Goal: Task Accomplishment & Management: Manage account settings

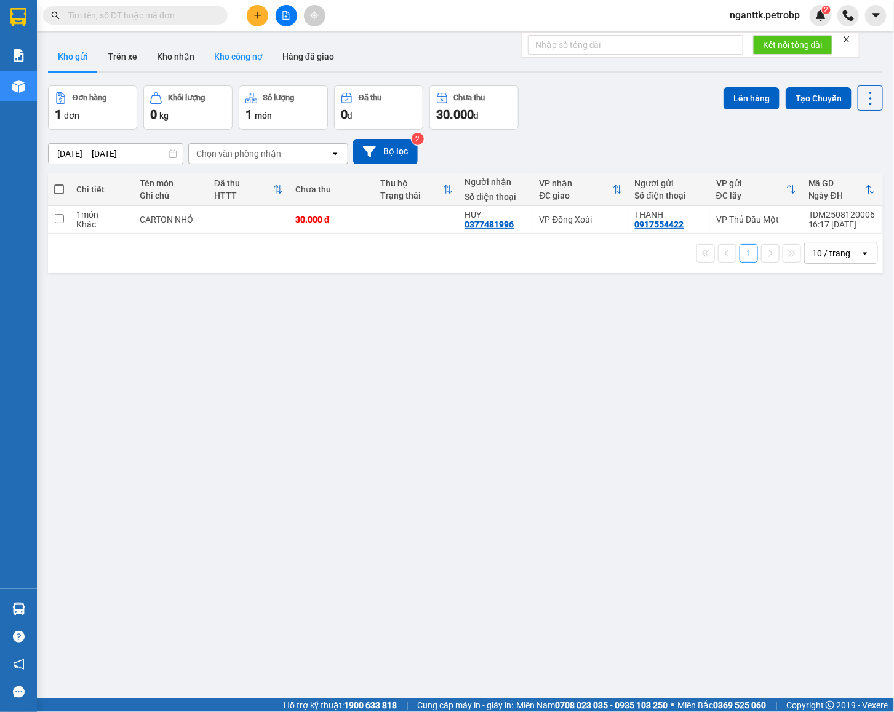
click at [204, 43] on button "Kho công nợ" at bounding box center [238, 57] width 68 height 30
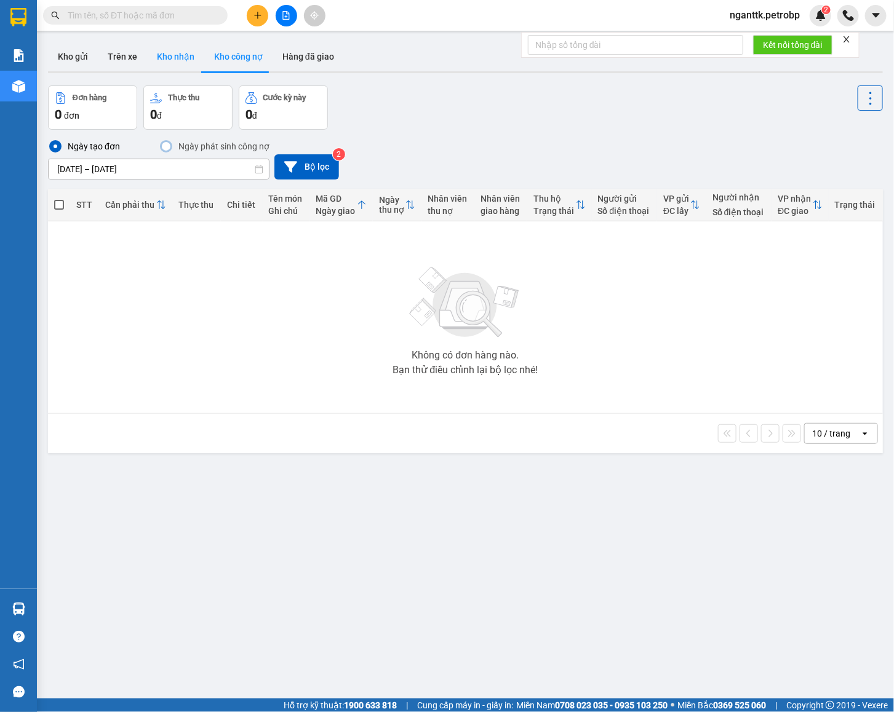
click at [170, 58] on button "Kho nhận" at bounding box center [175, 57] width 57 height 30
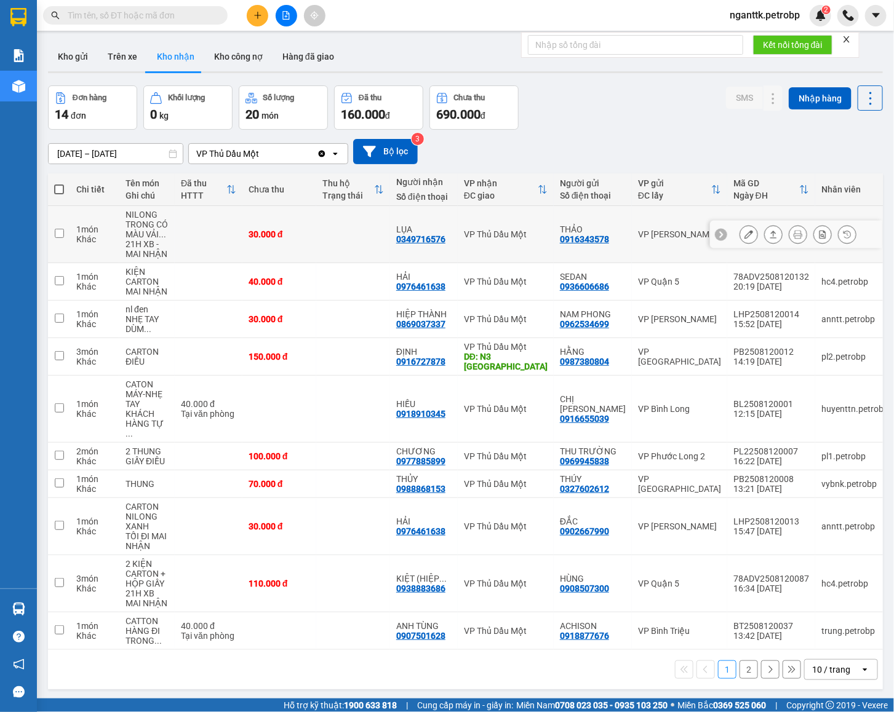
click at [408, 244] on div "0349716576" at bounding box center [420, 239] width 49 height 10
drag, startPoint x: 408, startPoint y: 244, endPoint x: 408, endPoint y: 233, distance: 11.1
click at [408, 233] on div "LỤA" at bounding box center [423, 229] width 55 height 10
checkbox input "false"
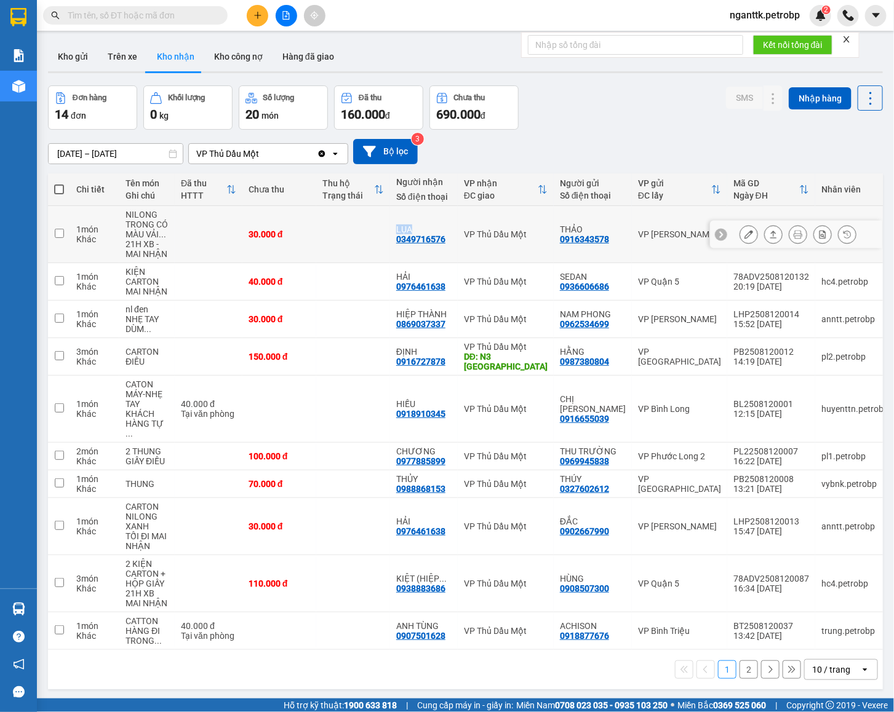
copy div "LỤA"
click at [414, 238] on div "0349716576" at bounding box center [420, 239] width 49 height 10
copy div "0349716576"
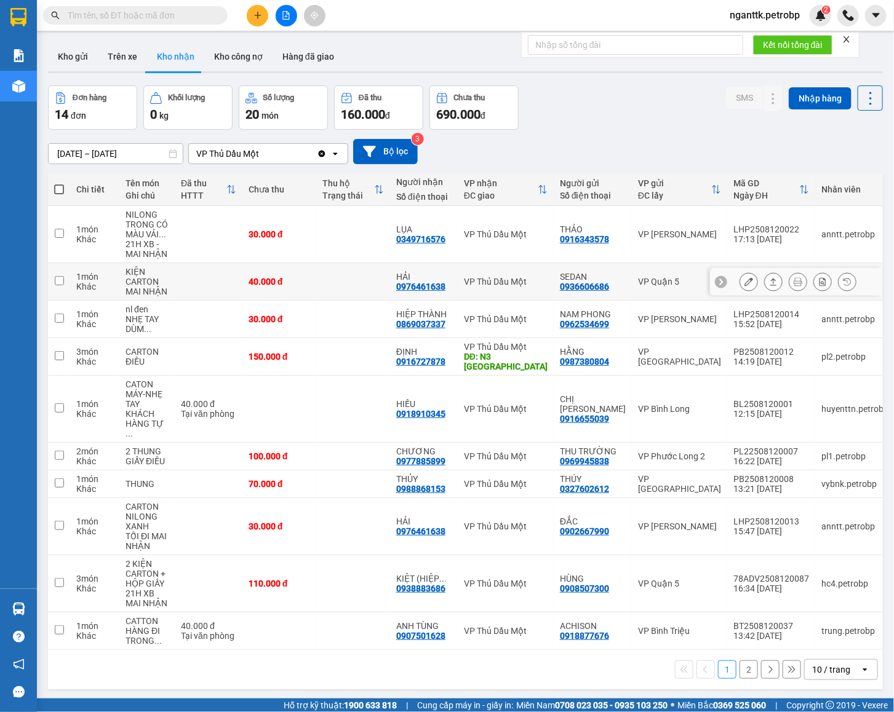
click at [425, 288] on div "0976461638" at bounding box center [420, 287] width 49 height 10
copy div "0976461638"
click at [405, 322] on div "0869037337" at bounding box center [420, 324] width 49 height 10
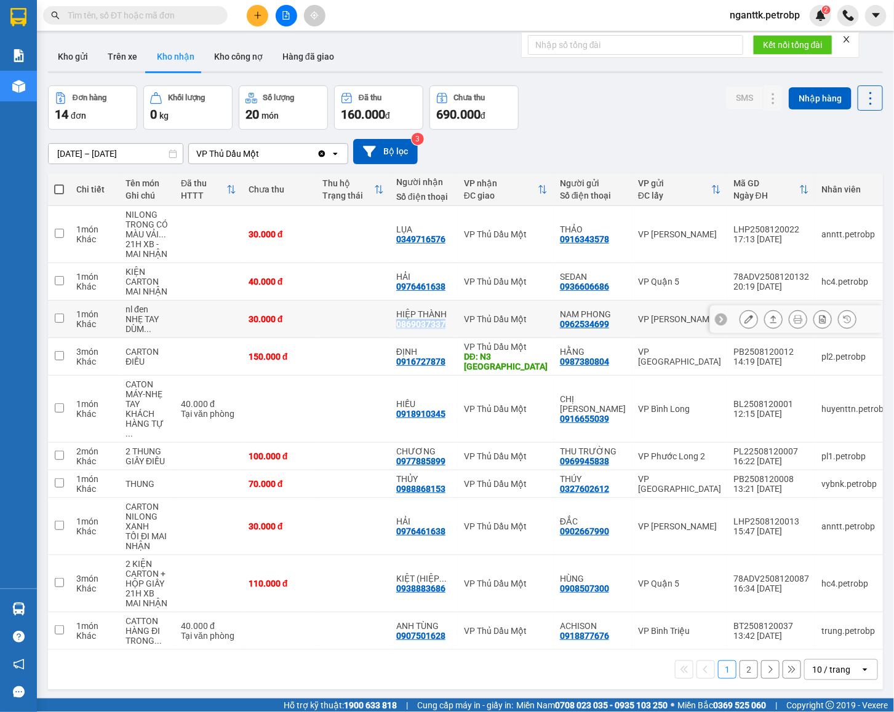
copy div "0869037337"
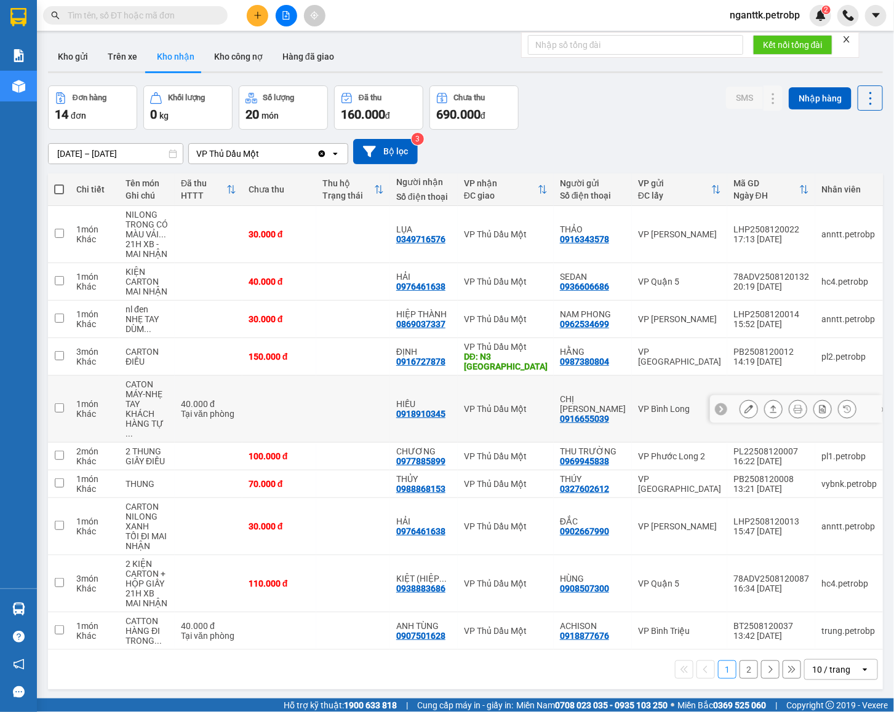
click at [417, 409] on div "0918910345" at bounding box center [420, 414] width 49 height 10
copy div "0918910345"
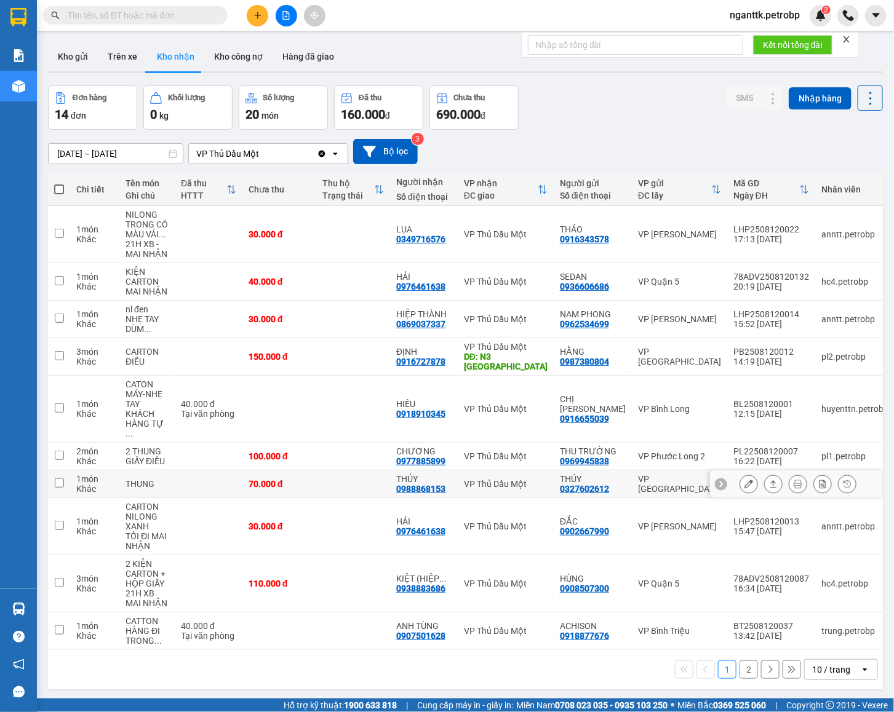
click at [424, 484] on div "0988868153" at bounding box center [420, 489] width 49 height 10
copy div "0988868153"
click at [421, 522] on td "HẢI 0976461638" at bounding box center [424, 526] width 68 height 57
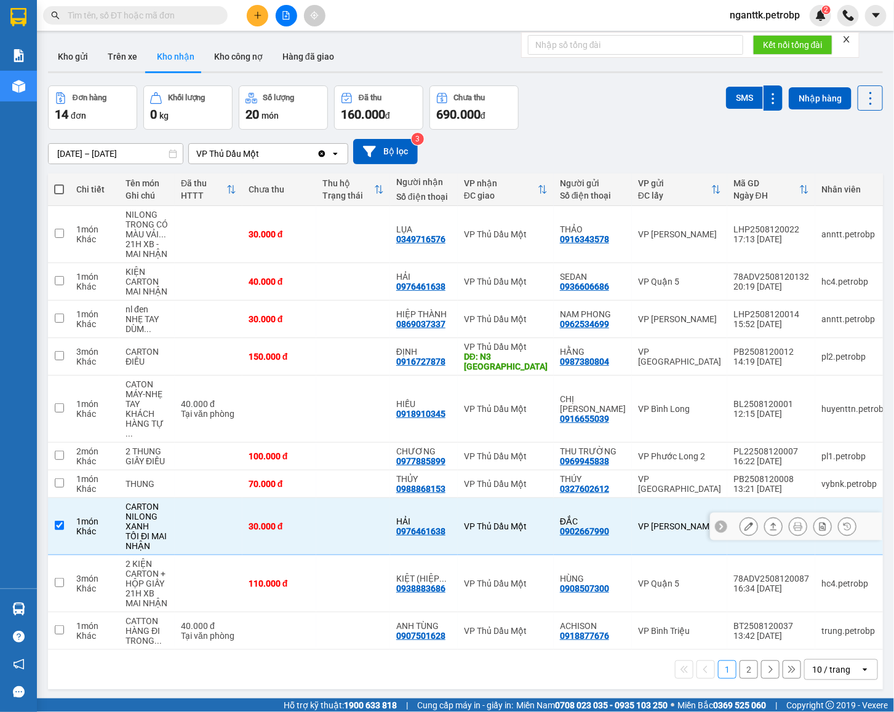
click at [421, 522] on td "HẢI 0976461638" at bounding box center [424, 526] width 68 height 57
checkbox input "false"
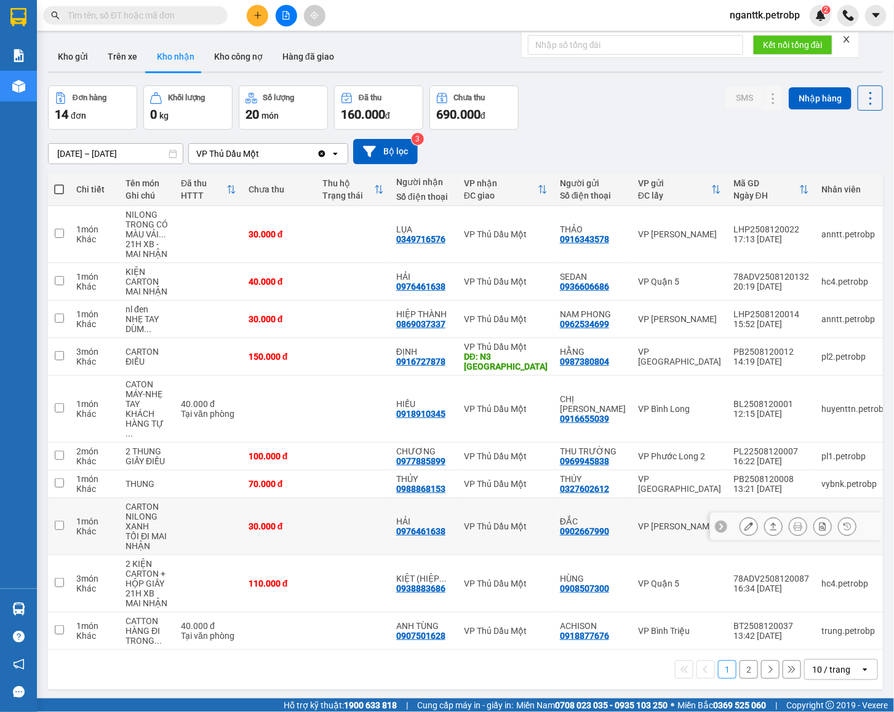
click at [416, 526] on div "0976461638" at bounding box center [420, 531] width 49 height 10
copy div "0976461638"
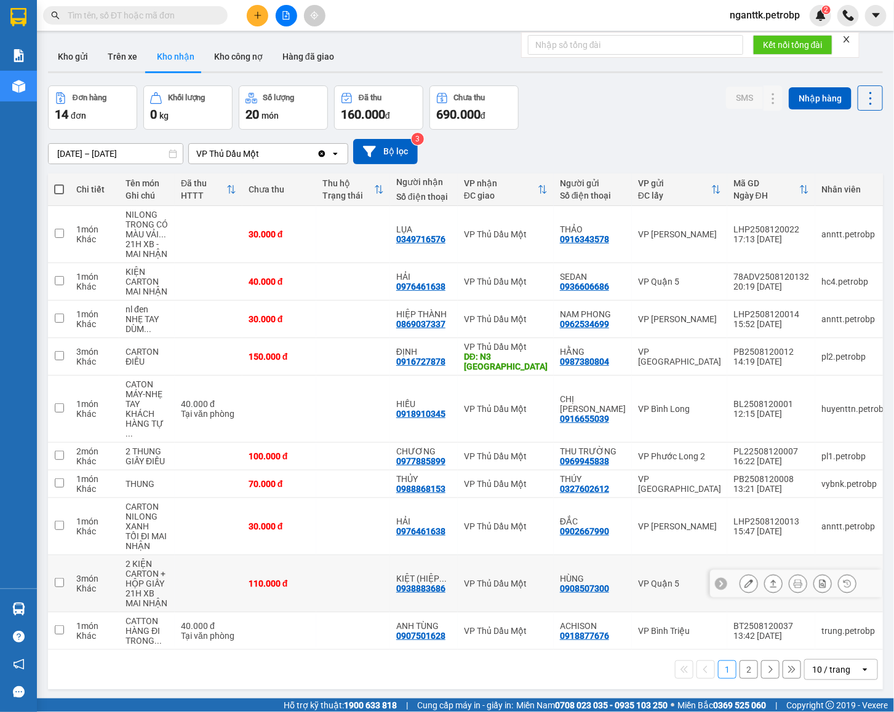
click at [301, 579] on div "110.000 đ" at bounding box center [278, 584] width 61 height 10
checkbox input "true"
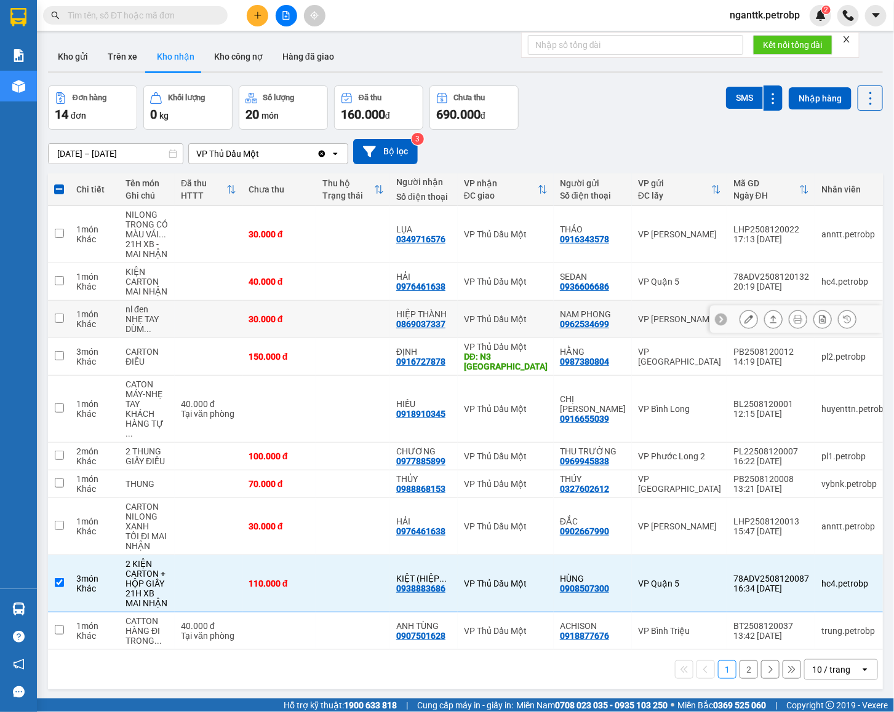
click at [364, 320] on td at bounding box center [353, 320] width 74 height 38
checkbox input "true"
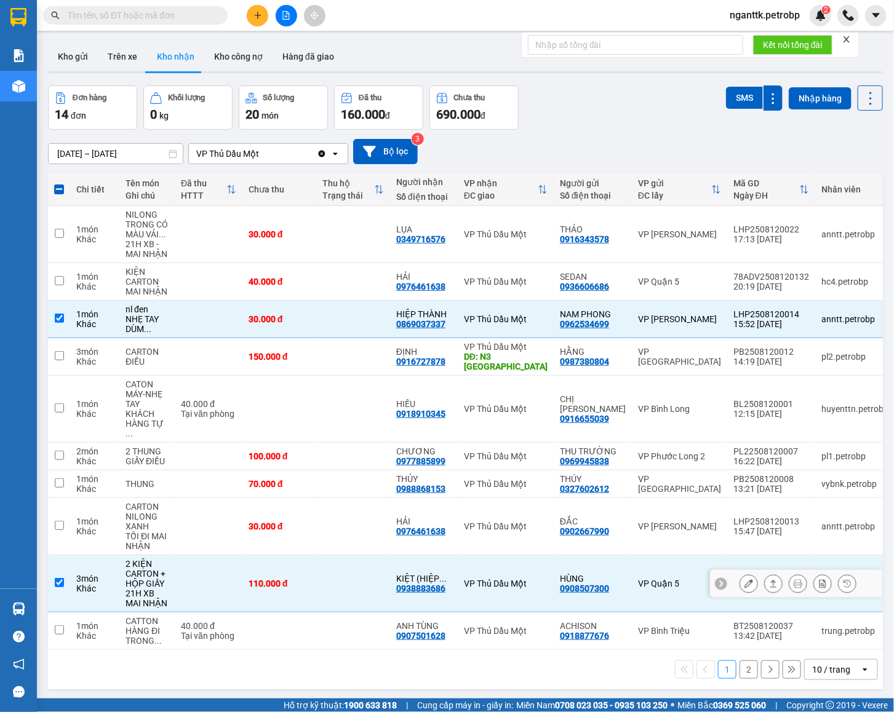
click at [336, 569] on td at bounding box center [353, 583] width 74 height 57
checkbox input "false"
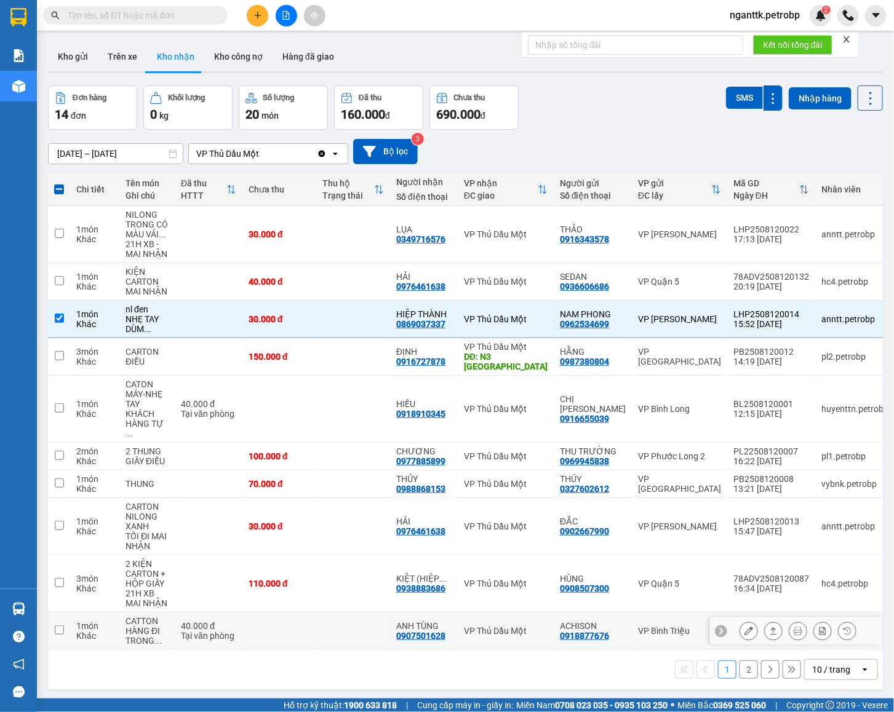
click at [426, 631] on div "0907501628" at bounding box center [420, 636] width 49 height 10
copy div "0907501628"
click at [812, 664] on div "10 / trang" at bounding box center [831, 670] width 38 height 12
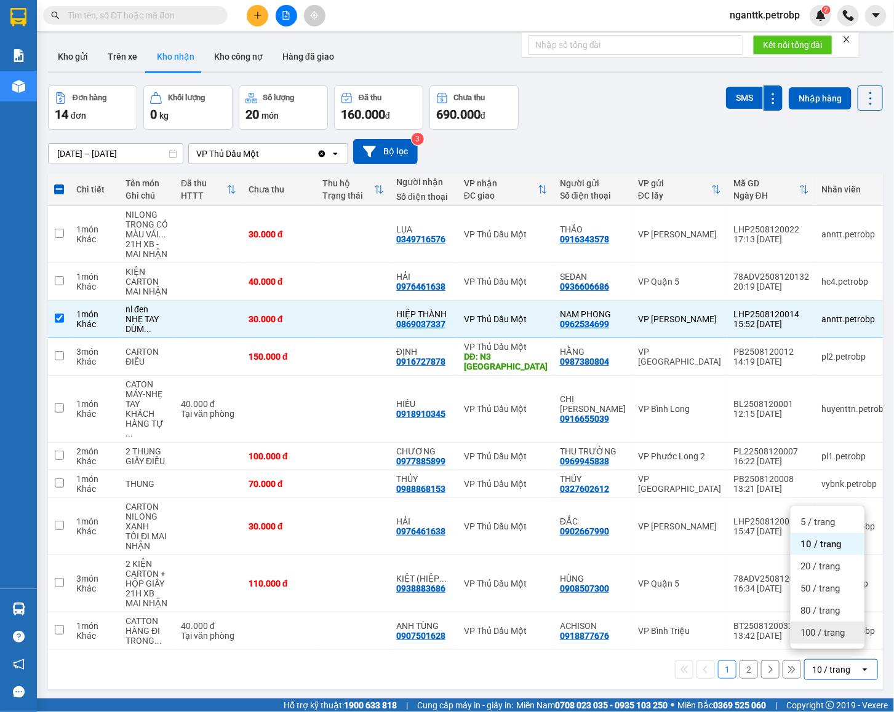
click at [806, 633] on span "100 / trang" at bounding box center [822, 633] width 44 height 12
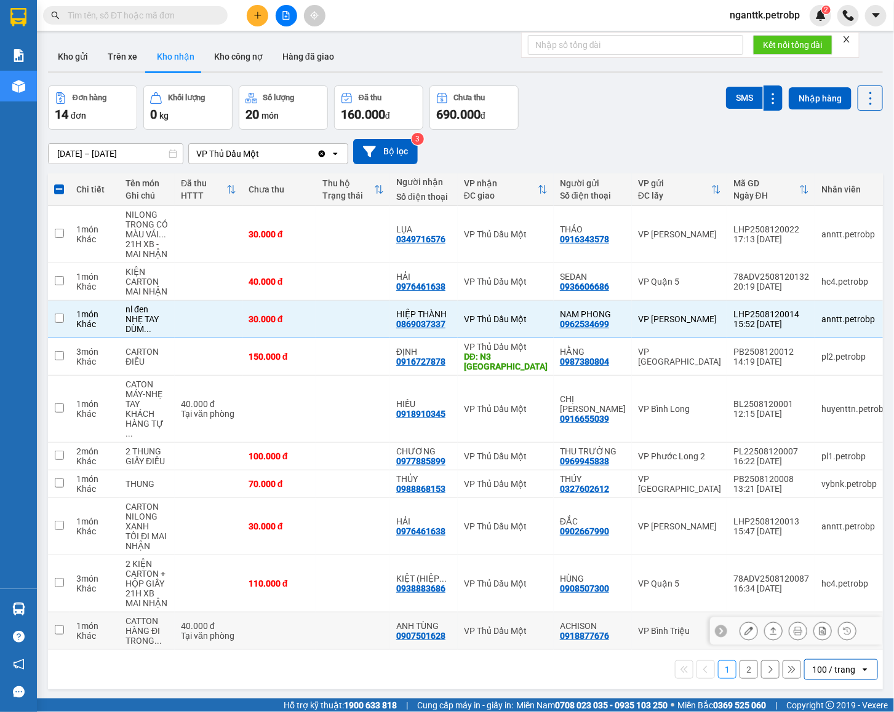
checkbox input "false"
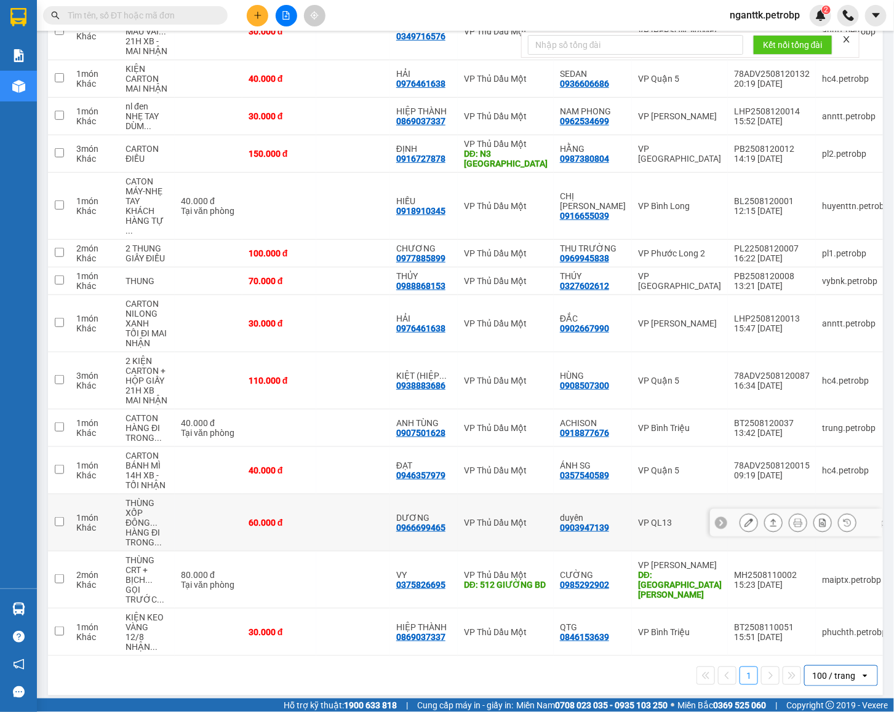
scroll to position [111, 0]
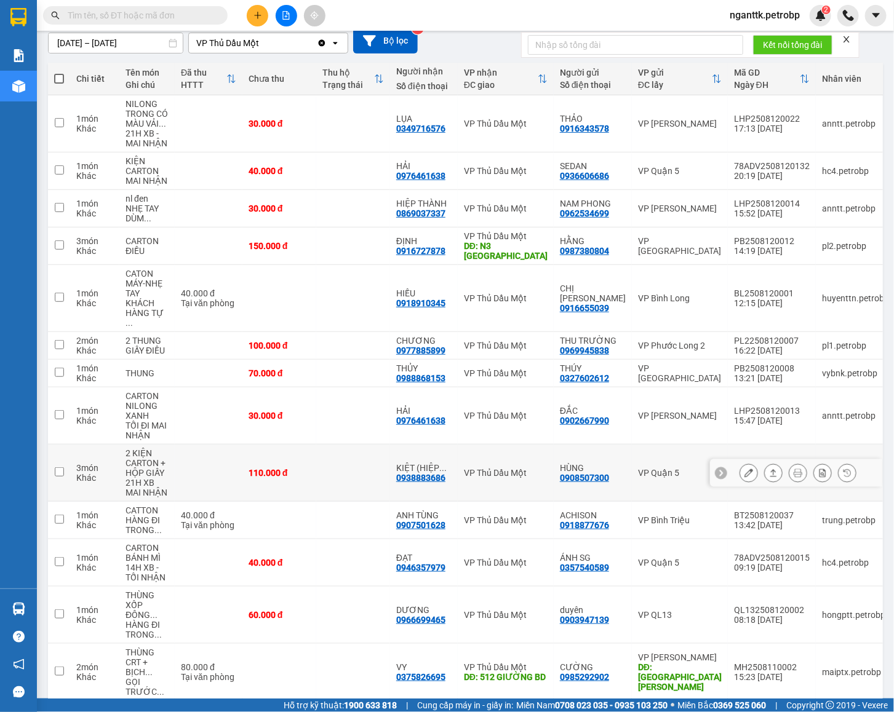
click at [343, 454] on td at bounding box center [353, 473] width 74 height 57
checkbox input "true"
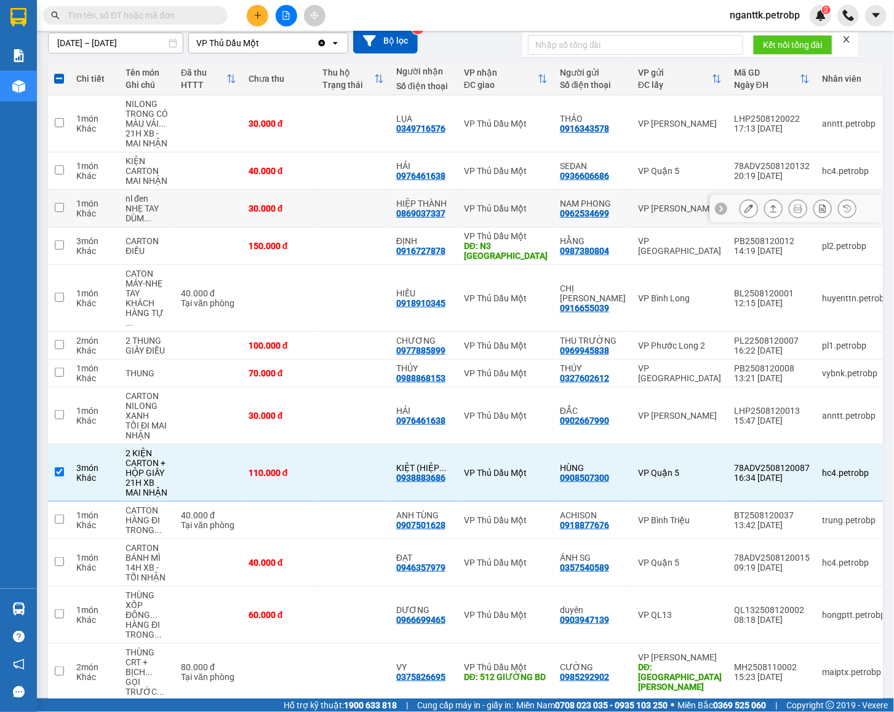
click at [365, 199] on td at bounding box center [353, 209] width 74 height 38
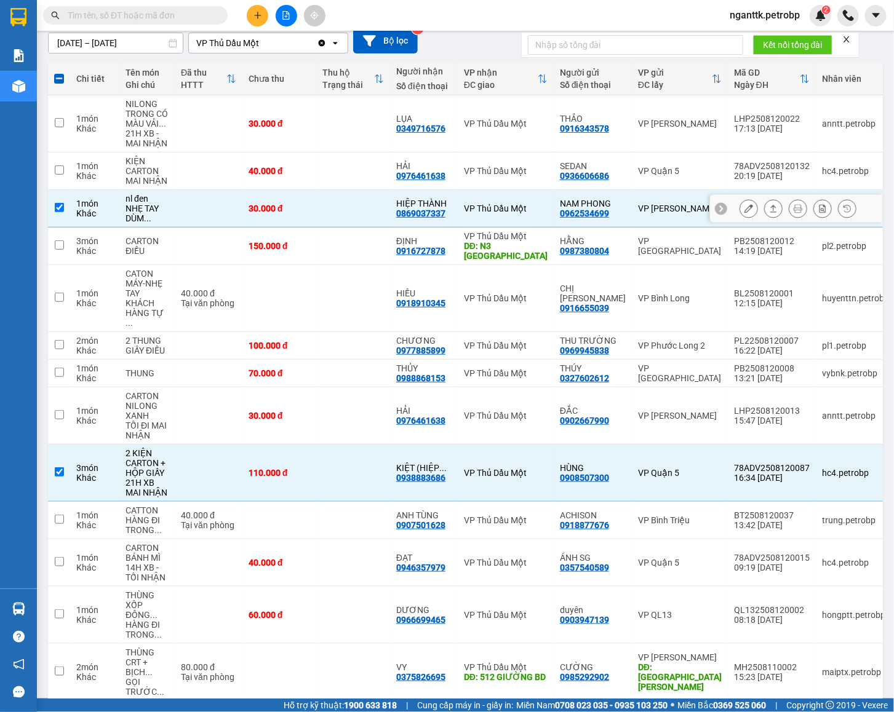
click at [353, 220] on td at bounding box center [353, 209] width 74 height 38
checkbox input "false"
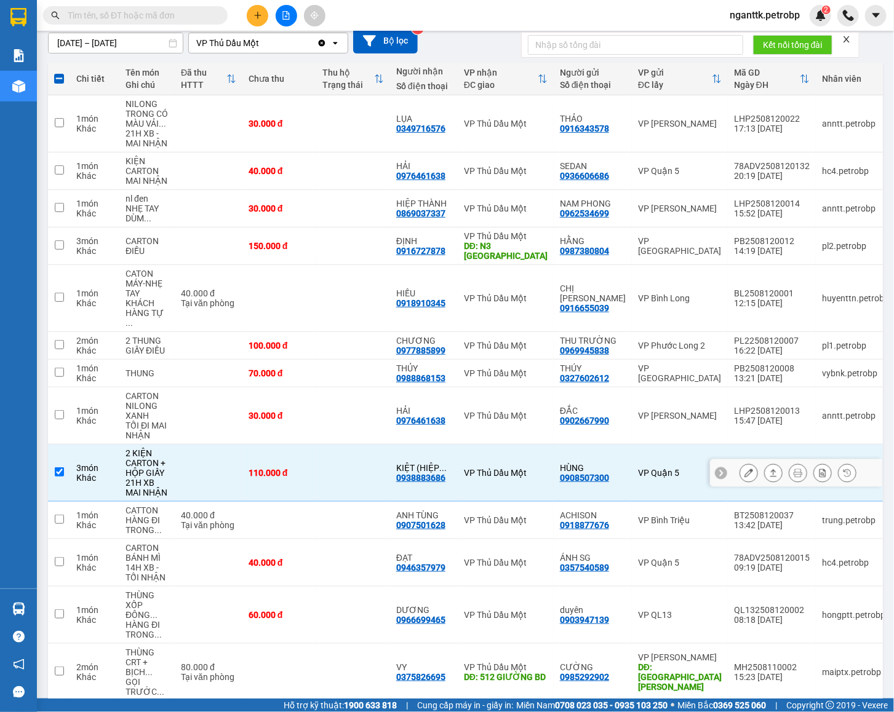
click at [347, 467] on td at bounding box center [353, 473] width 74 height 57
checkbox input "false"
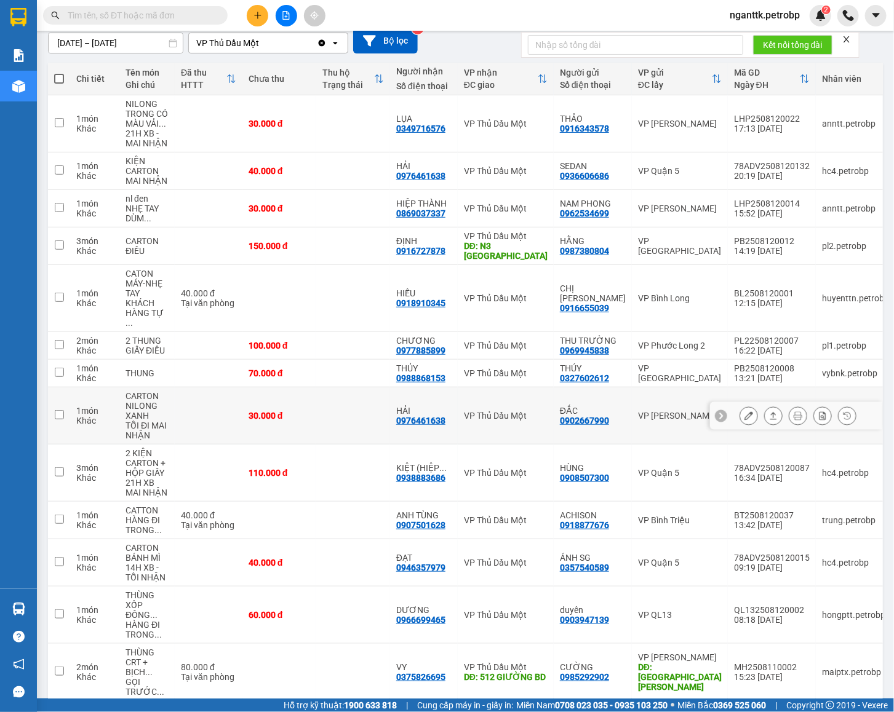
click at [359, 406] on td at bounding box center [353, 415] width 74 height 57
checkbox input "true"
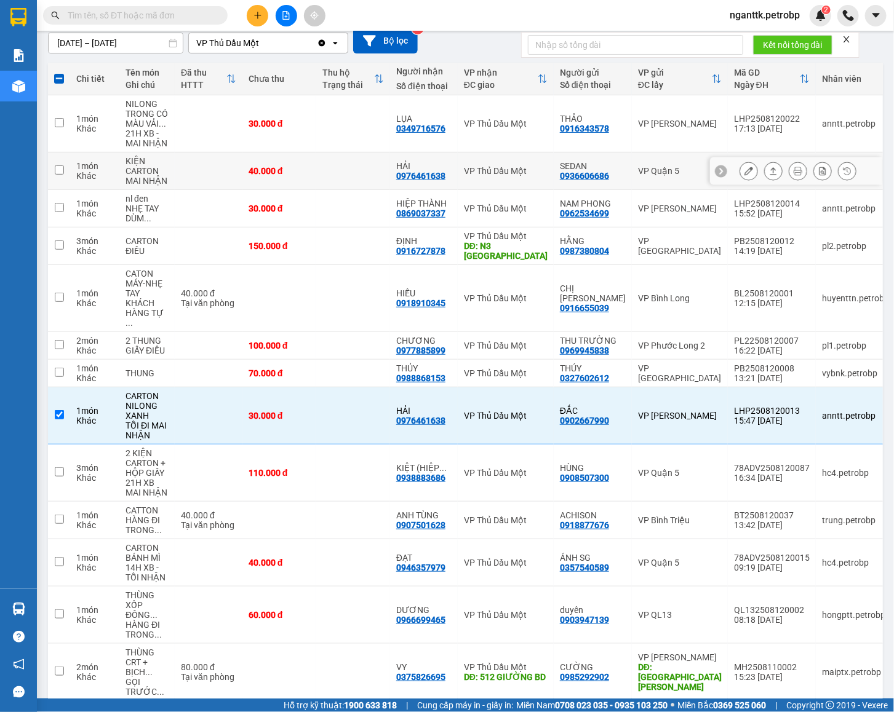
click at [370, 177] on td at bounding box center [353, 172] width 74 height 38
checkbox input "true"
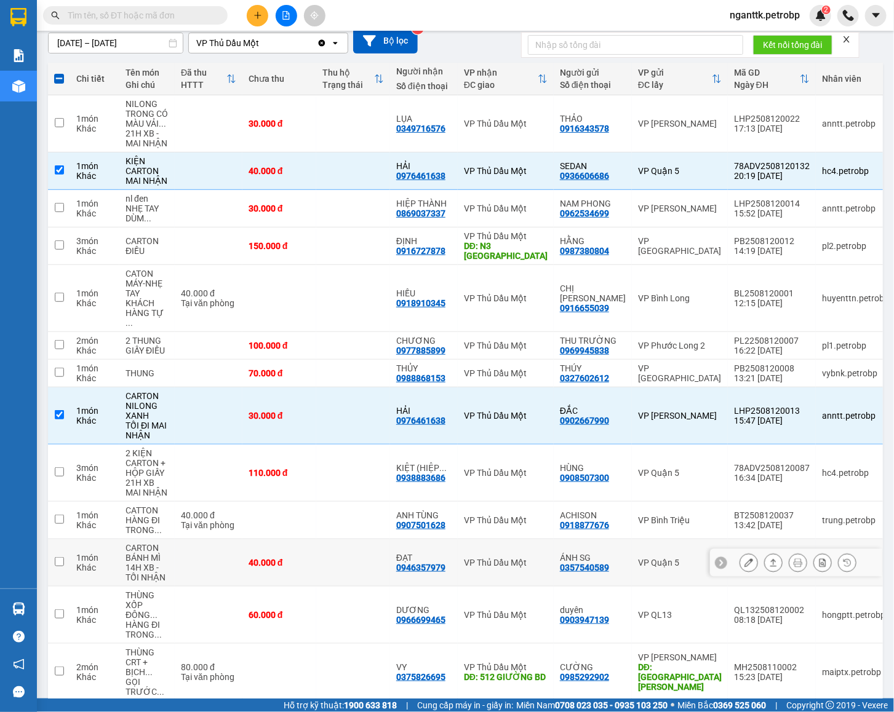
scroll to position [203, 0]
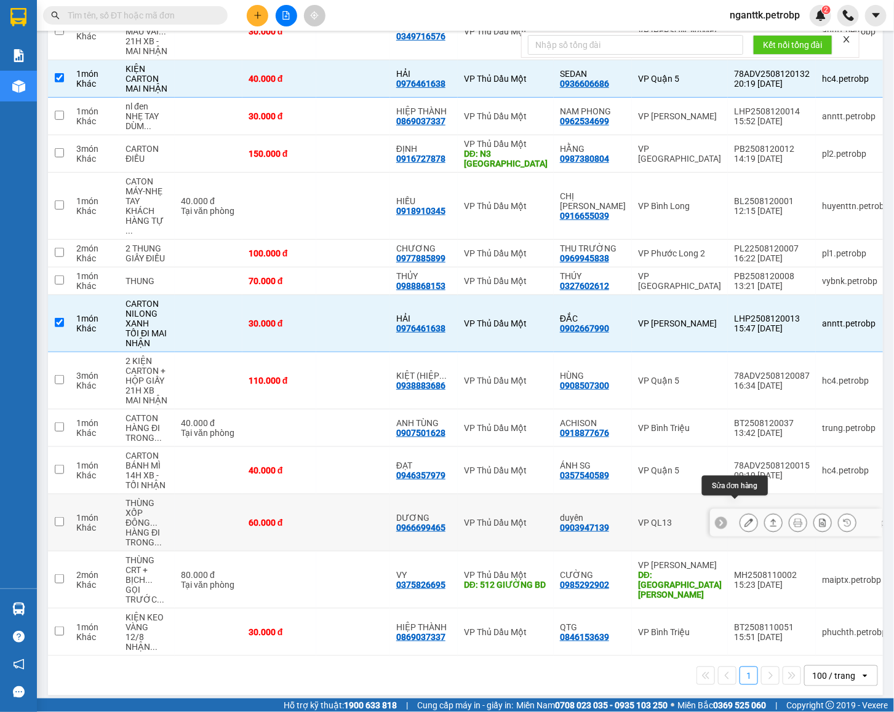
click at [744, 518] on icon at bounding box center [748, 522] width 9 height 9
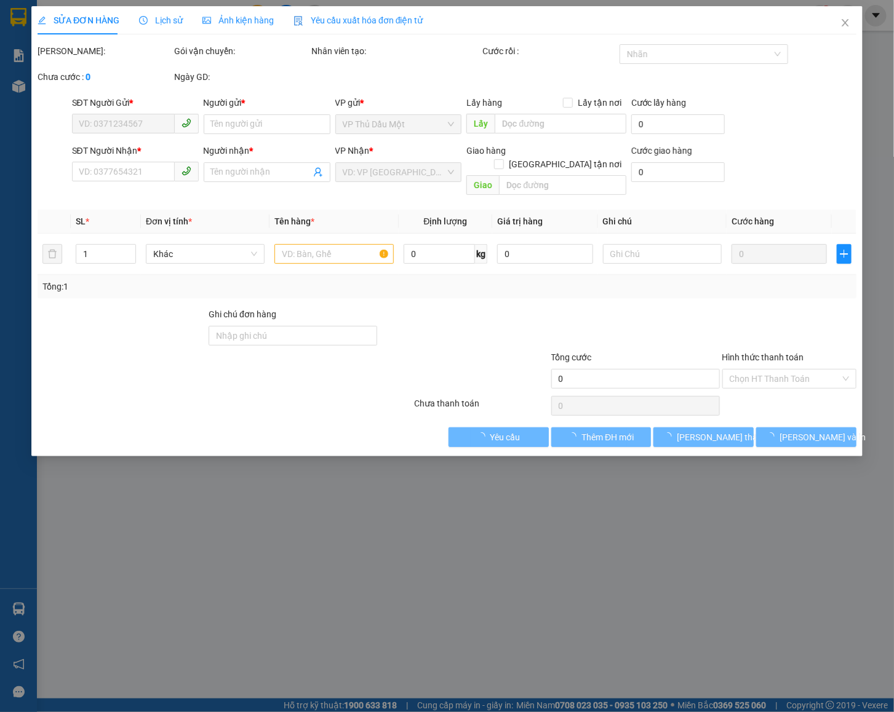
type input "0903947139"
type input "duyên"
type input "0966699465"
type input "DƯƠNG"
type input "60.000"
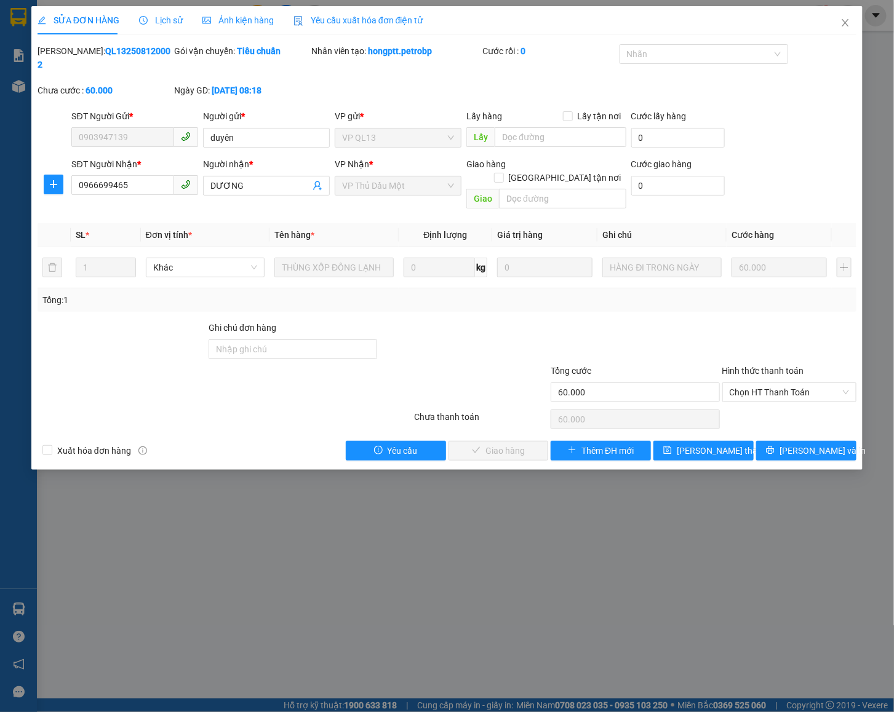
click at [108, 52] on b "QL132508120002" at bounding box center [104, 57] width 133 height 23
copy b "QL132508120002"
click at [771, 383] on span "Chọn HT Thanh Toán" at bounding box center [789, 392] width 120 height 18
click at [763, 393] on div "Tại văn phòng" at bounding box center [789, 392] width 120 height 14
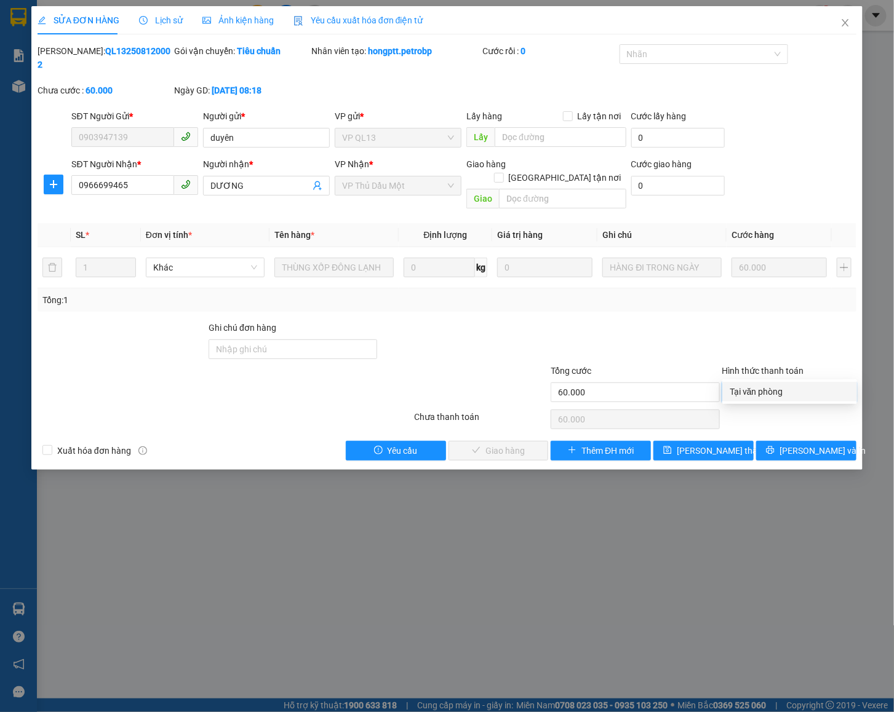
type input "0"
click at [484, 441] on button "Lưu và Giao hàng" at bounding box center [498, 451] width 100 height 20
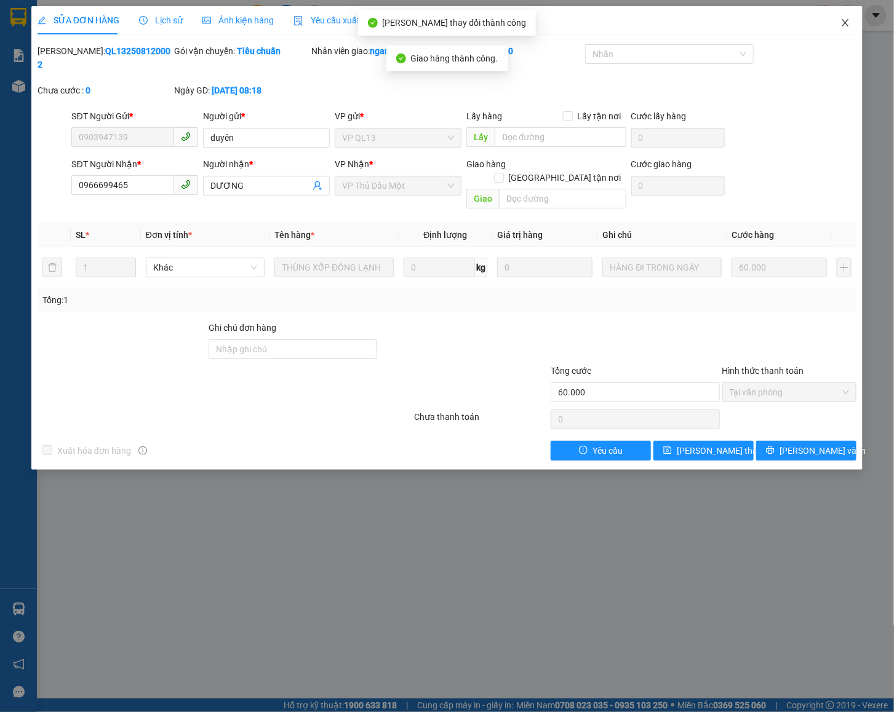
click at [850, 17] on span "Close" at bounding box center [845, 23] width 34 height 34
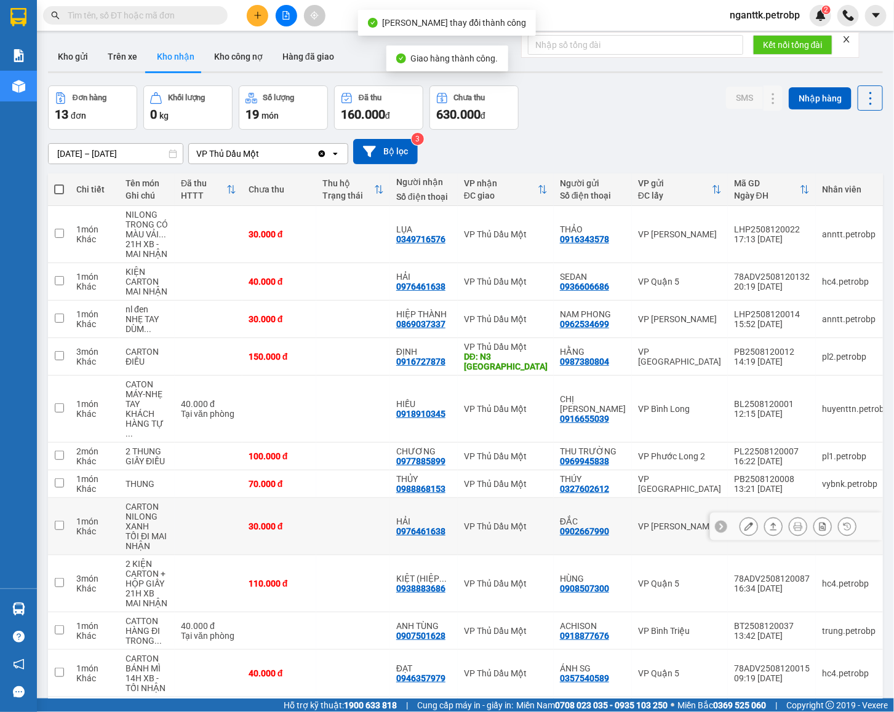
scroll to position [146, 0]
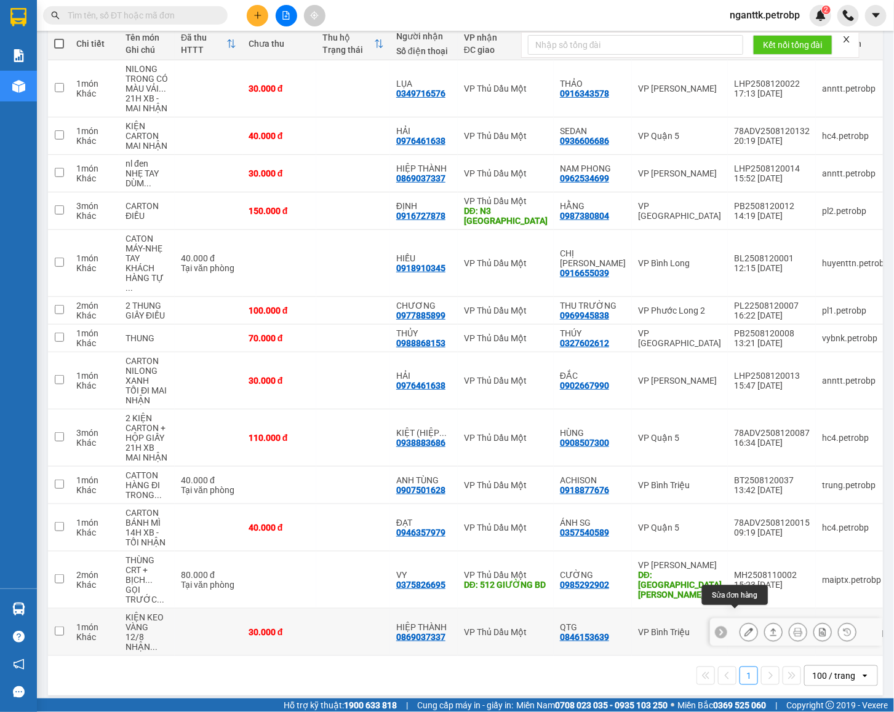
click at [744, 628] on icon at bounding box center [748, 632] width 9 height 9
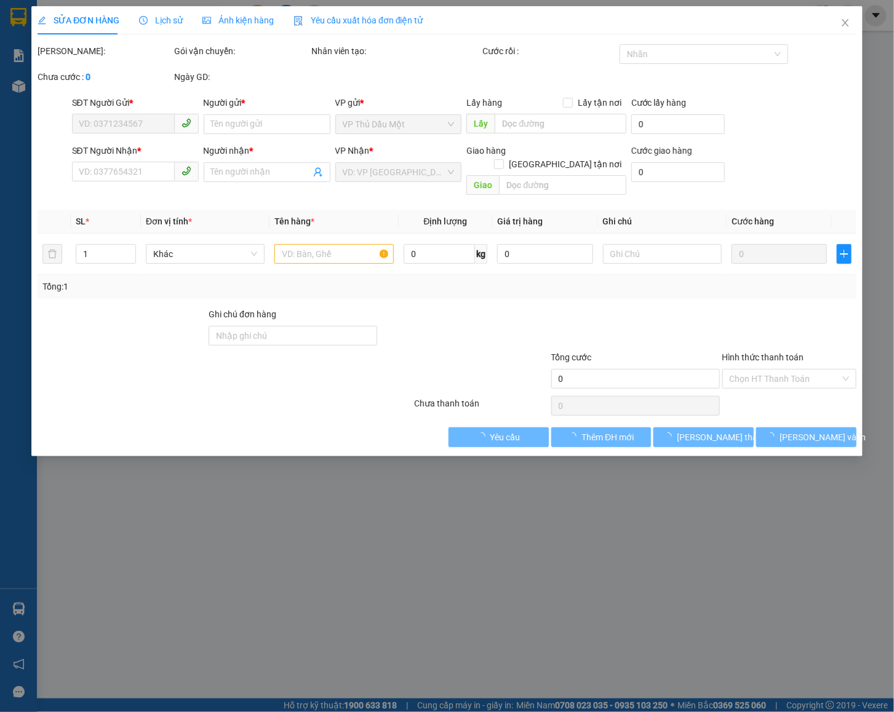
type input "0846153639"
type input "QTG"
type input "0869037337"
type input "HIỆP THÀNH"
type input "30.000"
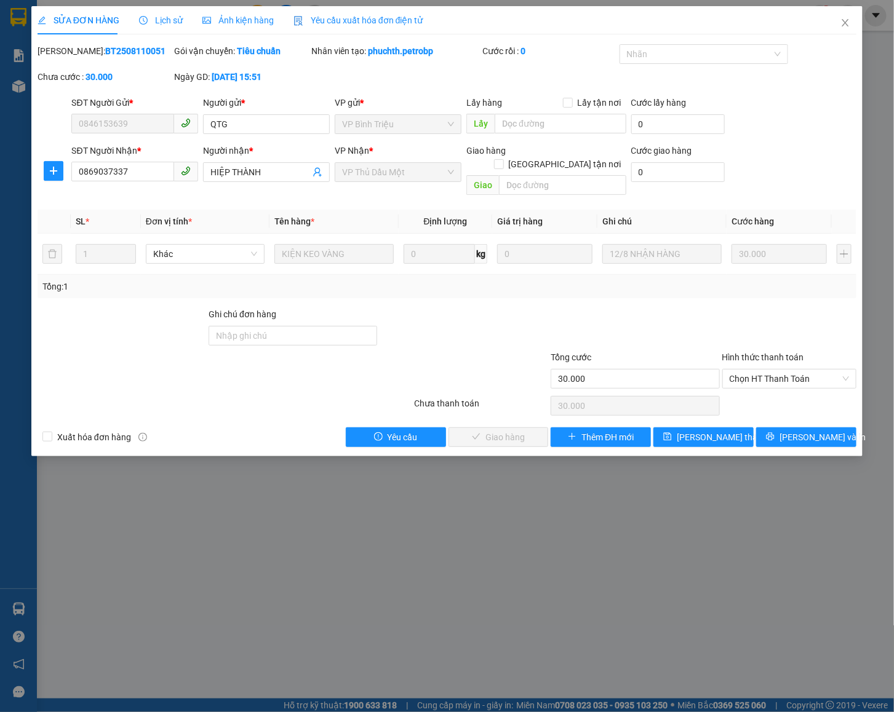
click at [82, 41] on div "SỬA ĐƠN HÀNG Lịch sử Ảnh kiện hàng Yêu cầu xuất hóa đơn điện tử Total Paid Fee …" at bounding box center [447, 226] width 818 height 441
click at [105, 54] on b "BT2508110051" at bounding box center [135, 51] width 60 height 10
copy b "BT2508110051"
click at [761, 370] on span "Chọn HT Thanh Toán" at bounding box center [789, 379] width 120 height 18
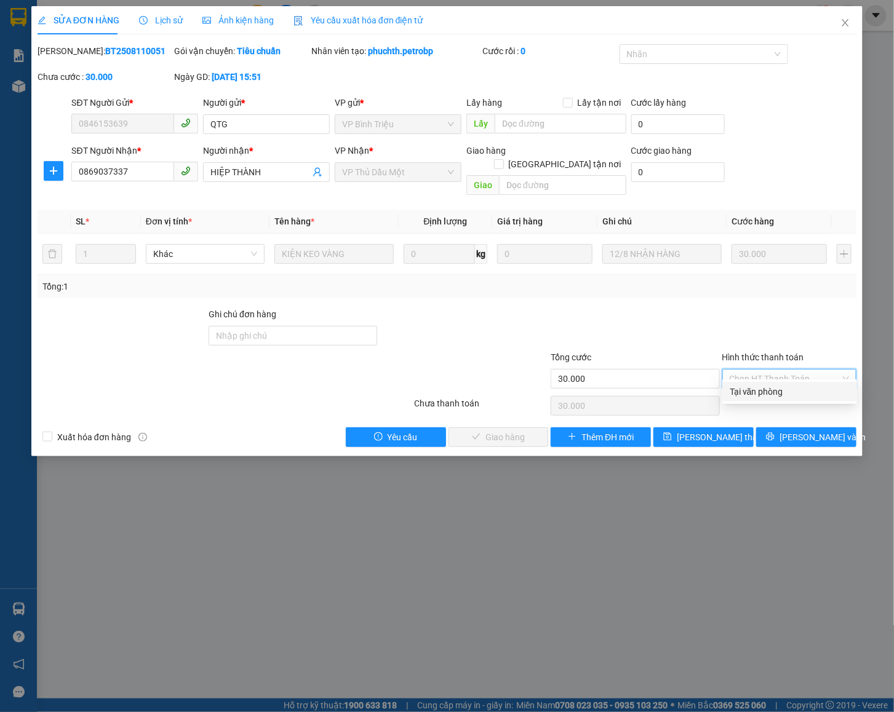
click at [743, 388] on div "Tại văn phòng" at bounding box center [789, 392] width 120 height 14
type input "0"
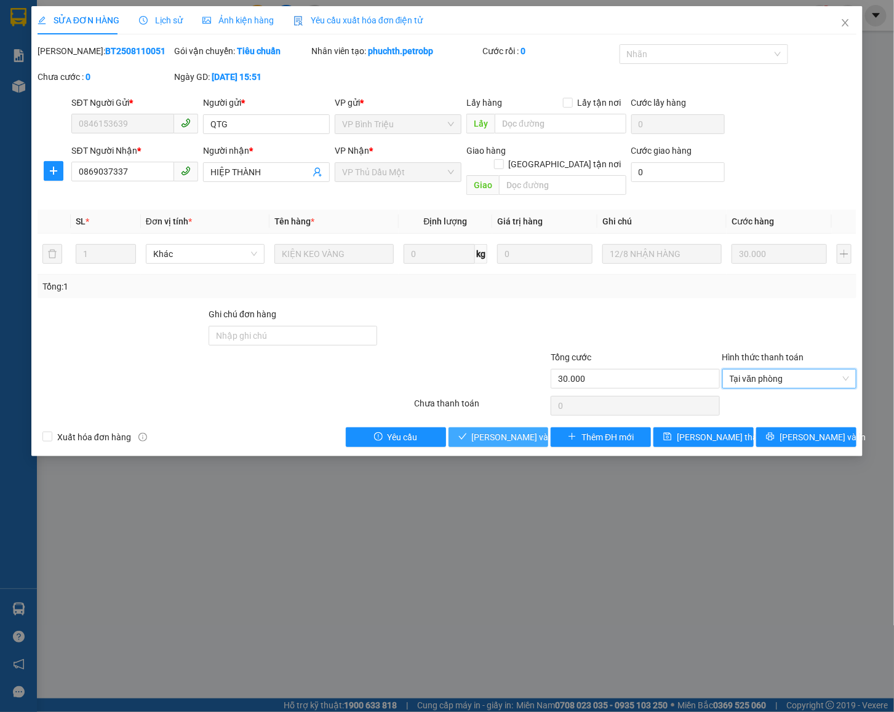
click at [515, 427] on button "Lưu và Giao hàng" at bounding box center [498, 437] width 100 height 20
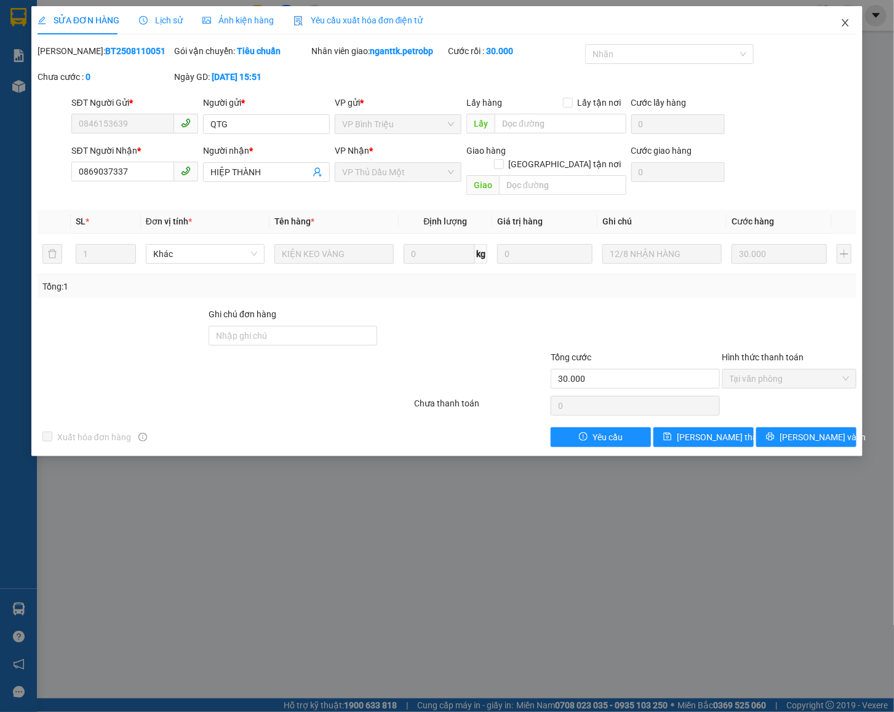
click at [843, 17] on span "Close" at bounding box center [845, 23] width 34 height 34
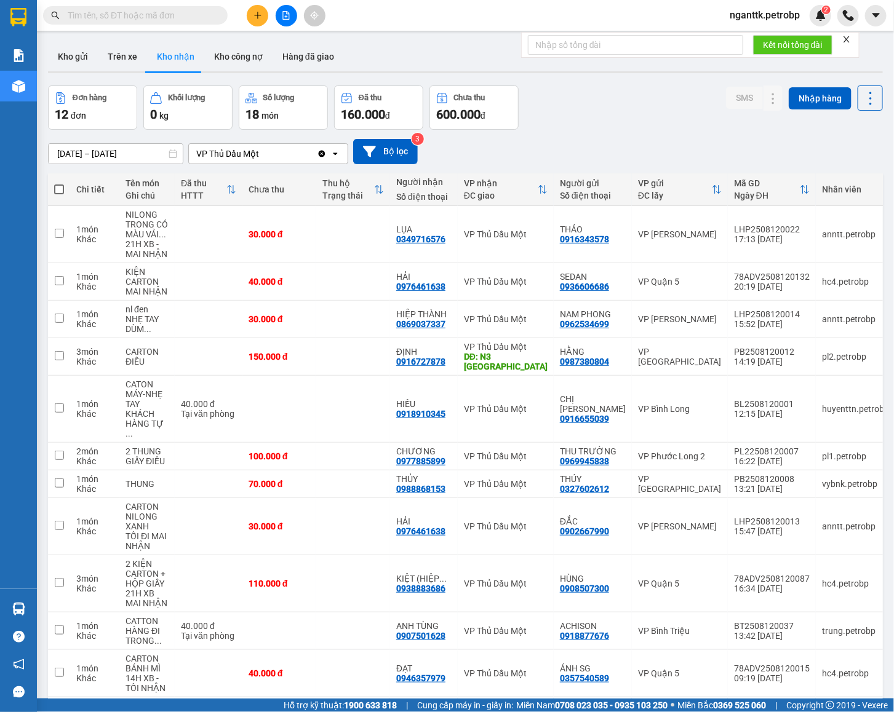
click at [150, 159] on input "11/08/2025 – 13/08/2025" at bounding box center [116, 154] width 134 height 20
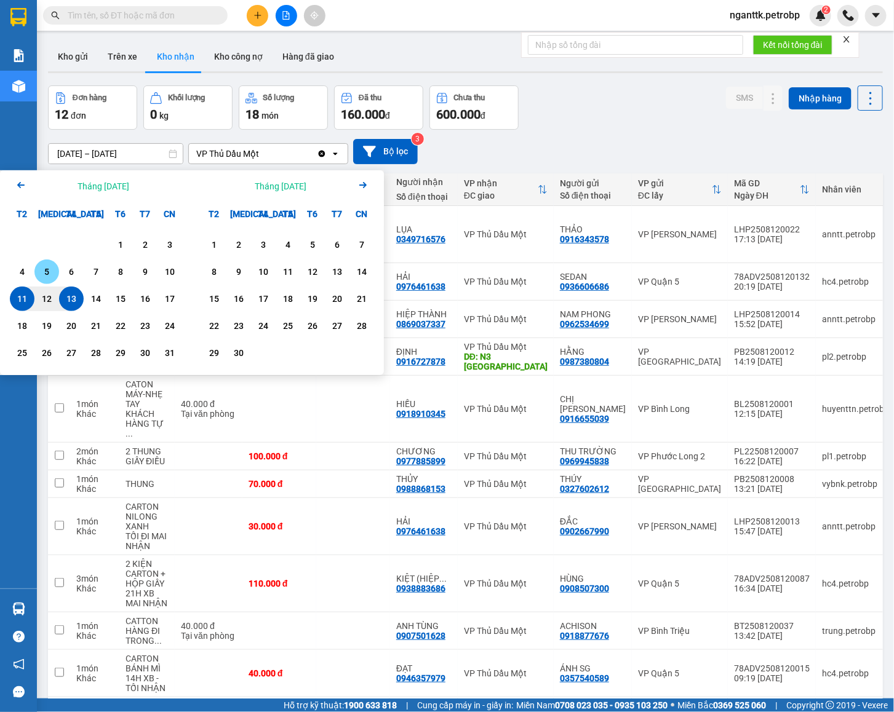
click at [45, 271] on div "5" at bounding box center [46, 271] width 17 height 15
click at [128, 307] on div "15" at bounding box center [120, 299] width 25 height 25
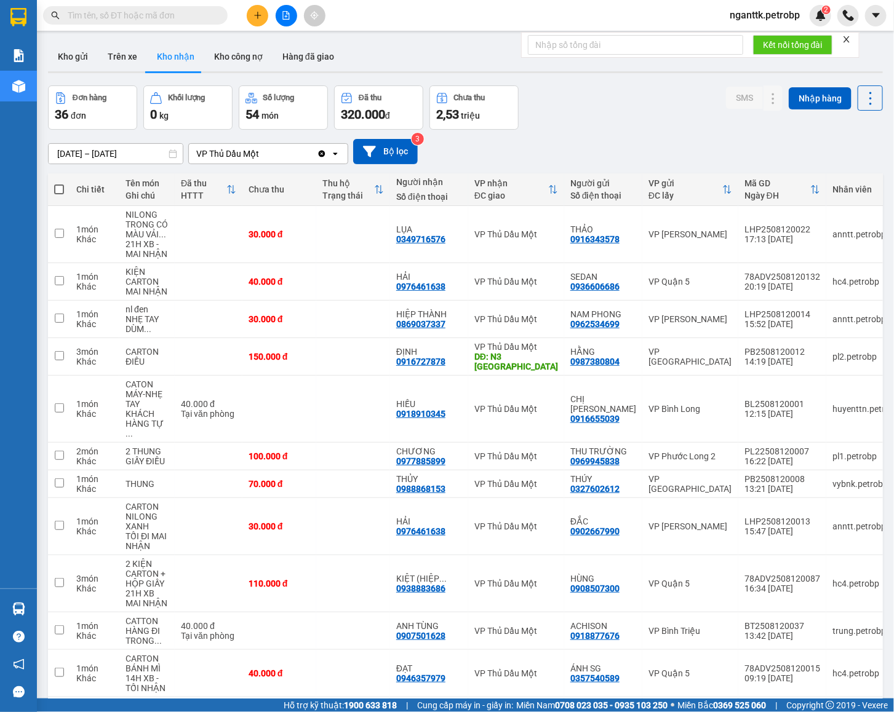
click at [121, 150] on input "05/08/2025 – 15/08/2025" at bounding box center [116, 154] width 134 height 20
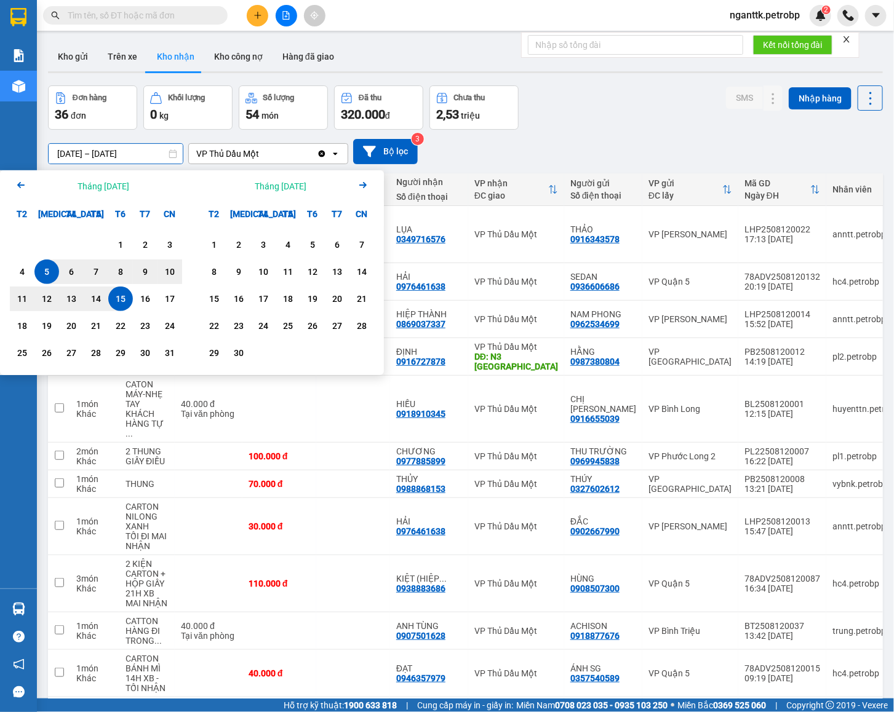
click at [48, 275] on div "5" at bounding box center [46, 271] width 17 height 15
click at [100, 275] on div "7" at bounding box center [95, 271] width 17 height 15
type input "05/08/2025 – 07/08/2025"
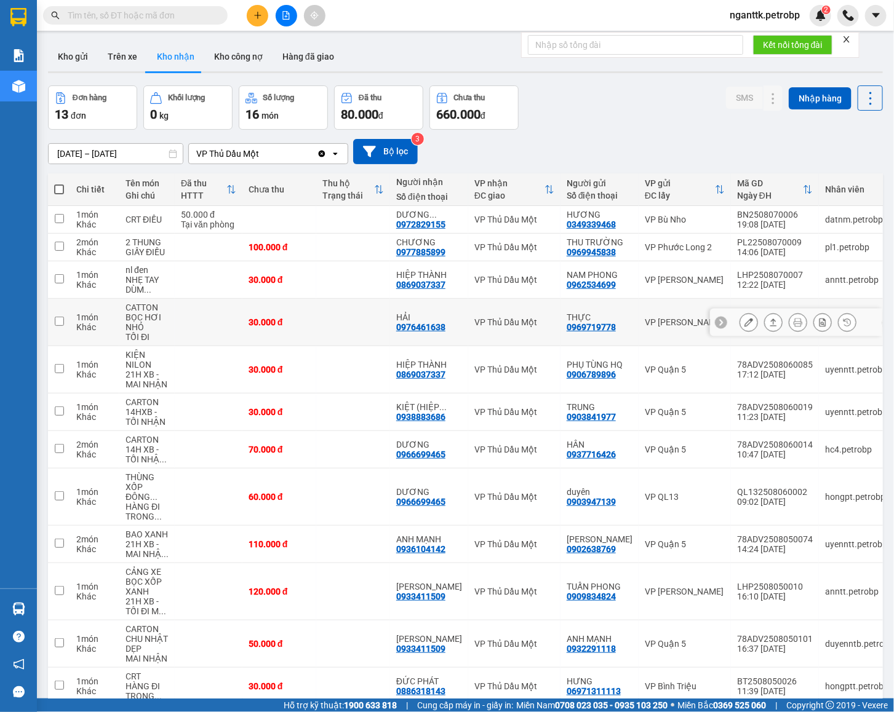
scroll to position [96, 0]
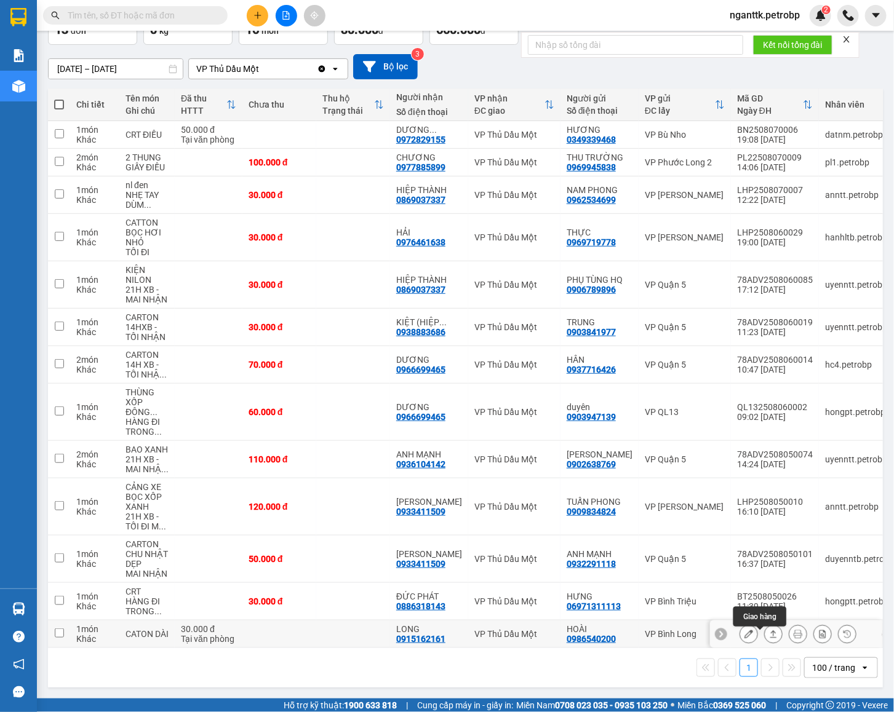
click at [769, 630] on icon at bounding box center [773, 634] width 9 height 9
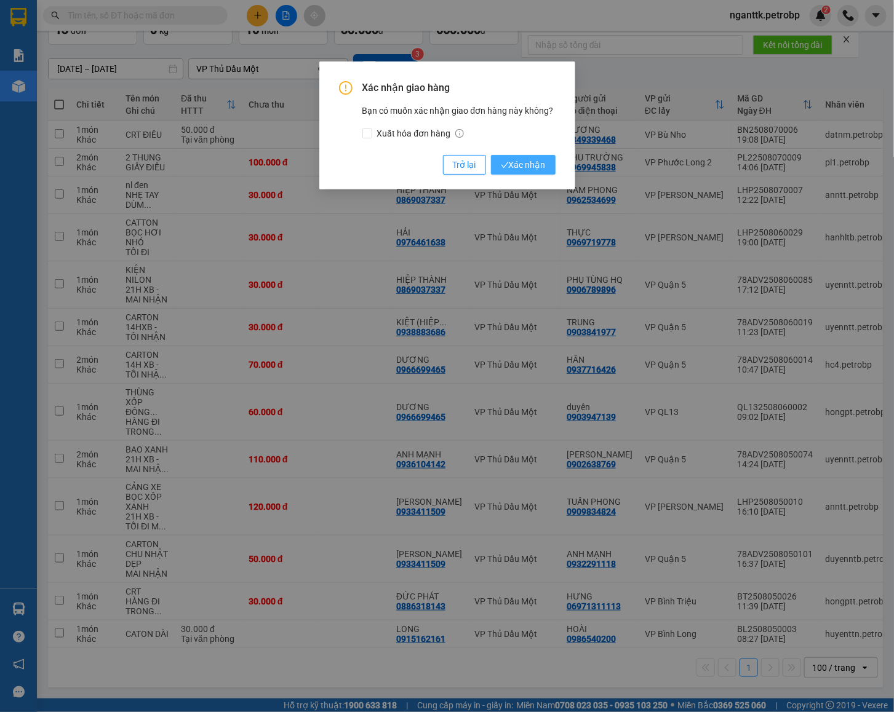
click at [512, 168] on span "Xác nhận" at bounding box center [523, 165] width 45 height 14
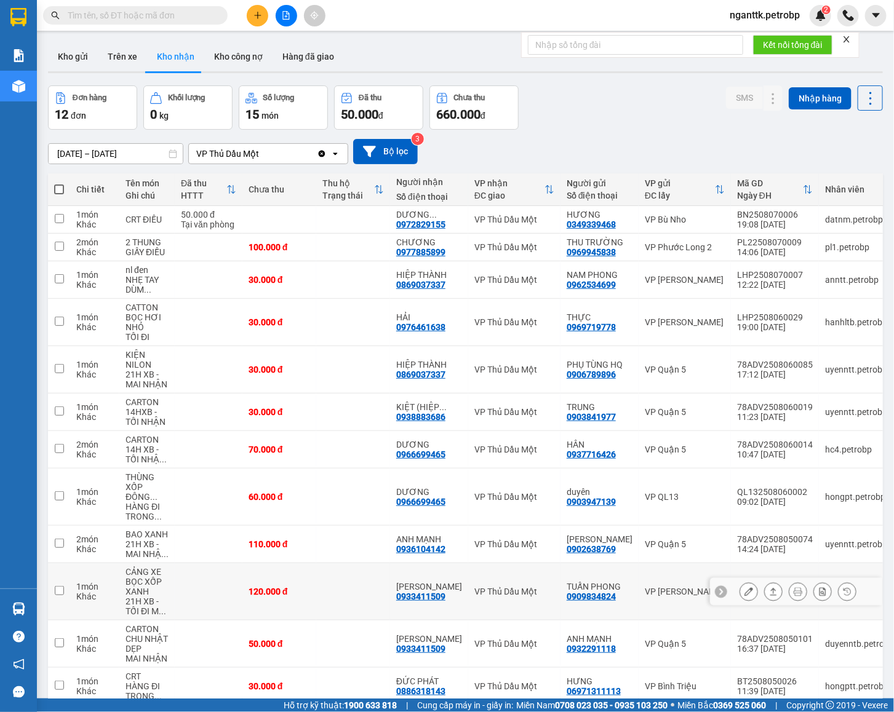
scroll to position [68, 0]
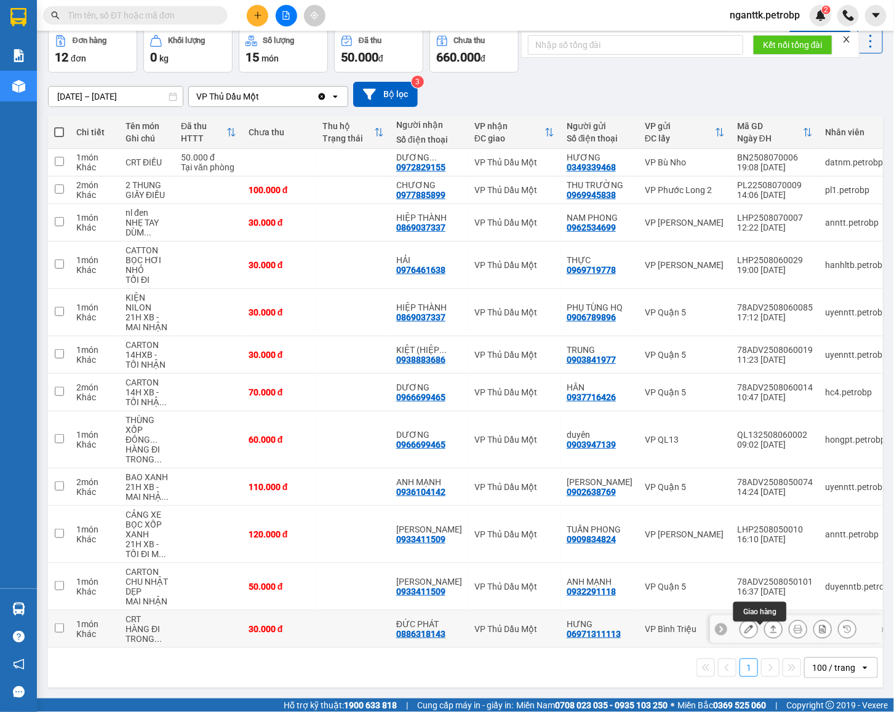
click at [740, 629] on button at bounding box center [748, 630] width 17 height 22
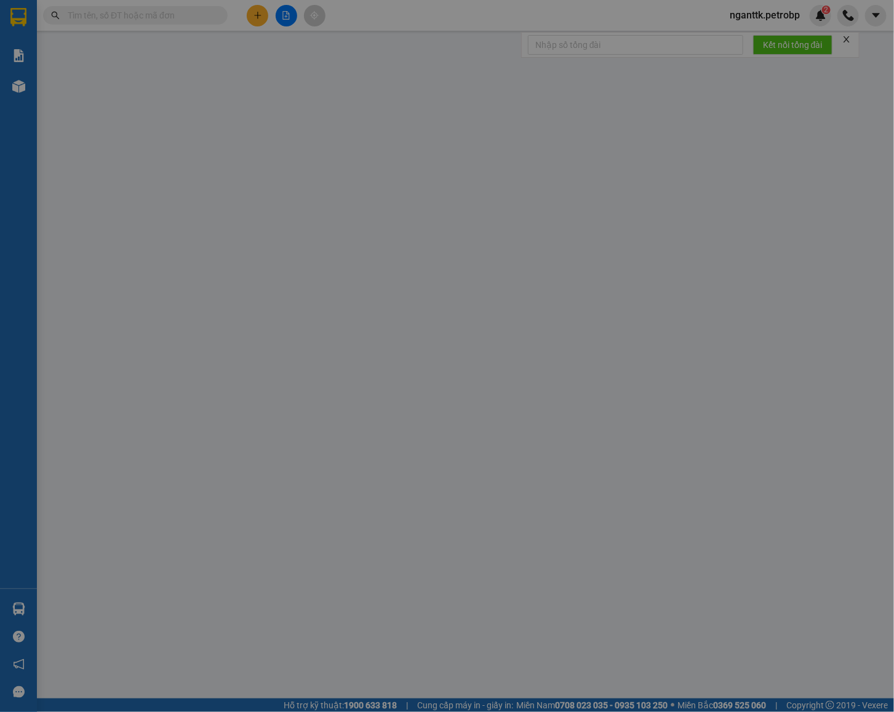
type input "06971311113"
type input "HƯNG"
type input "0886318143"
type input "ĐỨC PHÁT"
type input "30.000"
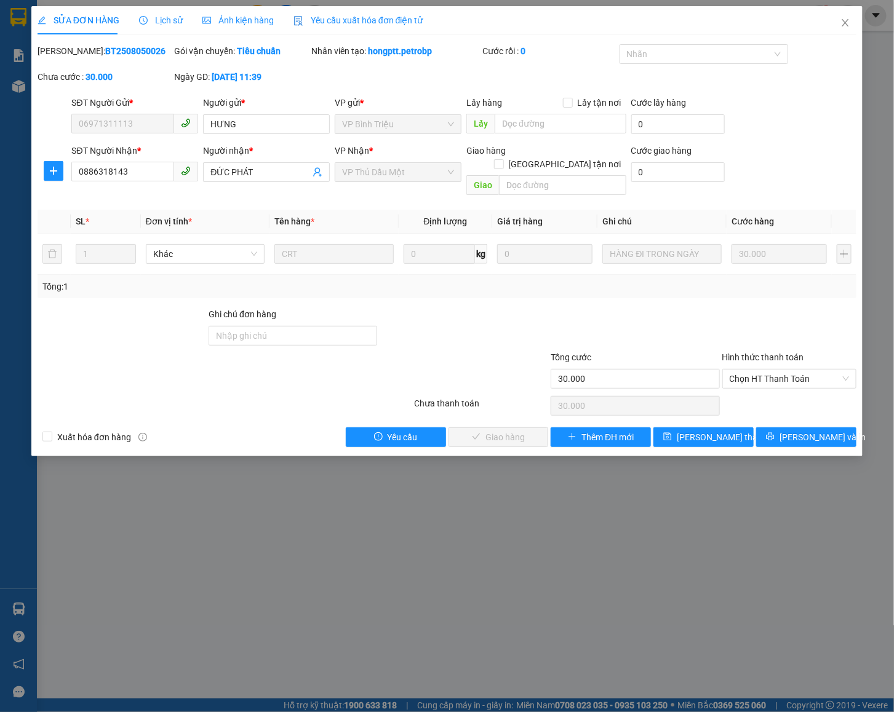
click at [111, 54] on b "BT2508050026" at bounding box center [135, 51] width 60 height 10
click at [109, 52] on b "BT2508050026" at bounding box center [135, 51] width 60 height 10
click at [755, 370] on span "Chọn HT Thanh Toán" at bounding box center [789, 379] width 120 height 18
click at [748, 392] on div "Tại văn phòng" at bounding box center [789, 392] width 120 height 14
type input "0"
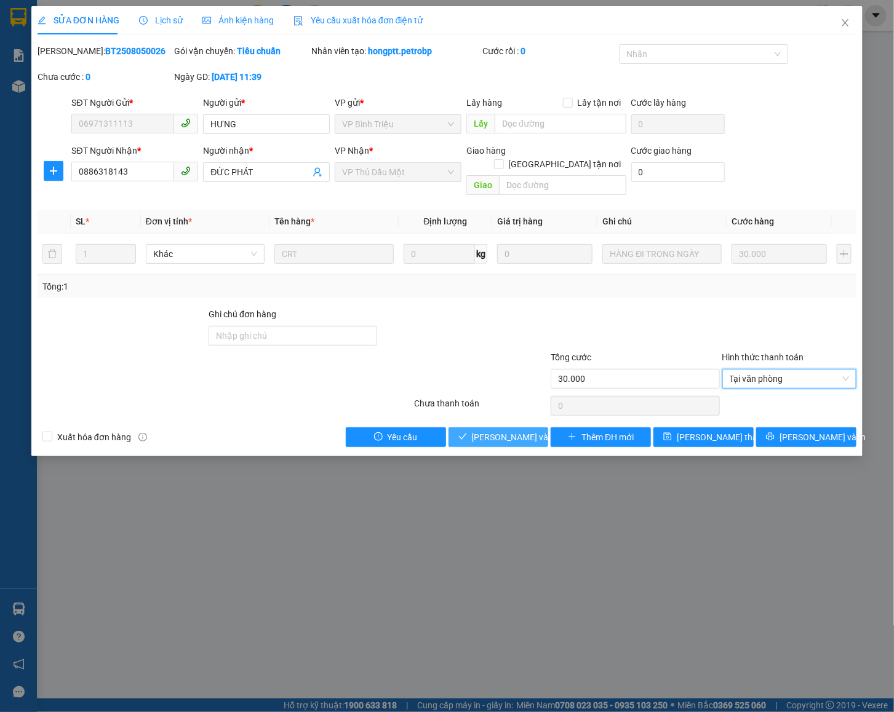
click at [470, 427] on button "Lưu và Giao hàng" at bounding box center [498, 437] width 100 height 20
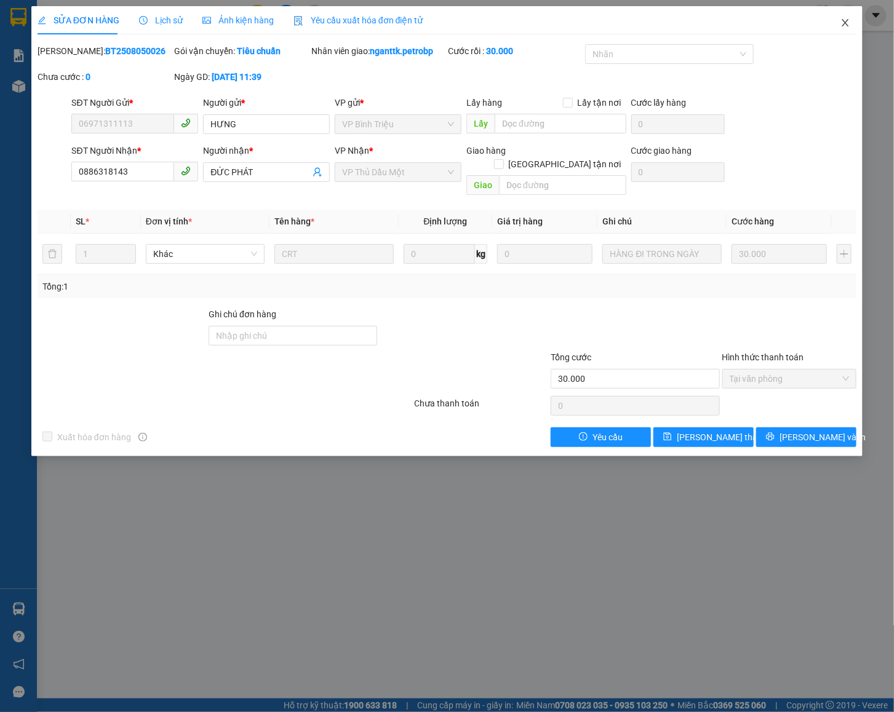
click at [839, 26] on span "Close" at bounding box center [845, 23] width 34 height 34
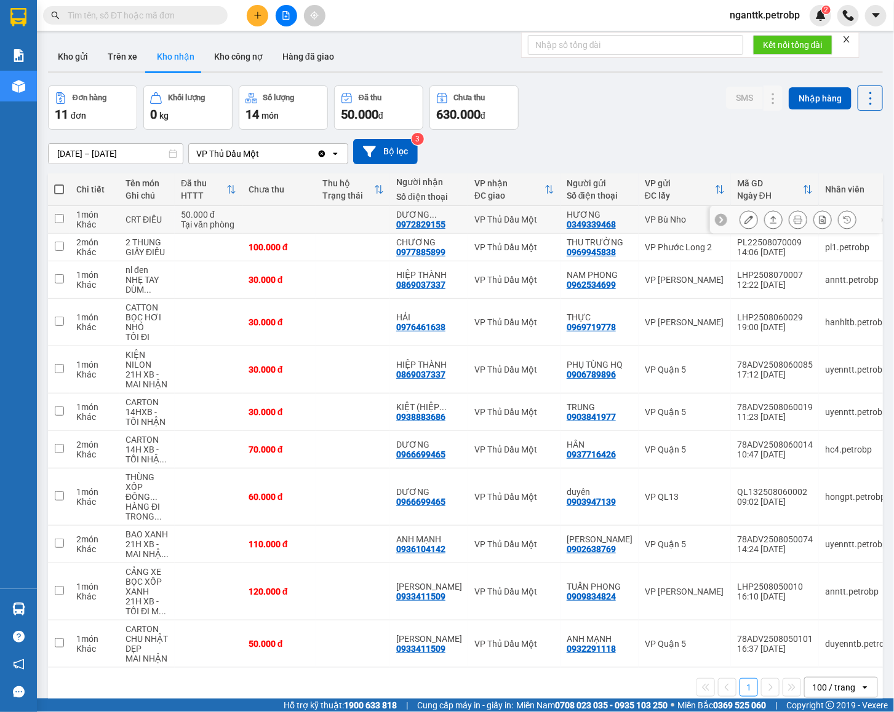
click at [764, 223] on button at bounding box center [772, 220] width 17 height 22
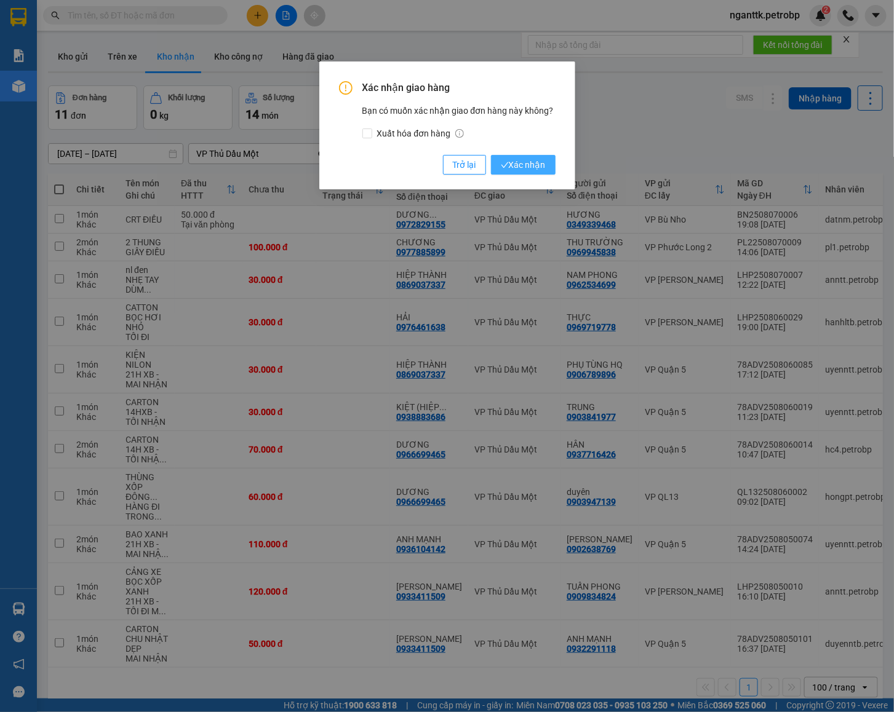
click at [509, 155] on button "Xác nhận" at bounding box center [523, 165] width 65 height 20
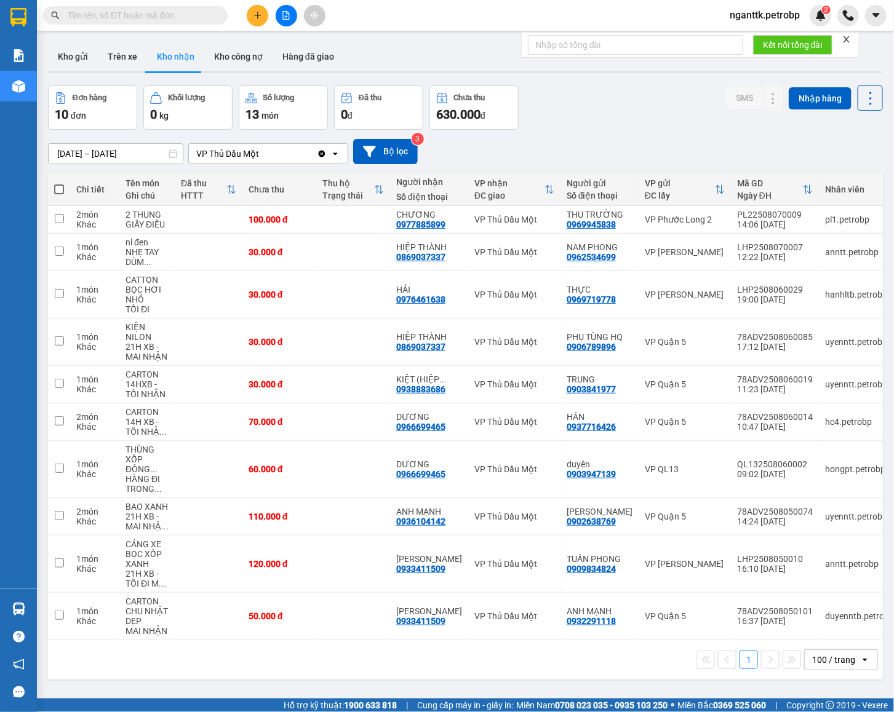
click at [111, 161] on div "ver 1.8.137 Kho gửi Trên xe Kho nhận Kho công nợ Hàng đã giao Đơn hàng 10 đơn K…" at bounding box center [465, 393] width 844 height 712
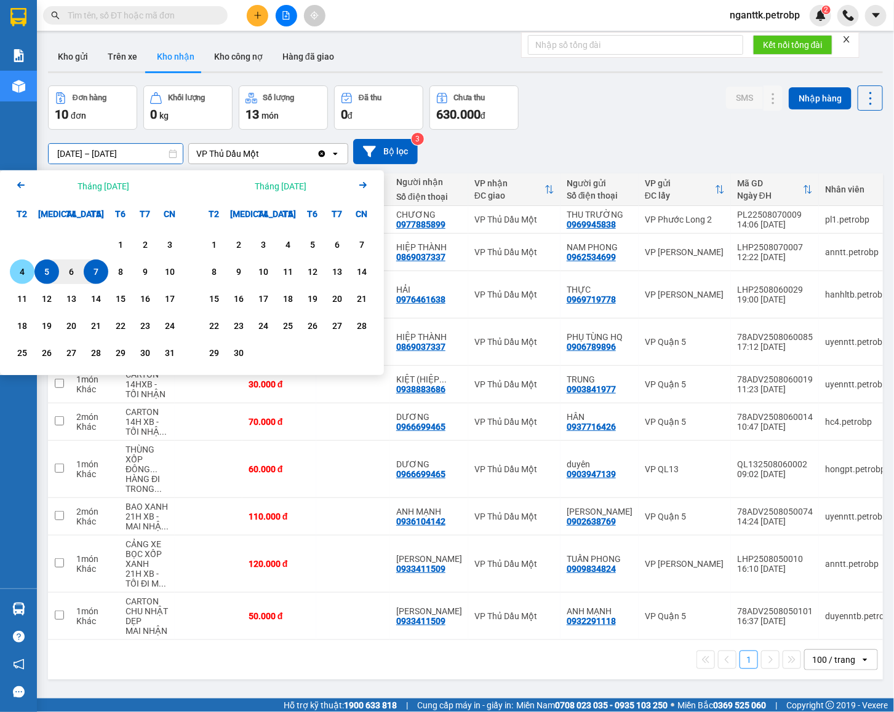
click at [34, 268] on div "5" at bounding box center [46, 272] width 25 height 25
click at [36, 268] on div "5" at bounding box center [46, 272] width 25 height 25
type input "05/08/2025 – 05/08/2025"
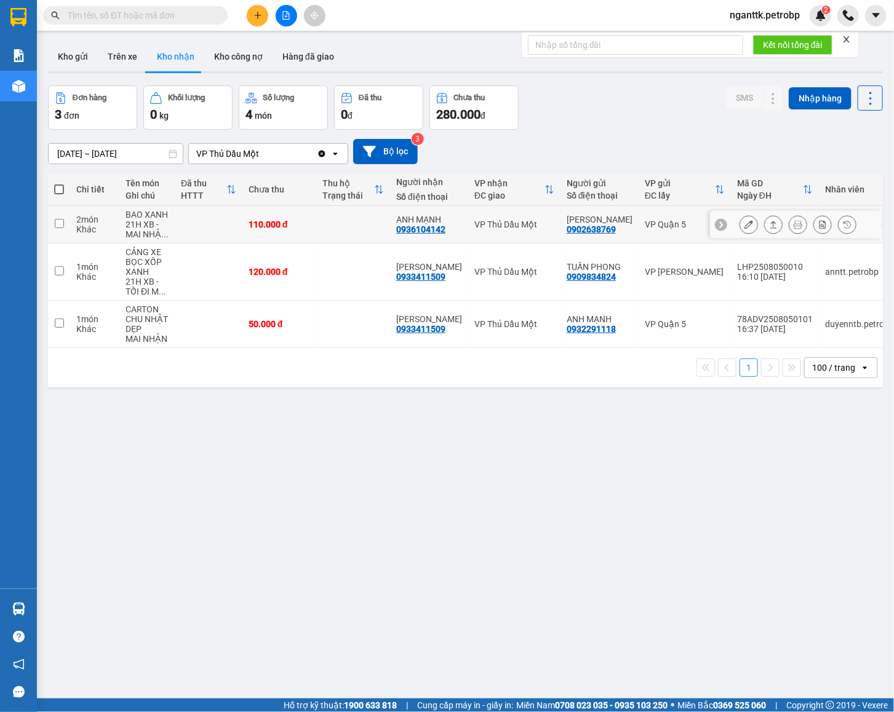
click at [740, 231] on button at bounding box center [748, 225] width 17 height 22
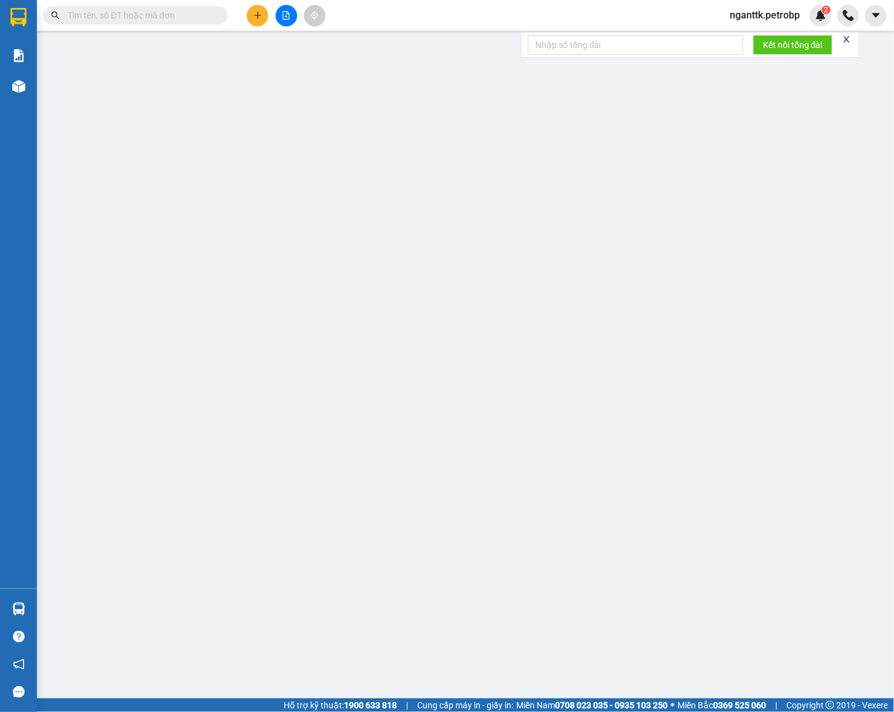
type input "0902638769"
type input "CHÂU LÊ"
type input "0936104142"
type input "ANH MẠNH"
type input "110.000"
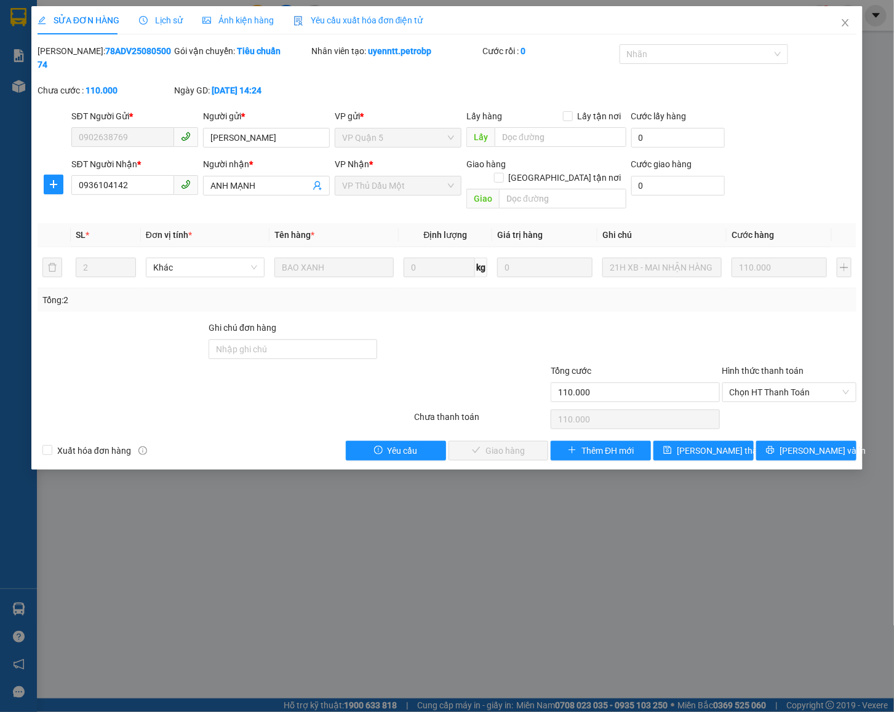
click at [114, 46] on b "78ADV2508050074" at bounding box center [104, 57] width 133 height 23
click at [749, 383] on span "Chọn HT Thanh Toán" at bounding box center [789, 392] width 120 height 18
click at [747, 395] on div "Tại văn phòng" at bounding box center [789, 392] width 120 height 14
type input "0"
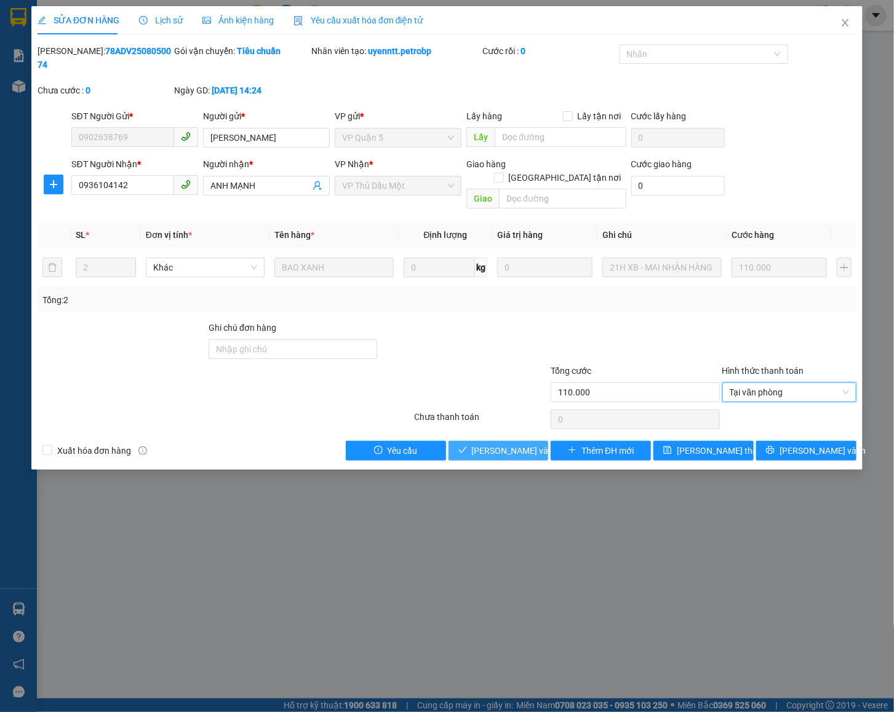
click at [535, 444] on span "Lưu và Giao hàng" at bounding box center [531, 451] width 118 height 14
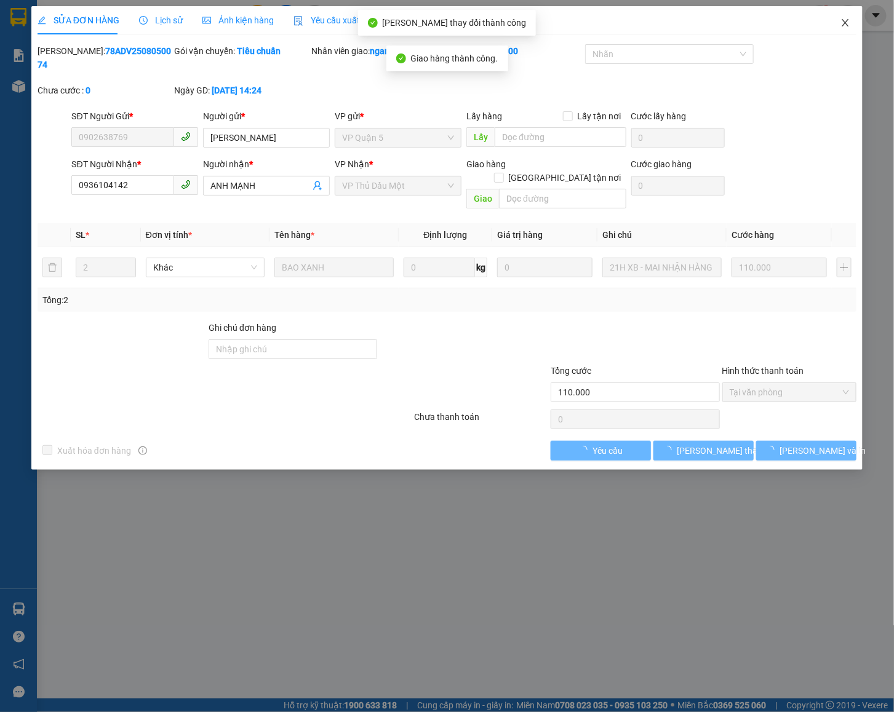
click at [849, 26] on icon "close" at bounding box center [845, 23] width 10 height 10
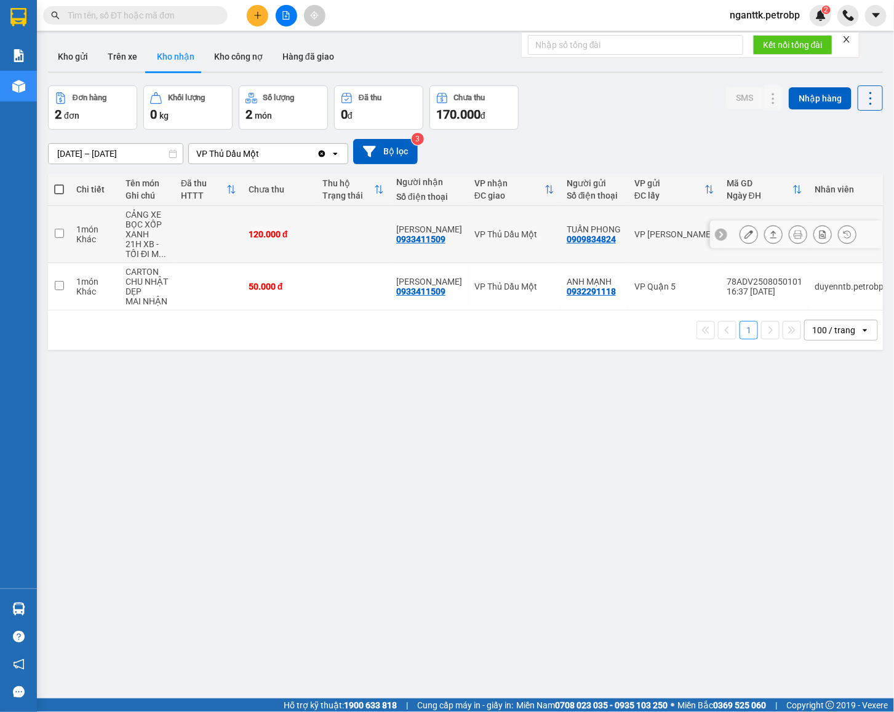
click at [744, 238] on icon at bounding box center [748, 234] width 9 height 9
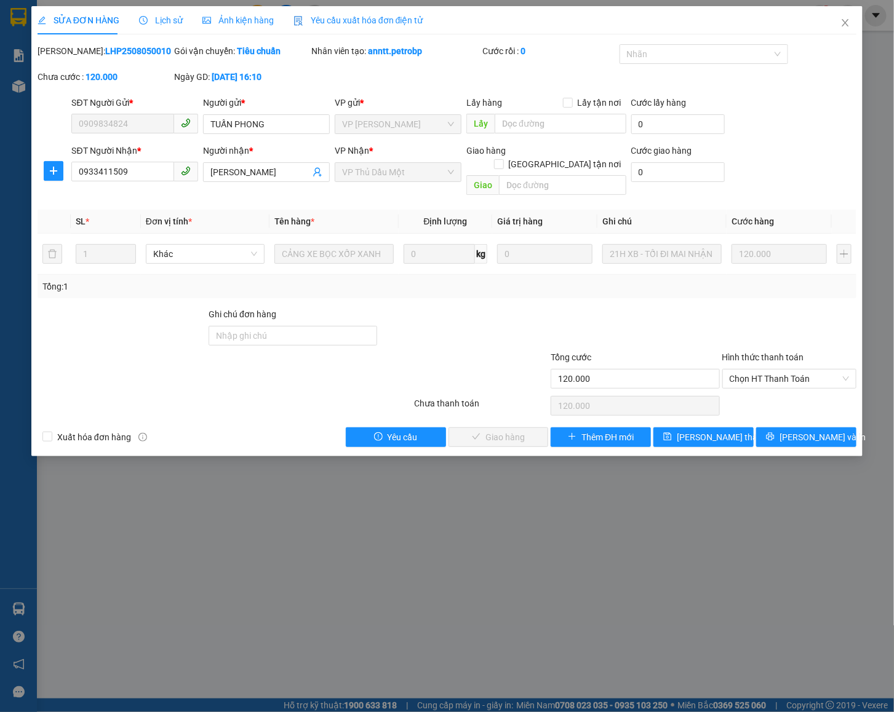
click at [122, 50] on b "LHP2508050010" at bounding box center [138, 51] width 66 height 10
click at [764, 370] on span "Chọn HT Thanh Toán" at bounding box center [789, 379] width 120 height 18
click at [766, 392] on div "Tại văn phòng" at bounding box center [789, 392] width 120 height 14
type input "0"
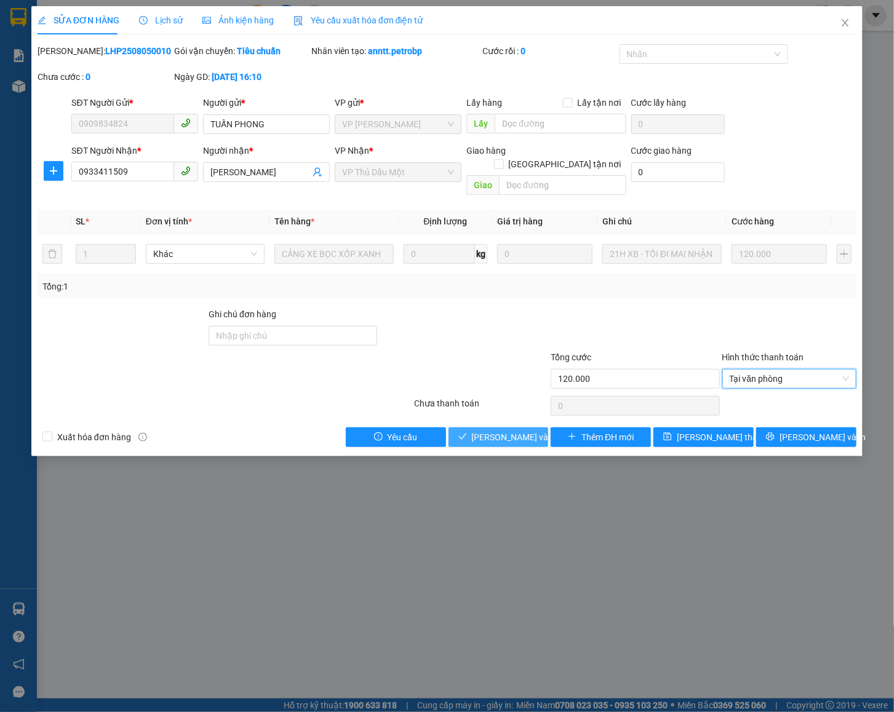
click at [489, 427] on button "Lưu và Giao hàng" at bounding box center [498, 437] width 100 height 20
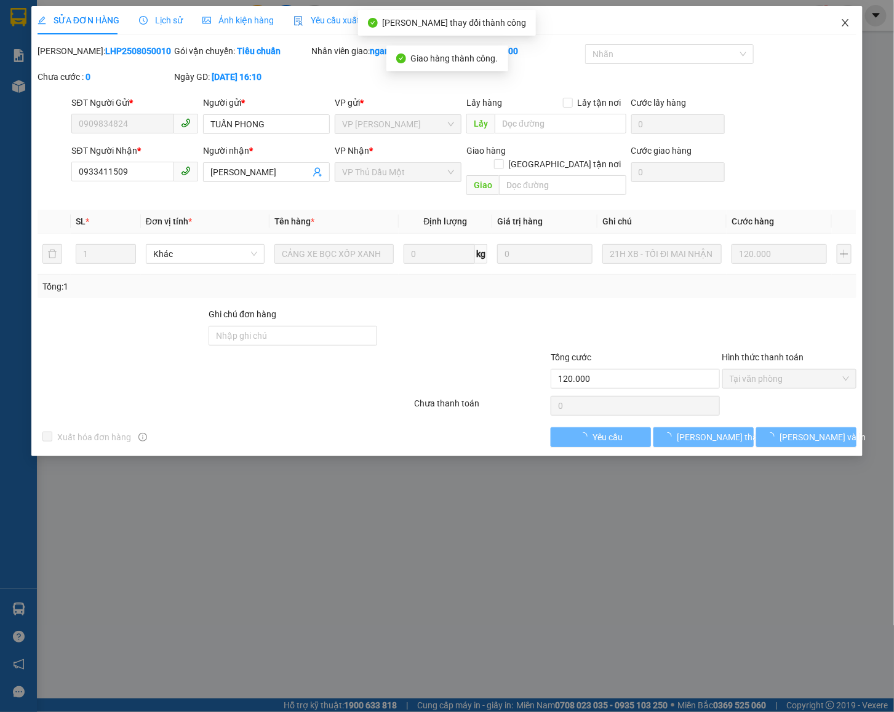
click at [849, 31] on span "Close" at bounding box center [845, 23] width 34 height 34
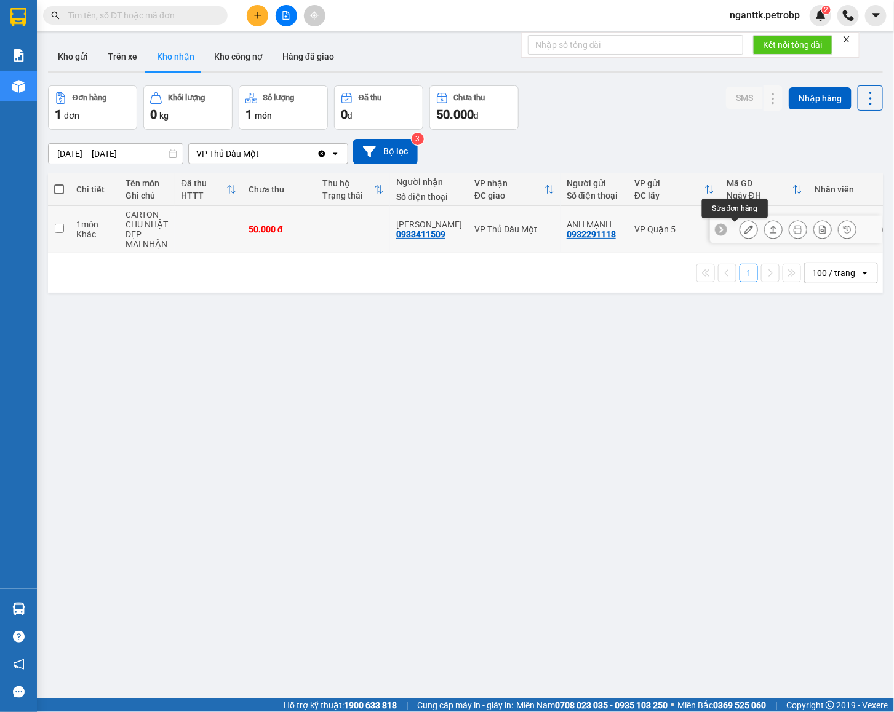
click at [744, 231] on icon at bounding box center [748, 229] width 9 height 9
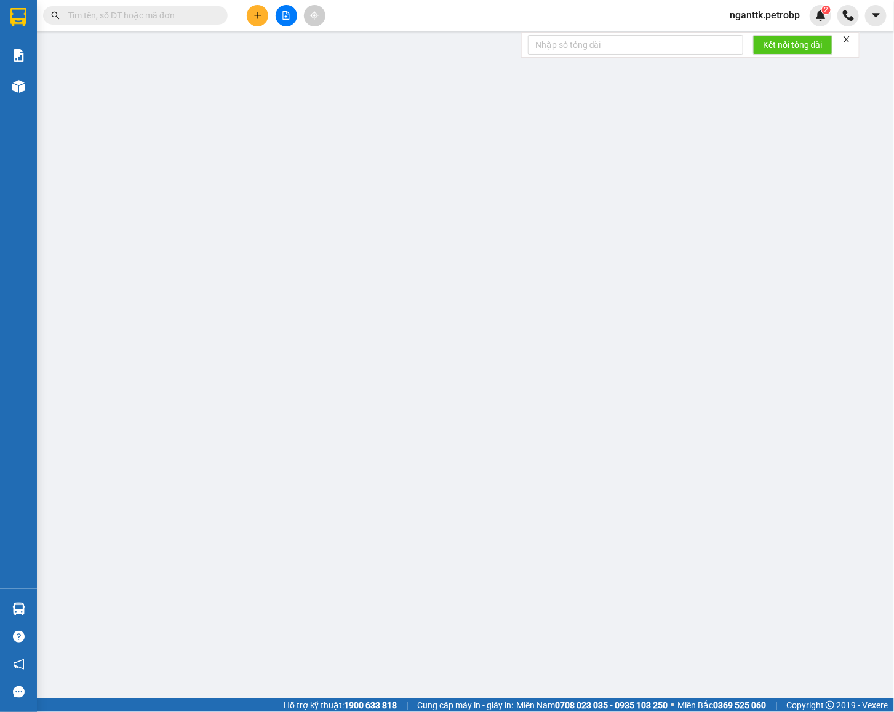
type input "0932291118"
type input "ANH MẠNH"
type input "0933411509"
type input "TRẦN GIA"
type input "50.000"
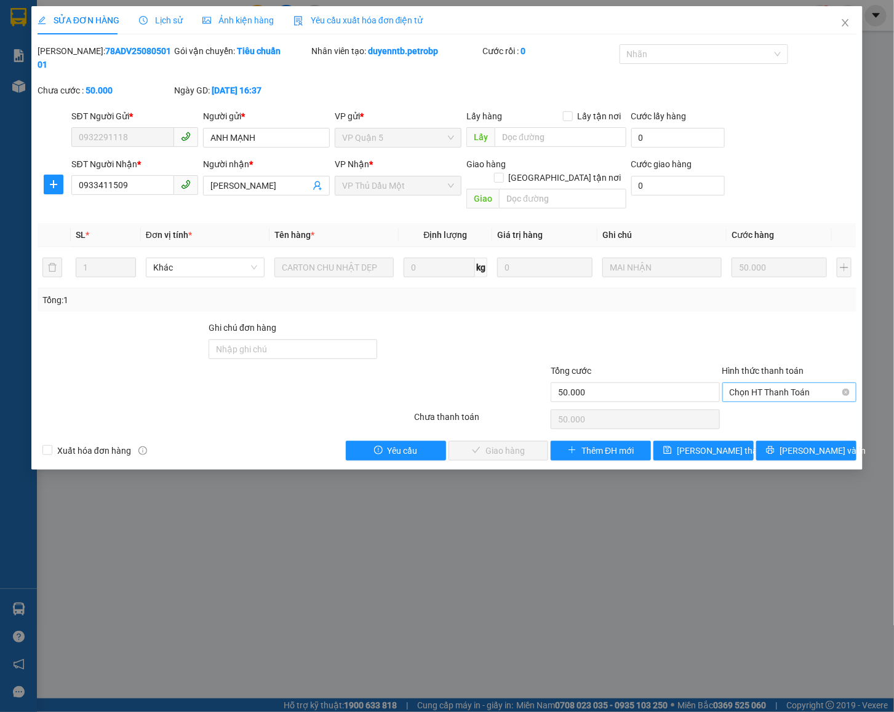
click at [751, 383] on span "Chọn HT Thanh Toán" at bounding box center [789, 392] width 120 height 18
click at [745, 397] on div "Tại văn phòng" at bounding box center [789, 392] width 120 height 14
type input "0"
click at [116, 50] on b "78ADV2508050101" at bounding box center [104, 57] width 133 height 23
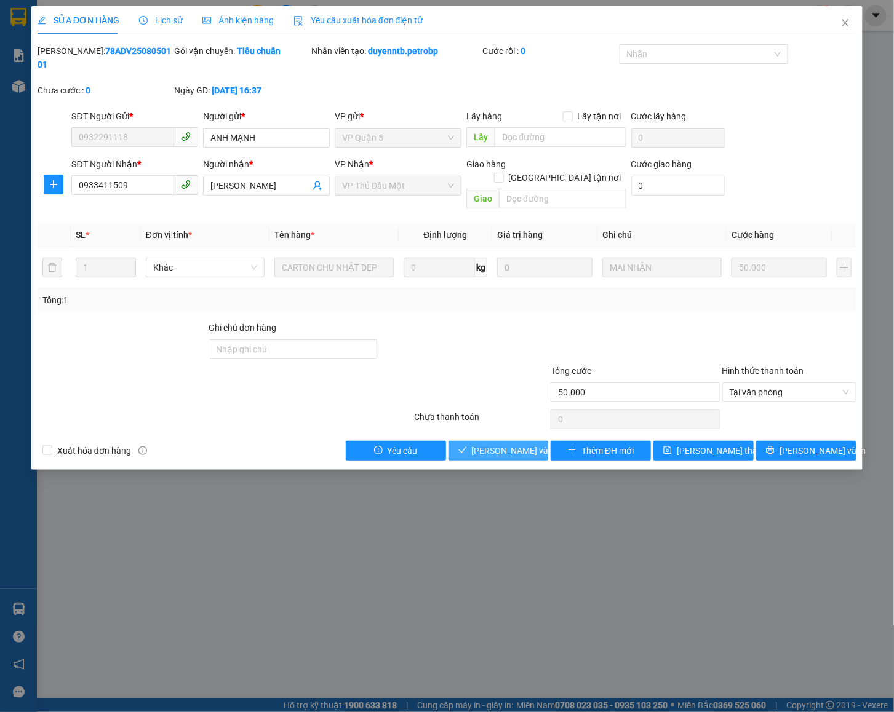
click at [500, 444] on span "Lưu và Giao hàng" at bounding box center [531, 451] width 118 height 14
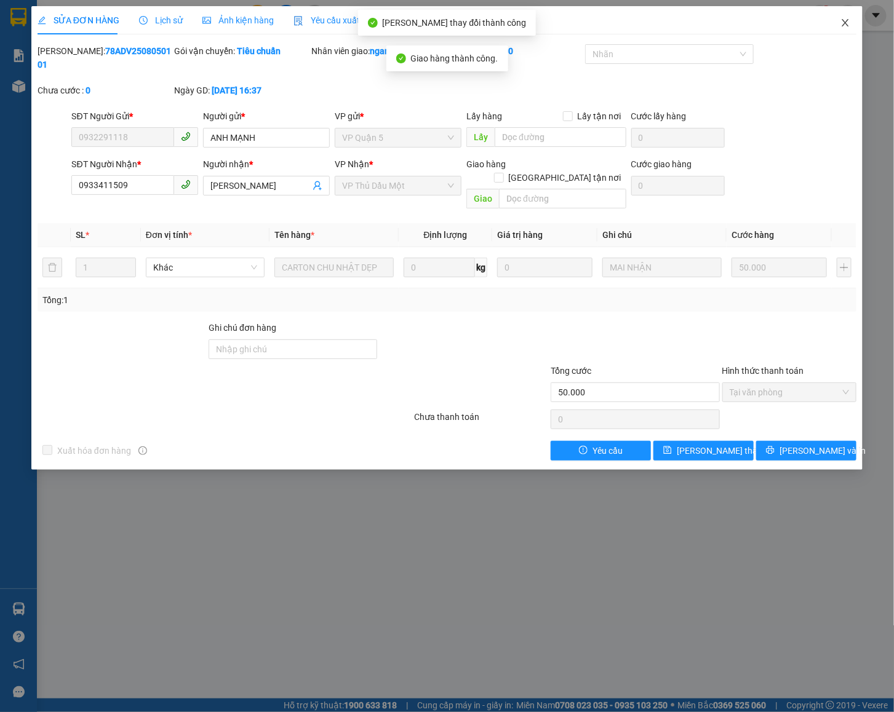
click at [849, 28] on span "Close" at bounding box center [845, 23] width 34 height 34
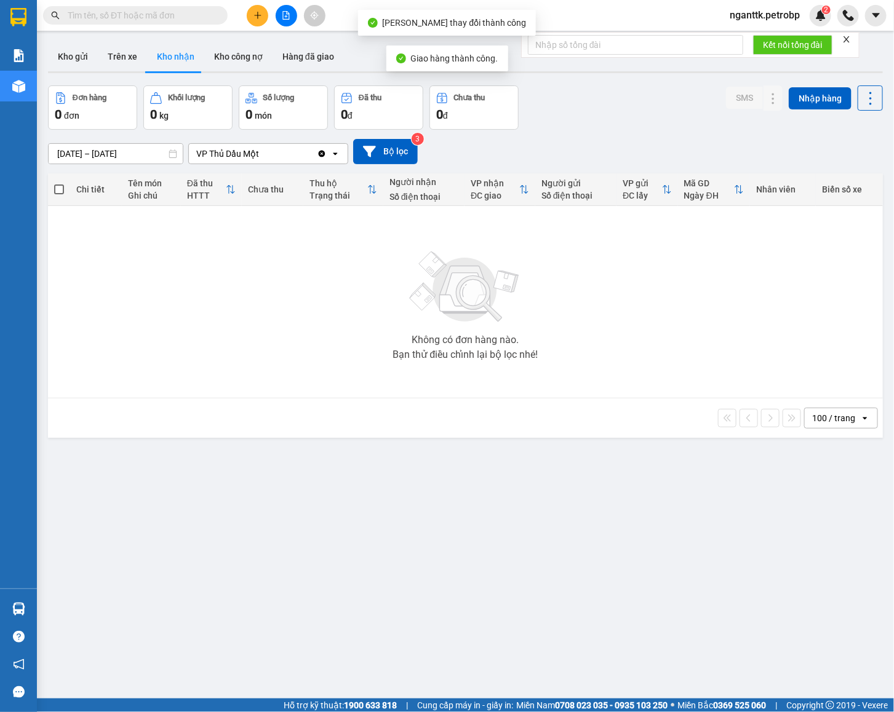
click at [139, 14] on input "text" at bounding box center [140, 16] width 145 height 14
click at [139, 13] on input "text" at bounding box center [140, 16] width 145 height 14
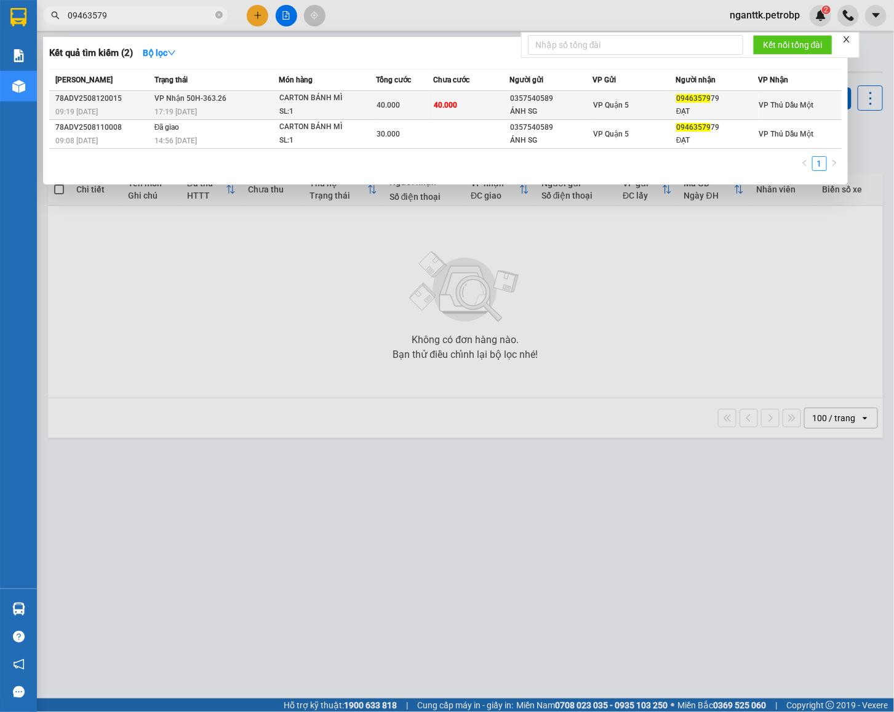
type input "09463579"
click at [266, 105] on div "17:19 - 12/08" at bounding box center [216, 112] width 124 height 14
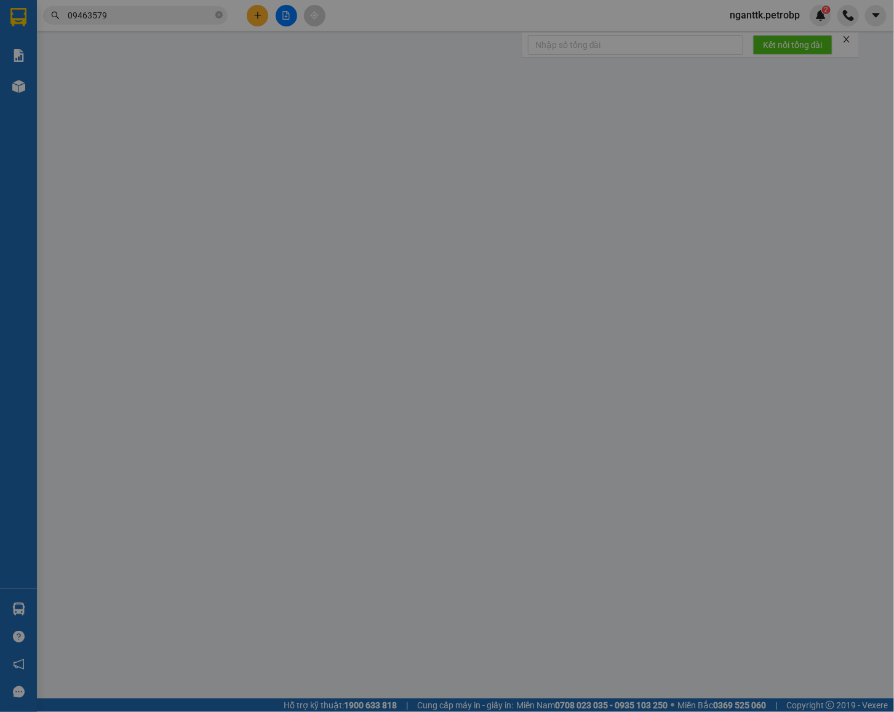
type input "0357540589"
type input "ÁNH SG"
type input "0946357979"
type input "ĐẠT"
type input "40.000"
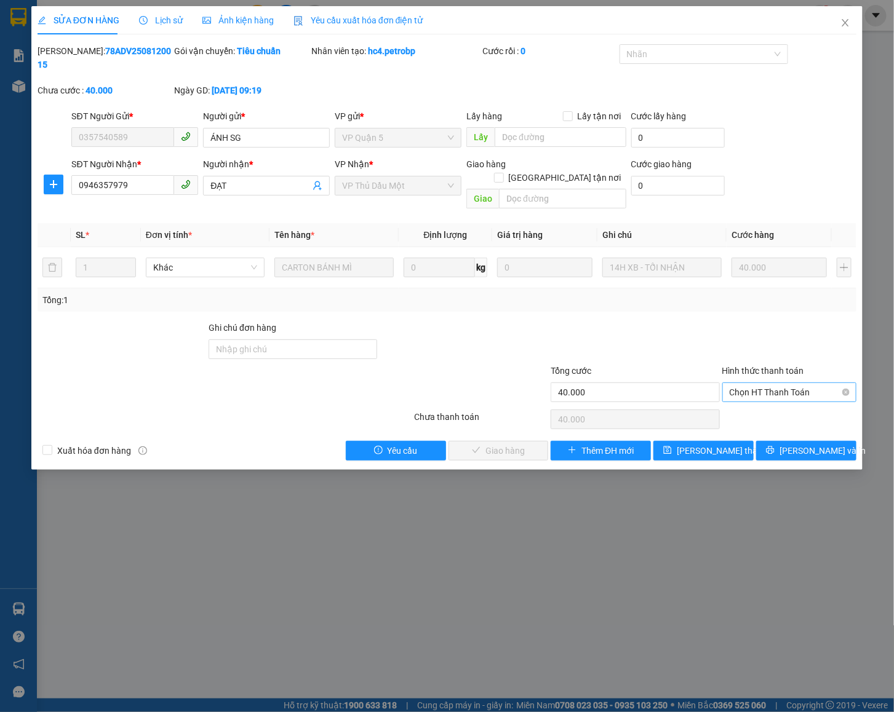
click at [772, 383] on span "Chọn HT Thanh Toán" at bounding box center [789, 392] width 120 height 18
click at [766, 393] on div "Tại văn phòng" at bounding box center [789, 392] width 120 height 14
type input "0"
click at [79, 44] on div "Mã ĐH: 78ADV2508120015" at bounding box center [105, 57] width 135 height 27
click at [87, 50] on b "78ADV2508120015" at bounding box center [104, 57] width 133 height 23
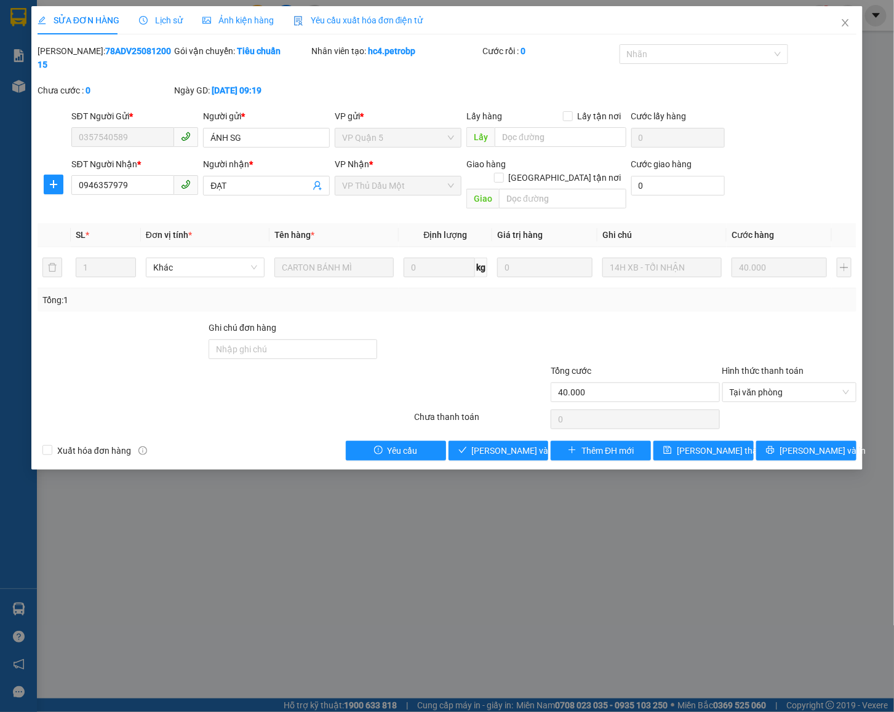
click at [87, 50] on b "78ADV2508120015" at bounding box center [104, 57] width 133 height 23
drag, startPoint x: 694, startPoint y: 312, endPoint x: 892, endPoint y: 303, distance: 197.6
click at [696, 321] on div at bounding box center [634, 342] width 171 height 43
drag, startPoint x: 755, startPoint y: 362, endPoint x: 755, endPoint y: 371, distance: 9.2
click at [755, 383] on span "Tại văn phòng" at bounding box center [789, 392] width 120 height 18
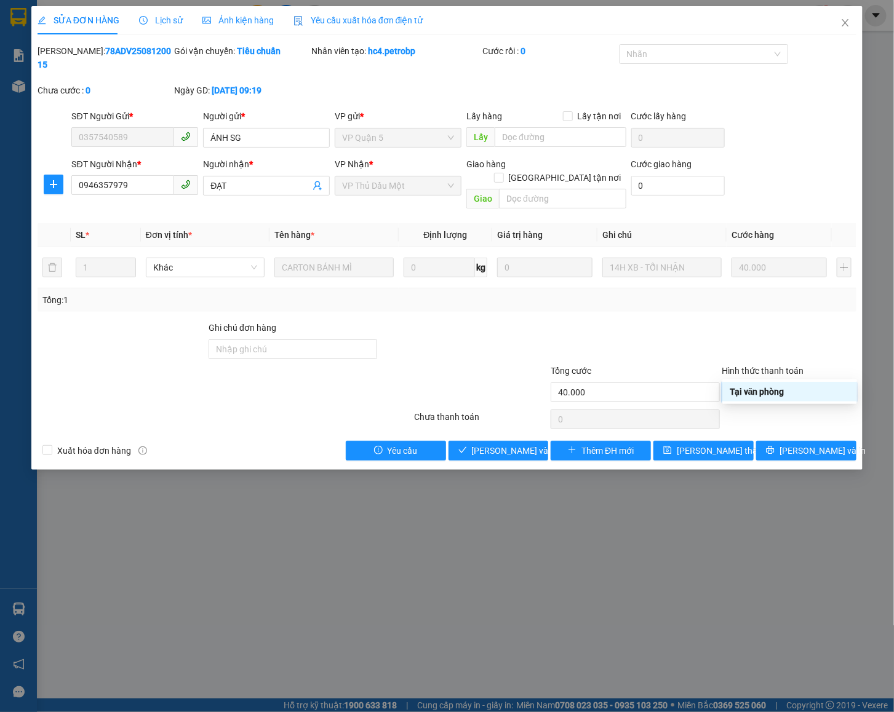
click at [748, 397] on div "Tại văn phòng" at bounding box center [789, 392] width 120 height 14
click at [519, 444] on span "Lưu và Giao hàng" at bounding box center [531, 451] width 118 height 14
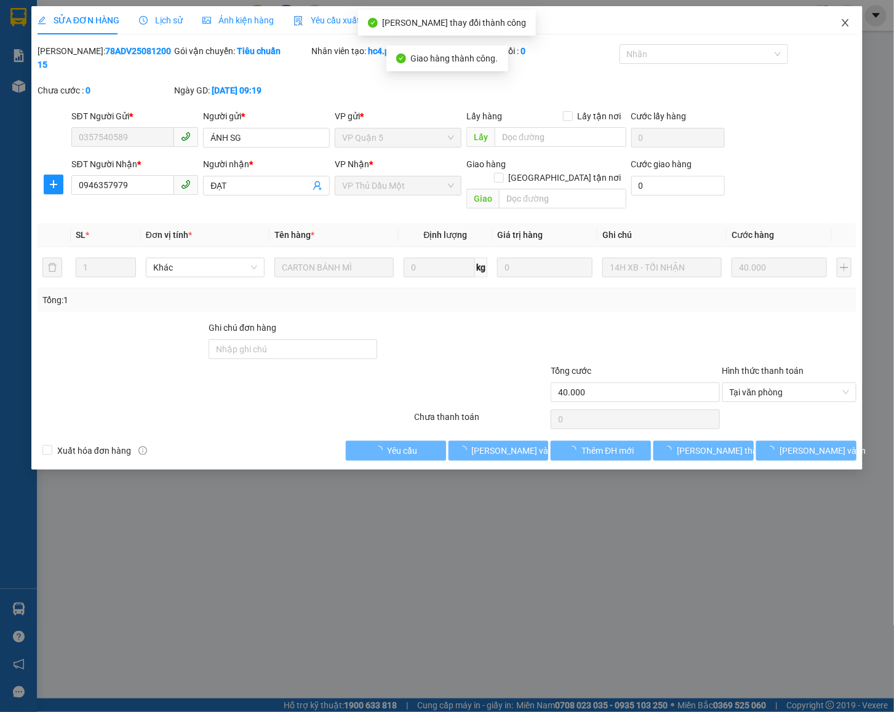
click at [849, 26] on icon "close" at bounding box center [845, 23] width 10 height 10
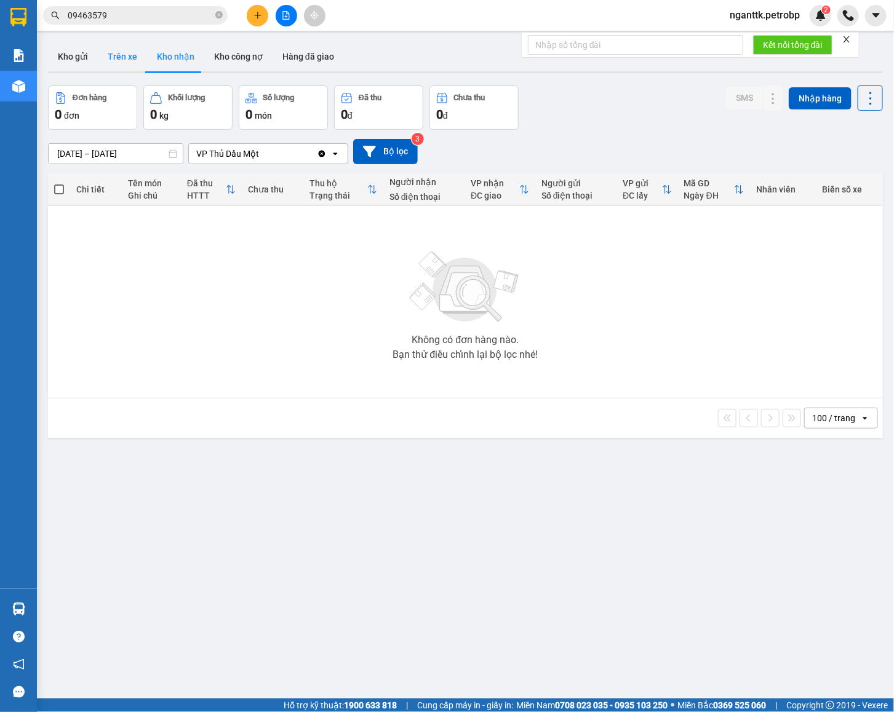
click at [109, 60] on button "Trên xe" at bounding box center [122, 57] width 49 height 30
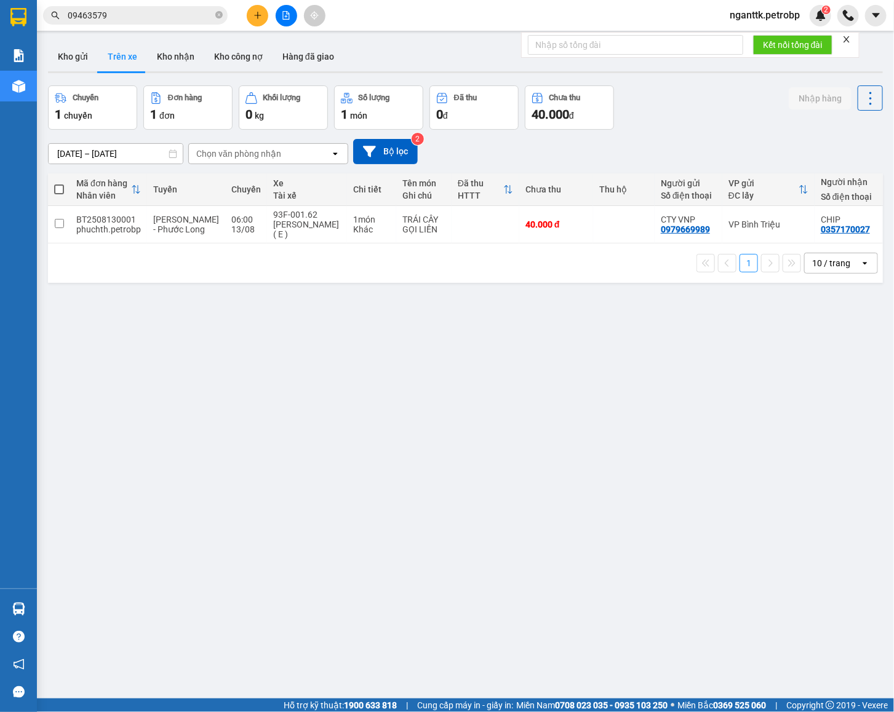
click at [118, 157] on input "13/08/2025 – 13/08/2025" at bounding box center [116, 154] width 134 height 20
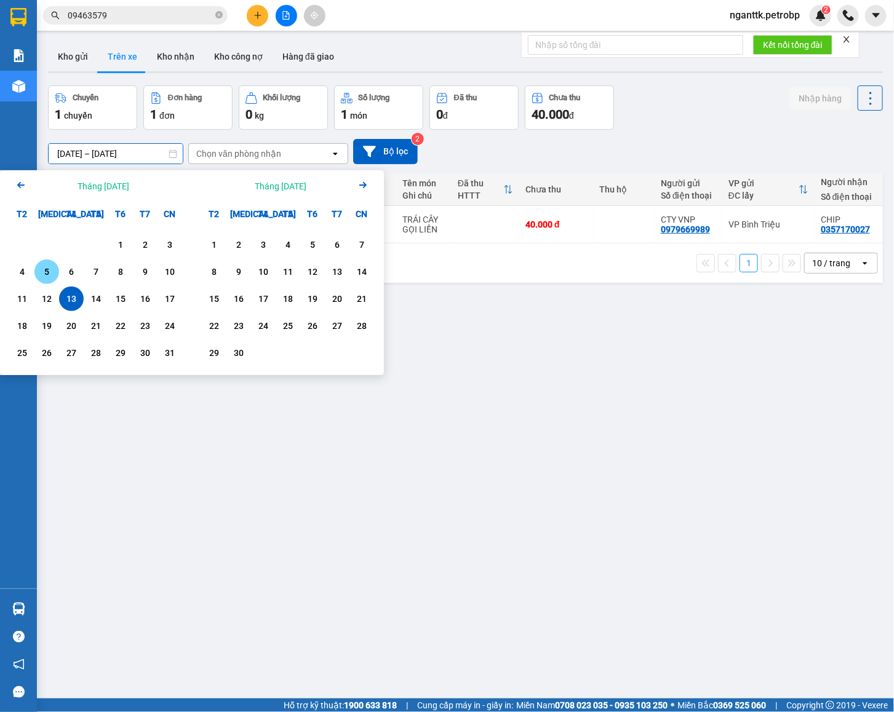
click at [45, 270] on div "5" at bounding box center [46, 271] width 17 height 15
click at [46, 270] on div "5" at bounding box center [46, 271] width 17 height 15
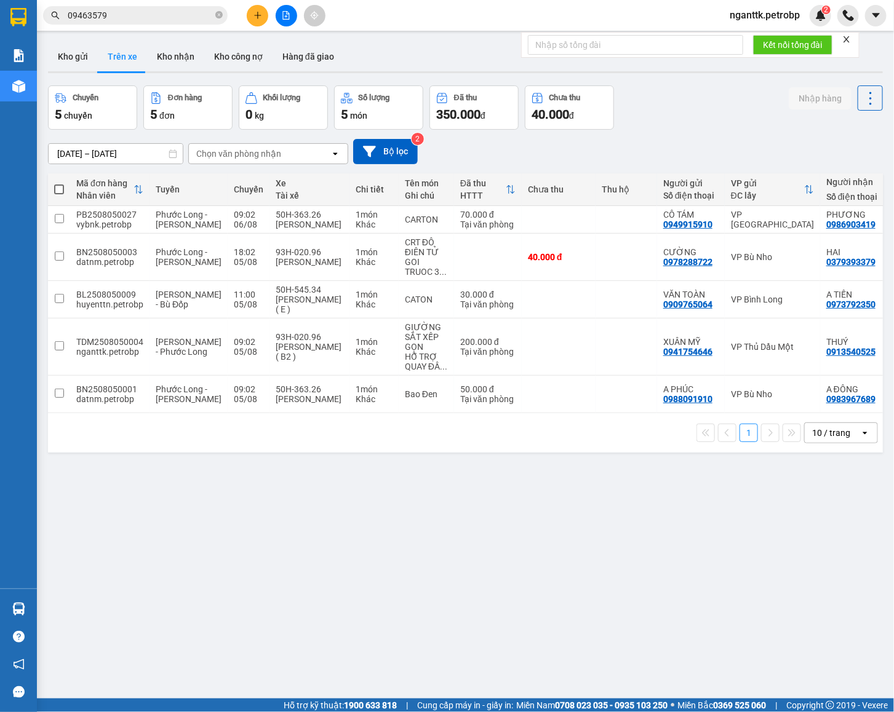
click at [253, 159] on div "Chọn văn phòng nhận" at bounding box center [238, 154] width 85 height 12
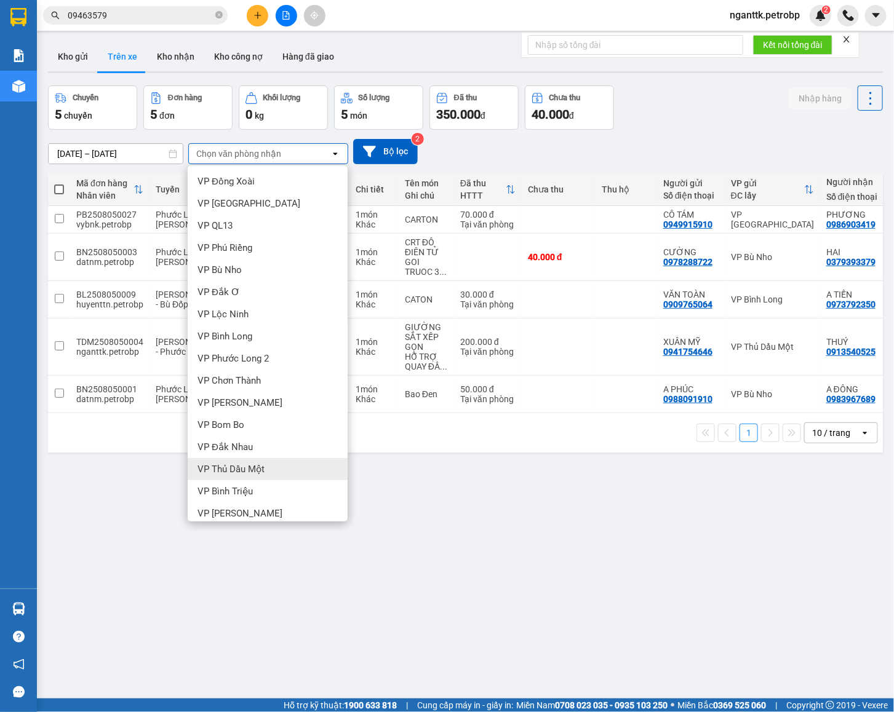
click at [215, 469] on span "VP Thủ Dầu Một" at bounding box center [230, 469] width 67 height 12
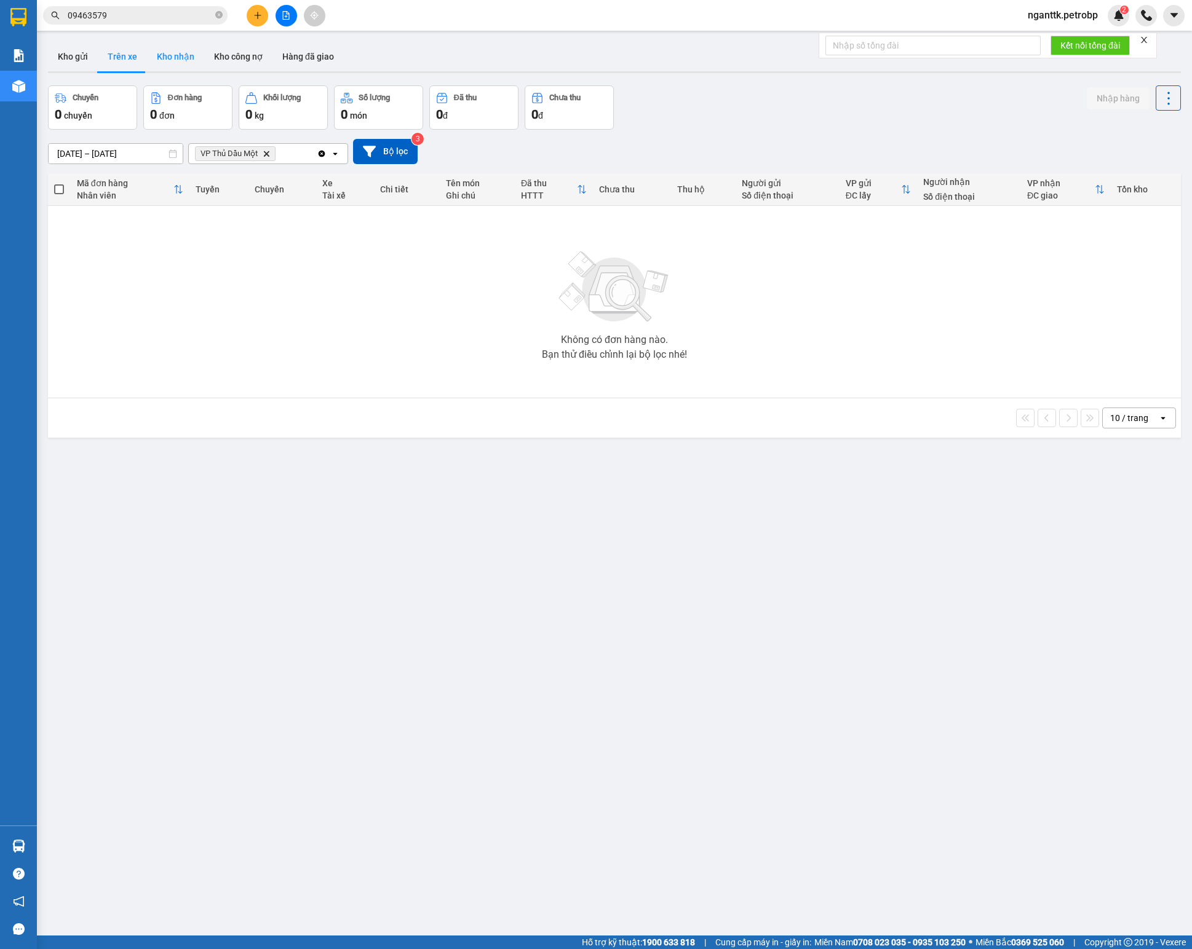
click at [186, 59] on button "Kho nhận" at bounding box center [175, 57] width 57 height 30
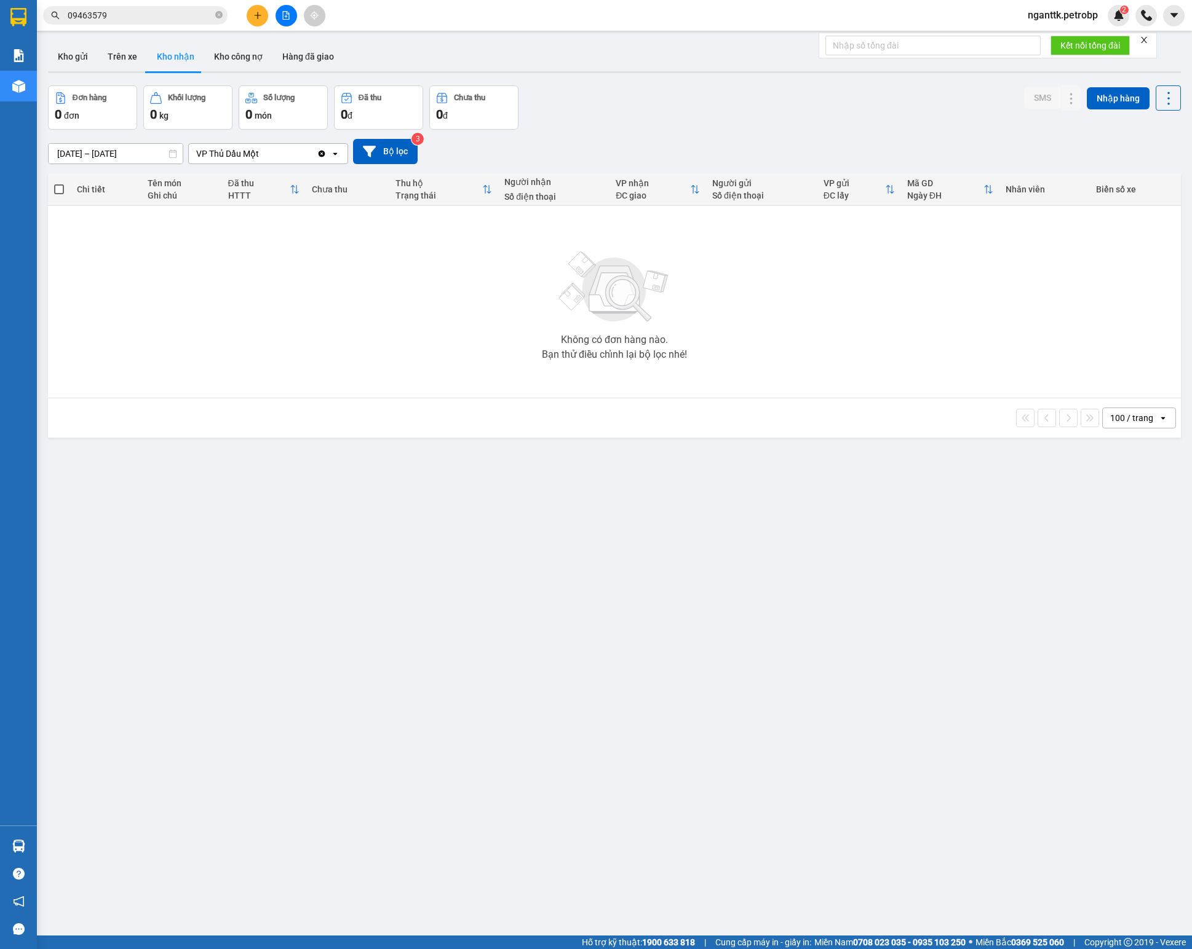
click at [119, 151] on input "05/08/2025 – 05/08/2025" at bounding box center [116, 154] width 134 height 20
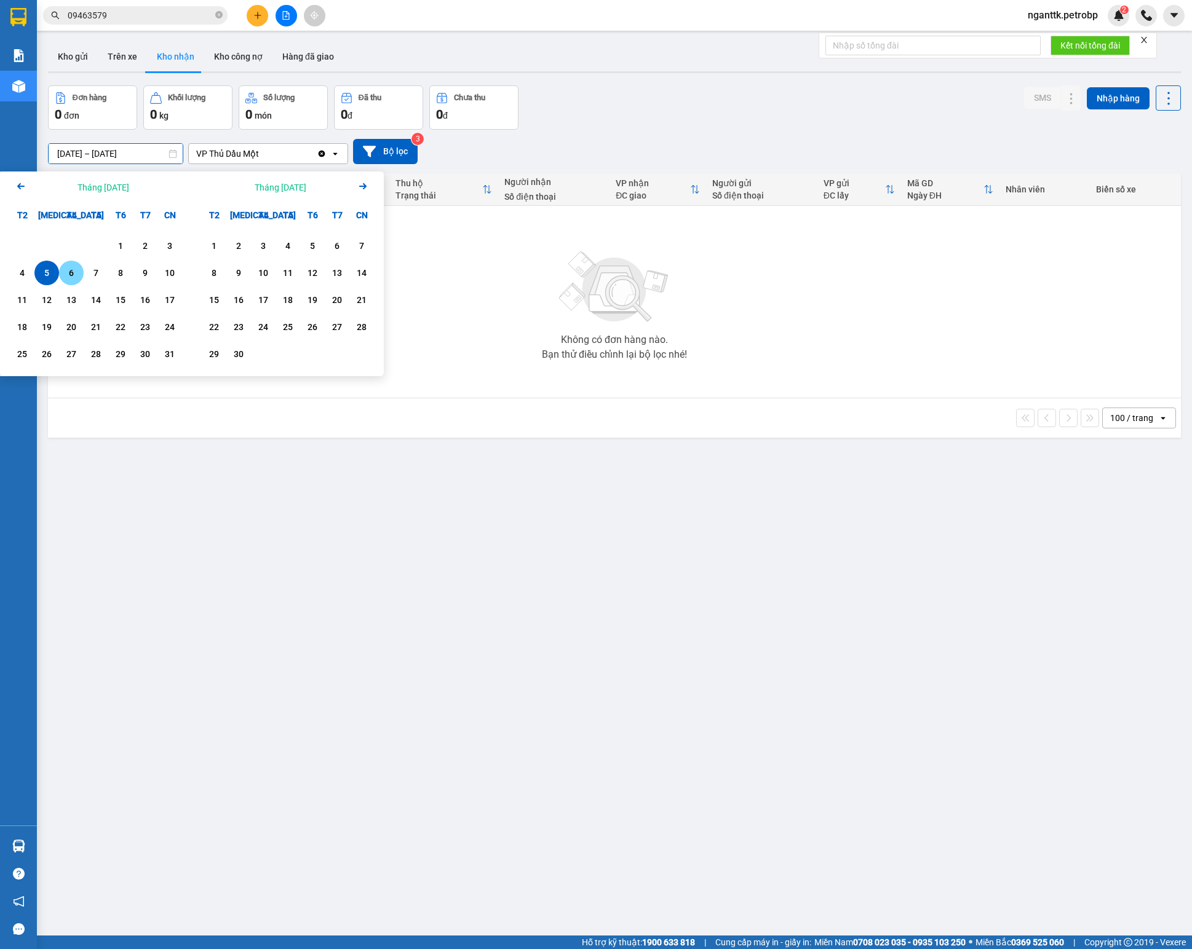
click at [75, 271] on div "6" at bounding box center [71, 273] width 17 height 15
click at [74, 271] on div "6" at bounding box center [71, 273] width 17 height 15
type input "06/08/2025 – 06/08/2025"
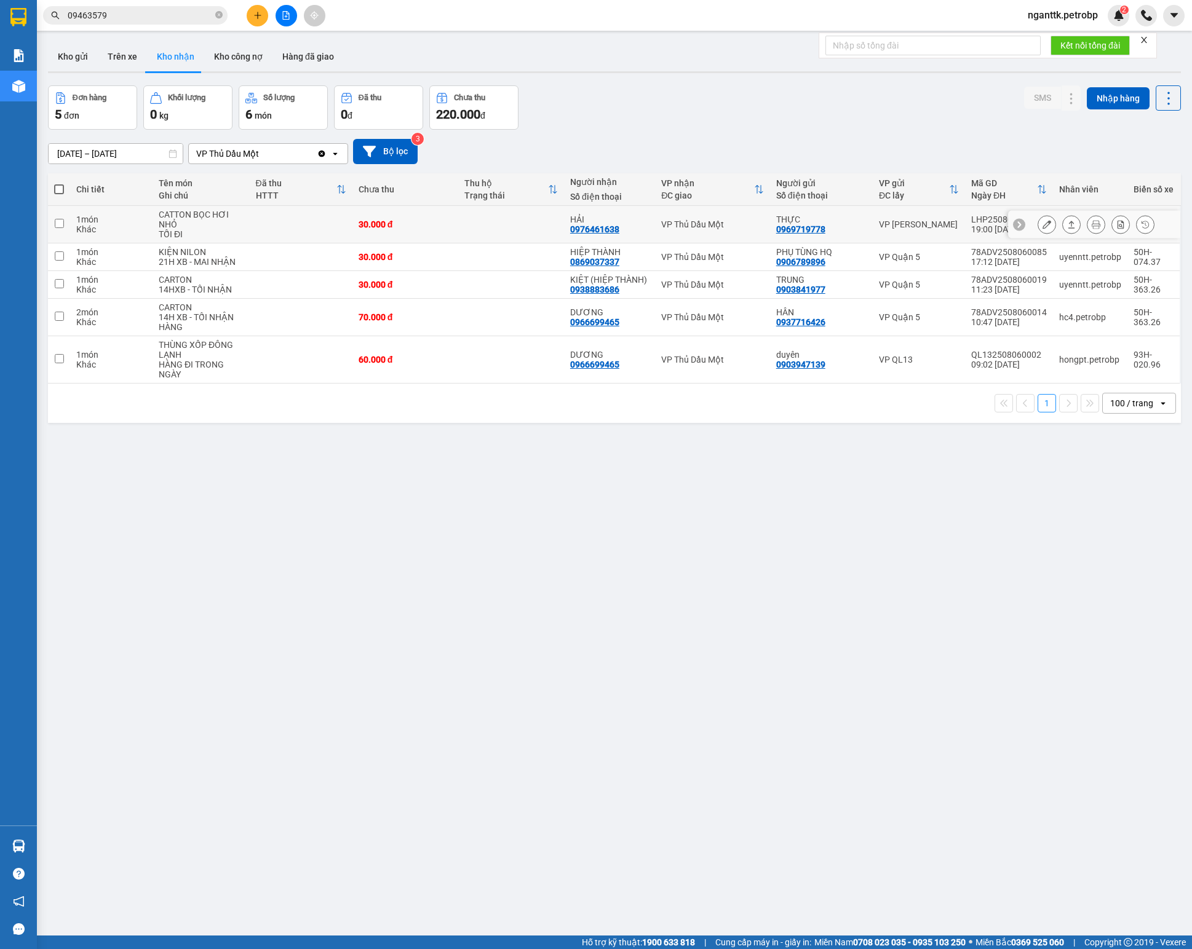
click at [893, 220] on div "LHP2508060029" at bounding box center [1009, 220] width 76 height 10
checkbox input "false"
click at [893, 225] on div at bounding box center [1071, 224] width 18 height 18
click at [893, 226] on icon at bounding box center [1071, 224] width 9 height 9
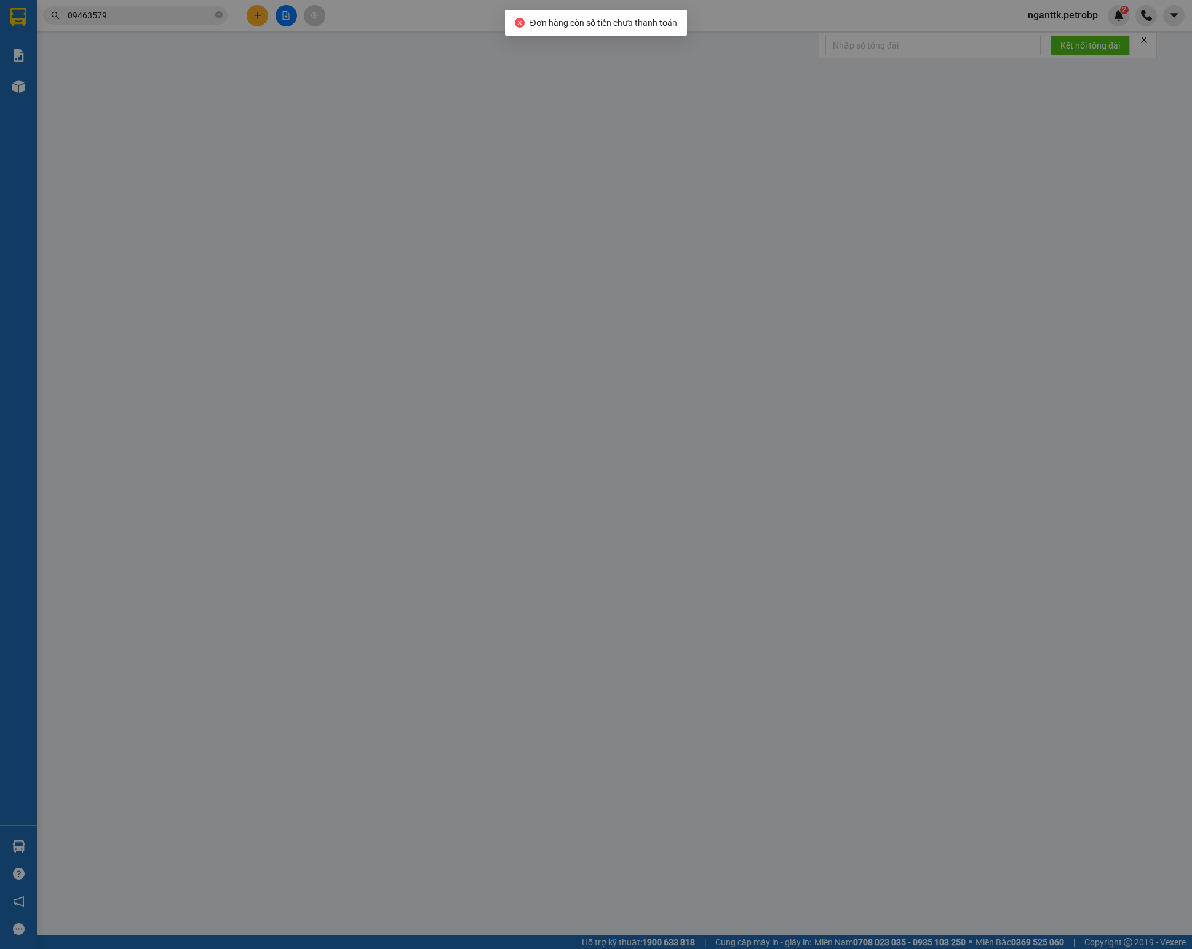
type input "0969719778"
type input "THỰC"
type input "0976461638"
type input "HẢI"
type input "30.000"
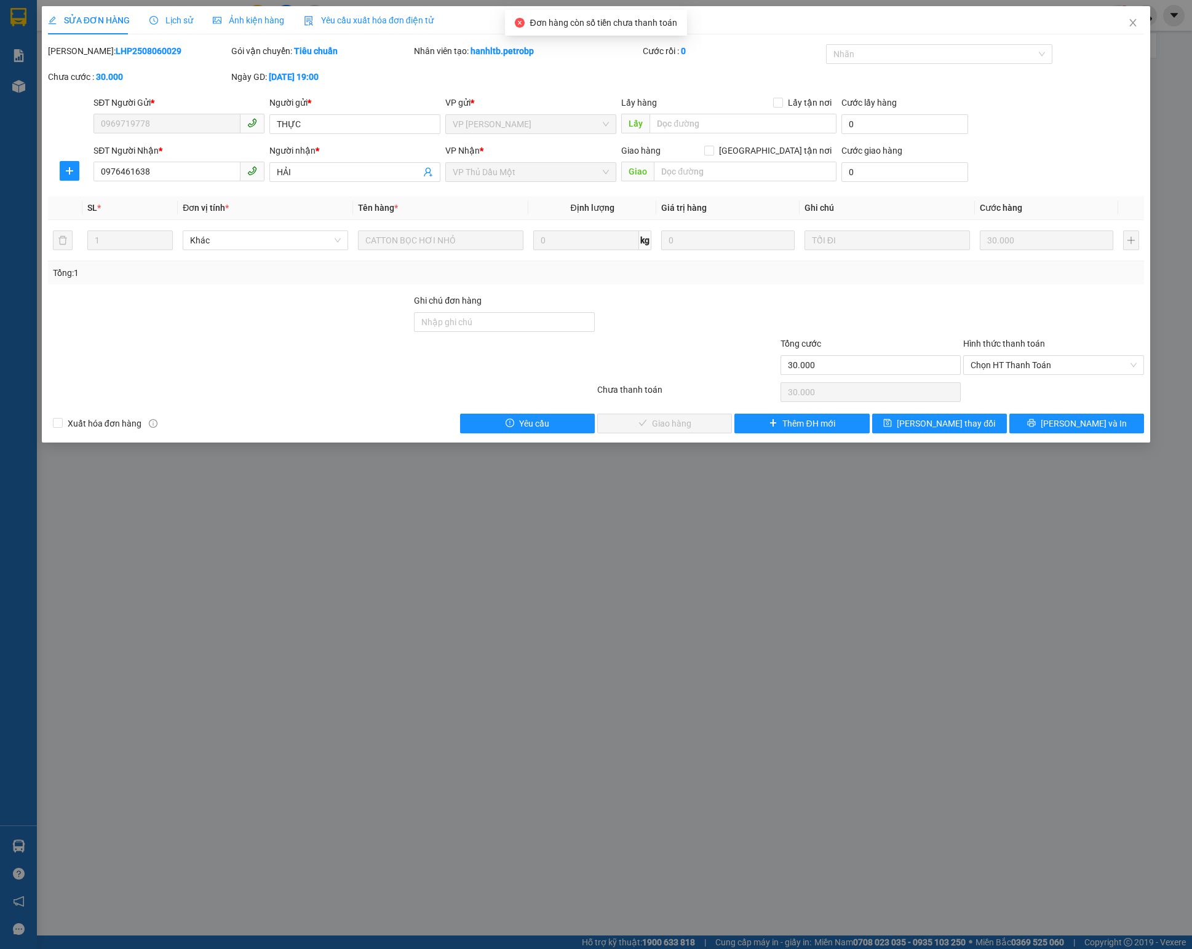
click at [893, 355] on div "Hình thức thanh toán" at bounding box center [1053, 346] width 181 height 18
click at [893, 371] on span "Chọn HT Thanh Toán" at bounding box center [1053, 365] width 166 height 18
click at [893, 406] on div "Total Paid Fee 0 Total UnPaid Fee 30.000 Cash Collection Total Fee Mã ĐH: LHP25…" at bounding box center [596, 238] width 1096 height 389
click at [893, 375] on span "Chọn HT Thanh Toán" at bounding box center [1053, 365] width 166 height 18
click at [893, 389] on div "Tại văn phòng" at bounding box center [1053, 395] width 166 height 14
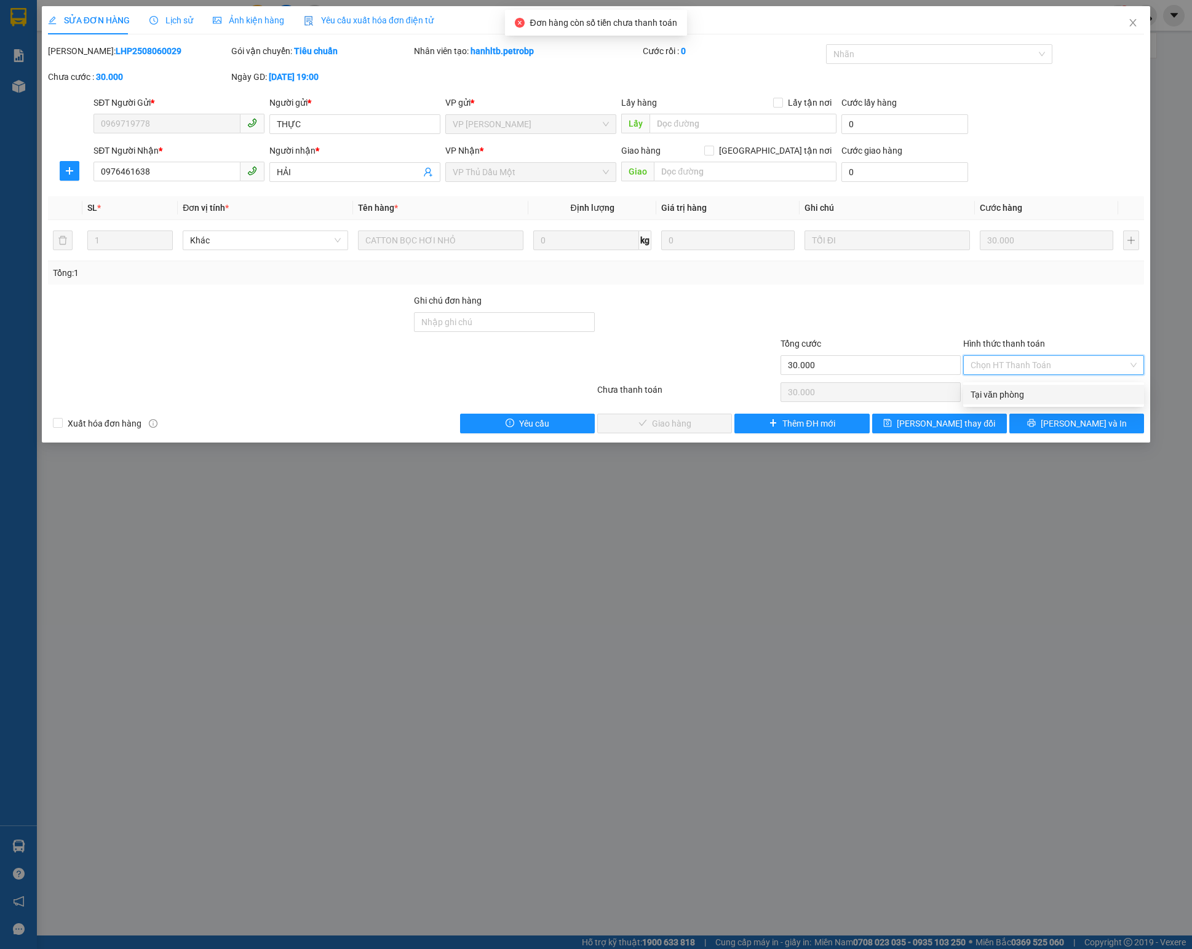
type input "0"
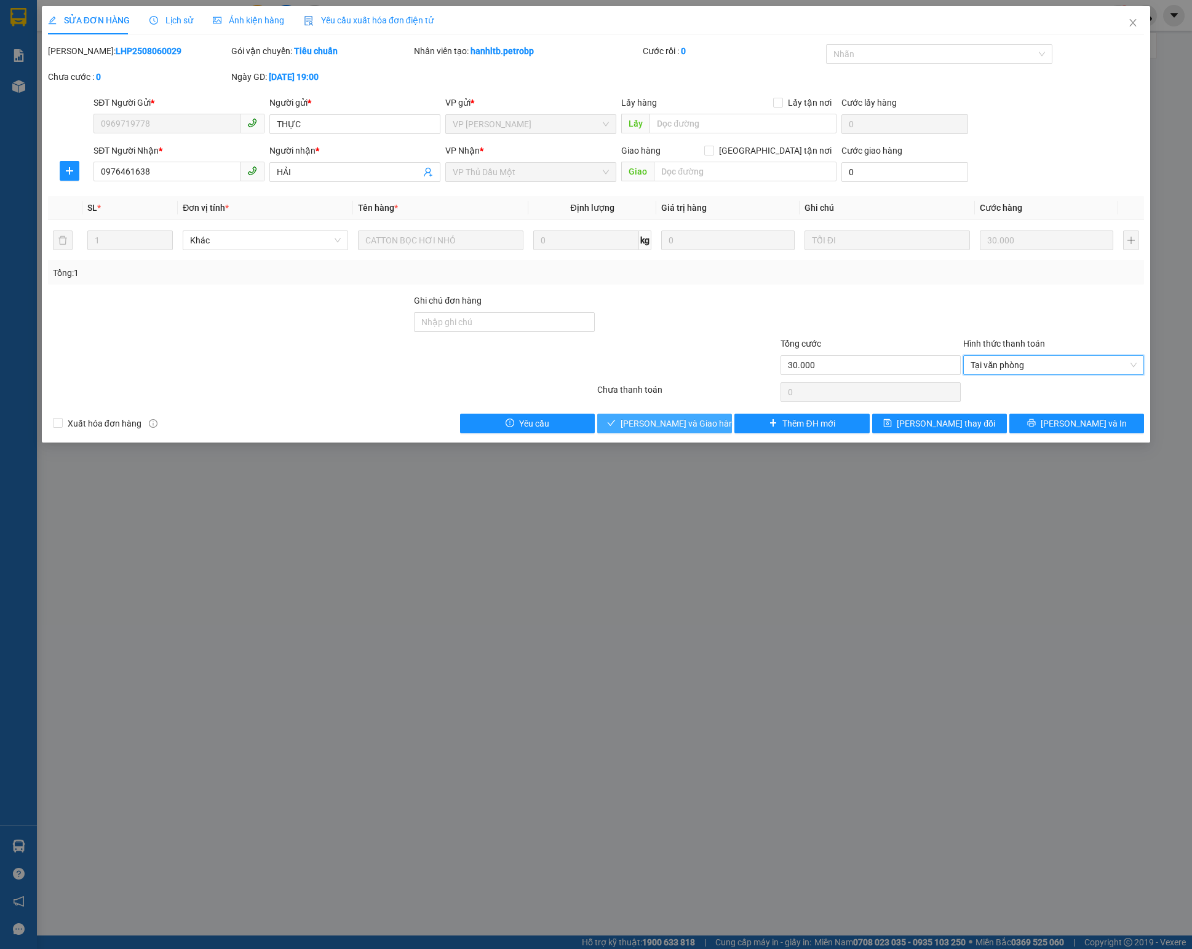
click at [691, 429] on span "Lưu và Giao hàng" at bounding box center [679, 424] width 118 height 14
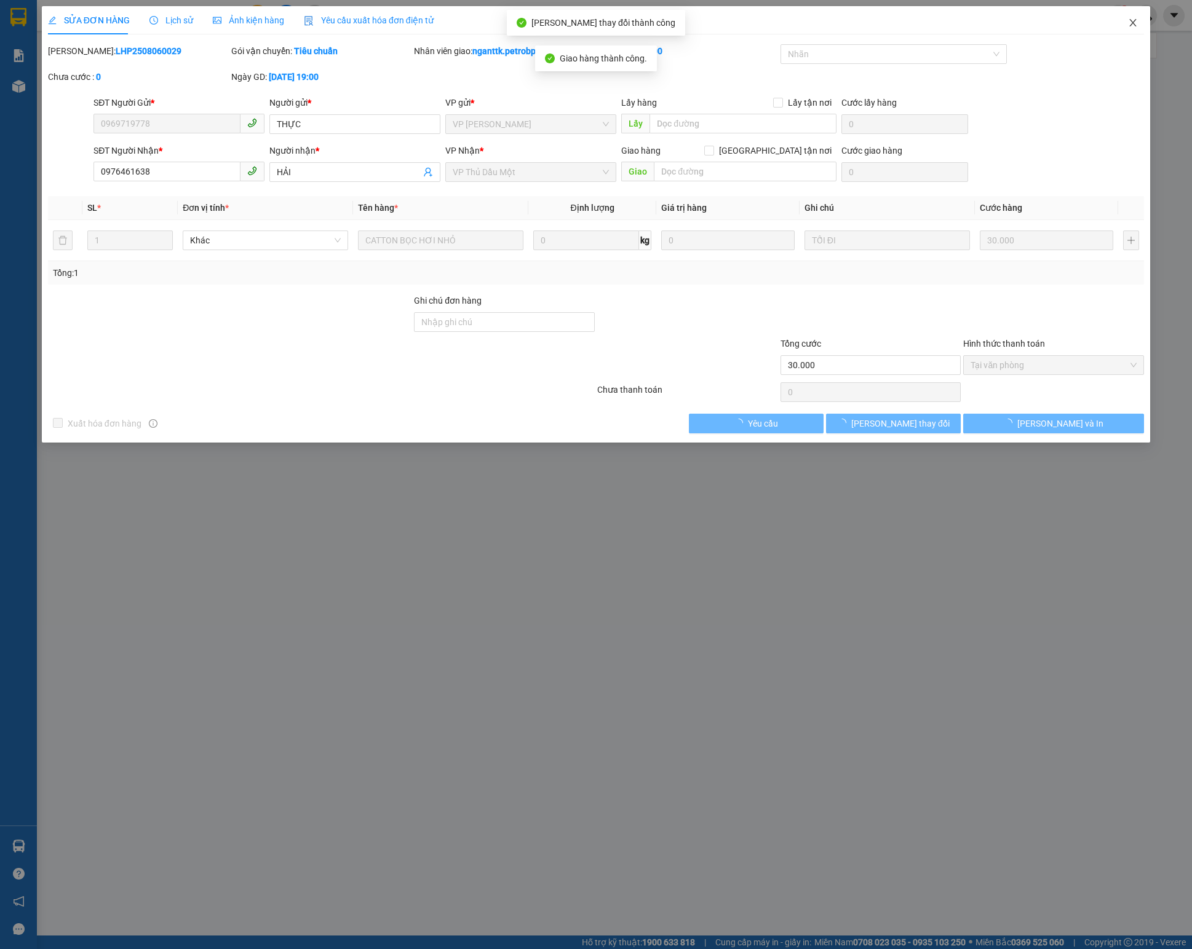
click at [893, 26] on icon "close" at bounding box center [1133, 23] width 10 height 10
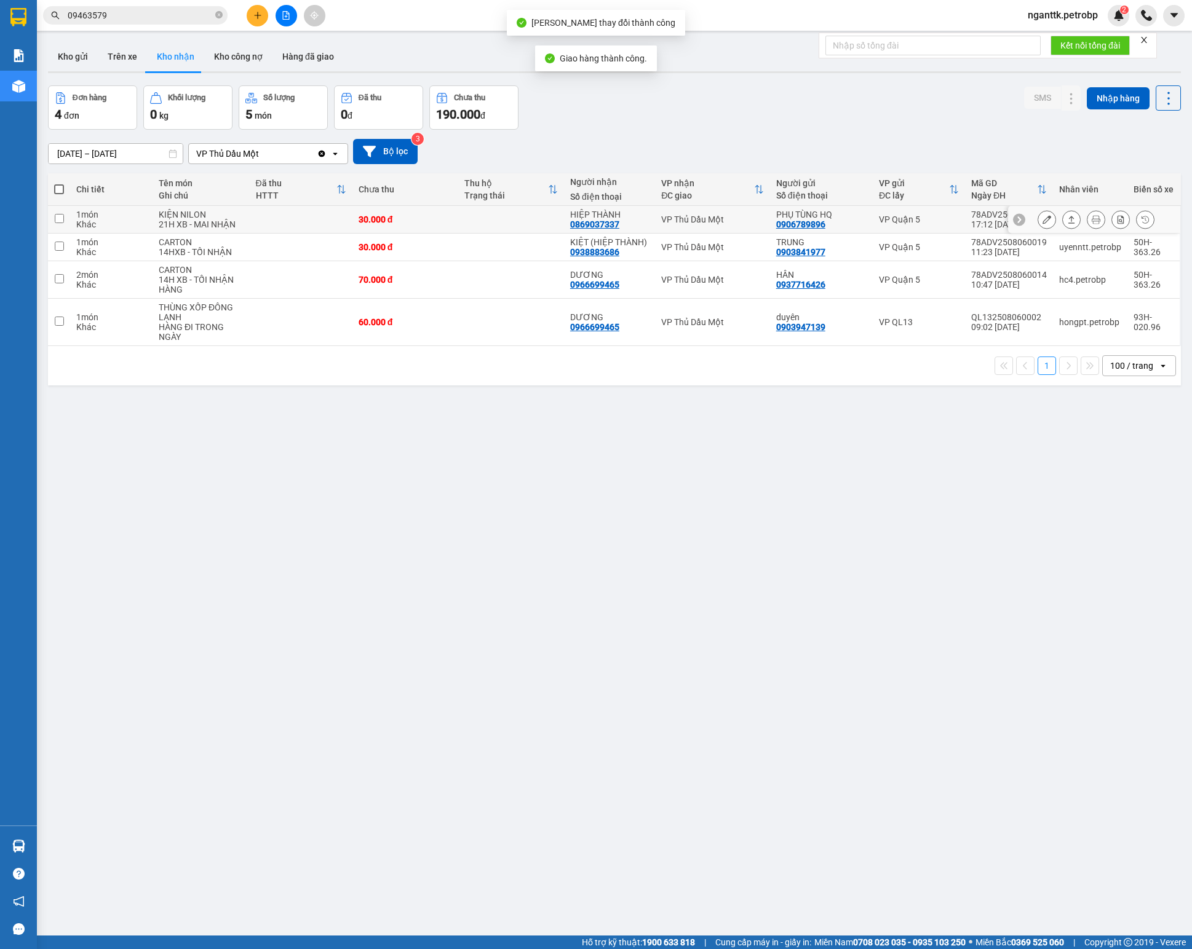
click at [893, 220] on icon at bounding box center [1046, 219] width 9 height 9
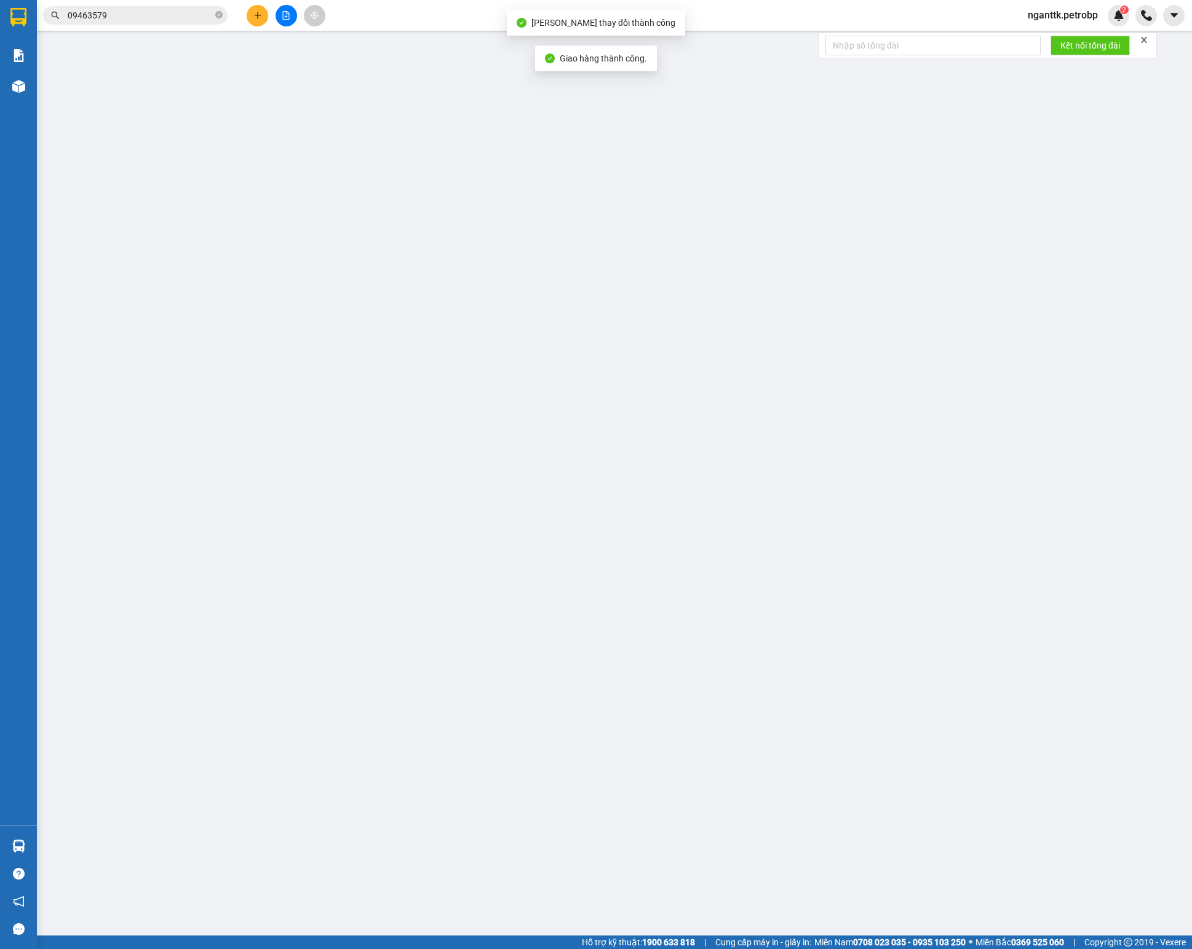
type input "0906789896"
type input "PHỤ TÙNG HQ"
type input "0869037337"
type input "HIỆP THÀNH"
type input "30.000"
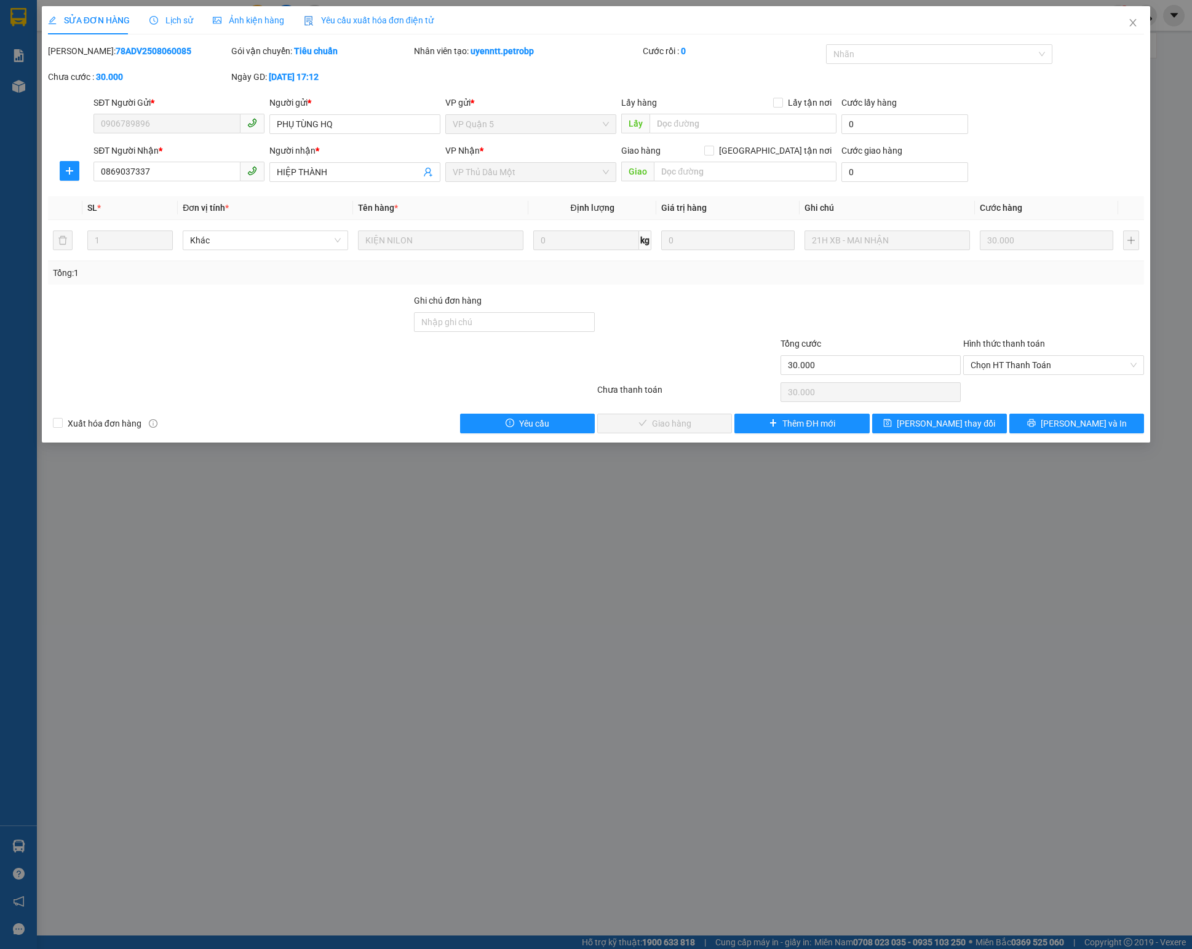
click at [123, 49] on b "78ADV2508060085" at bounding box center [154, 51] width 76 height 10
click at [893, 373] on span "Chọn HT Thanh Toán" at bounding box center [1053, 365] width 166 height 18
click at [893, 401] on div "Tại văn phòng" at bounding box center [1053, 395] width 166 height 14
type input "0"
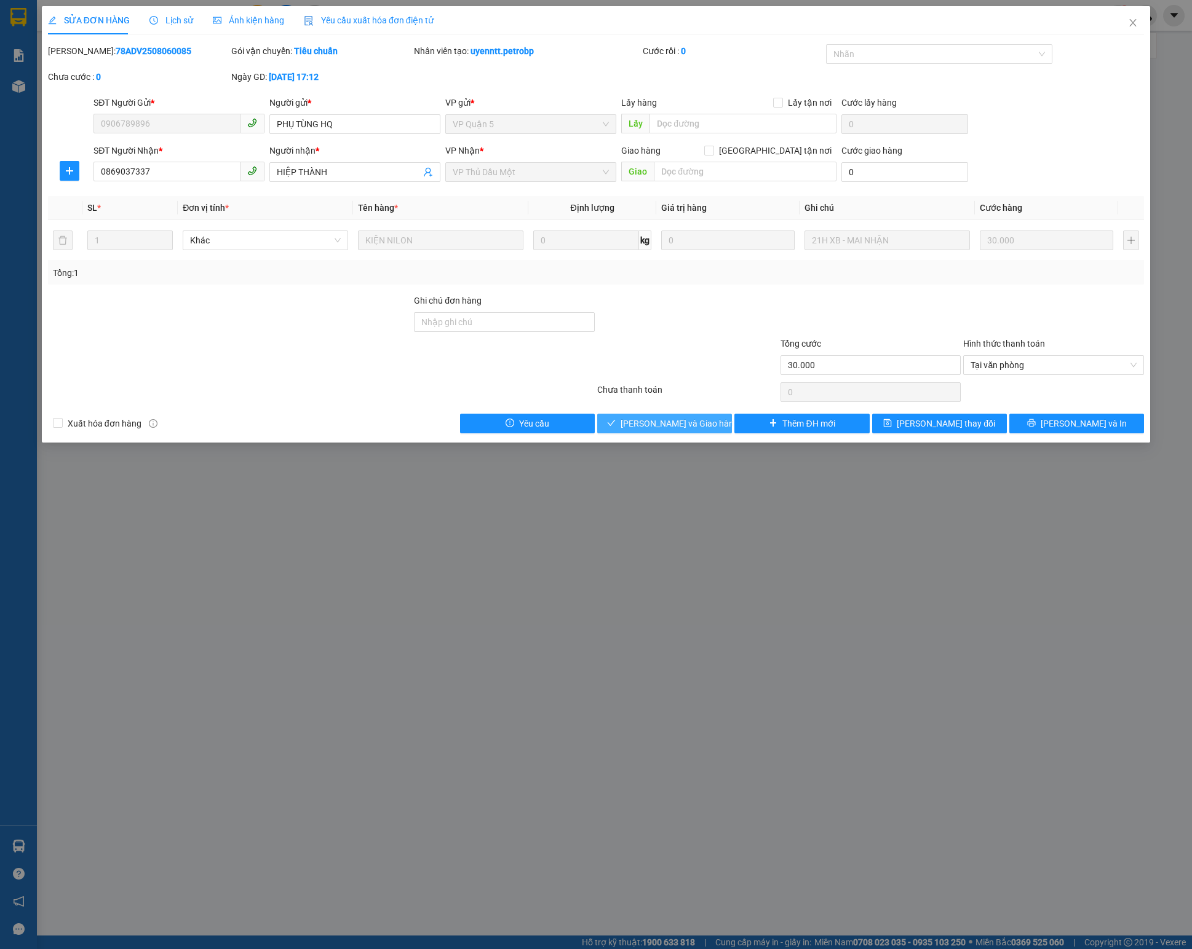
click at [679, 424] on span "Lưu và Giao hàng" at bounding box center [679, 424] width 118 height 14
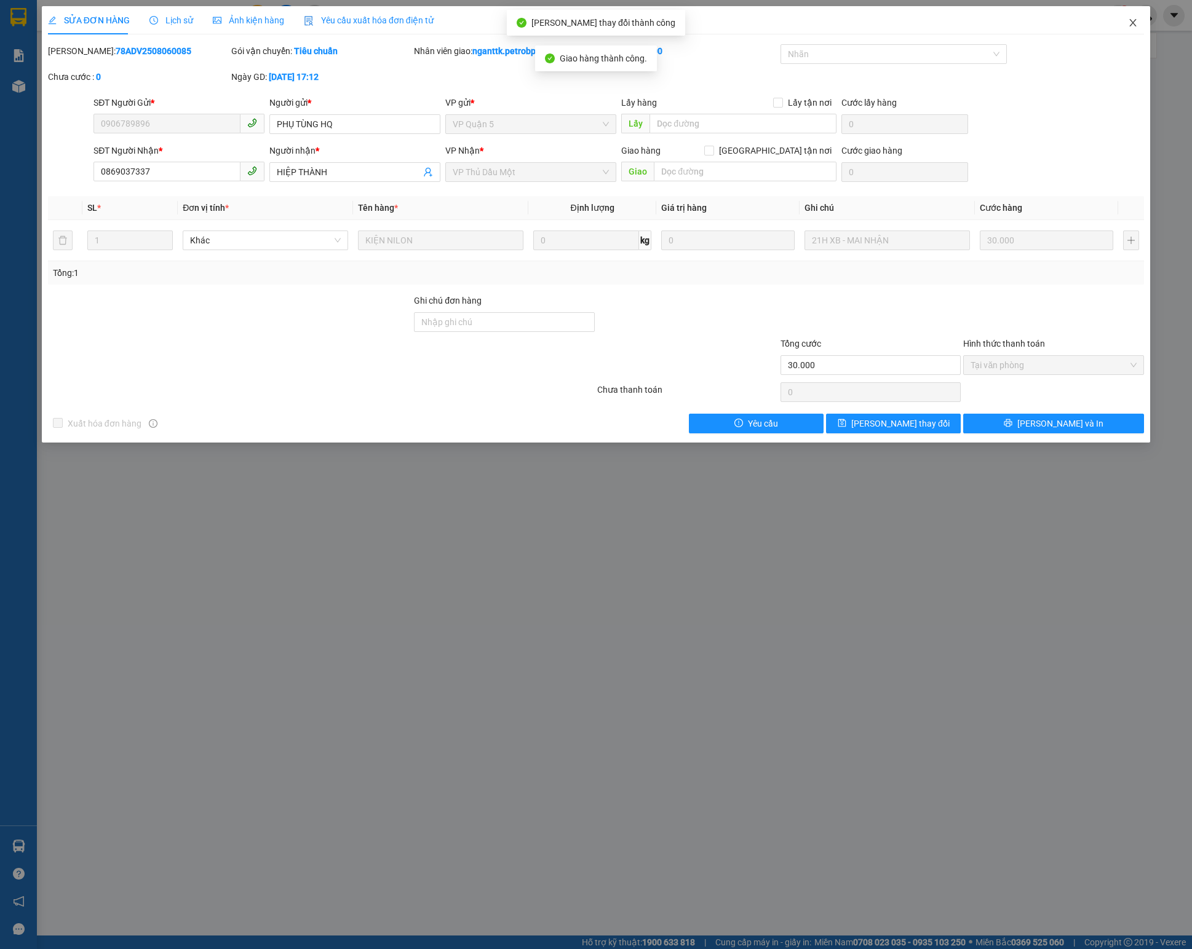
click at [893, 21] on icon "close" at bounding box center [1132, 22] width 7 height 7
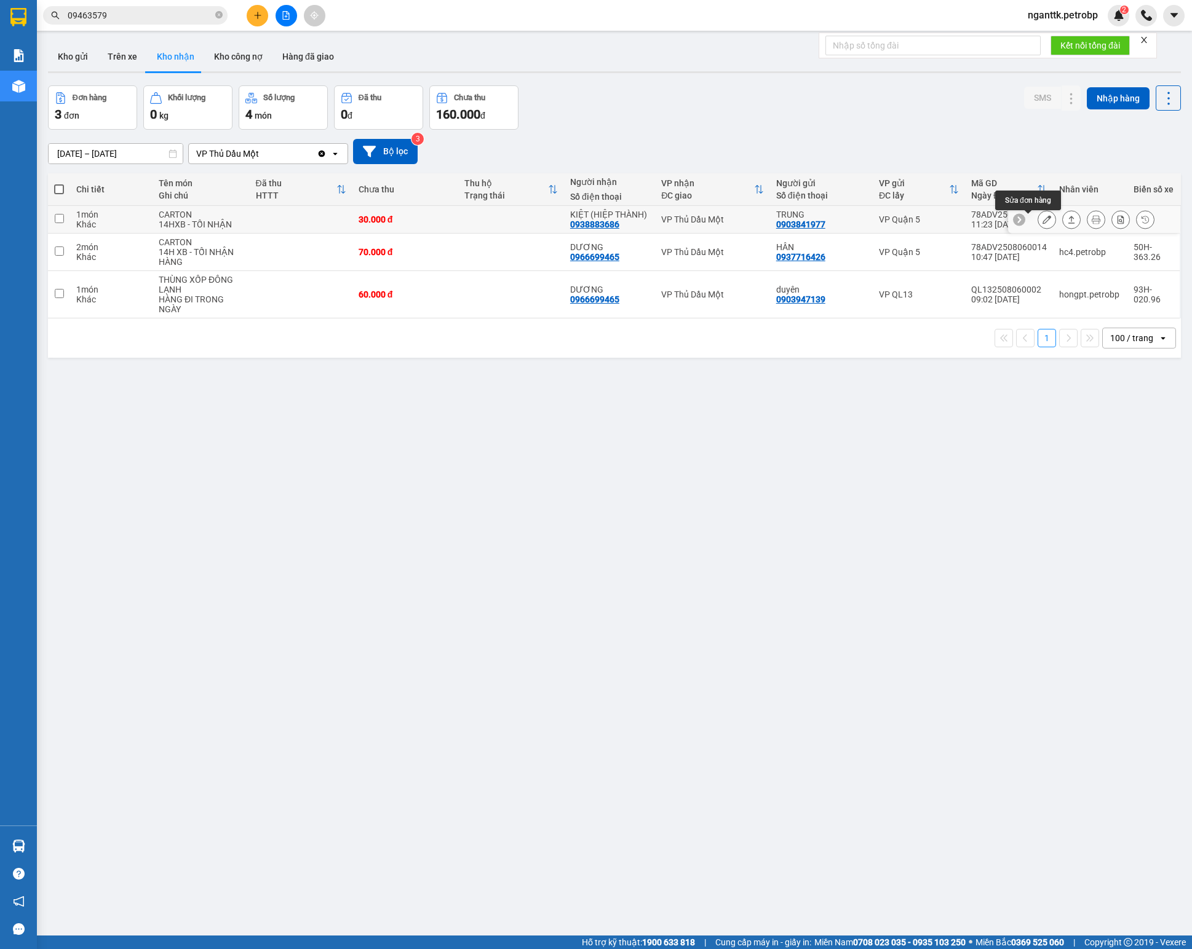
click at [893, 220] on icon at bounding box center [1046, 219] width 9 height 9
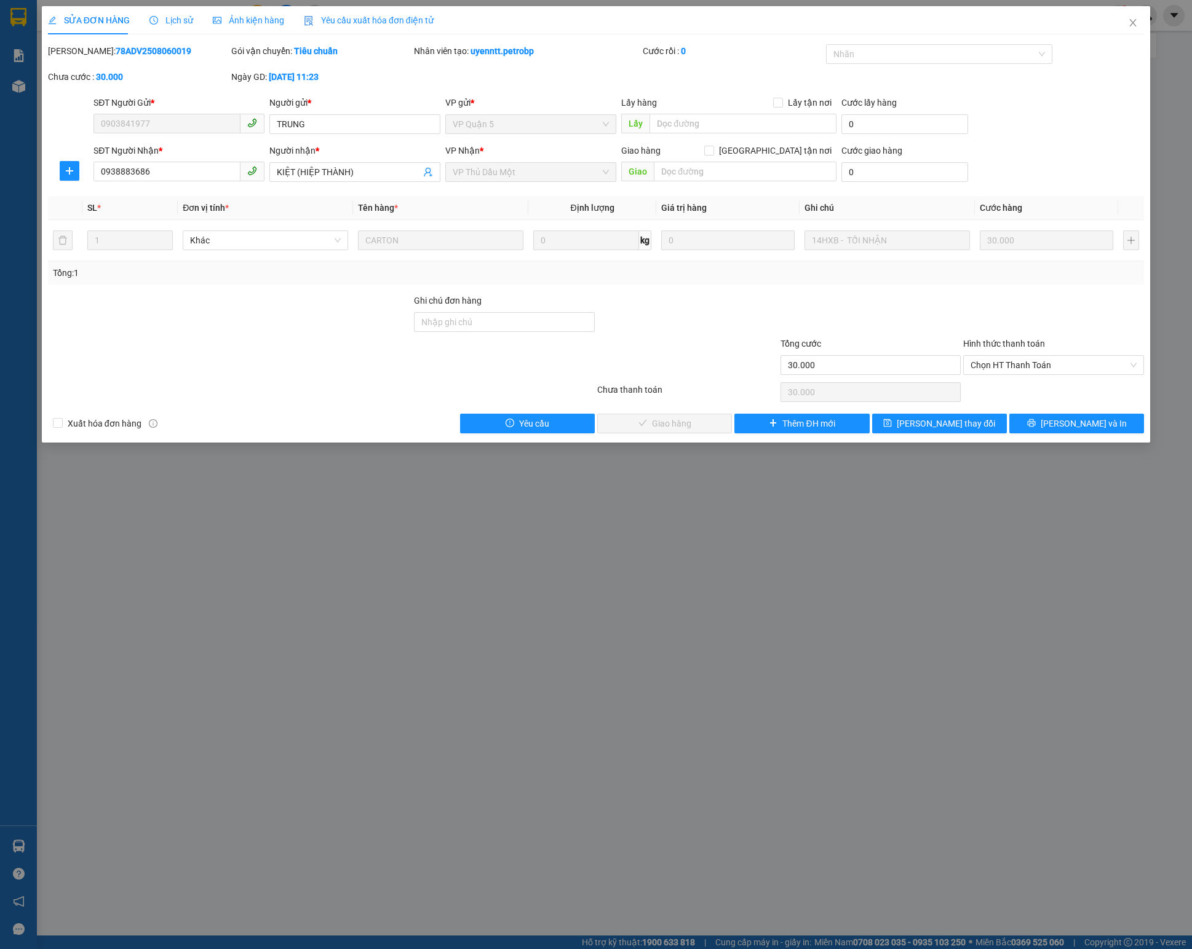
click at [121, 46] on b "78ADV2508060019" at bounding box center [154, 51] width 76 height 10
click at [893, 368] on span "Chọn HT Thanh Toán" at bounding box center [1053, 365] width 166 height 18
click at [893, 405] on div "Chọn HT Thanh Toán" at bounding box center [1053, 392] width 183 height 25
click at [893, 373] on span "Chọn HT Thanh Toán" at bounding box center [1053, 365] width 166 height 18
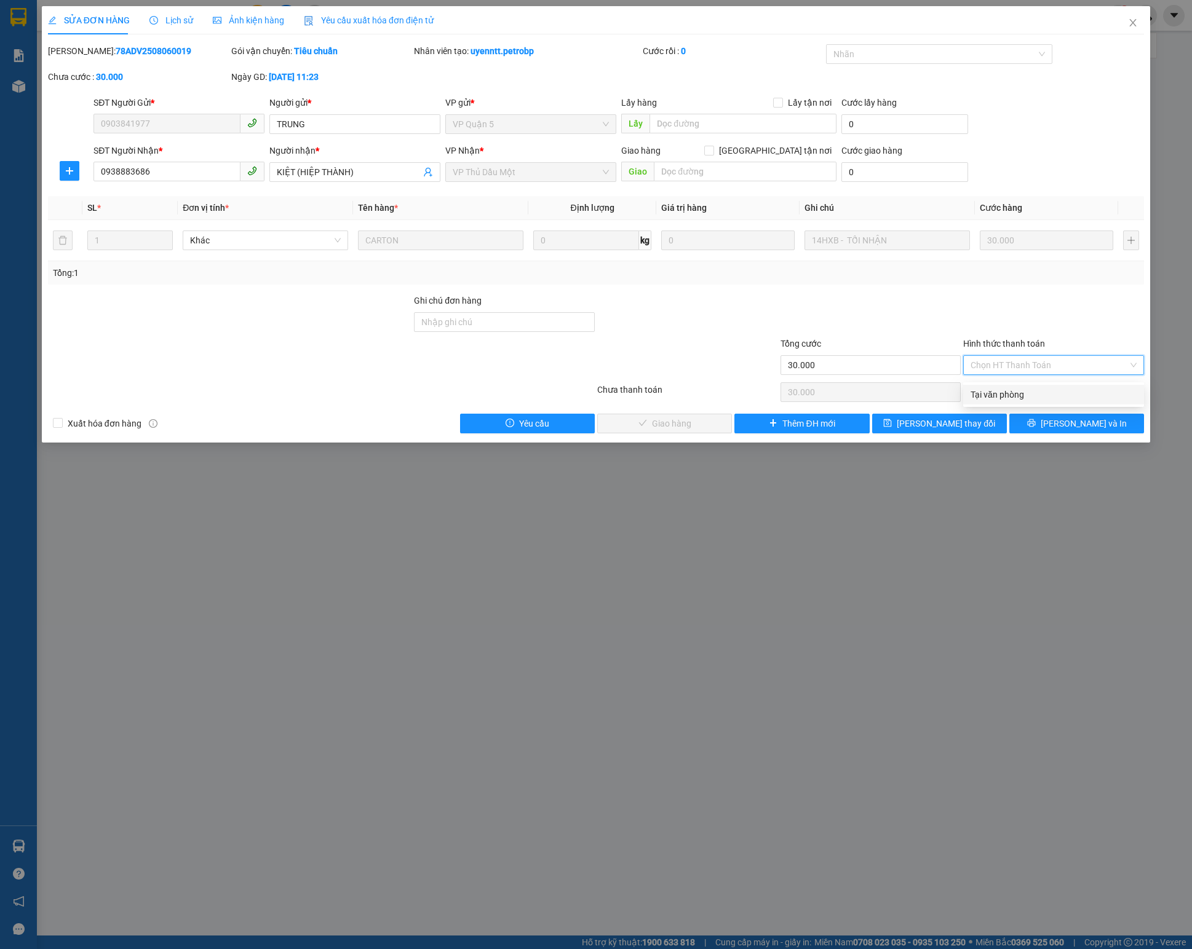
click at [893, 395] on div "Tại văn phòng" at bounding box center [1053, 395] width 166 height 14
type input "0"
click at [678, 423] on span "Lưu và Giao hàng" at bounding box center [679, 424] width 118 height 14
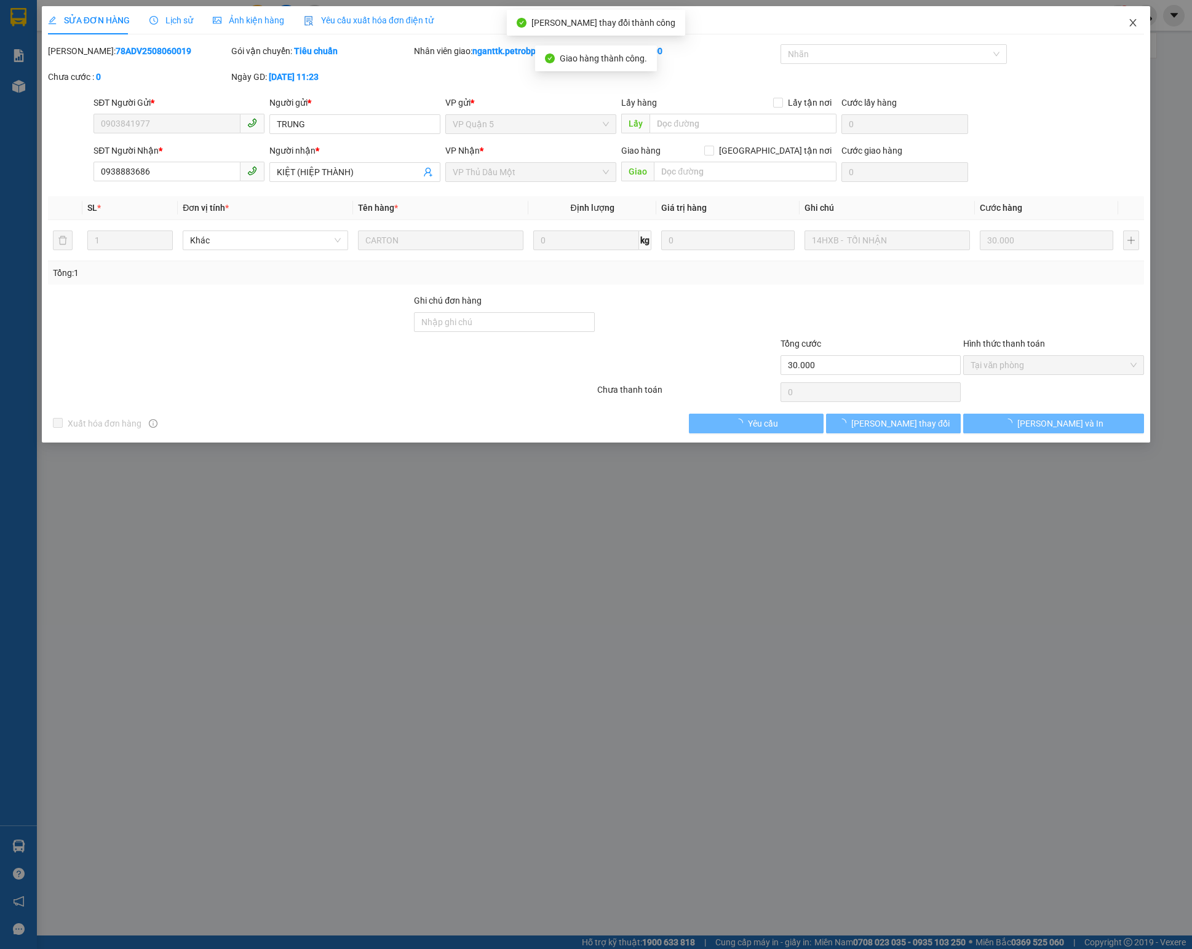
click at [893, 14] on span "Close" at bounding box center [1133, 23] width 34 height 34
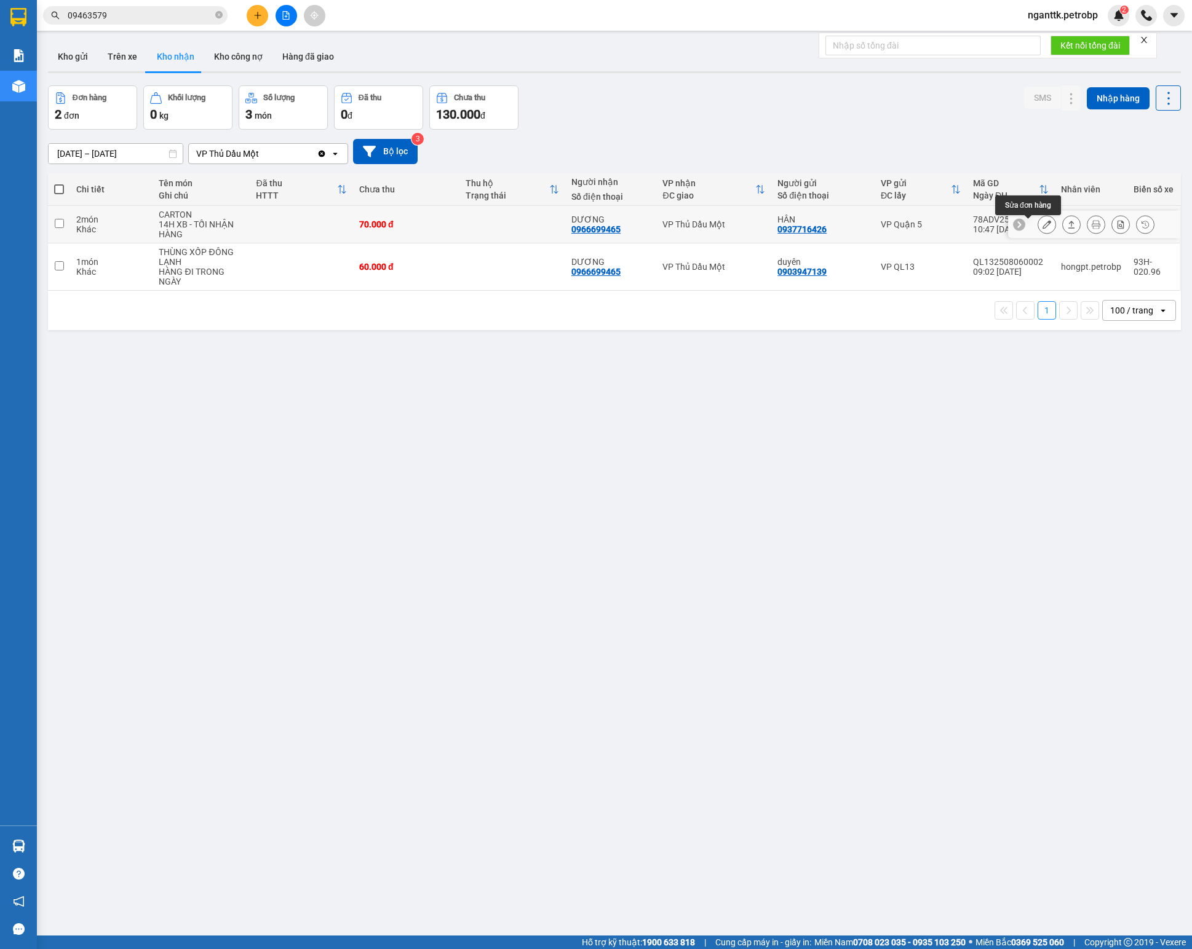
click at [893, 224] on icon at bounding box center [1046, 224] width 9 height 9
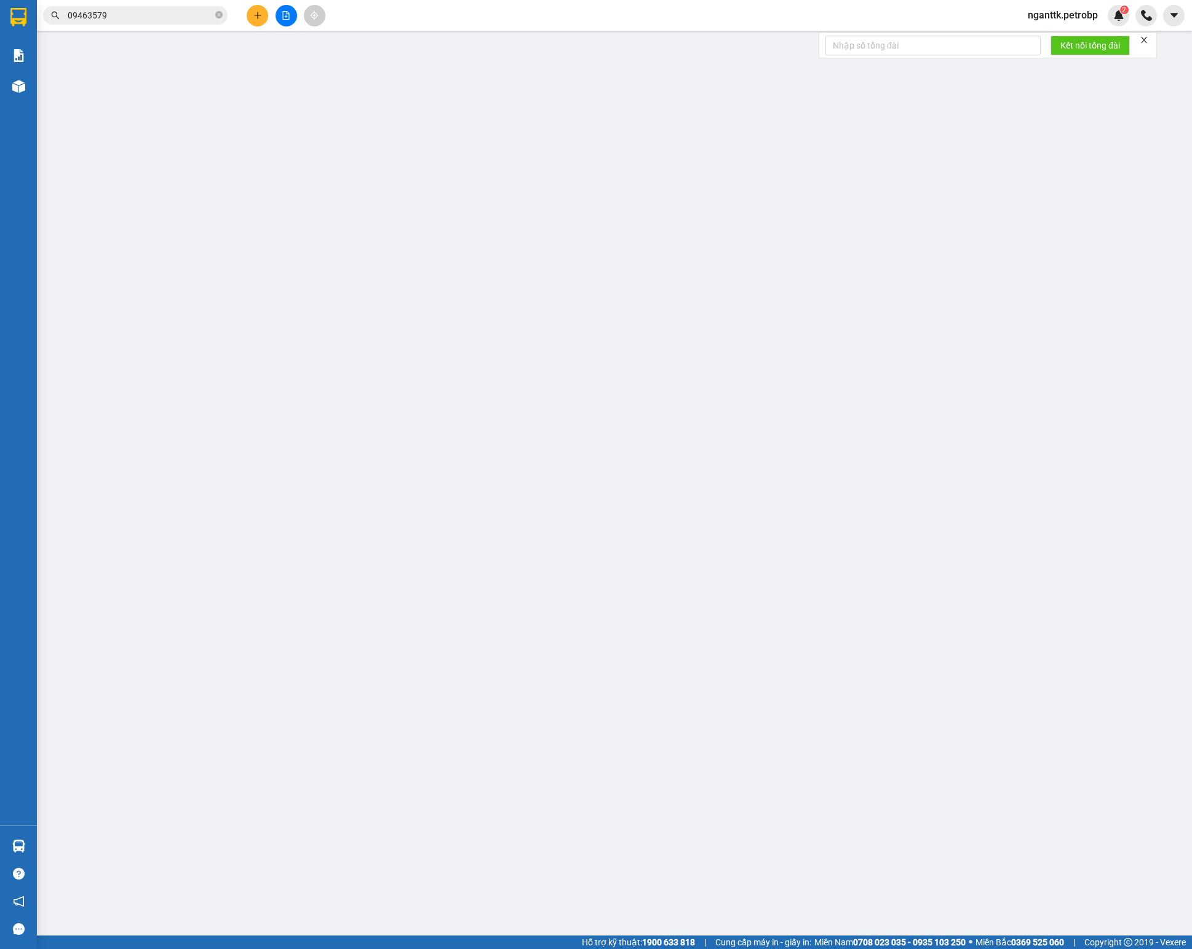
type input "0937716426"
type input "HÂN"
type input "0966699465"
type input "DƯƠNG"
type input "70.000"
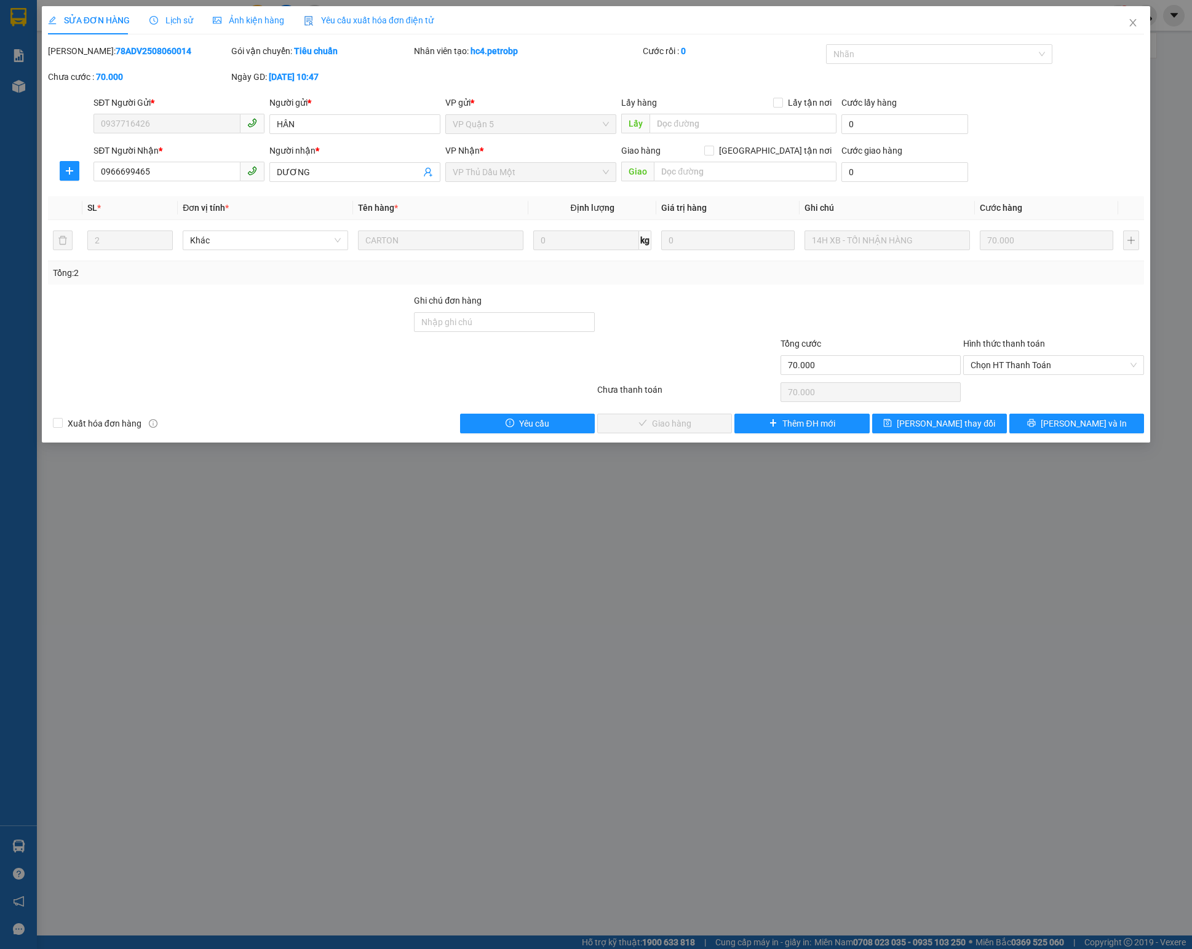
click at [122, 50] on b "78ADV2508060014" at bounding box center [154, 51] width 76 height 10
click at [893, 375] on span "Chọn HT Thanh Toán" at bounding box center [1053, 365] width 166 height 18
click at [893, 396] on div "Tại văn phòng" at bounding box center [1053, 395] width 166 height 14
type input "0"
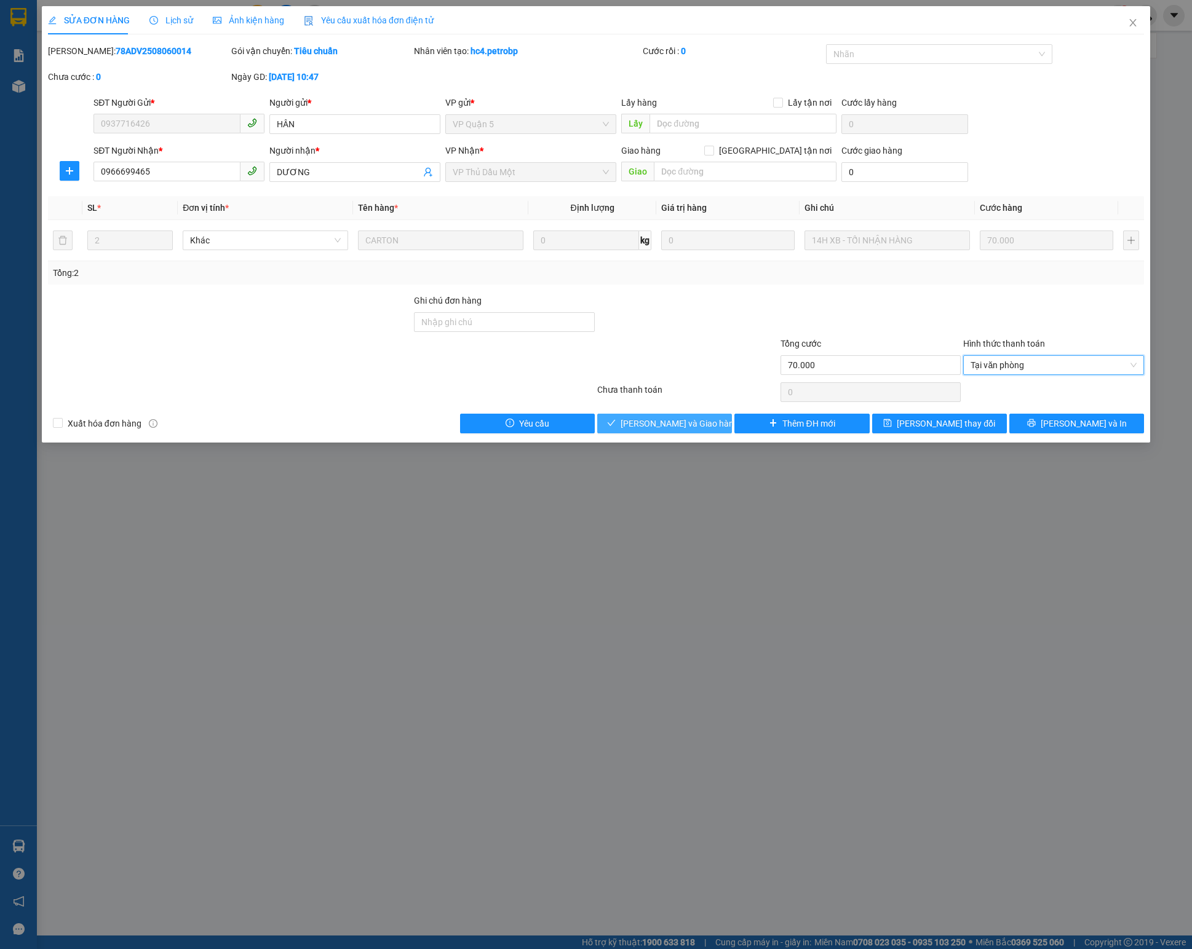
click at [648, 429] on span "Lưu và Giao hàng" at bounding box center [679, 424] width 118 height 14
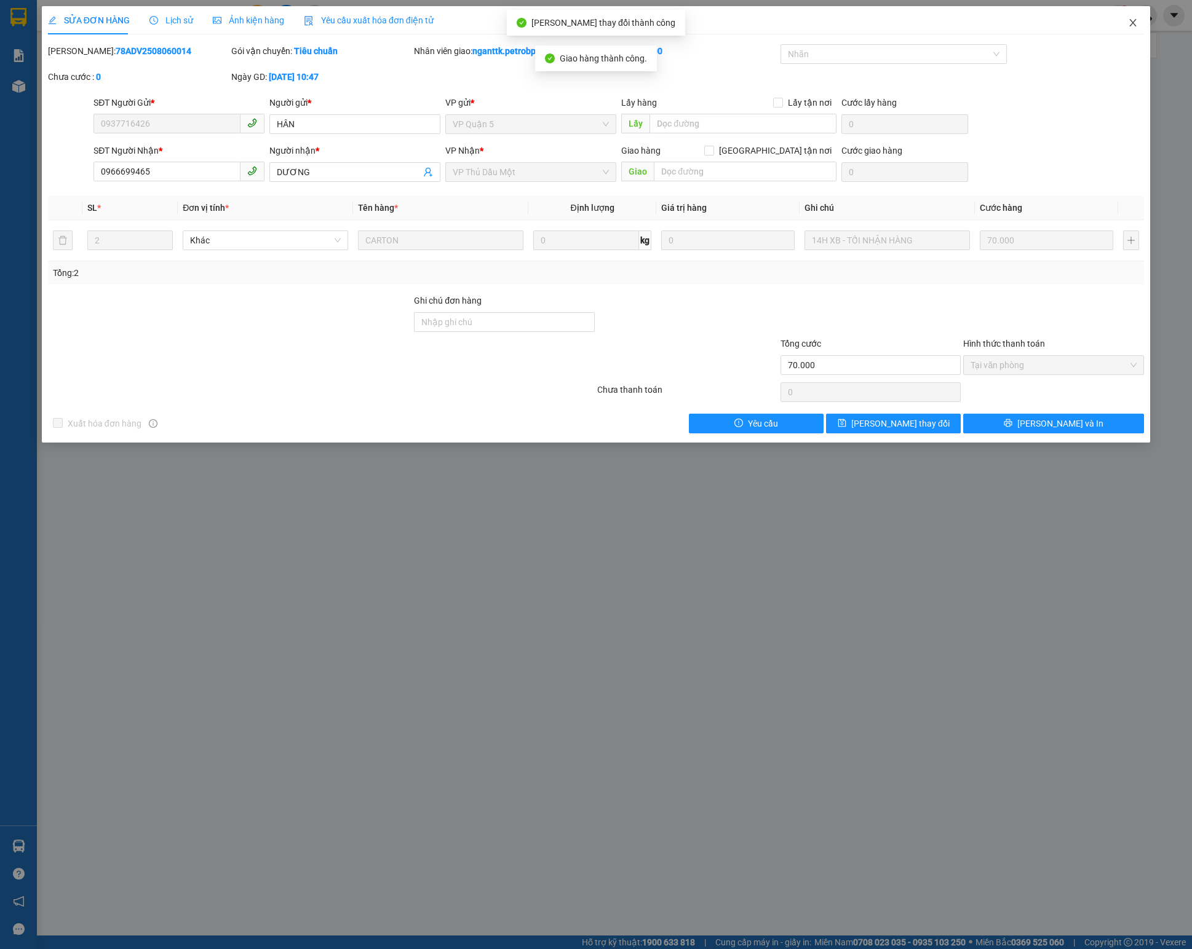
click at [893, 27] on icon "close" at bounding box center [1133, 23] width 10 height 10
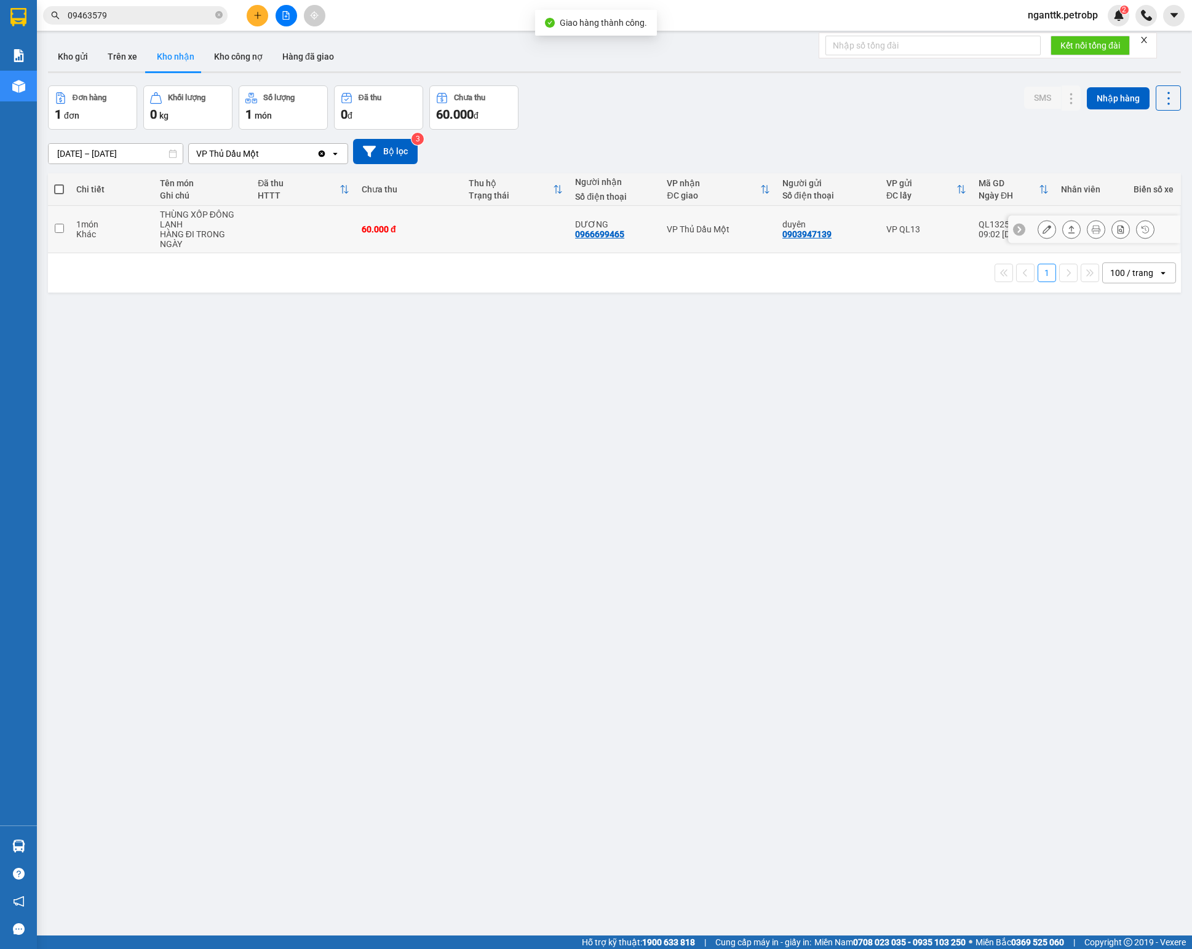
click at [893, 234] on button at bounding box center [1046, 230] width 17 height 22
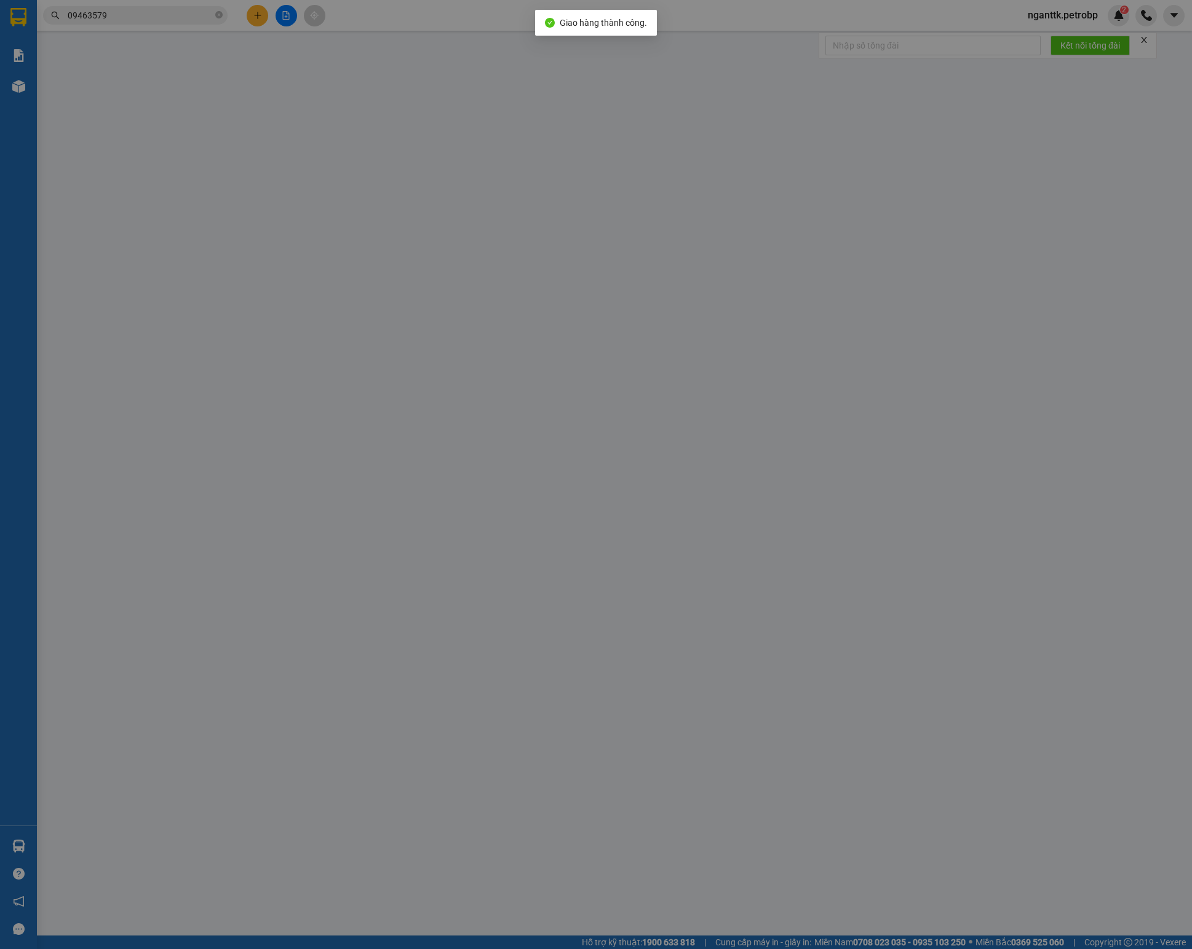
type input "0903947139"
type input "duyên"
type input "0966699465"
type input "DƯƠNG"
type input "60.000"
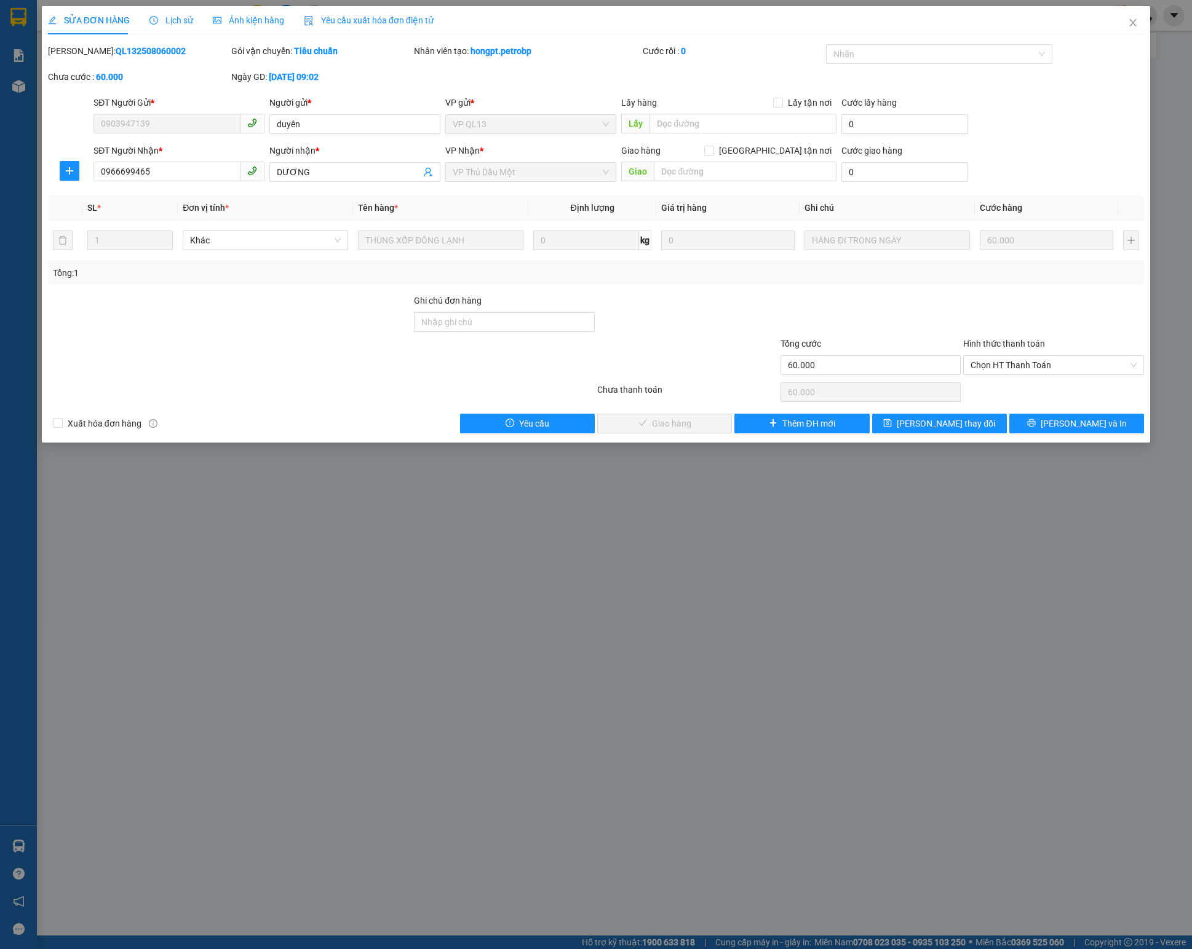
click at [116, 50] on b "QL132508060002" at bounding box center [151, 51] width 70 height 10
click at [893, 374] on span "Chọn HT Thanh Toán" at bounding box center [1053, 365] width 166 height 18
click at [893, 392] on div "Tại văn phòng" at bounding box center [1053, 395] width 166 height 14
type input "0"
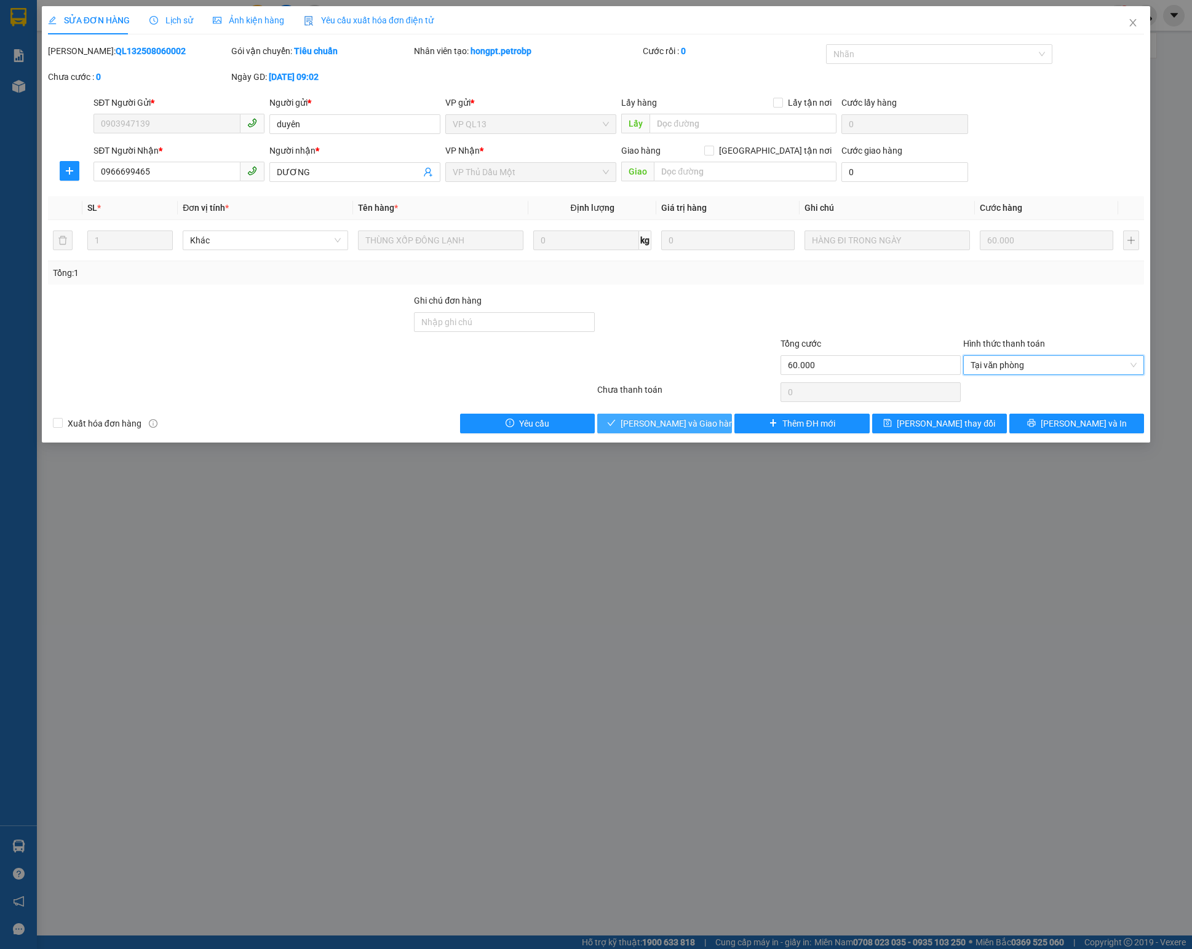
click at [680, 430] on span "Lưu và Giao hàng" at bounding box center [679, 424] width 118 height 14
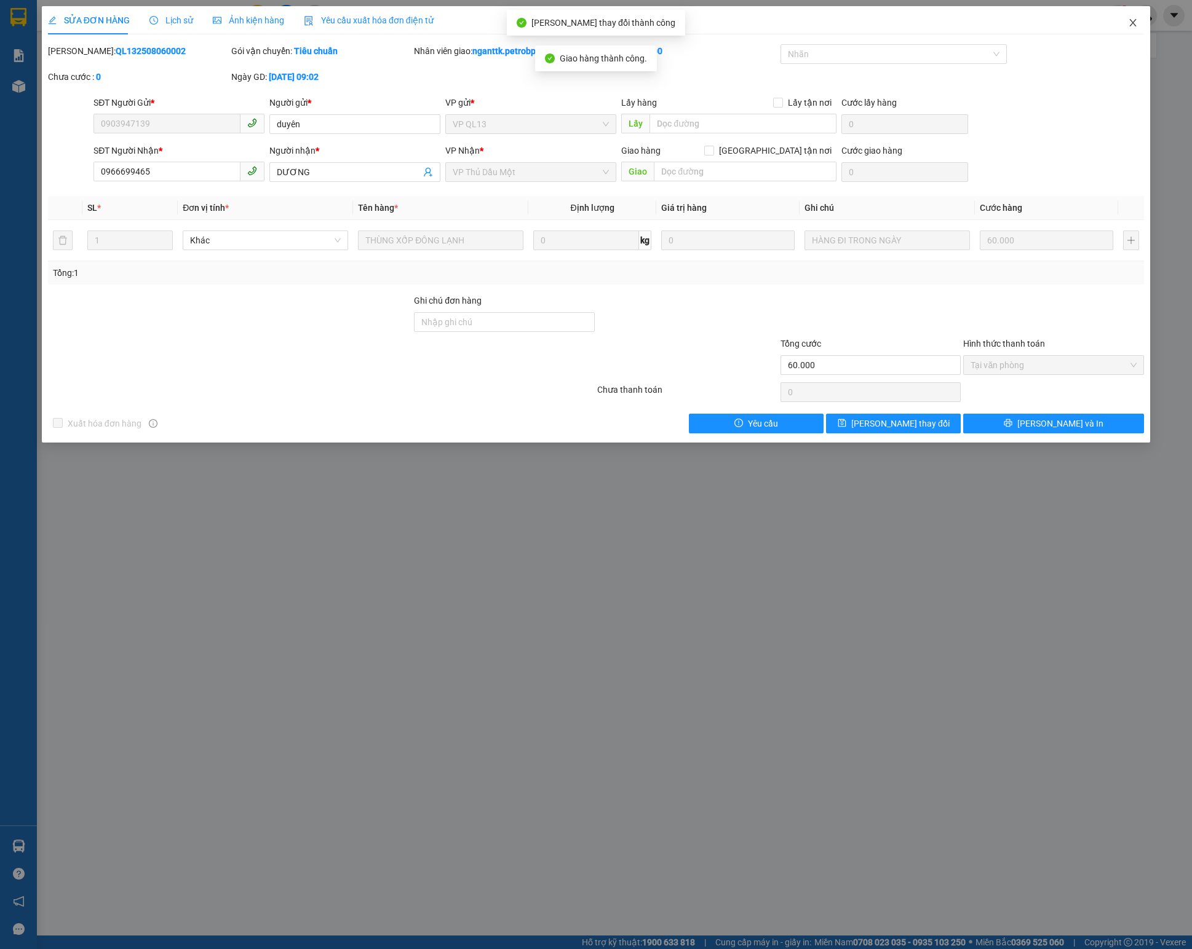
click at [893, 15] on span "Close" at bounding box center [1133, 23] width 34 height 34
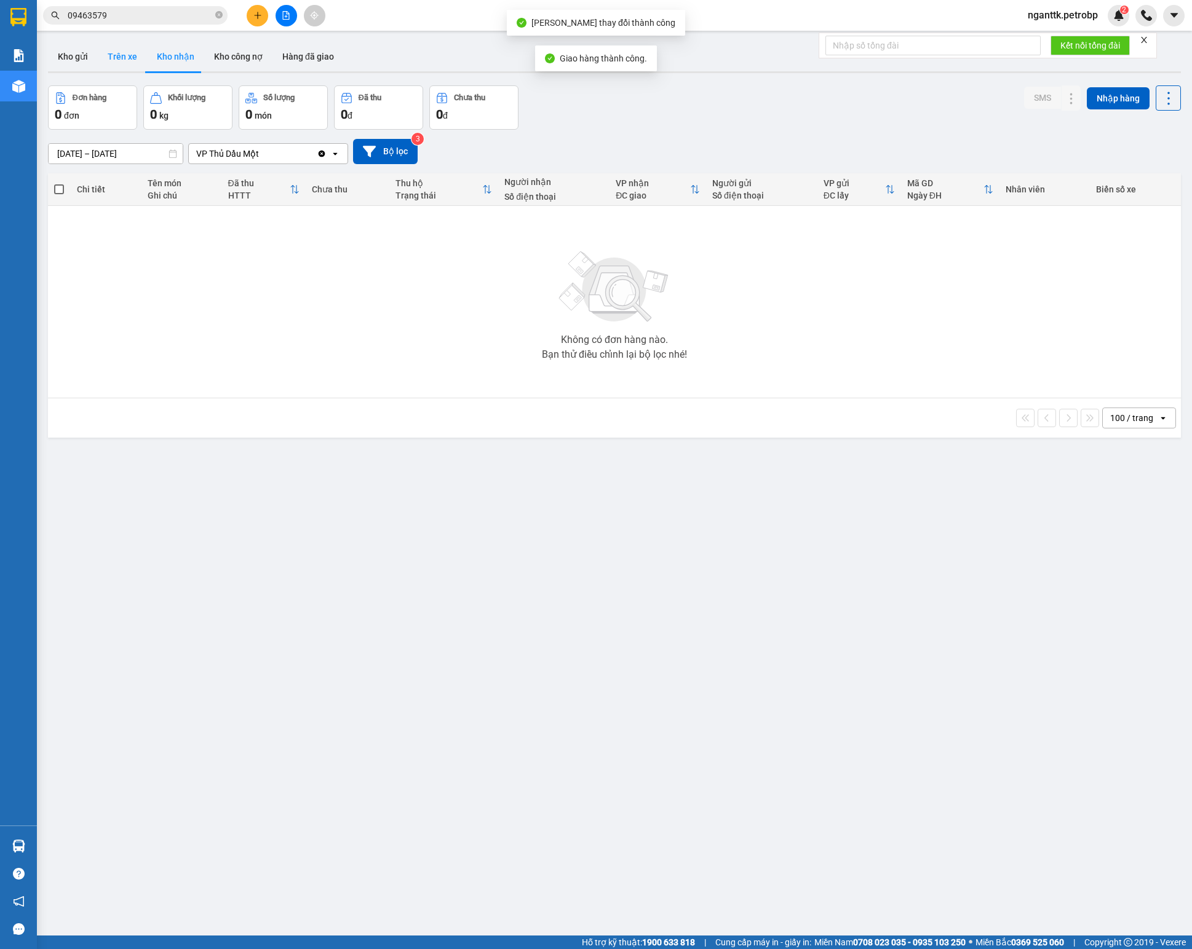
click at [102, 46] on button "Trên xe" at bounding box center [122, 57] width 49 height 30
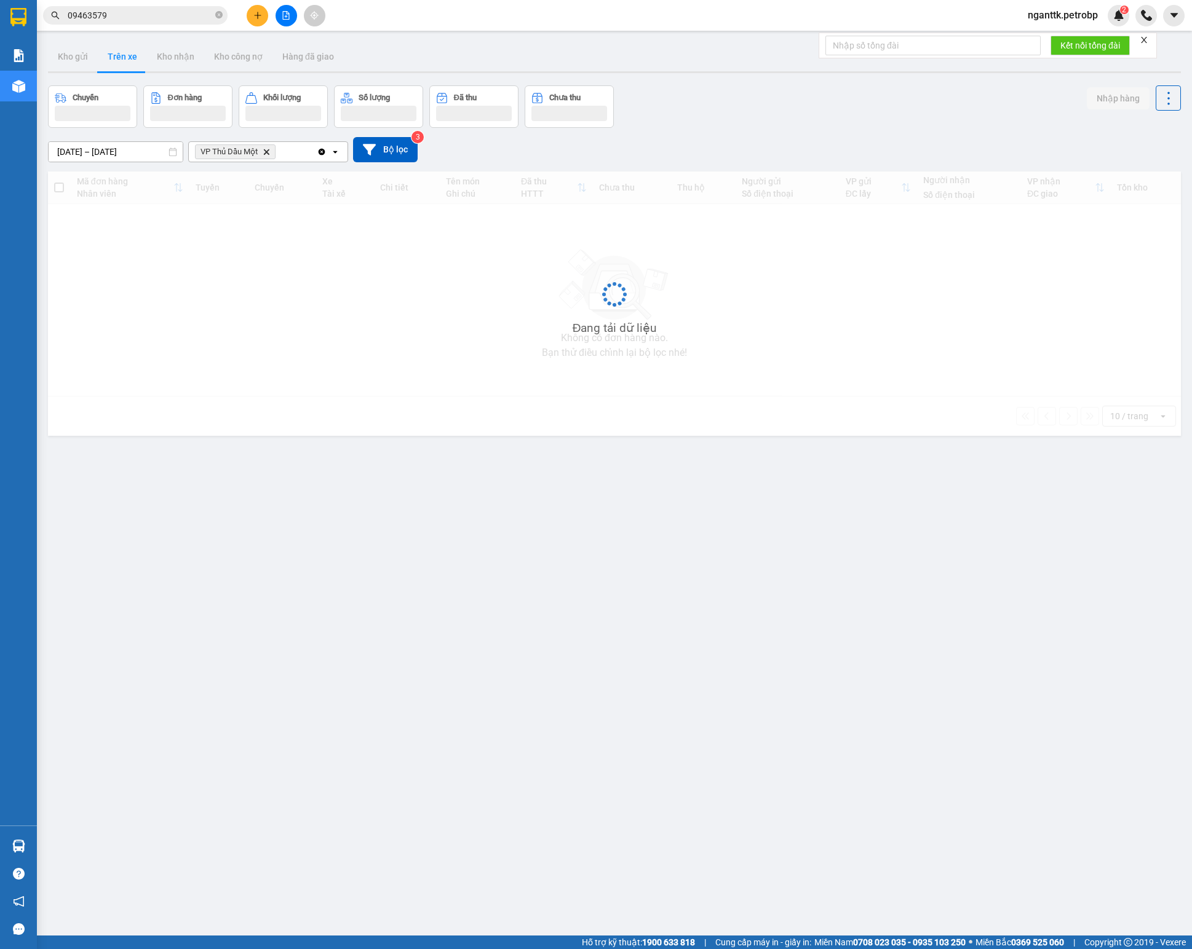
click at [125, 144] on div "05/08/2025 – 05/08/2025" at bounding box center [115, 151] width 135 height 21
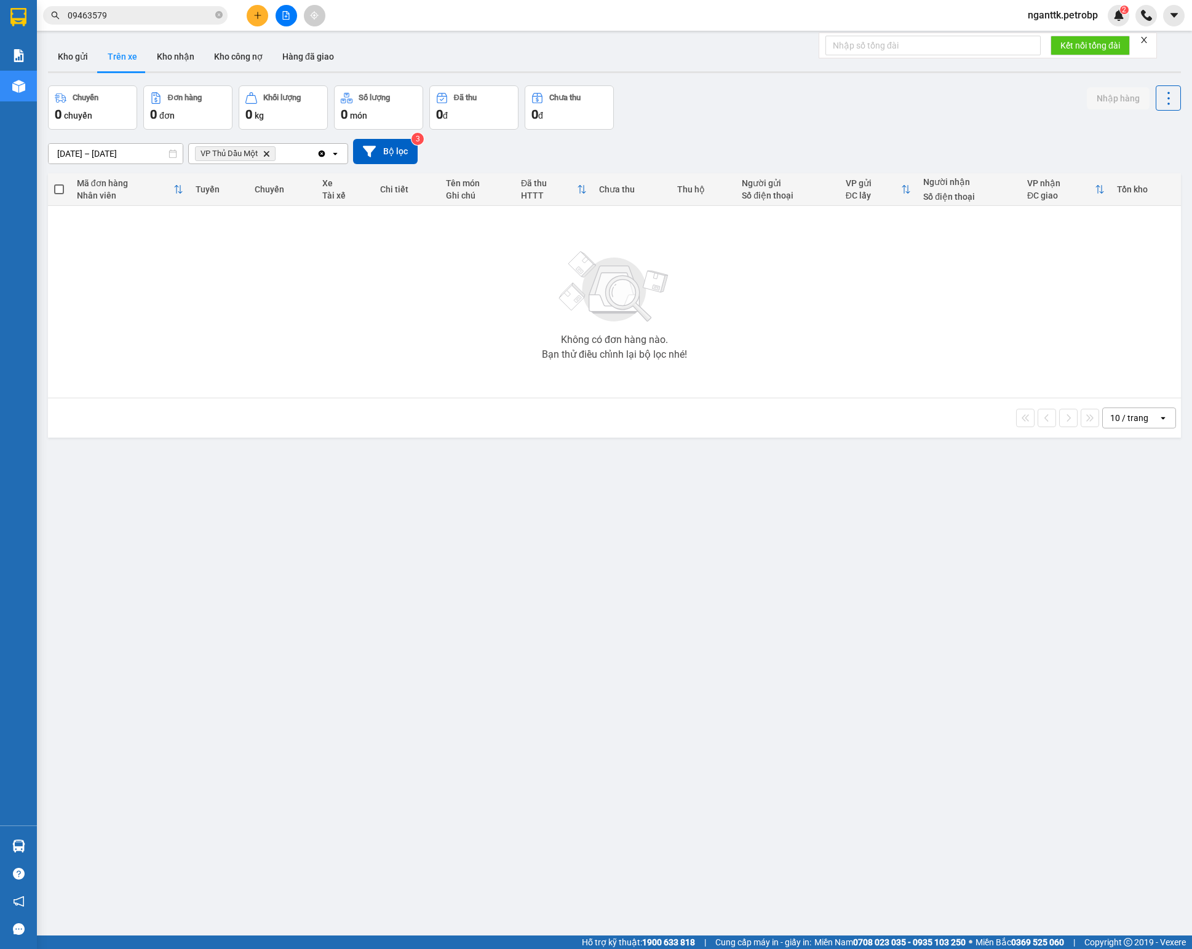
click at [139, 157] on input "05/08/2025 – 05/08/2025" at bounding box center [116, 154] width 134 height 20
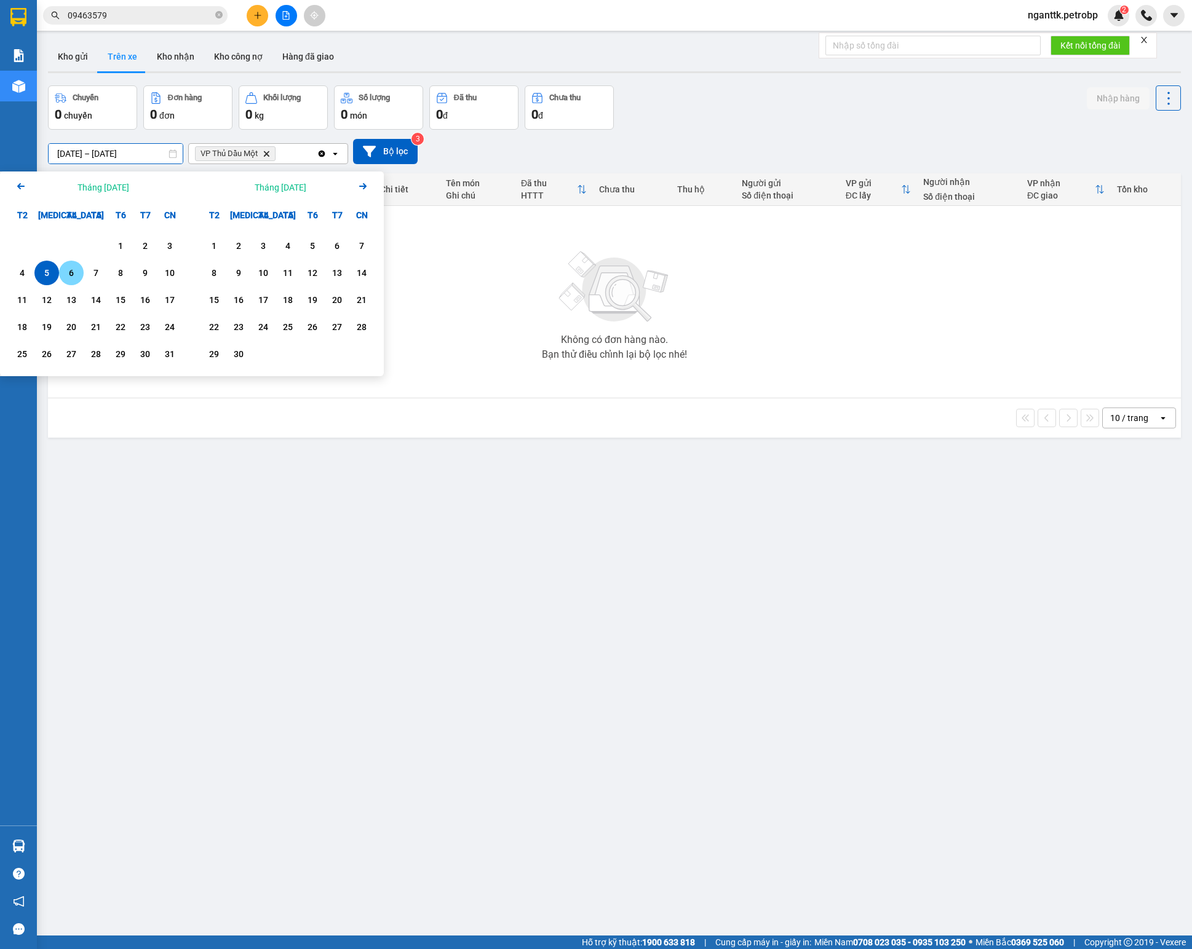
click at [63, 274] on div "6" at bounding box center [71, 273] width 17 height 15
type input "06/08/2025 – 06/08/2025"
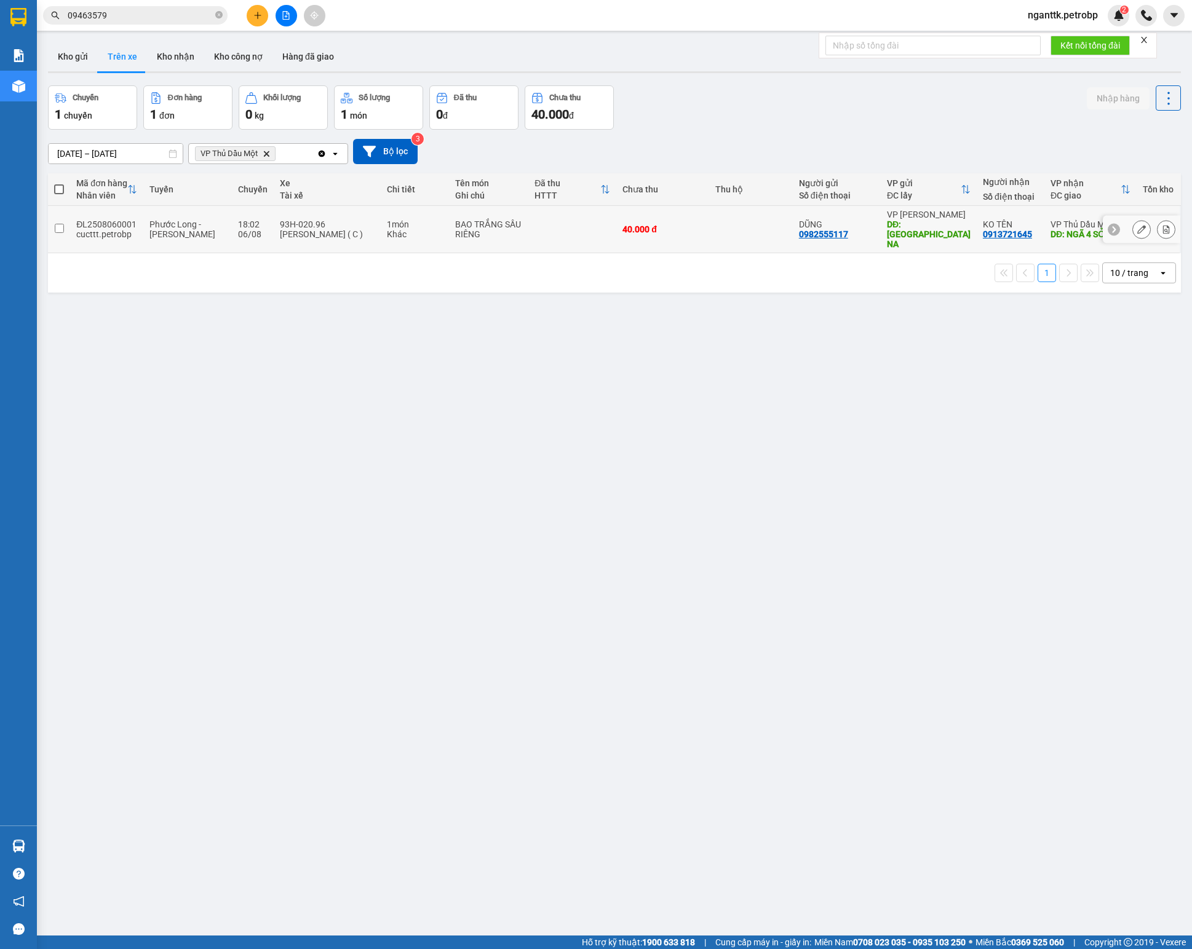
click at [106, 220] on div "ĐL2508060001" at bounding box center [106, 225] width 61 height 10
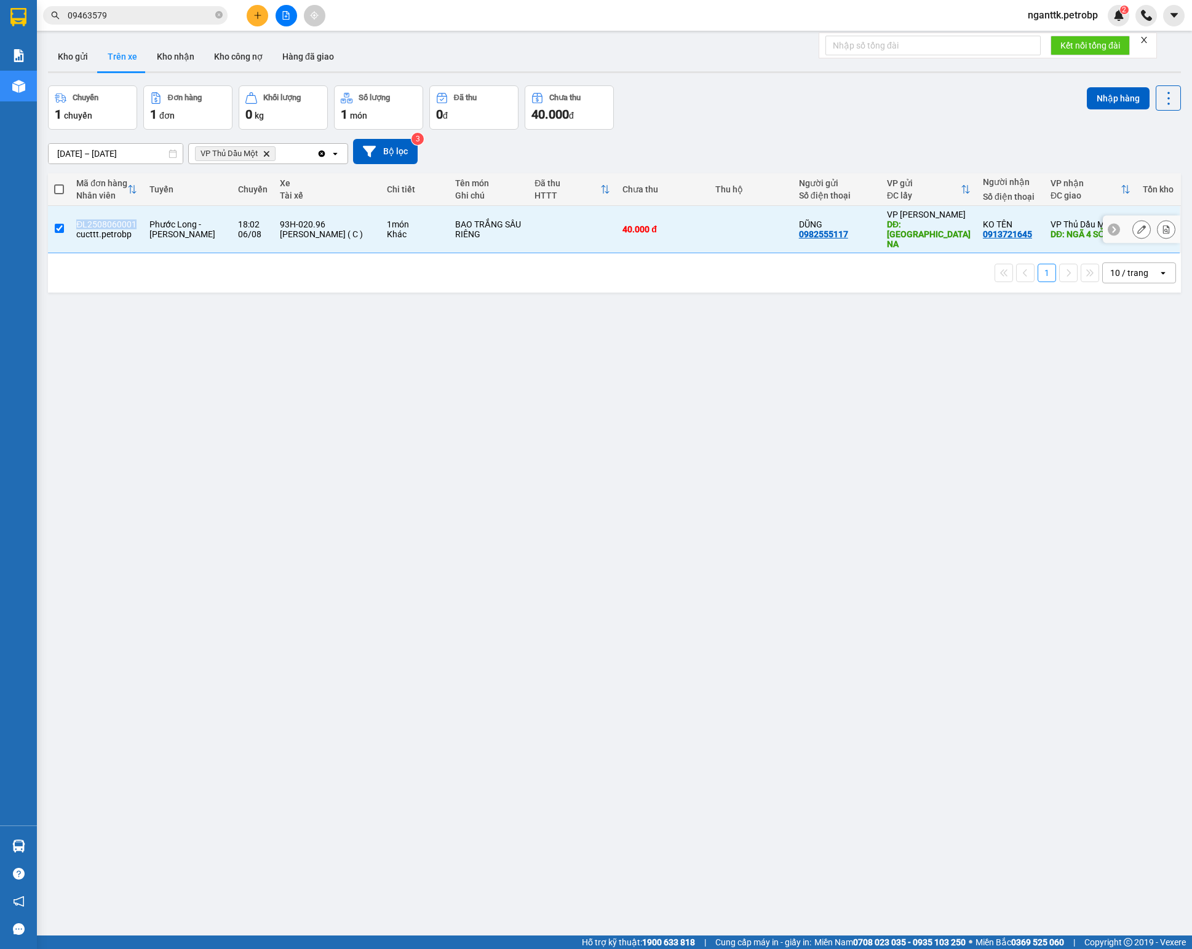
click at [106, 220] on div "ĐL2508060001" at bounding box center [106, 225] width 61 height 10
checkbox input "false"
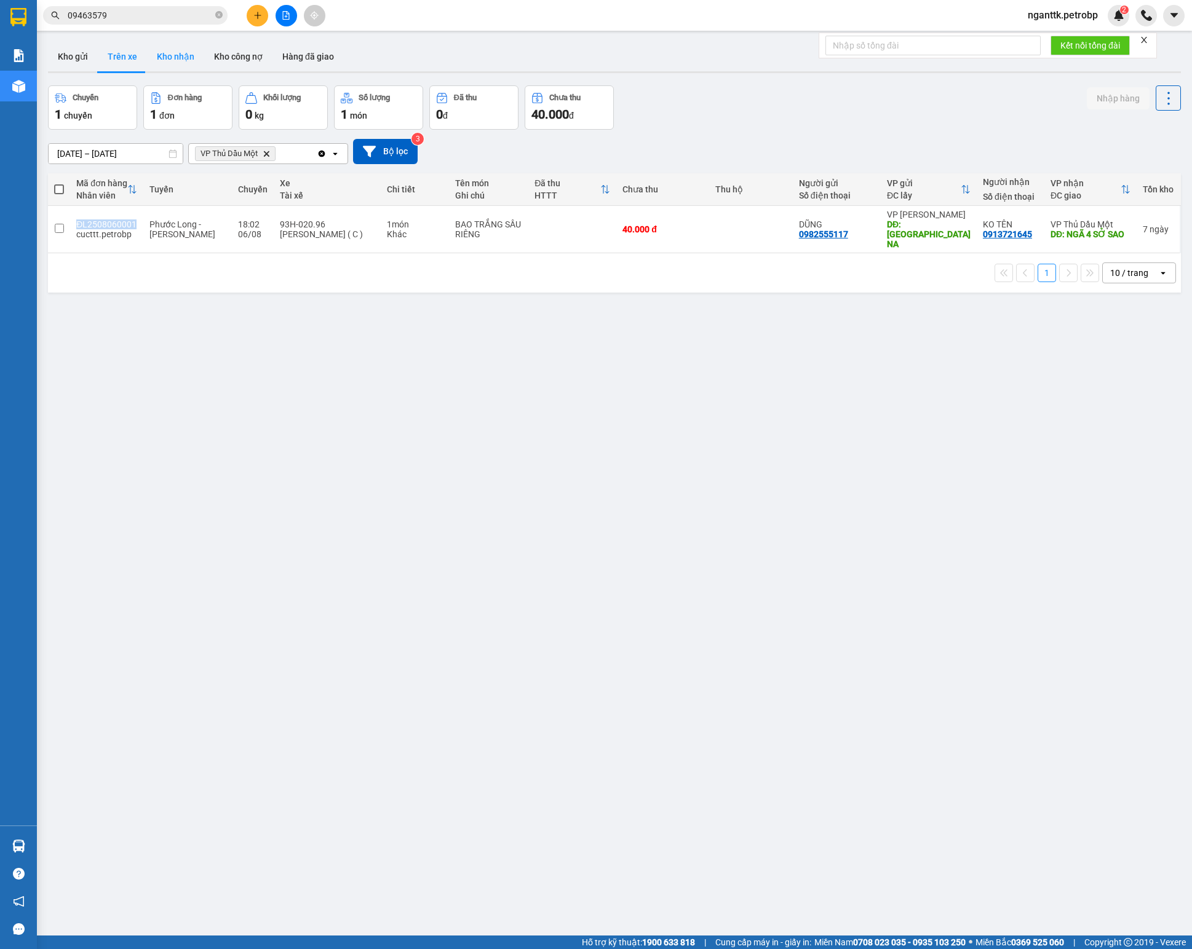
click at [181, 66] on button "Kho nhận" at bounding box center [175, 57] width 57 height 30
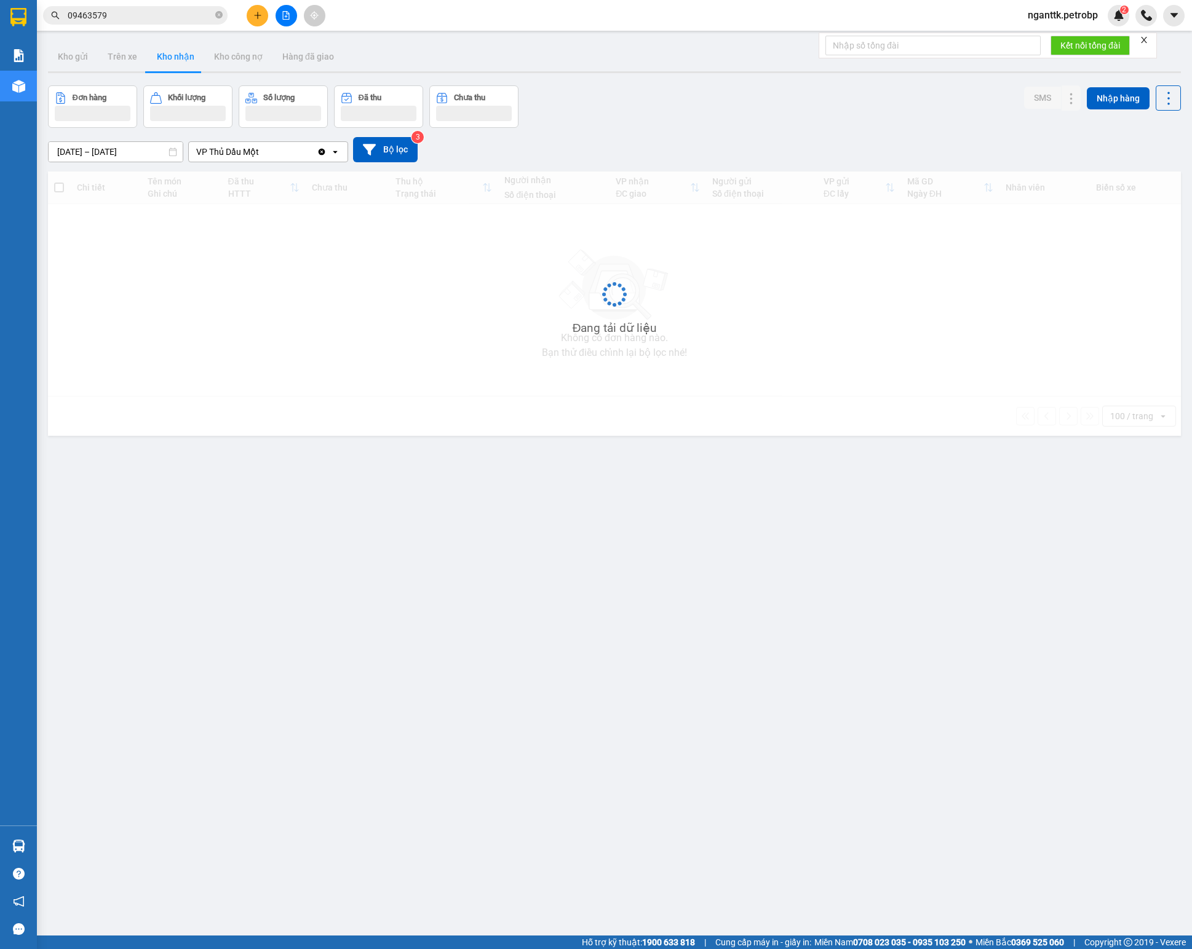
click at [132, 156] on input "06/08/2025 – 06/08/2025" at bounding box center [116, 152] width 134 height 20
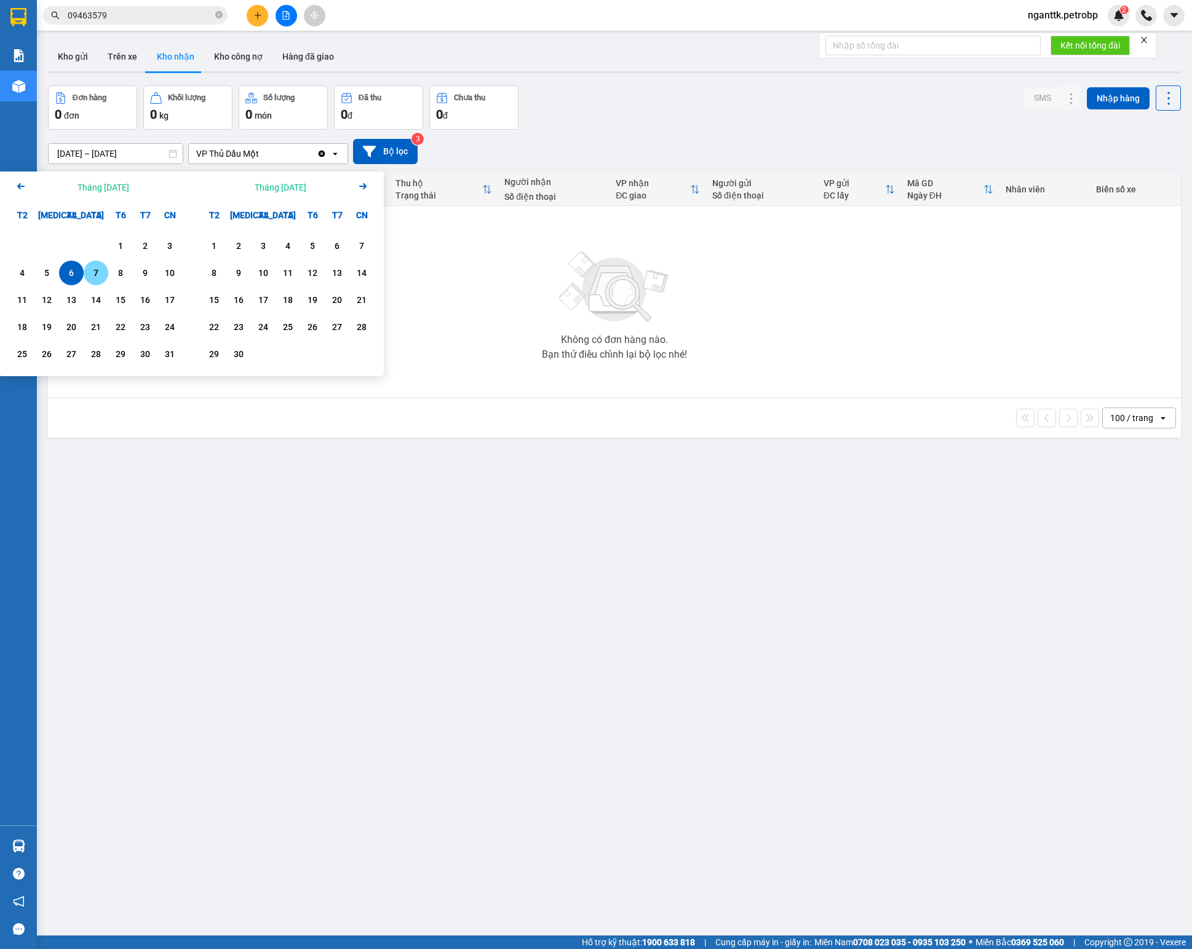
click at [95, 261] on div "7" at bounding box center [96, 273] width 25 height 25
click at [93, 261] on div "7" at bounding box center [96, 273] width 25 height 25
type input "07/08/2025 – 07/08/2025"
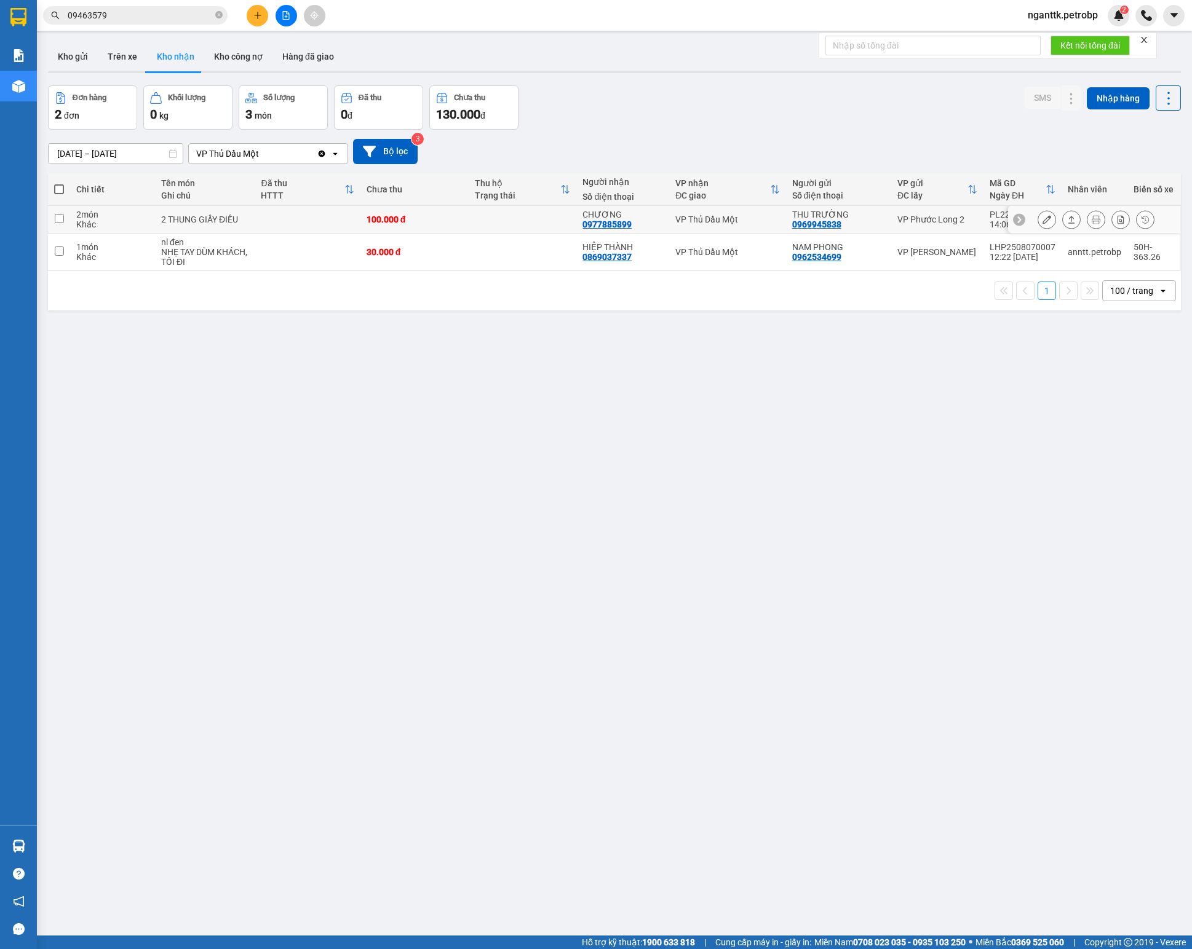
click at [893, 220] on icon at bounding box center [1046, 219] width 9 height 9
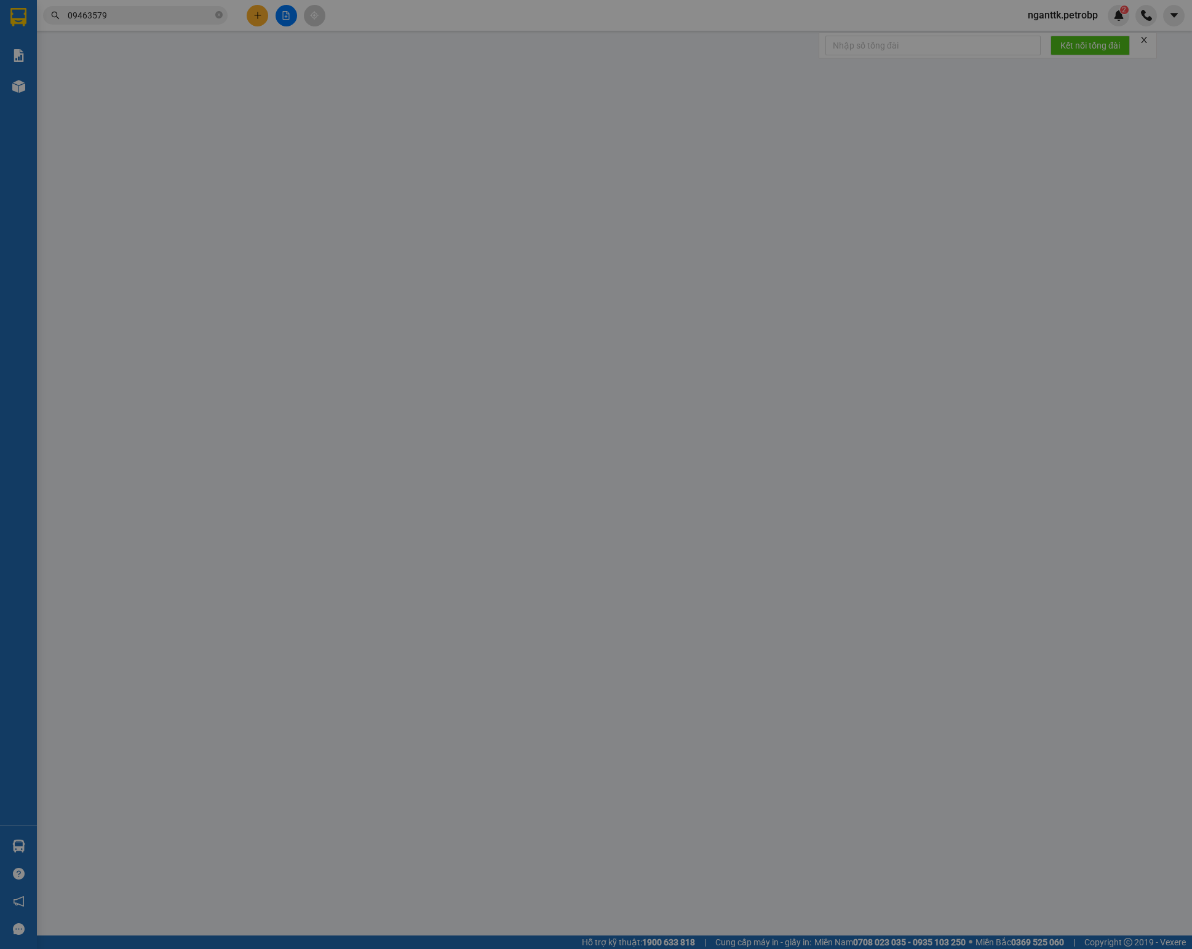
type input "0969945838"
type input "THU TRƯỜNG"
type input "0977885899"
type input "CHƯƠNG"
type input "100.000"
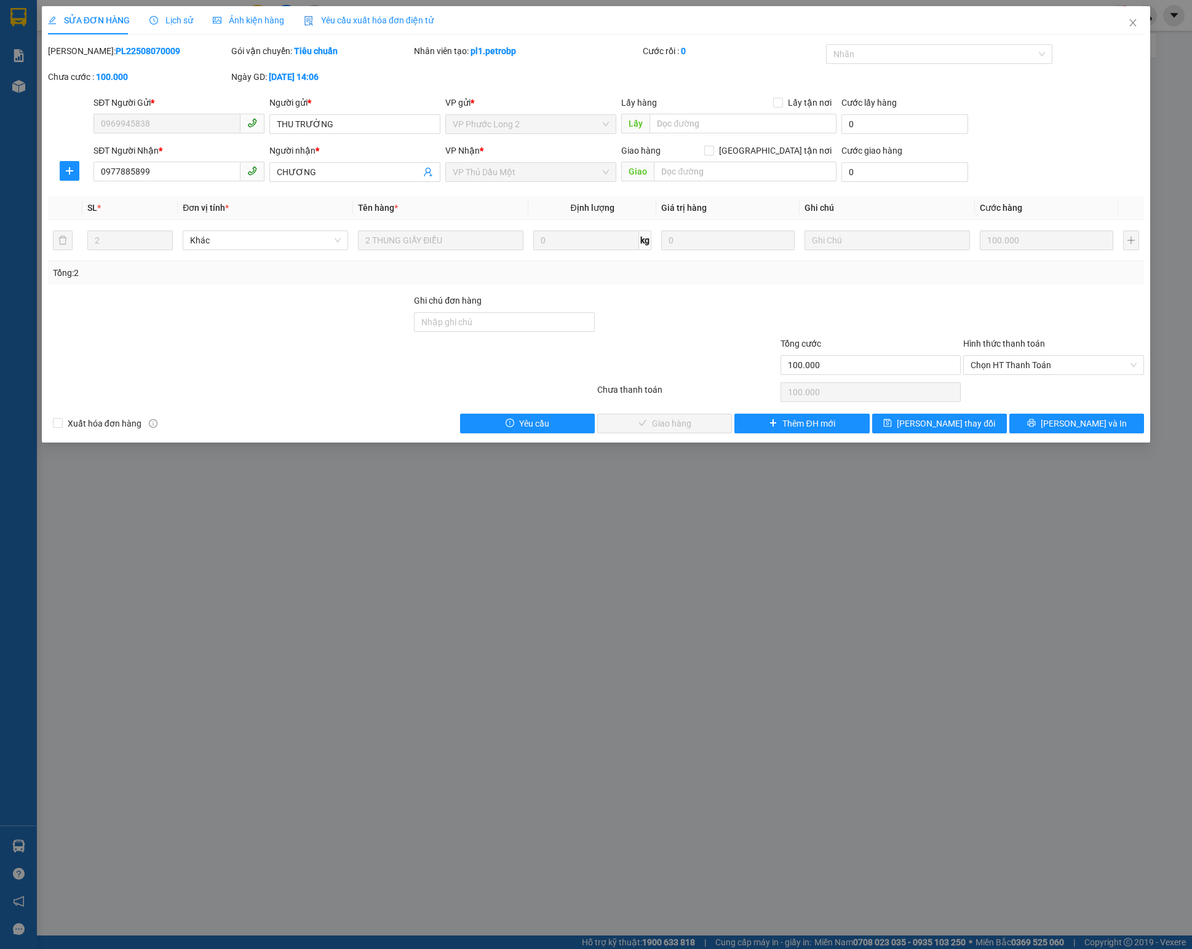
click at [123, 48] on b "PL22508070009" at bounding box center [148, 51] width 65 height 10
click at [122, 47] on b "PL22508070009" at bounding box center [148, 51] width 65 height 10
click at [893, 375] on span "Chọn HT Thanh Toán" at bounding box center [1053, 365] width 166 height 18
click at [893, 391] on div "Tại văn phòng" at bounding box center [1053, 395] width 166 height 14
type input "0"
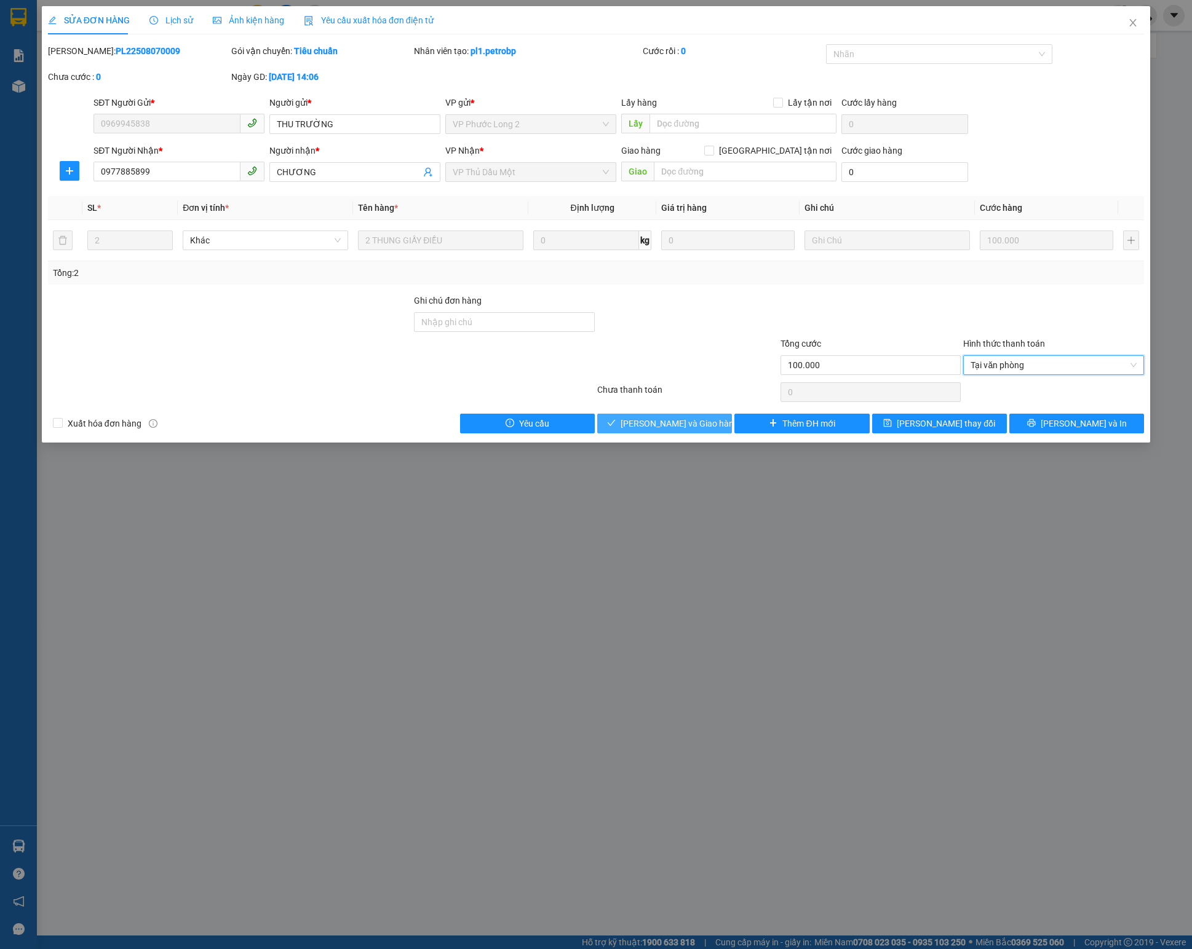
click at [647, 430] on span "Lưu và Giao hàng" at bounding box center [679, 424] width 118 height 14
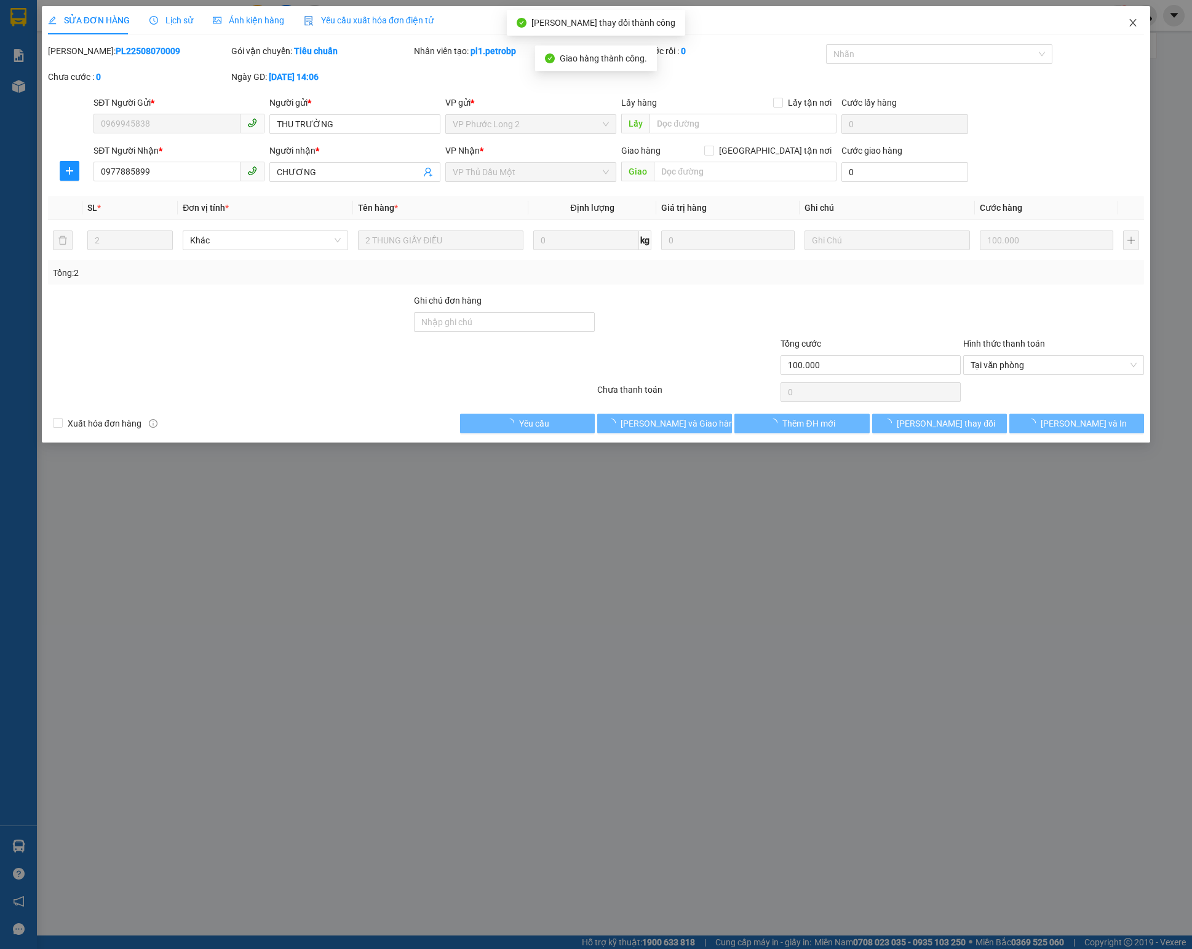
click at [893, 30] on span "Close" at bounding box center [1133, 23] width 34 height 34
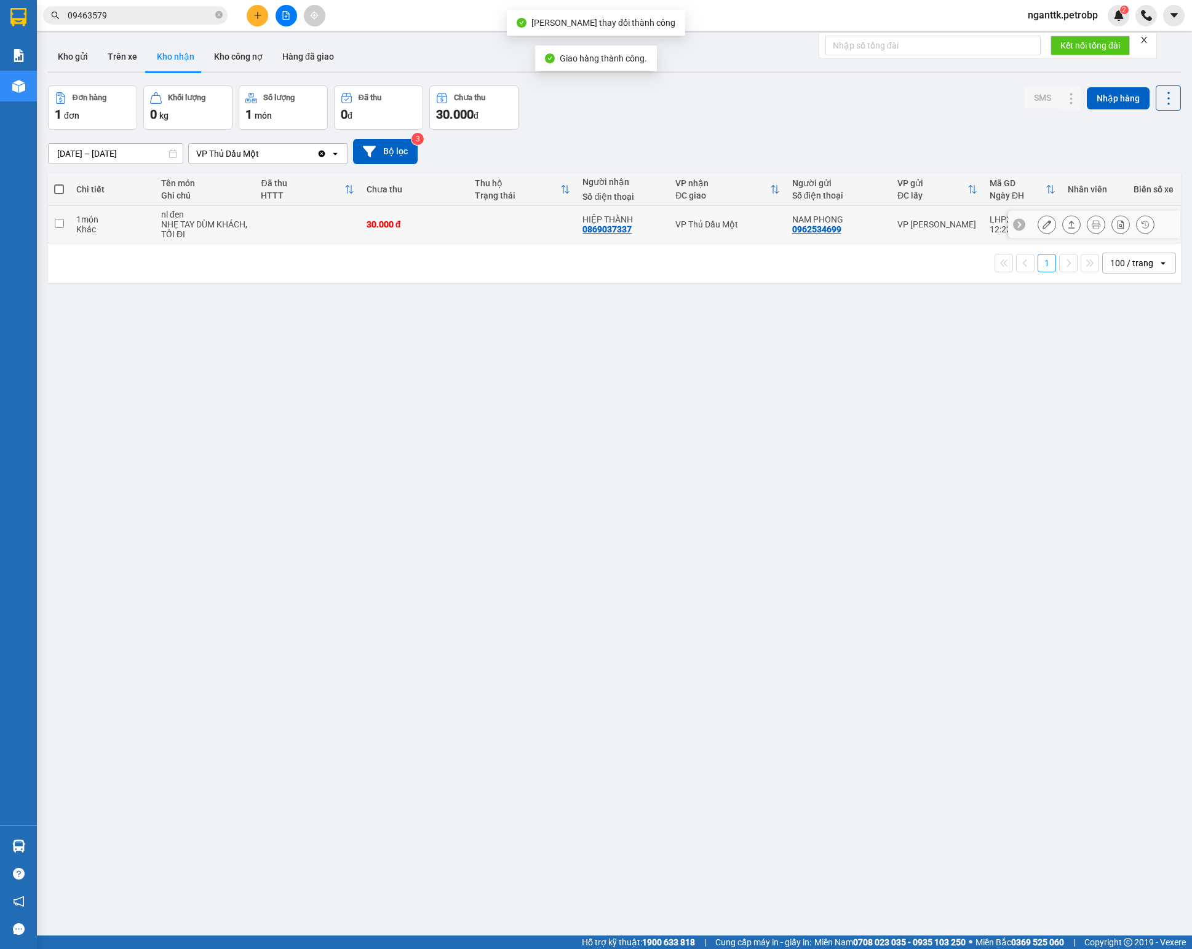
click at [893, 229] on icon at bounding box center [1046, 224] width 9 height 9
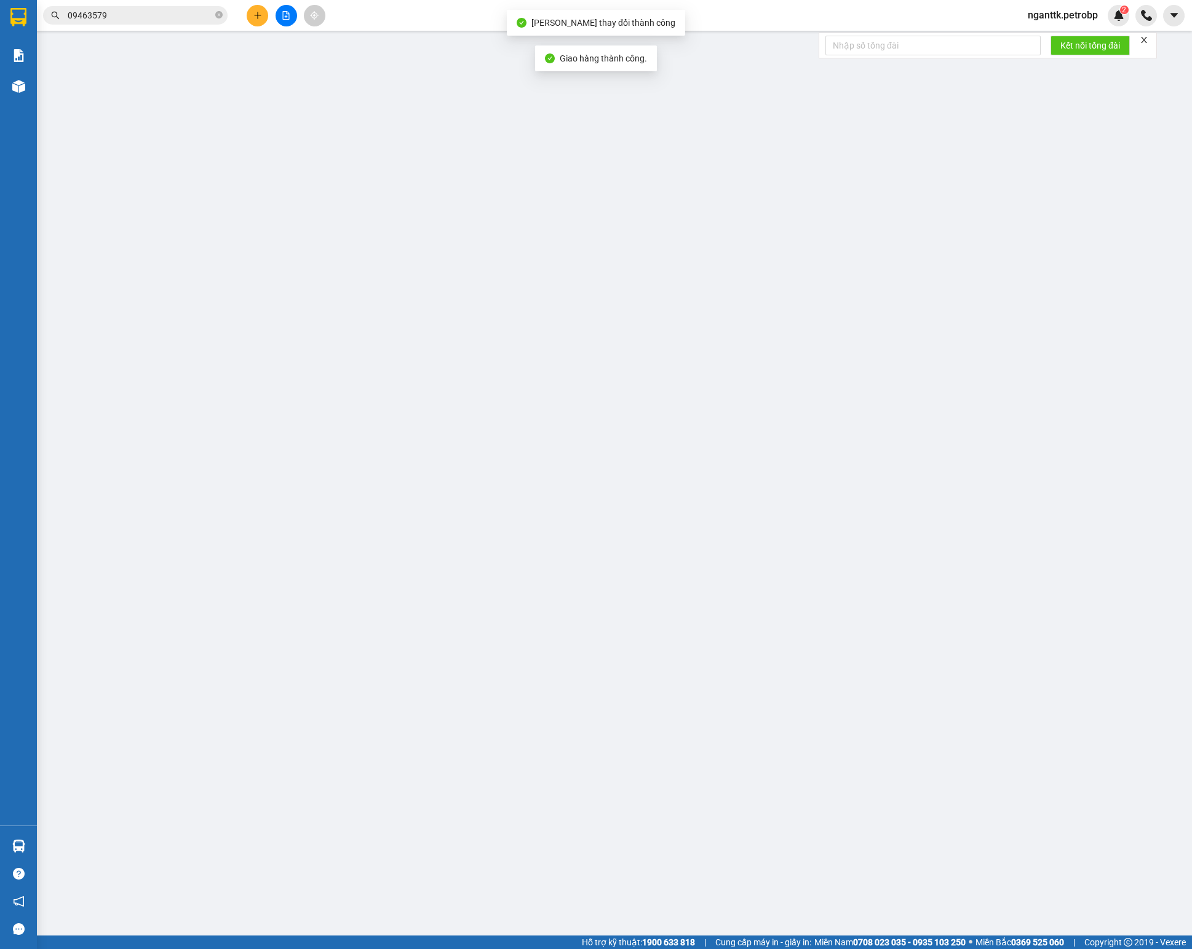
type input "0962534699"
type input "NAM PHONG"
type input "0869037337"
type input "HIỆP THÀNH"
type input "30.000"
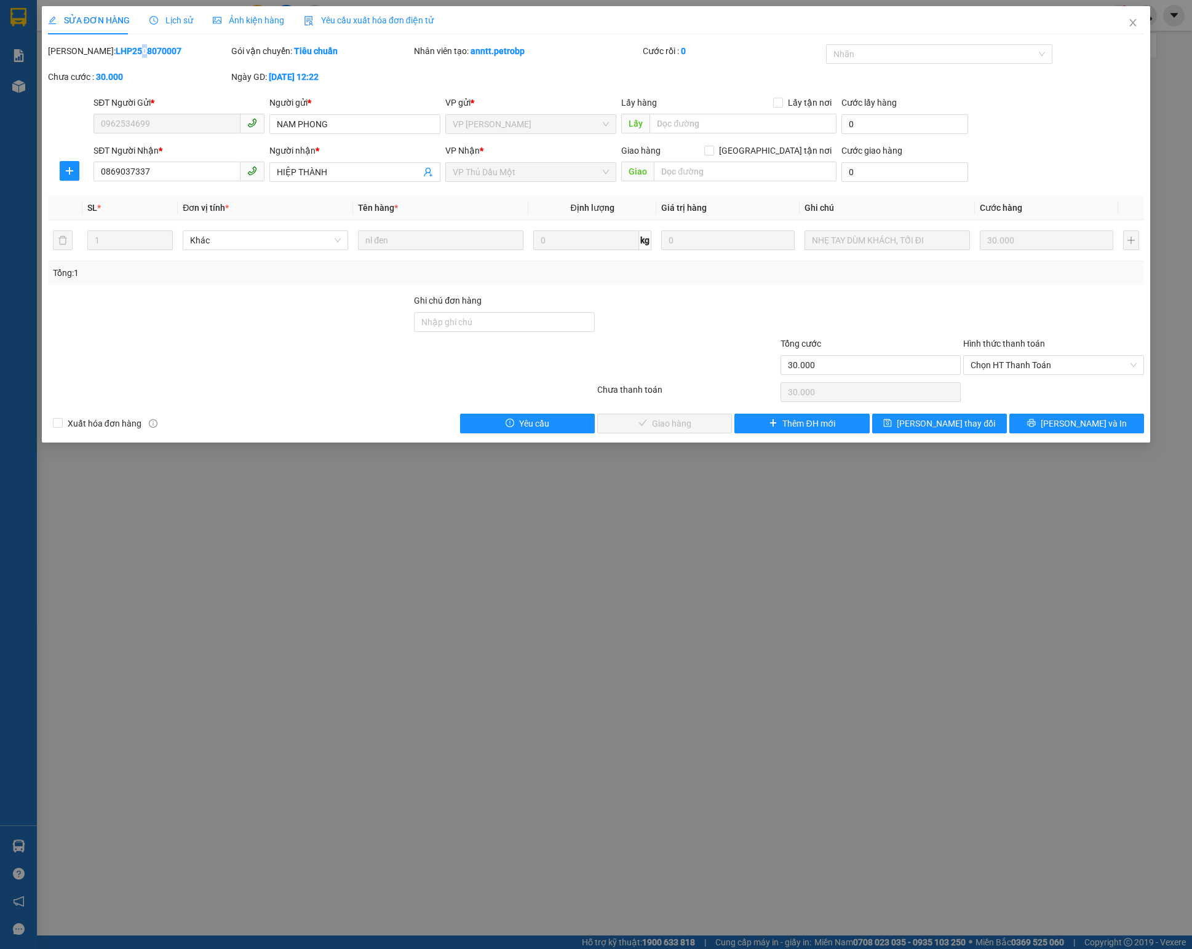
click at [116, 47] on b "LHP2508070007" at bounding box center [149, 51] width 66 height 10
drag, startPoint x: 102, startPoint y: 47, endPoint x: 90, endPoint y: 54, distance: 14.3
click at [116, 54] on b "LHP2508070007" at bounding box center [149, 51] width 66 height 10
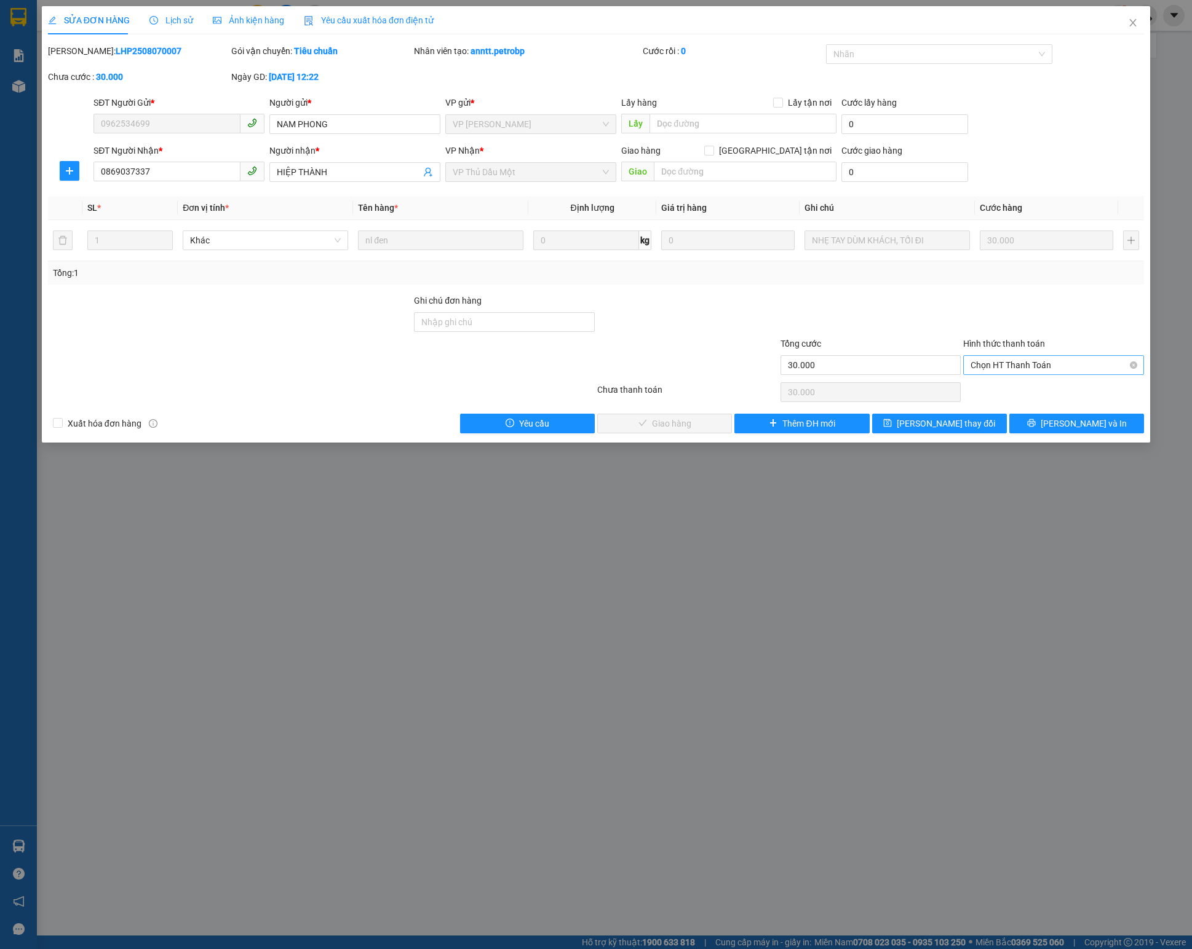
click at [893, 365] on span "Chọn HT Thanh Toán" at bounding box center [1053, 365] width 166 height 18
click at [893, 390] on div "Tại văn phòng" at bounding box center [1053, 395] width 166 height 14
type input "0"
click at [653, 419] on button "Lưu và Giao hàng" at bounding box center [664, 424] width 135 height 20
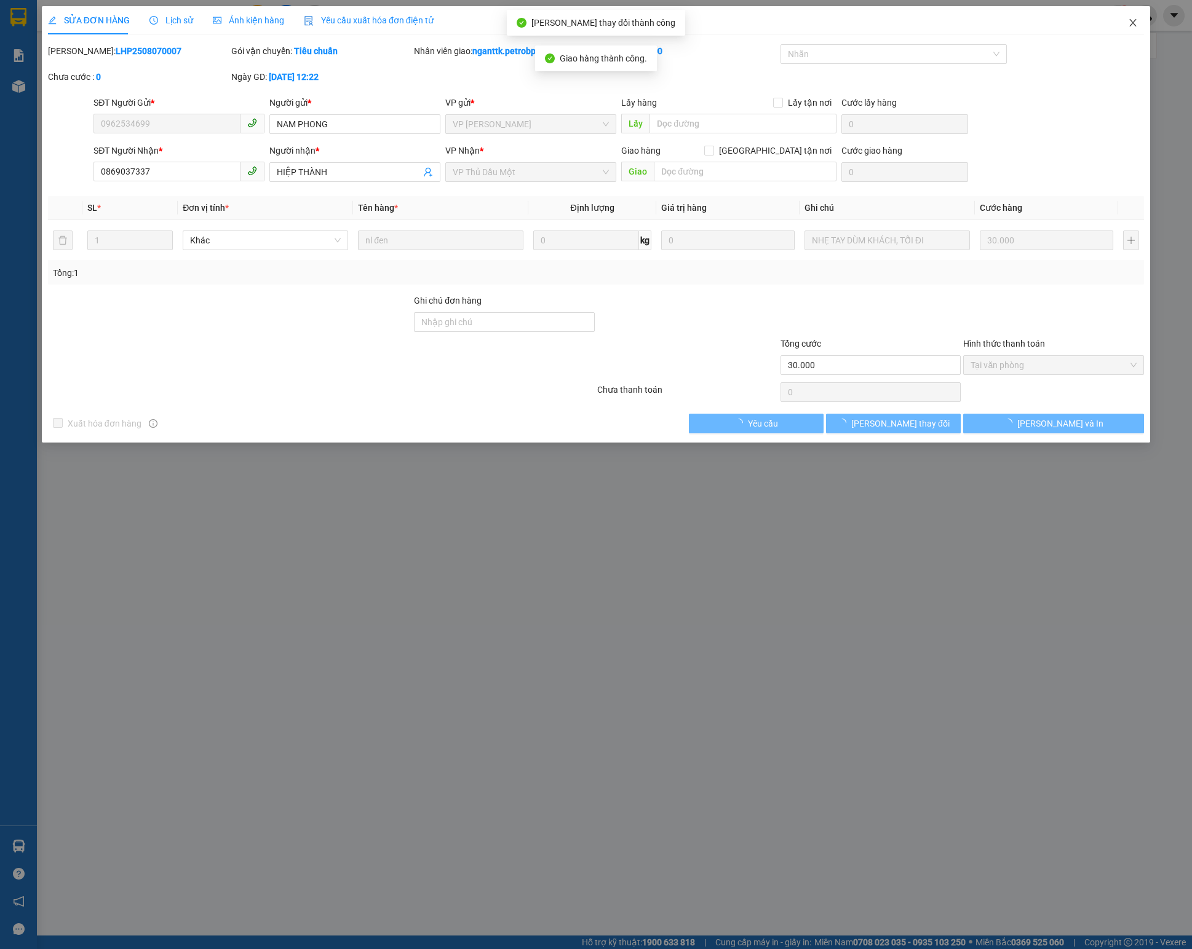
click at [893, 28] on span "Close" at bounding box center [1133, 23] width 34 height 34
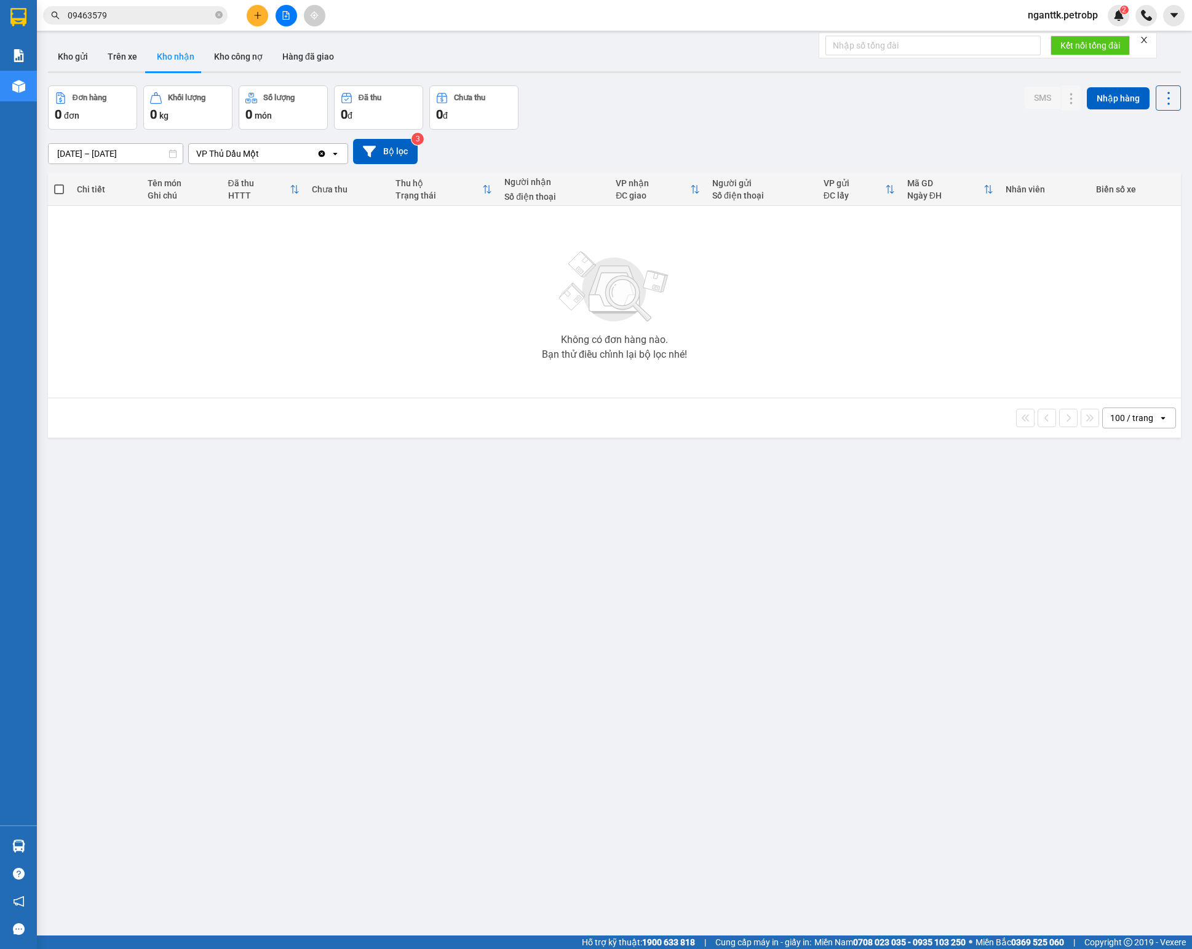
click at [135, 151] on input "07/08/2025 – 07/08/2025" at bounding box center [116, 154] width 134 height 20
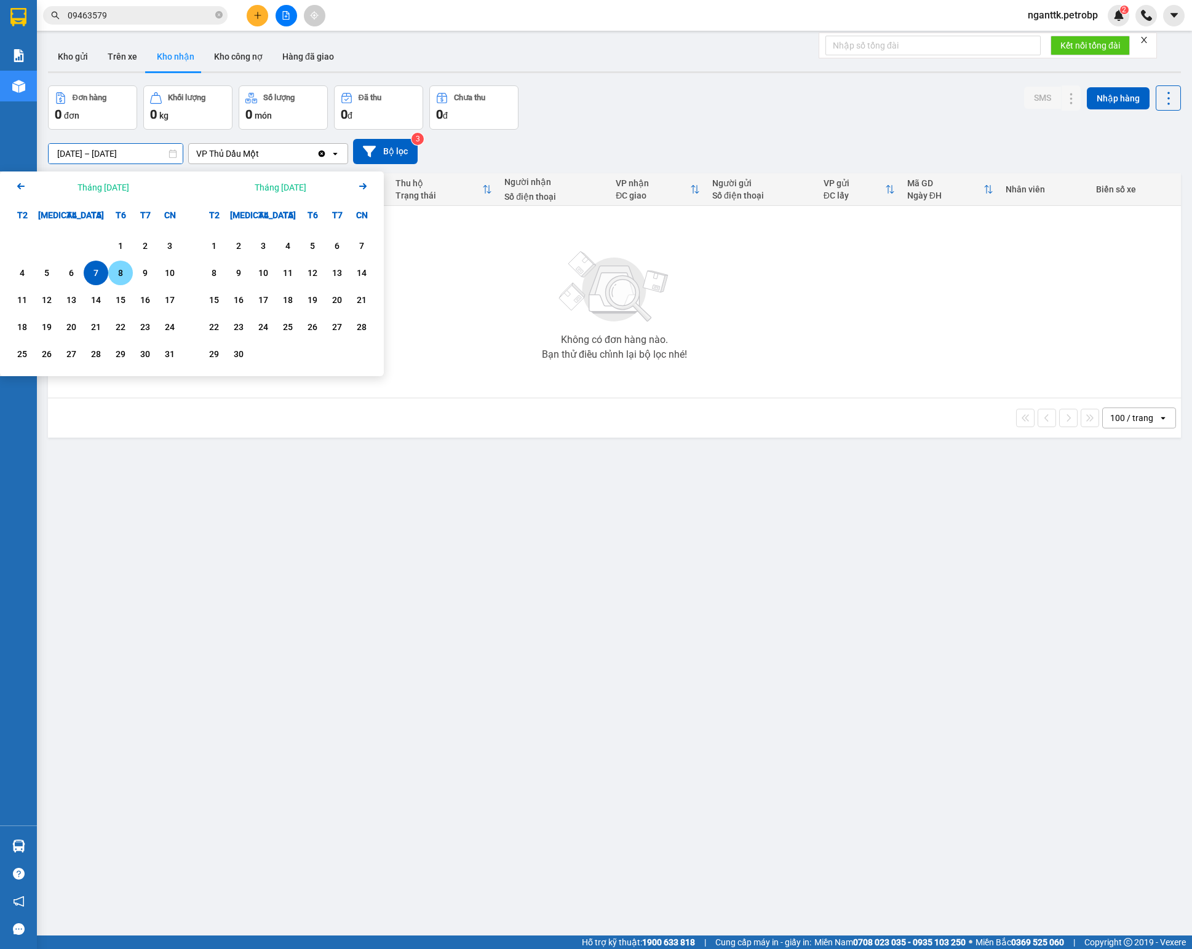
click at [119, 271] on div "8" at bounding box center [120, 273] width 17 height 15
type input "08/08/2025 – 08/08/2025"
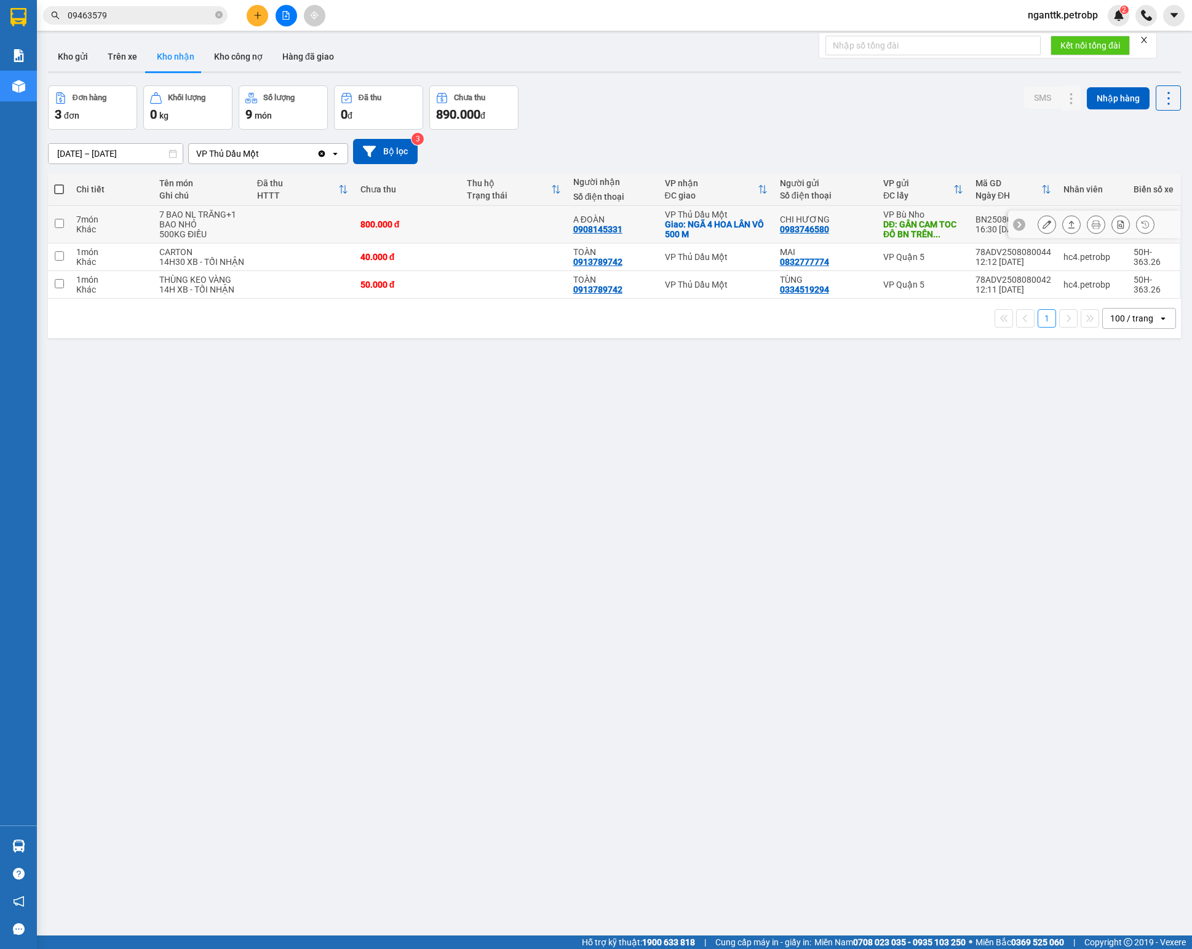
click at [893, 229] on icon at bounding box center [1046, 224] width 9 height 9
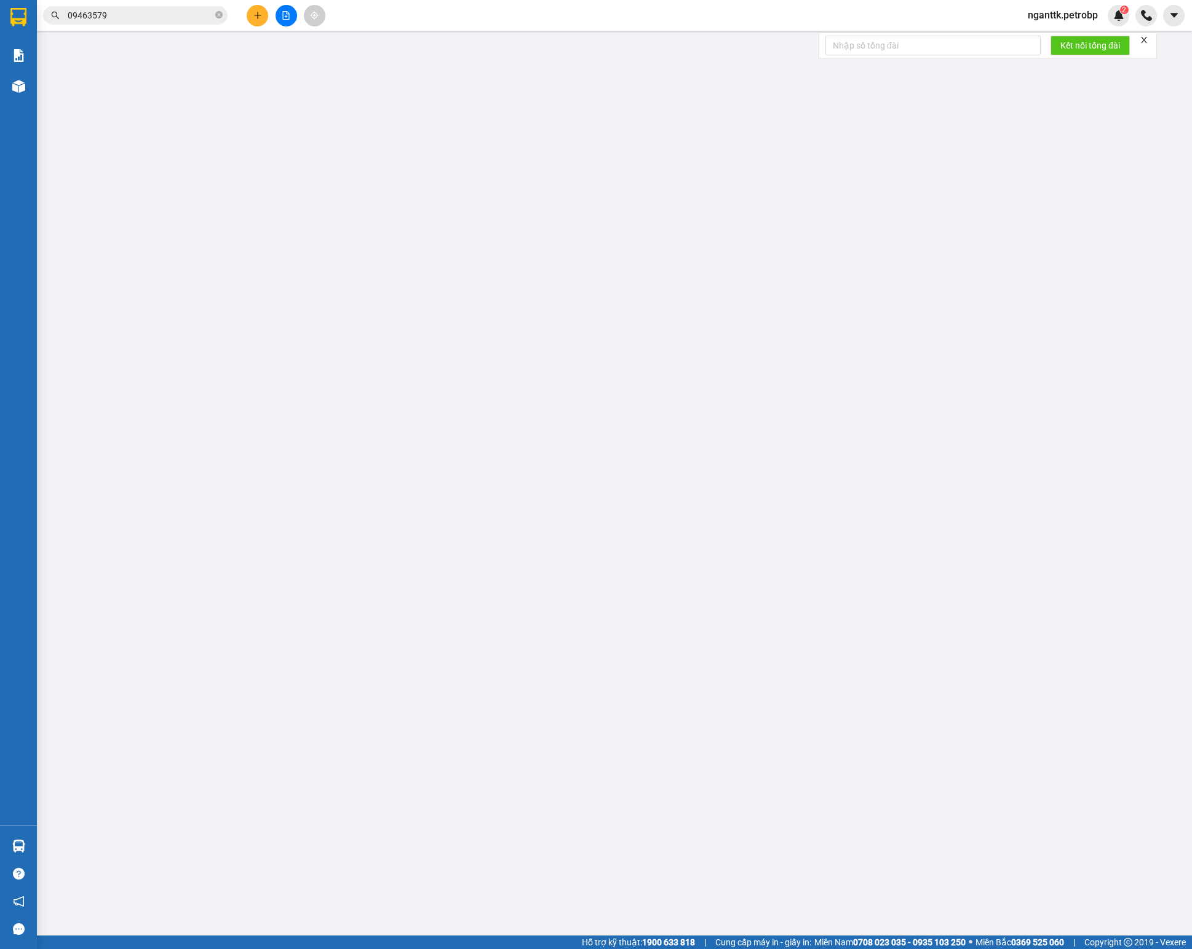
type input "0983746580"
type input "CHI HƯƠNG"
type input "GÂN CAM TOC ĐÔ BN TRÊN DT741"
type input "0908145331"
type input "A ĐOÀN"
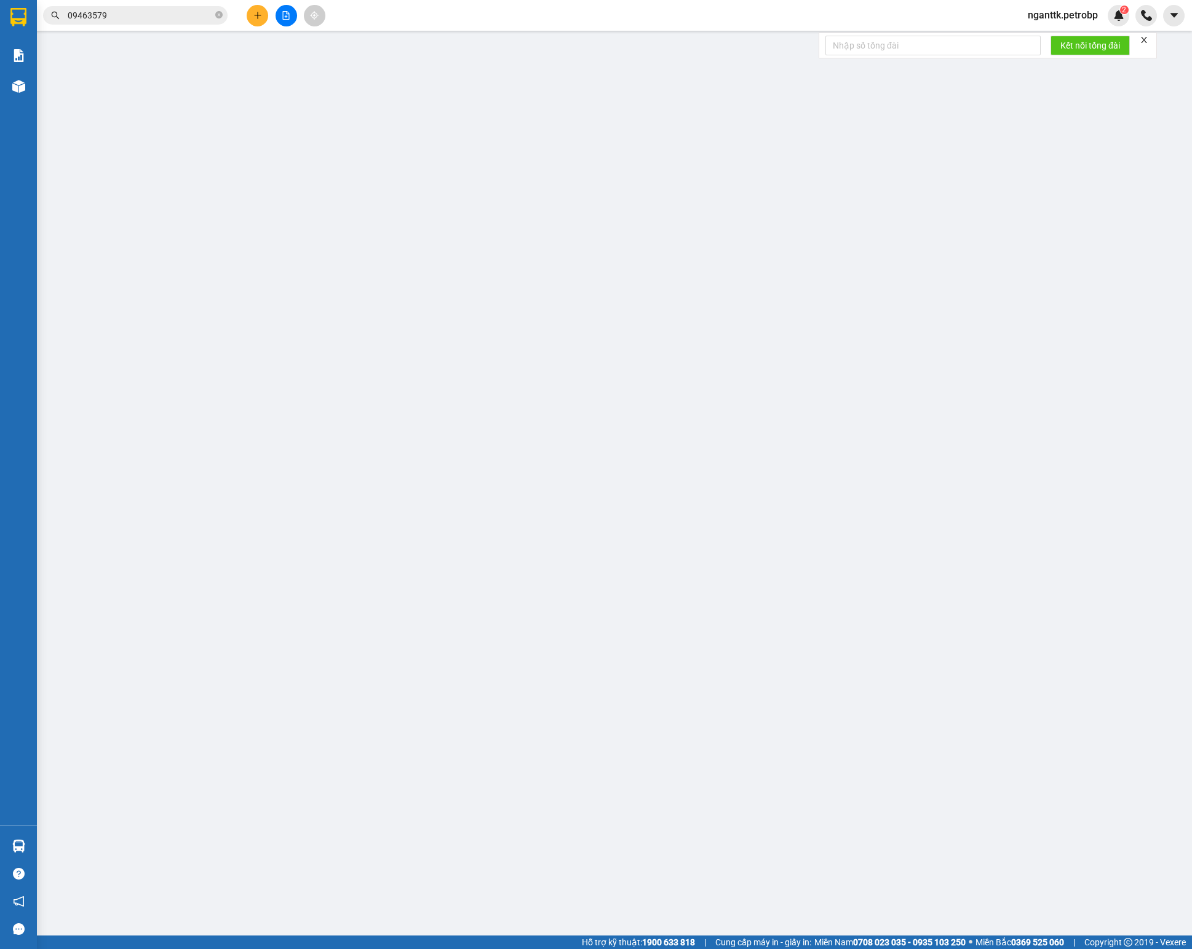
checkbox input "true"
type input "NGÃ 4 HOA LÂN VÔ 500 M"
type input "800.000"
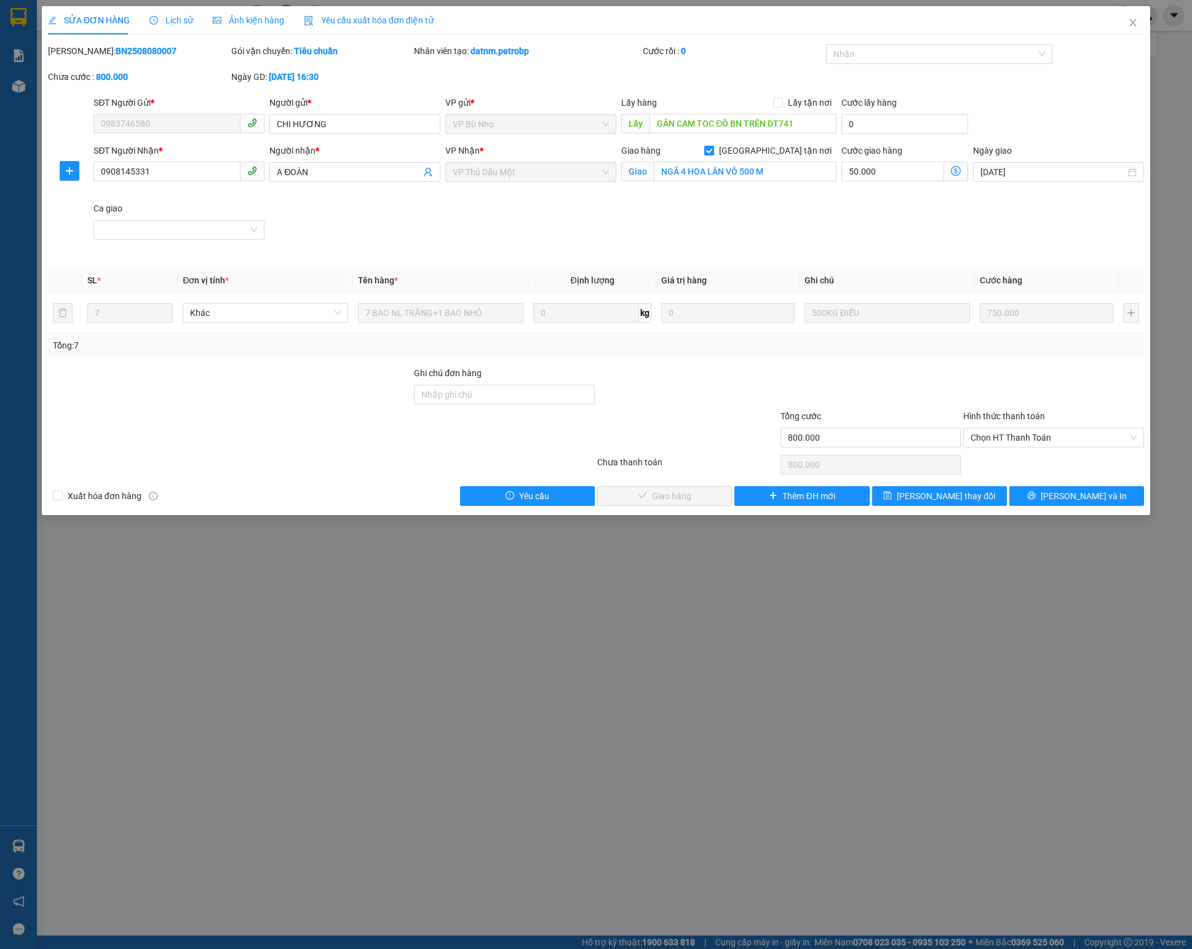
click at [116, 52] on b "BN2508080007" at bounding box center [146, 51] width 61 height 10
click at [170, 10] on div "Lịch sử" at bounding box center [171, 20] width 44 height 28
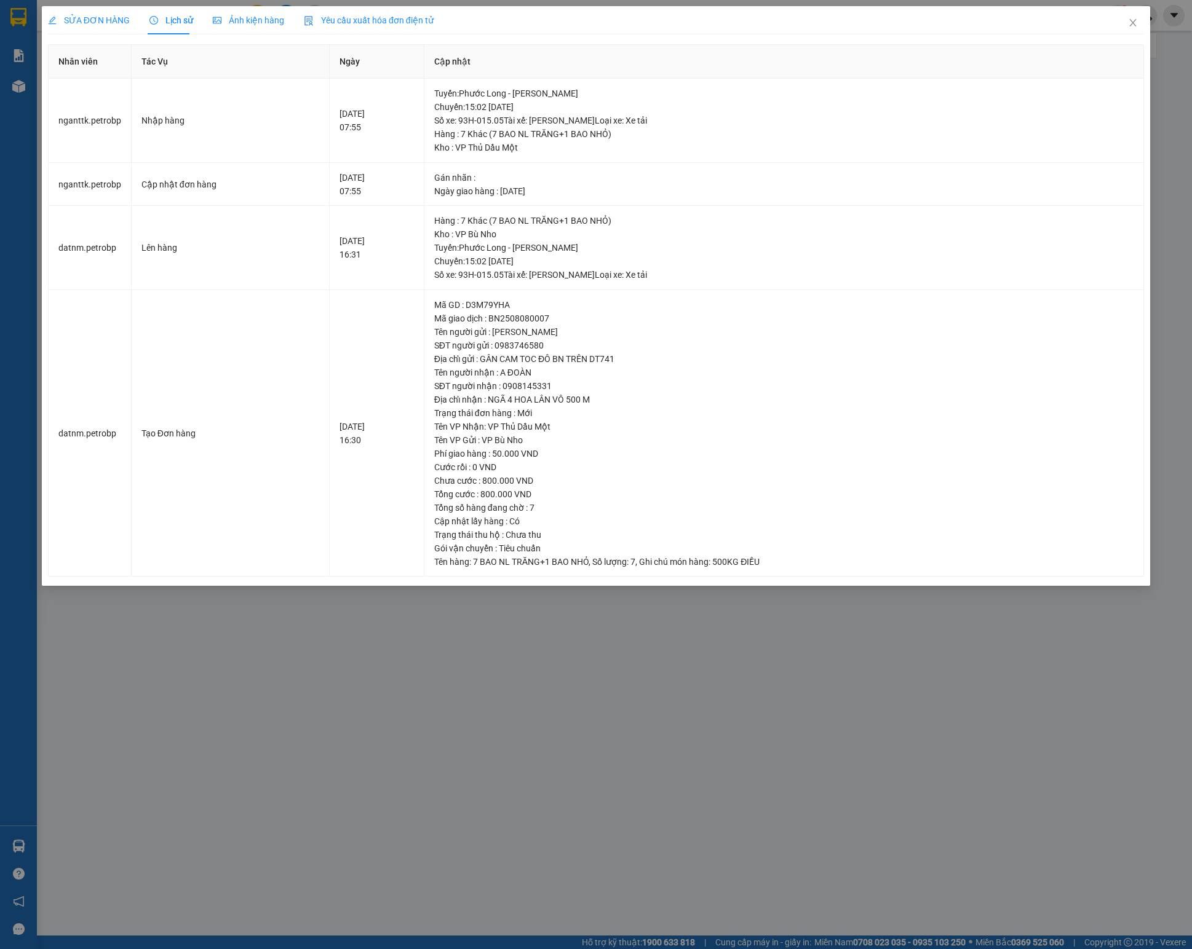
click at [106, 20] on span "SỬA ĐƠN HÀNG" at bounding box center [89, 20] width 82 height 10
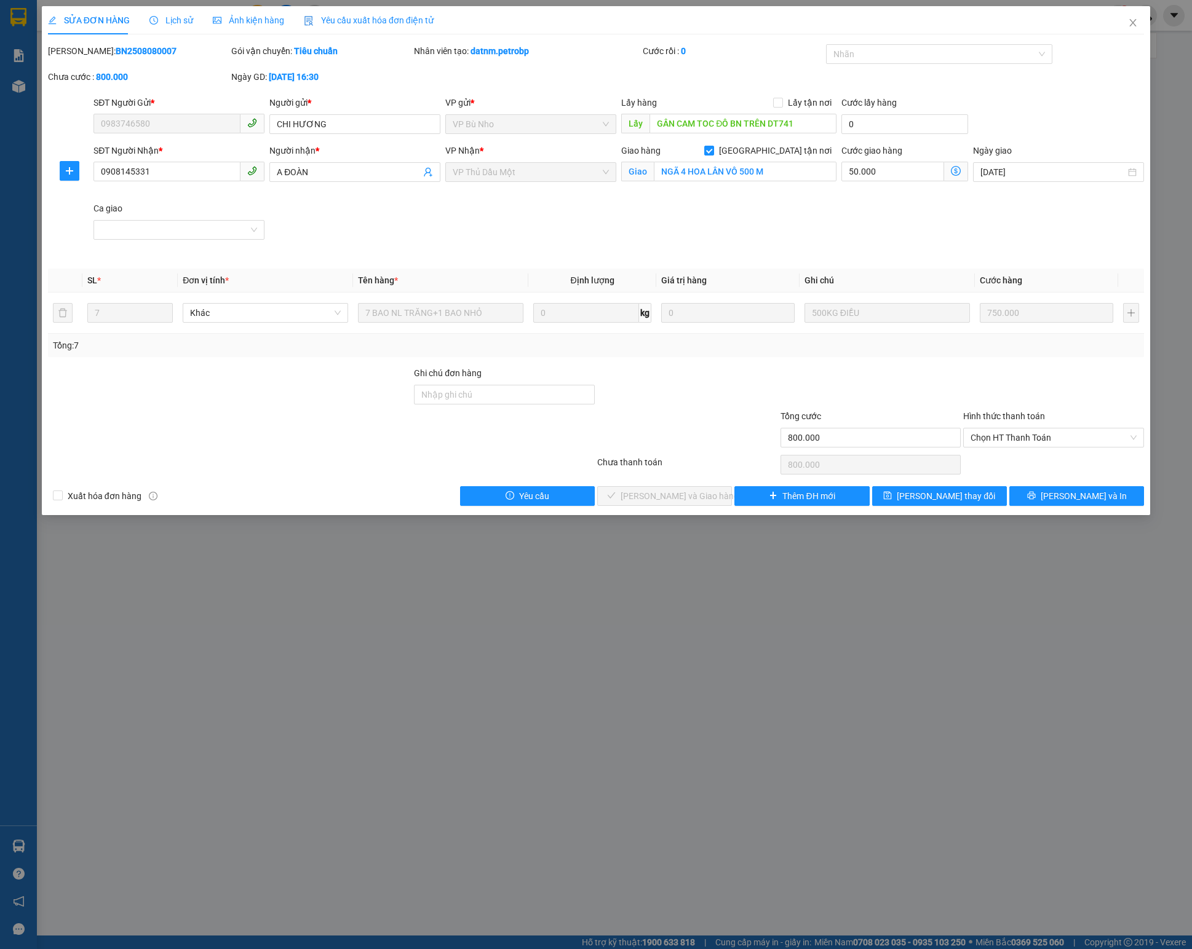
click at [141, 20] on div "SỬA ĐƠN HÀNG Lịch sử Ảnh kiện hàng Yêu cầu xuất hóa đơn điện tử" at bounding box center [241, 20] width 386 height 28
click at [150, 20] on icon "clock-circle" at bounding box center [153, 20] width 9 height 9
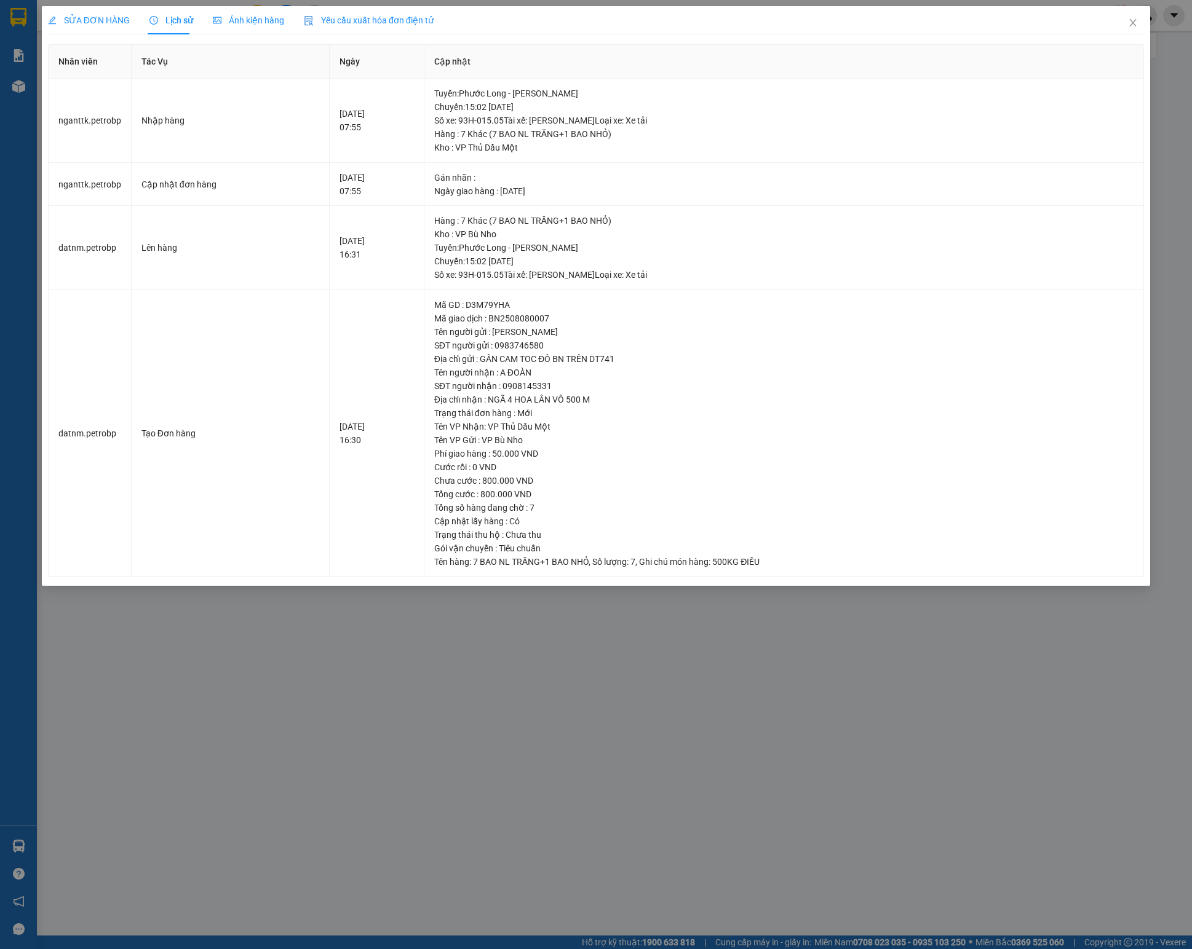
click at [617, 622] on div "SỬA ĐƠN HÀNG Lịch sử Ảnh kiện hàng Yêu cầu xuất hóa đơn điện tử Total Paid Fee …" at bounding box center [596, 474] width 1192 height 949
click at [893, 711] on div "SỬA ĐƠN HÀNG Lịch sử Ảnh kiện hàng Yêu cầu xuất hóa đơn điện tử Total Paid Fee …" at bounding box center [596, 474] width 1192 height 949
click at [844, 711] on div "SỬA ĐƠN HÀNG Lịch sử Ảnh kiện hàng Yêu cầu xuất hóa đơn điện tử Total Paid Fee …" at bounding box center [596, 474] width 1192 height 949
click at [893, 26] on icon "close" at bounding box center [1133, 23] width 10 height 10
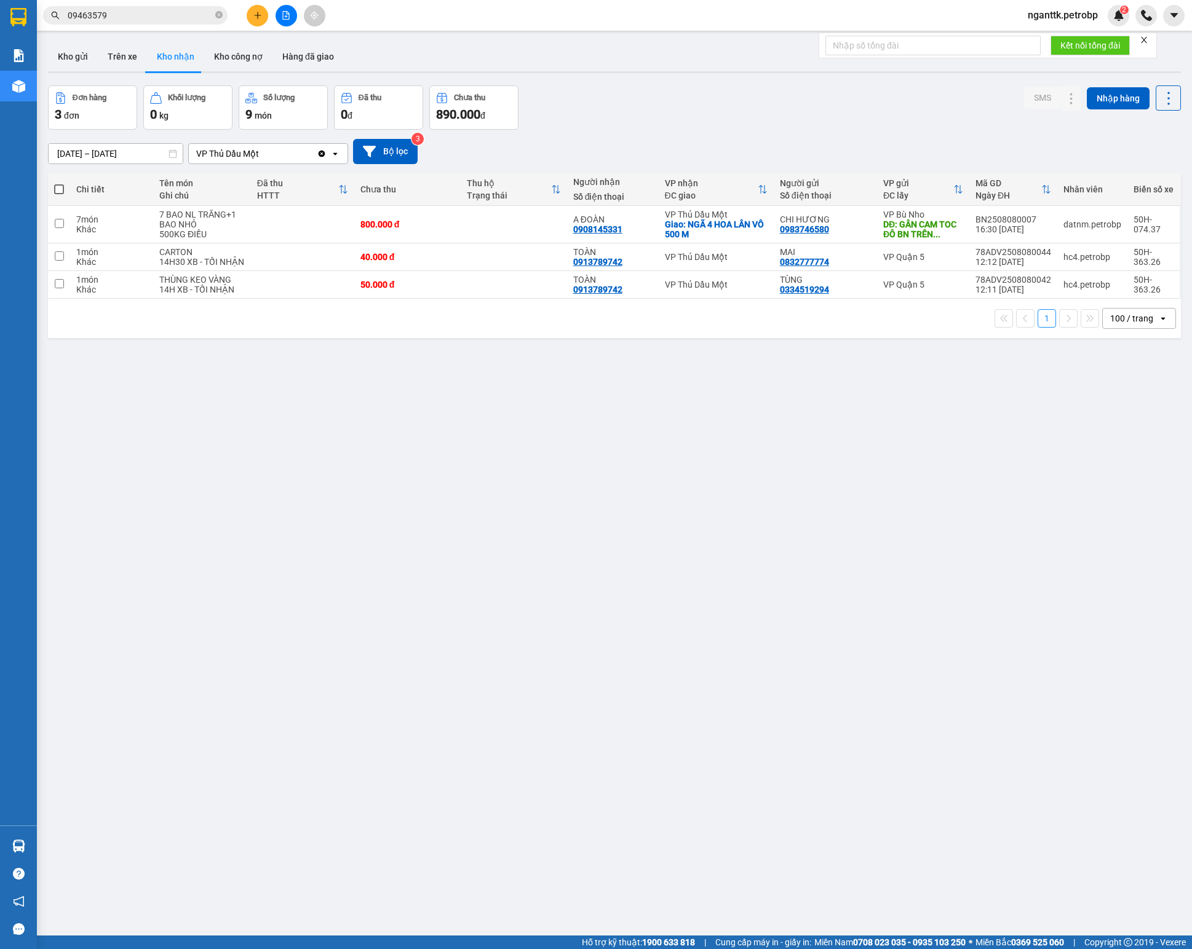
click at [822, 471] on div "ver 1.8.137 Kho gửi Trên xe Kho nhận Kho công nợ Hàng đã giao Đơn hàng 3 đơn Kh…" at bounding box center [614, 511] width 1143 height 949
click at [836, 413] on div "ver 1.8.137 Kho gửi Trên xe Kho nhận Kho công nợ Hàng đã giao Đơn hàng 3 đơn Kh…" at bounding box center [614, 511] width 1143 height 949
click at [893, 228] on button at bounding box center [1046, 225] width 17 height 22
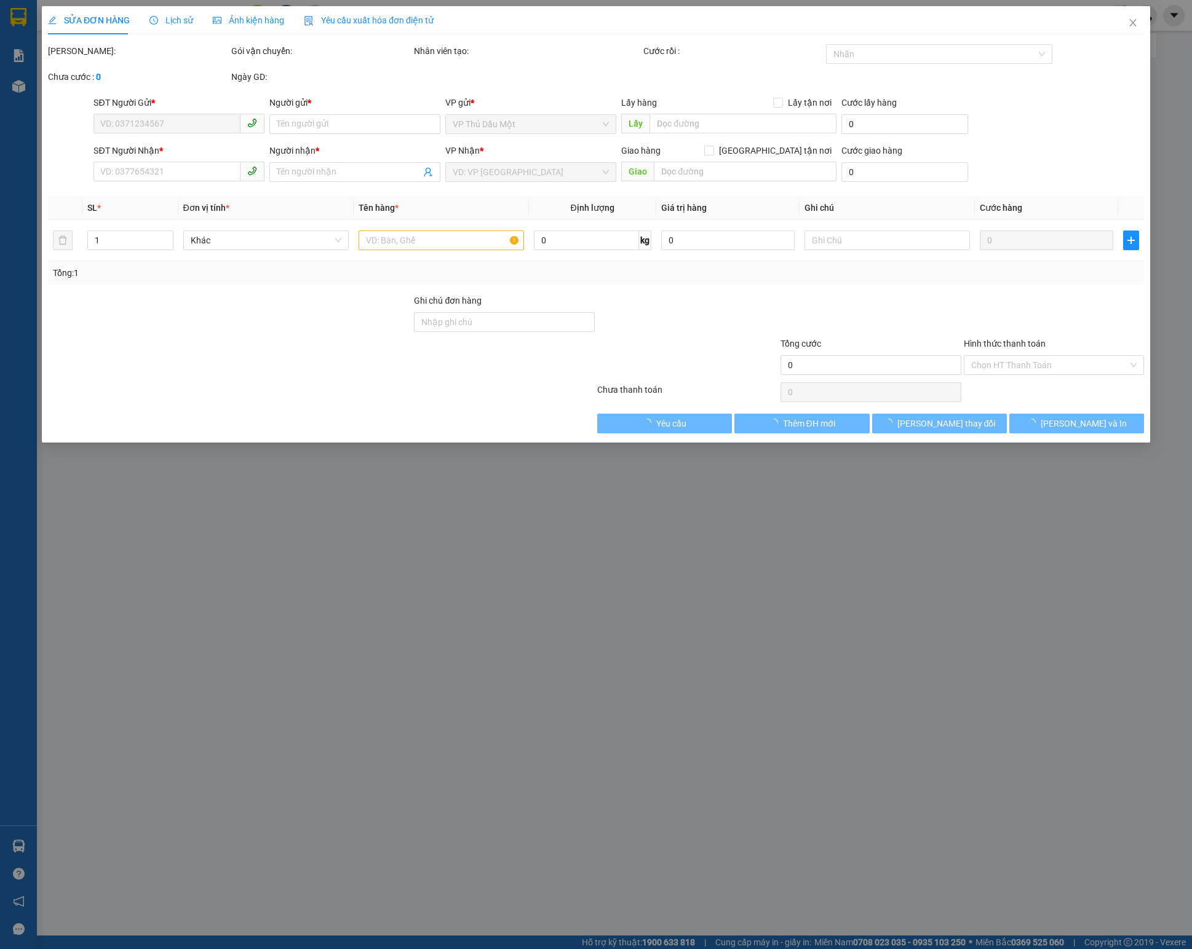
type input "0983746580"
type input "CHI HƯƠNG"
type input "GÂN CAM TOC ĐÔ BN TRÊN DT741"
type input "0908145331"
type input "A ĐOÀN"
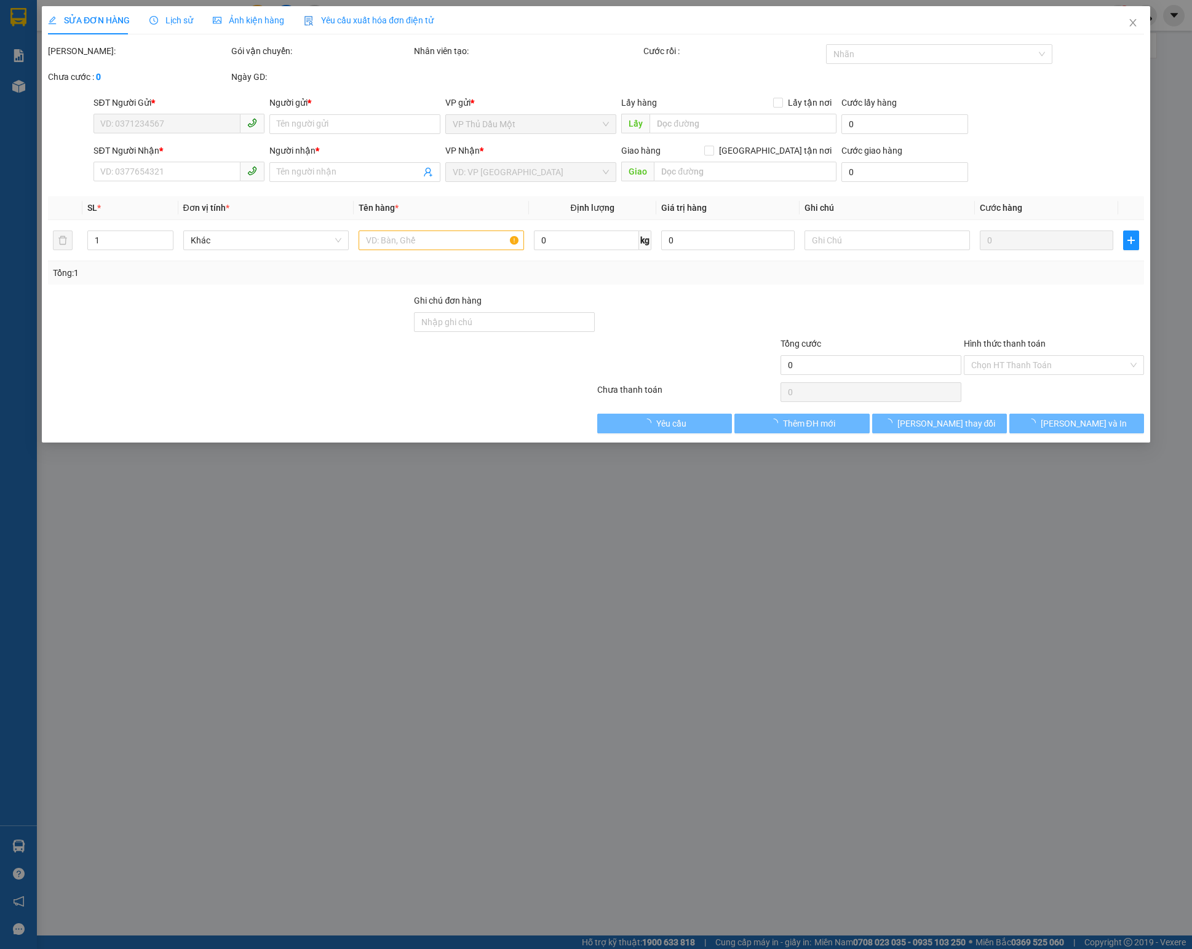
checkbox input "true"
type input "NGÃ 4 HOA LÂN VÔ 500 M"
type input "800.000"
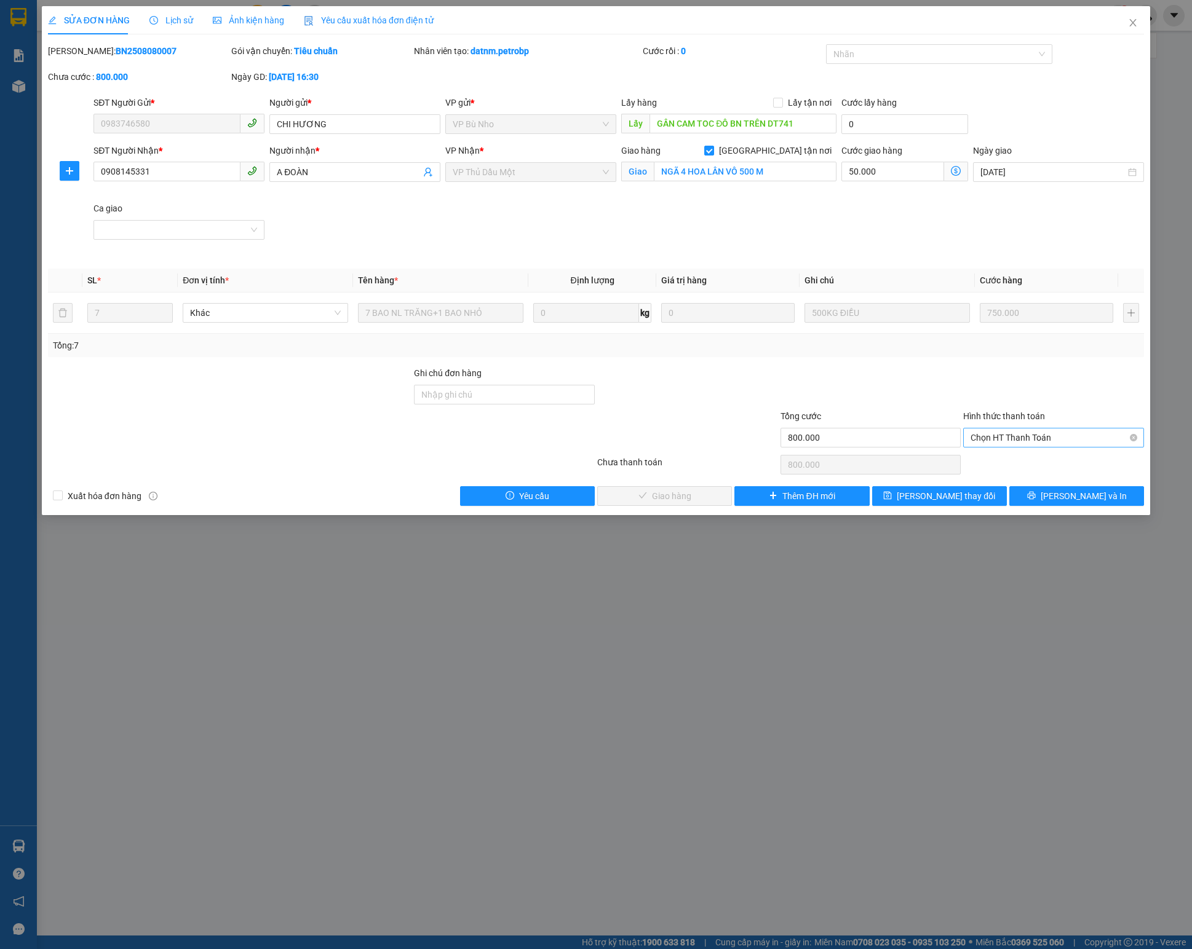
click at [893, 447] on span "Chọn HT Thanh Toán" at bounding box center [1053, 438] width 166 height 18
click at [893, 464] on div "Tại văn phòng" at bounding box center [1053, 468] width 166 height 14
type input "0"
click at [116, 52] on b "BN2508080007" at bounding box center [146, 51] width 61 height 10
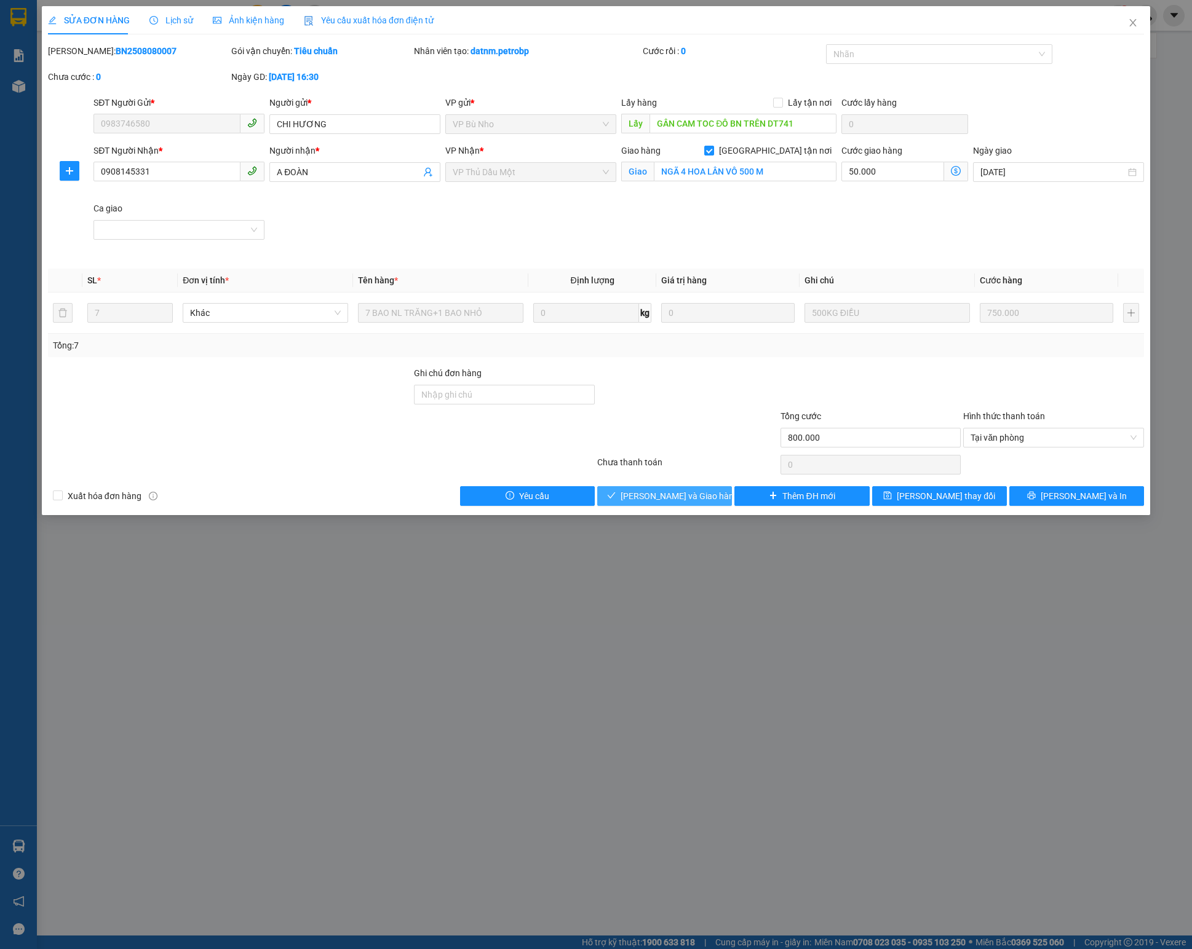
click at [692, 503] on span "Lưu và Giao hàng" at bounding box center [679, 496] width 118 height 14
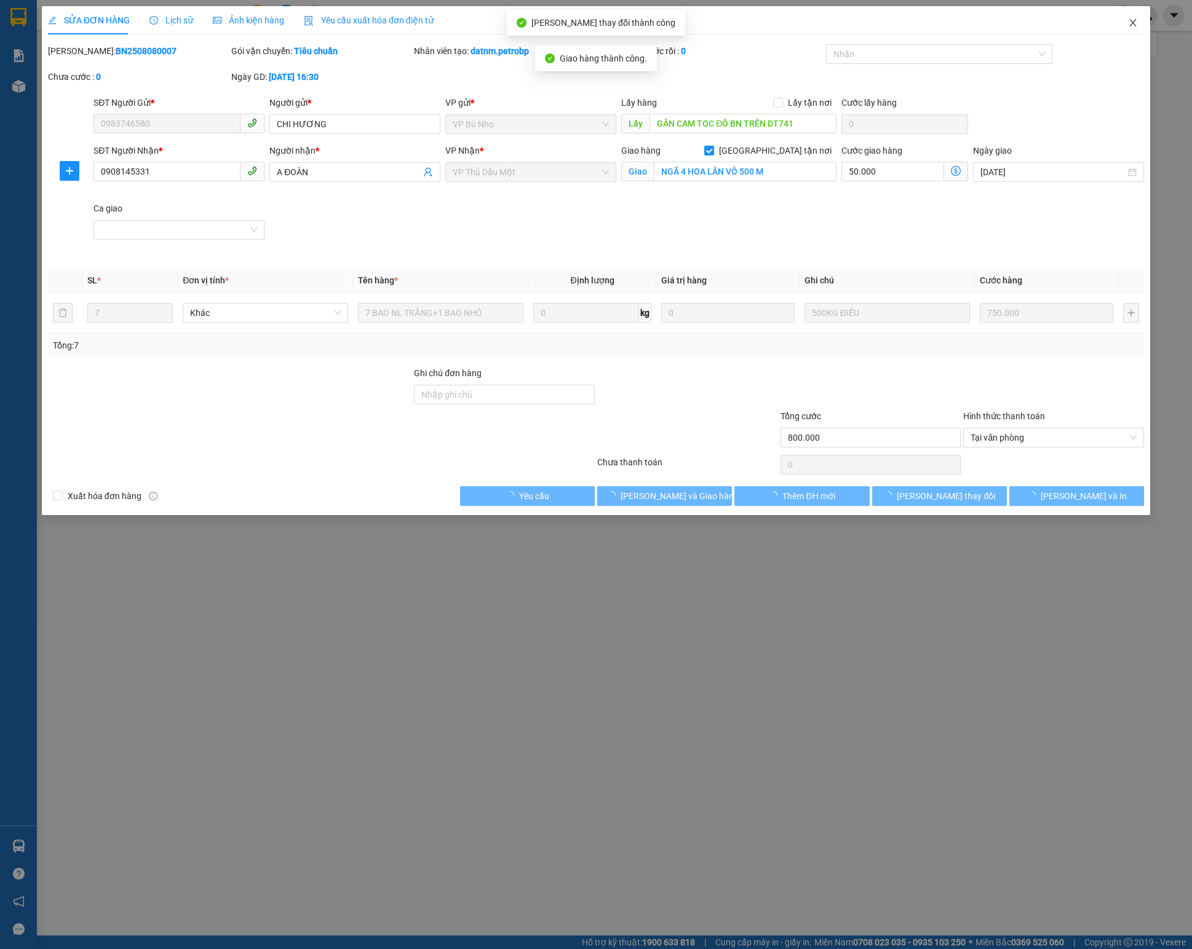
click at [893, 16] on span "Close" at bounding box center [1133, 23] width 34 height 34
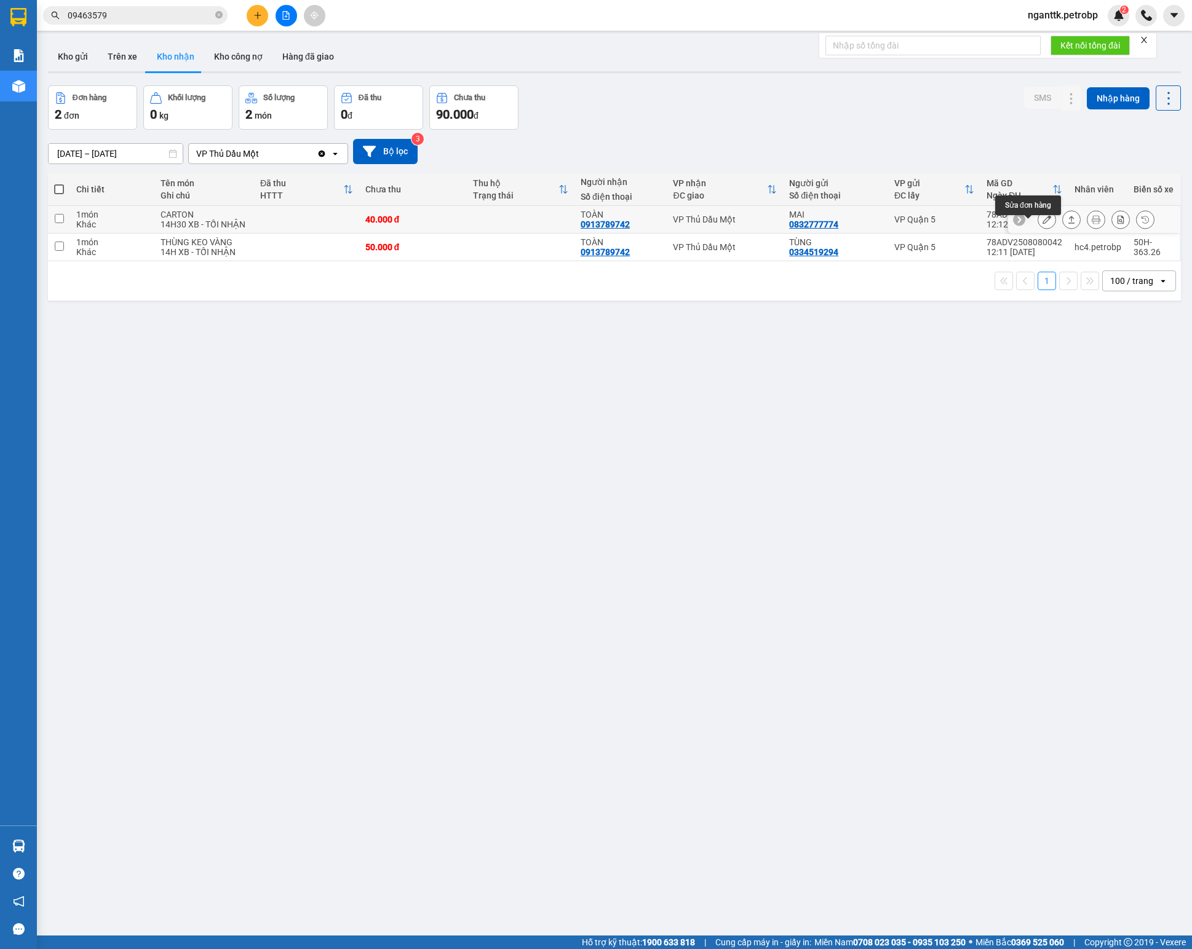
click at [893, 228] on button at bounding box center [1046, 220] width 17 height 22
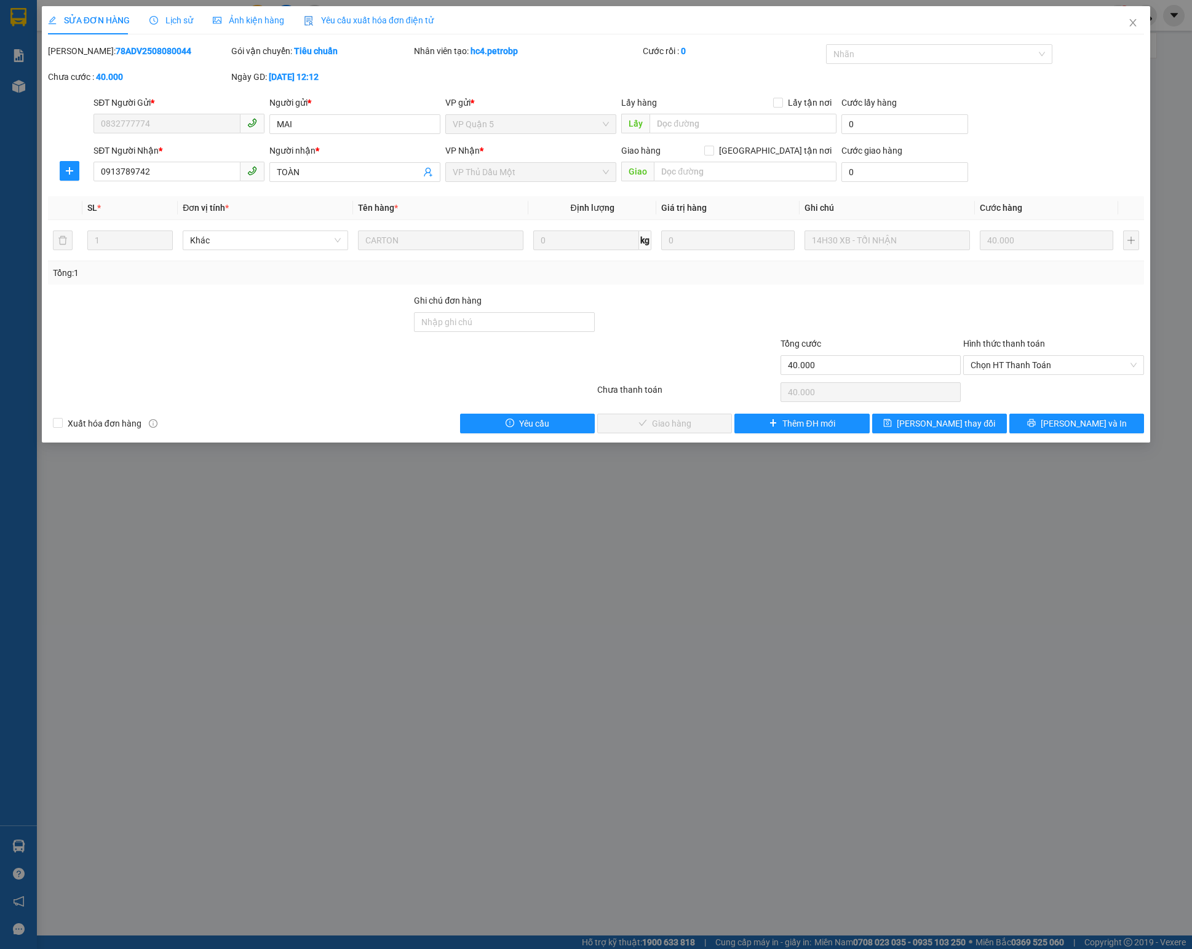
click at [121, 48] on b "78ADV2508080044" at bounding box center [154, 51] width 76 height 10
click at [893, 375] on span "Chọn HT Thanh Toán" at bounding box center [1053, 365] width 166 height 18
click at [893, 389] on div "Tại văn phòng" at bounding box center [1053, 395] width 166 height 14
type input "0"
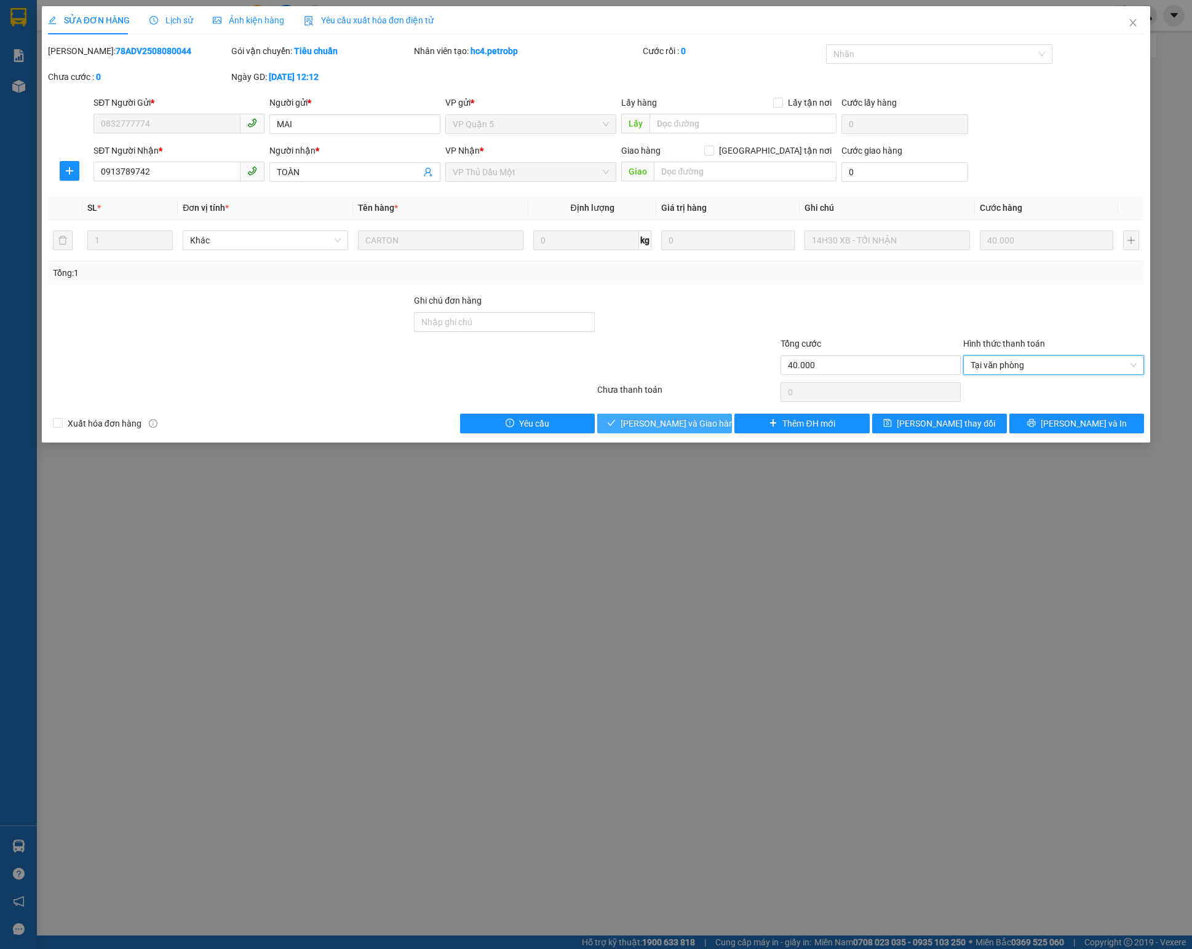
click at [685, 424] on span "Lưu và Giao hàng" at bounding box center [679, 424] width 118 height 14
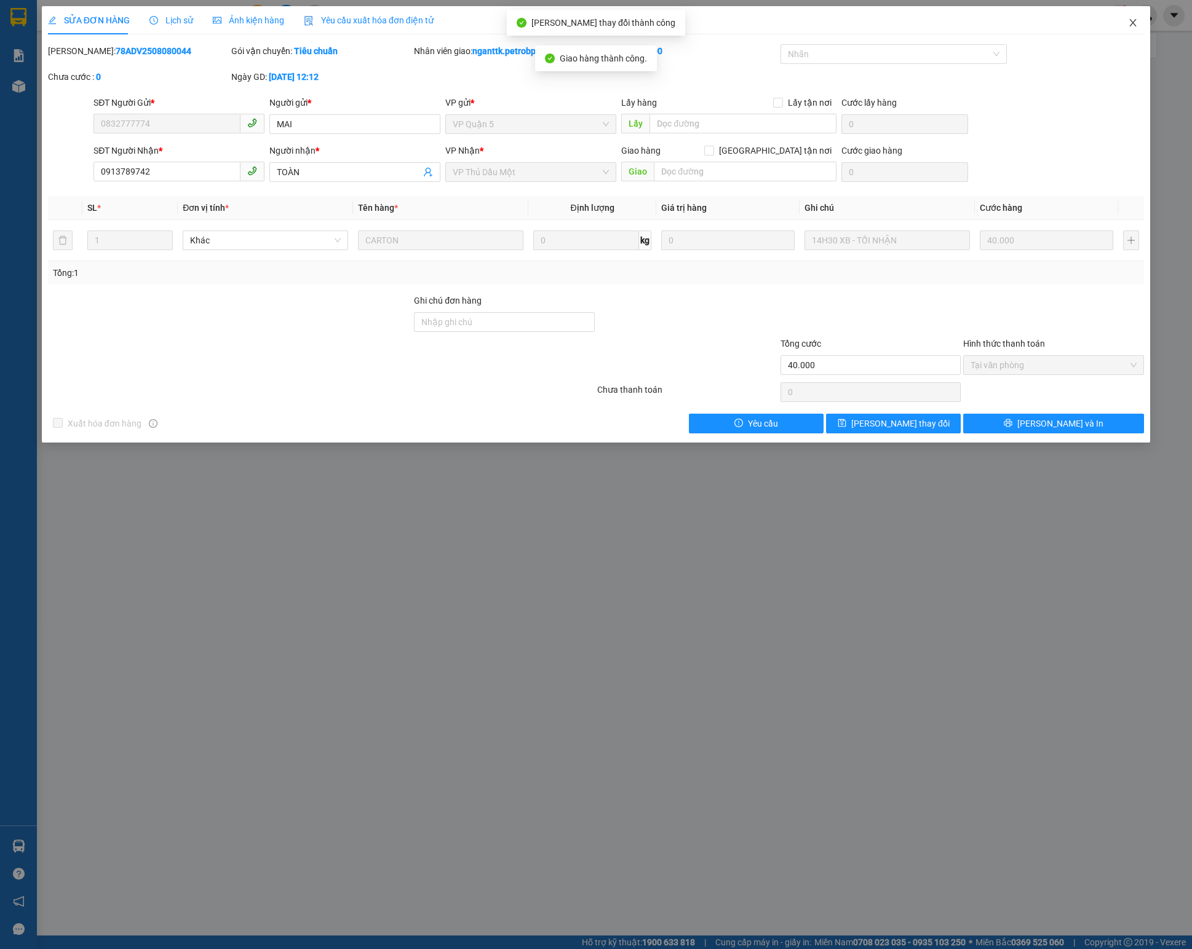
click at [893, 30] on span "Close" at bounding box center [1133, 23] width 34 height 34
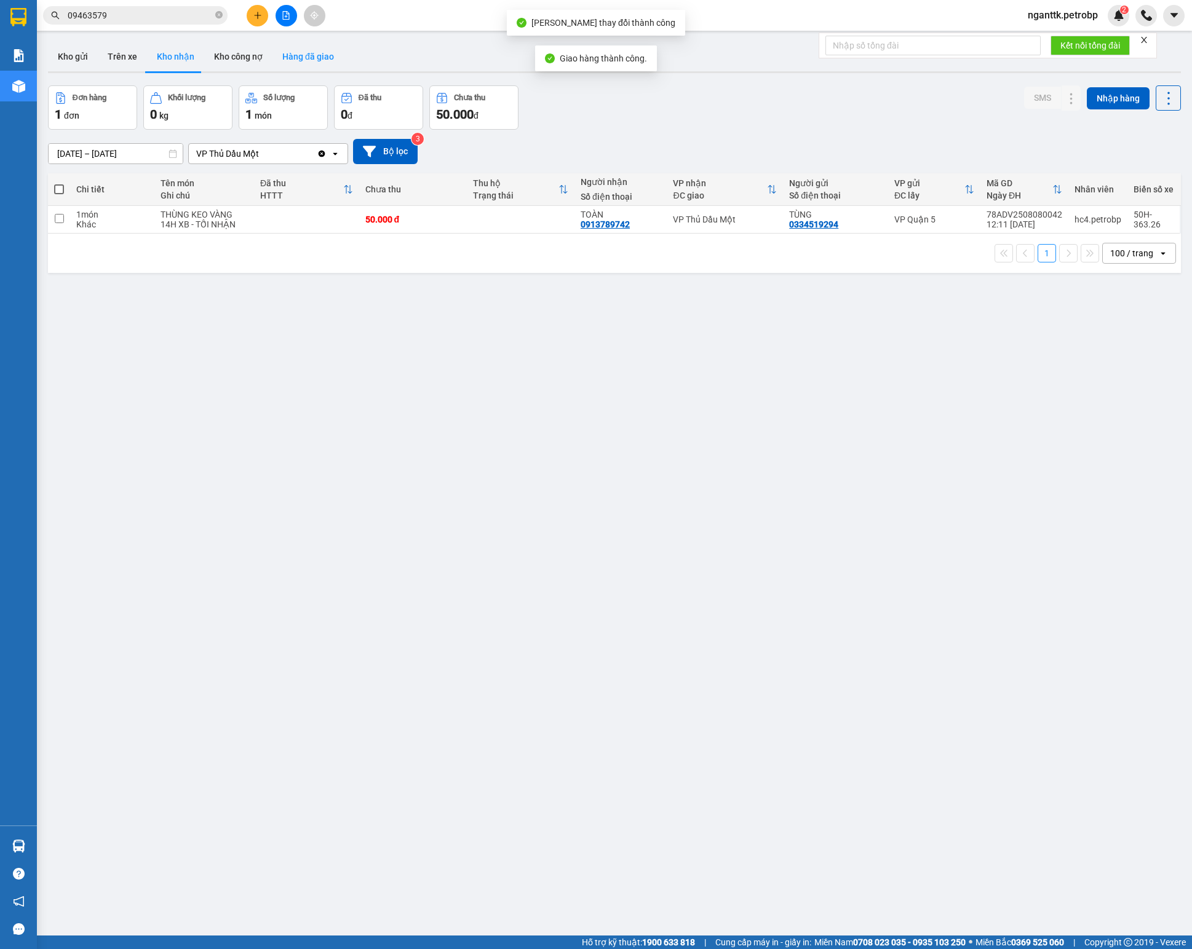
click at [312, 60] on button "Hàng đã giao" at bounding box center [307, 57] width 71 height 30
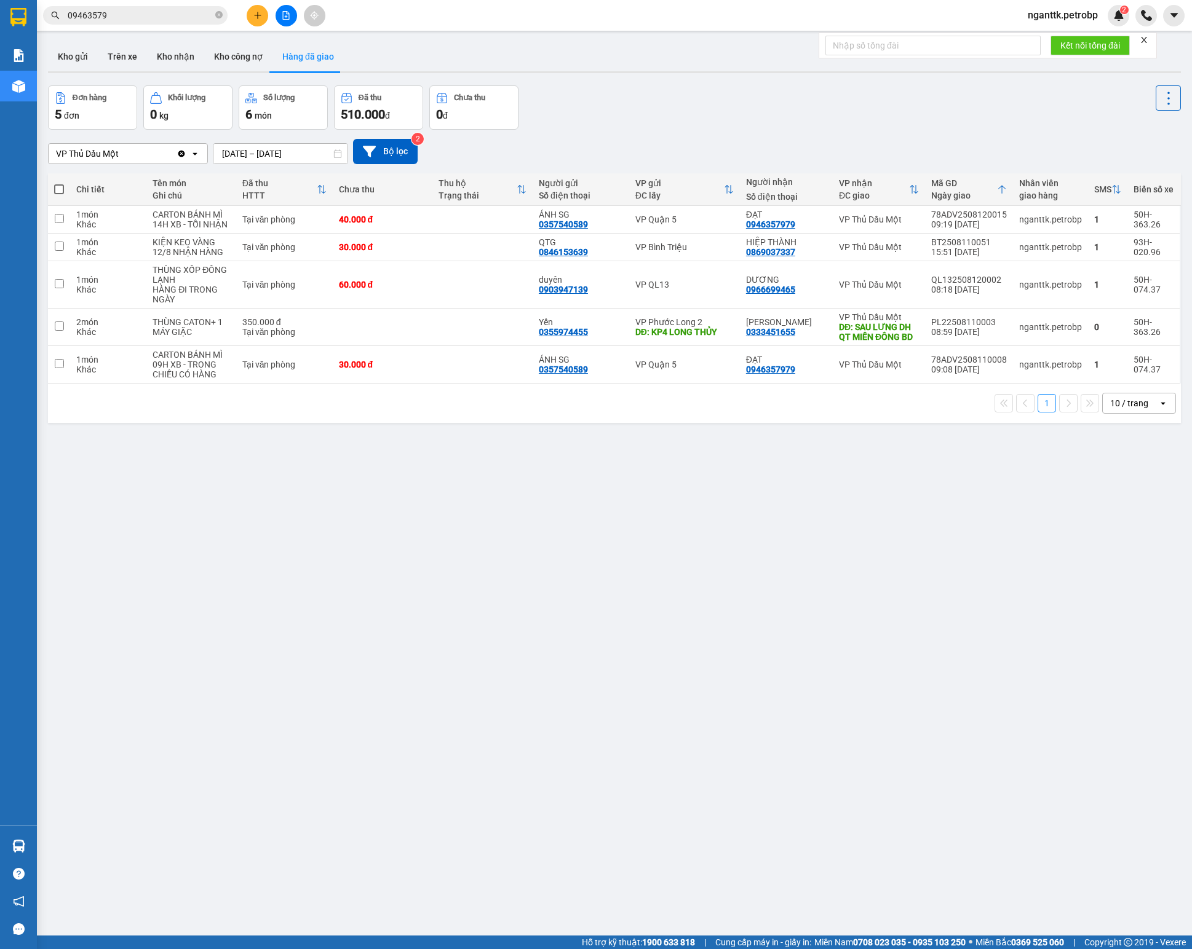
click at [145, 21] on input "09463579" at bounding box center [140, 16] width 145 height 14
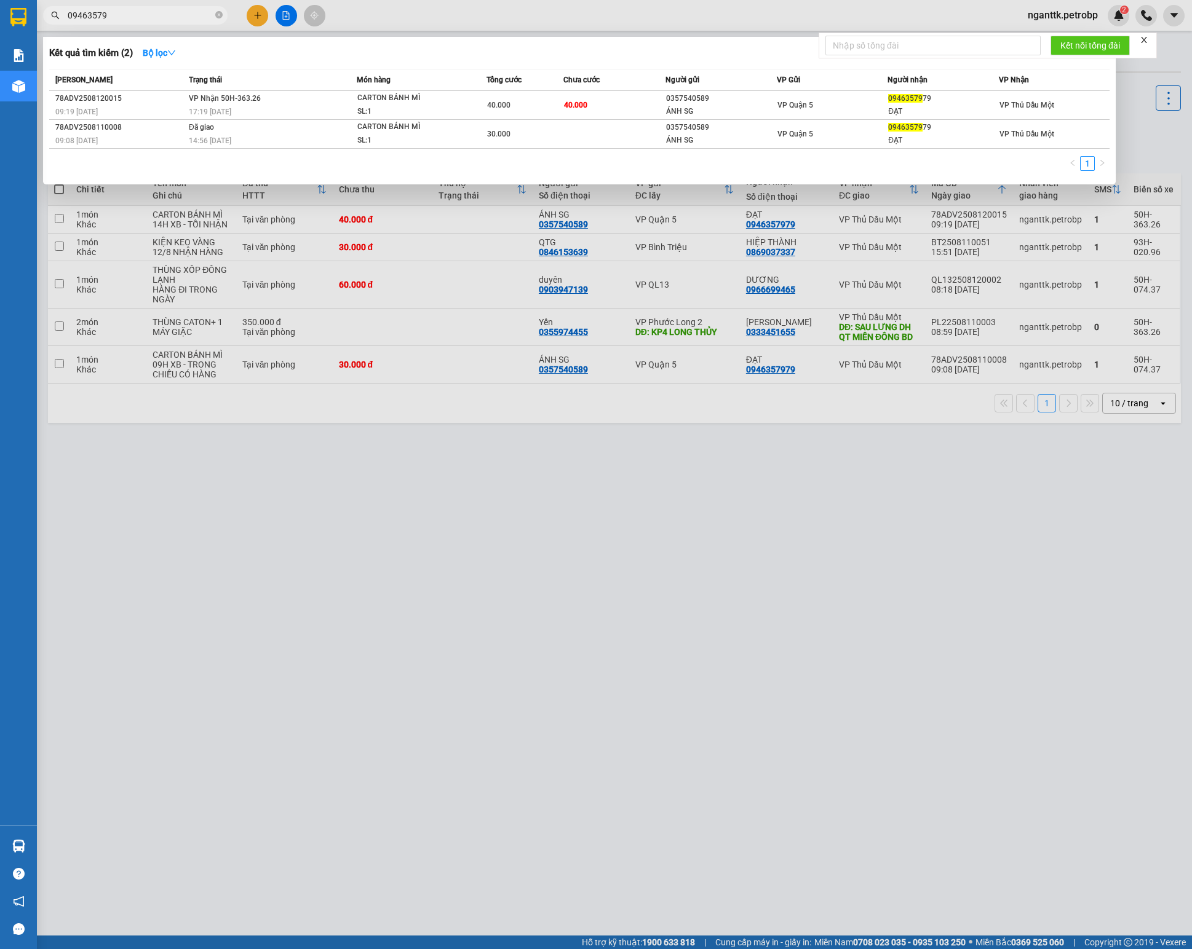
click at [145, 21] on input "09463579" at bounding box center [140, 16] width 145 height 14
paste input "BN2508080007"
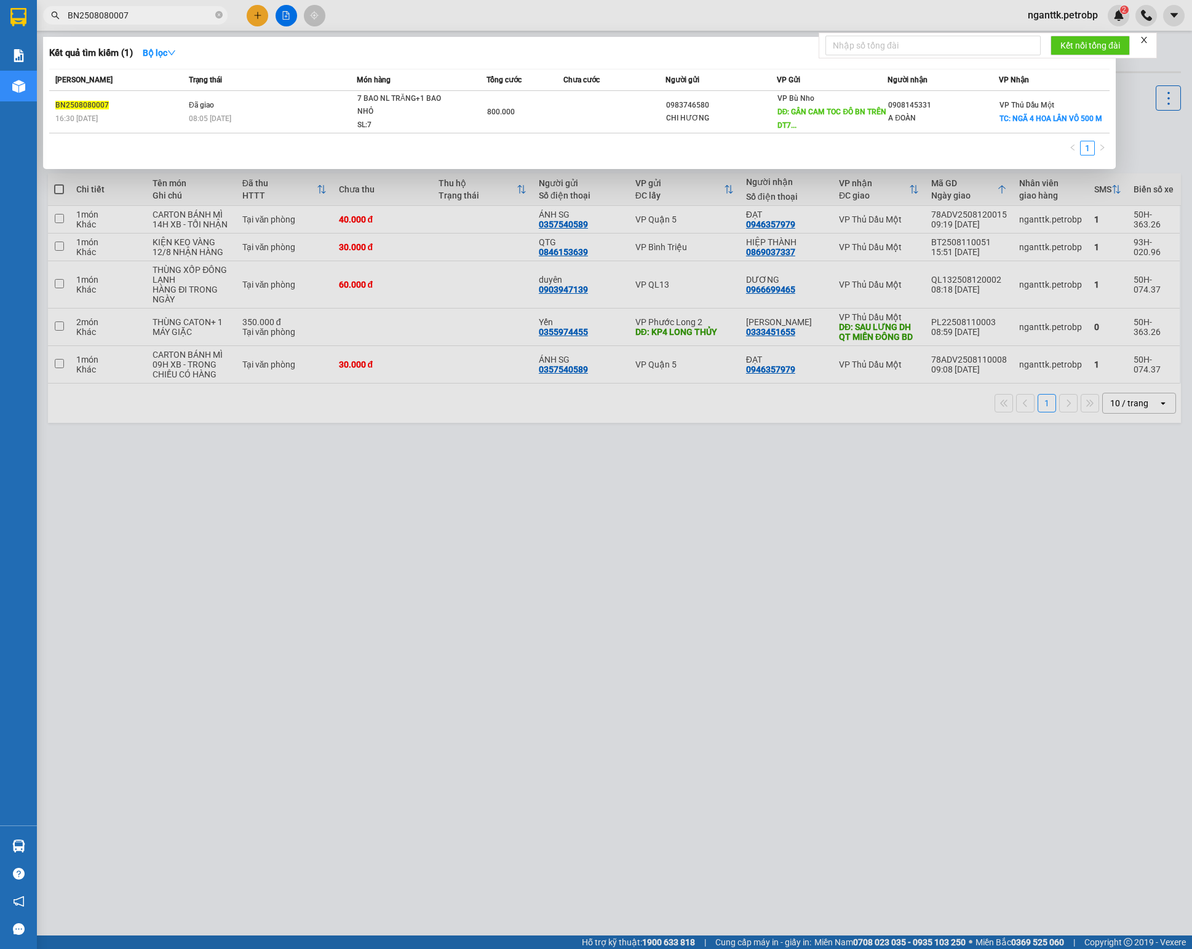
type input "BN2508080007"
click at [458, 477] on div at bounding box center [596, 474] width 1192 height 949
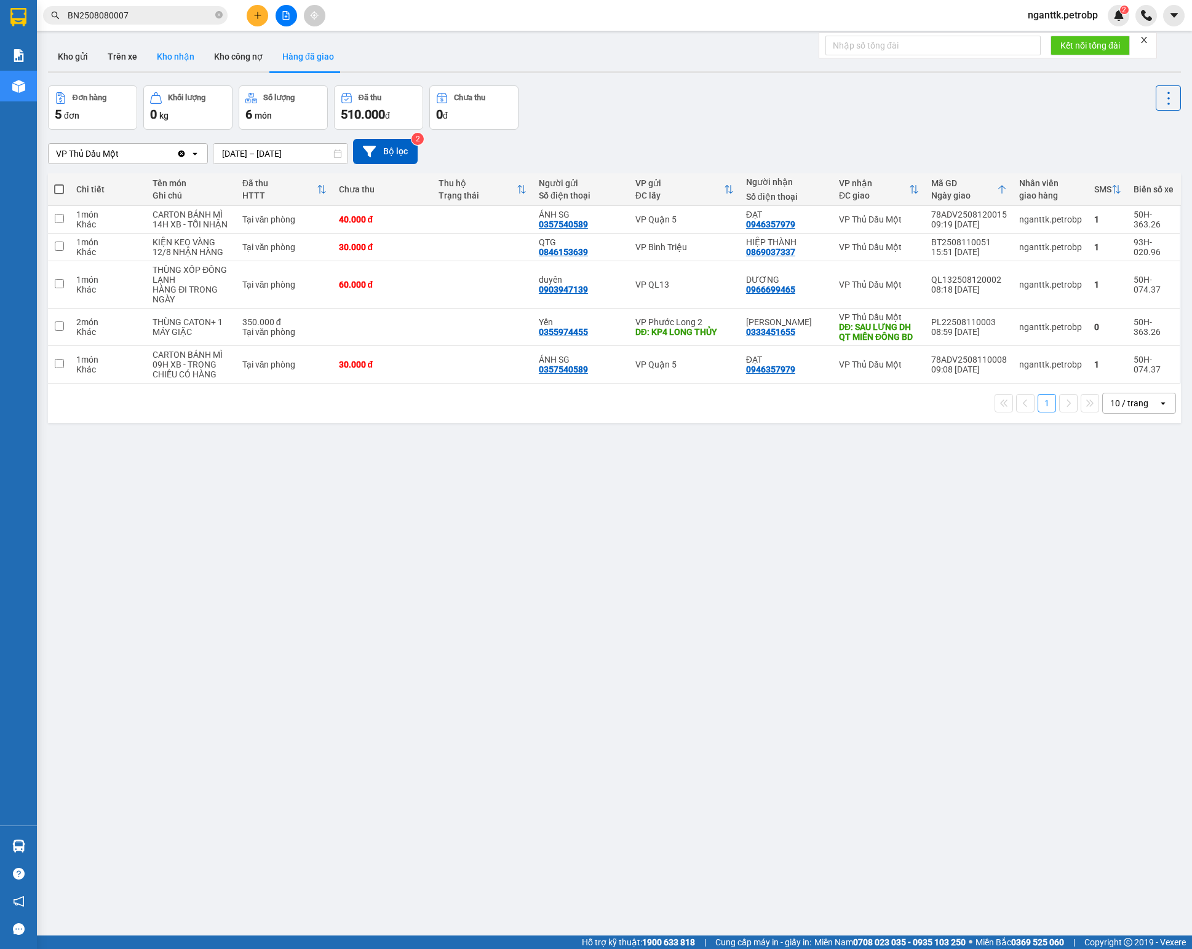
click at [151, 57] on button "Kho nhận" at bounding box center [175, 57] width 57 height 30
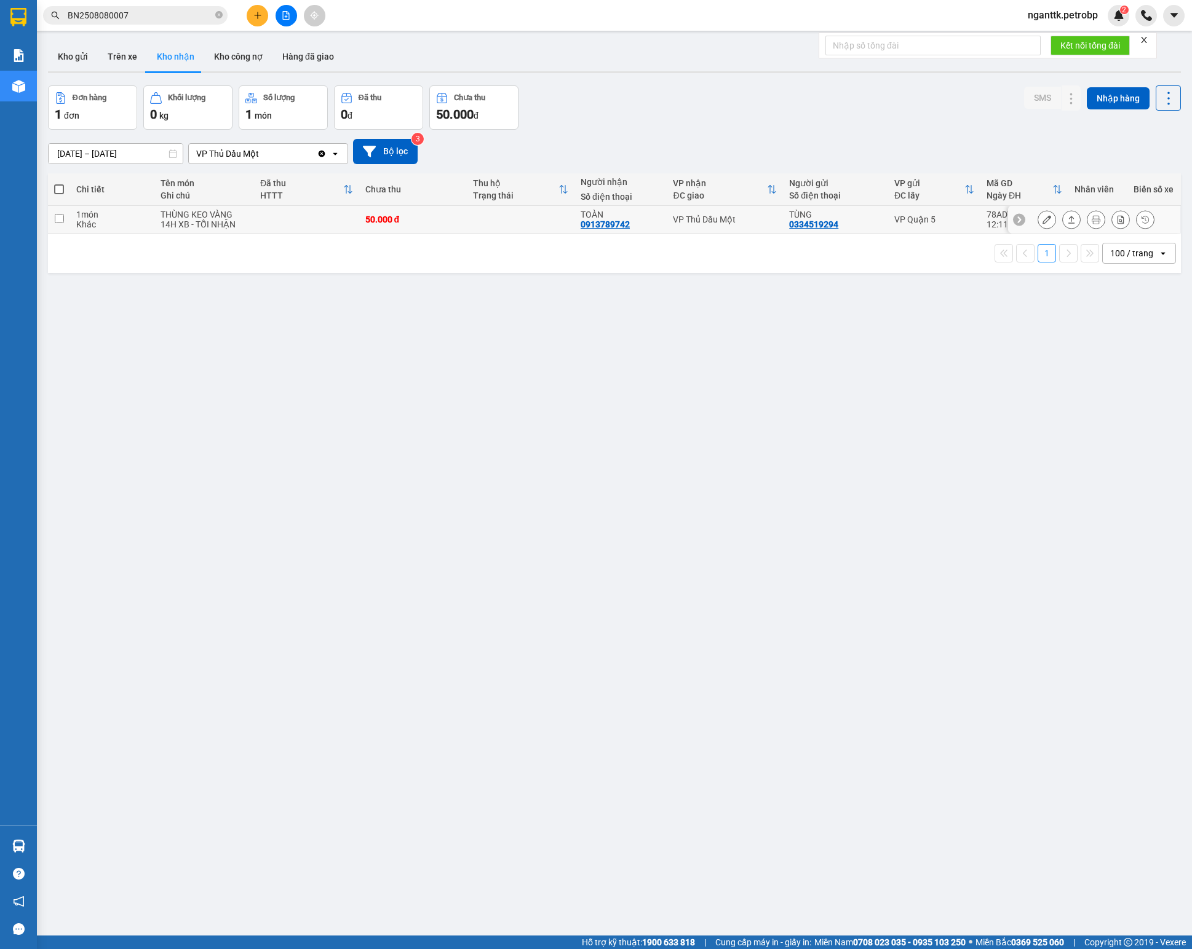
click at [893, 224] on icon at bounding box center [1046, 219] width 9 height 9
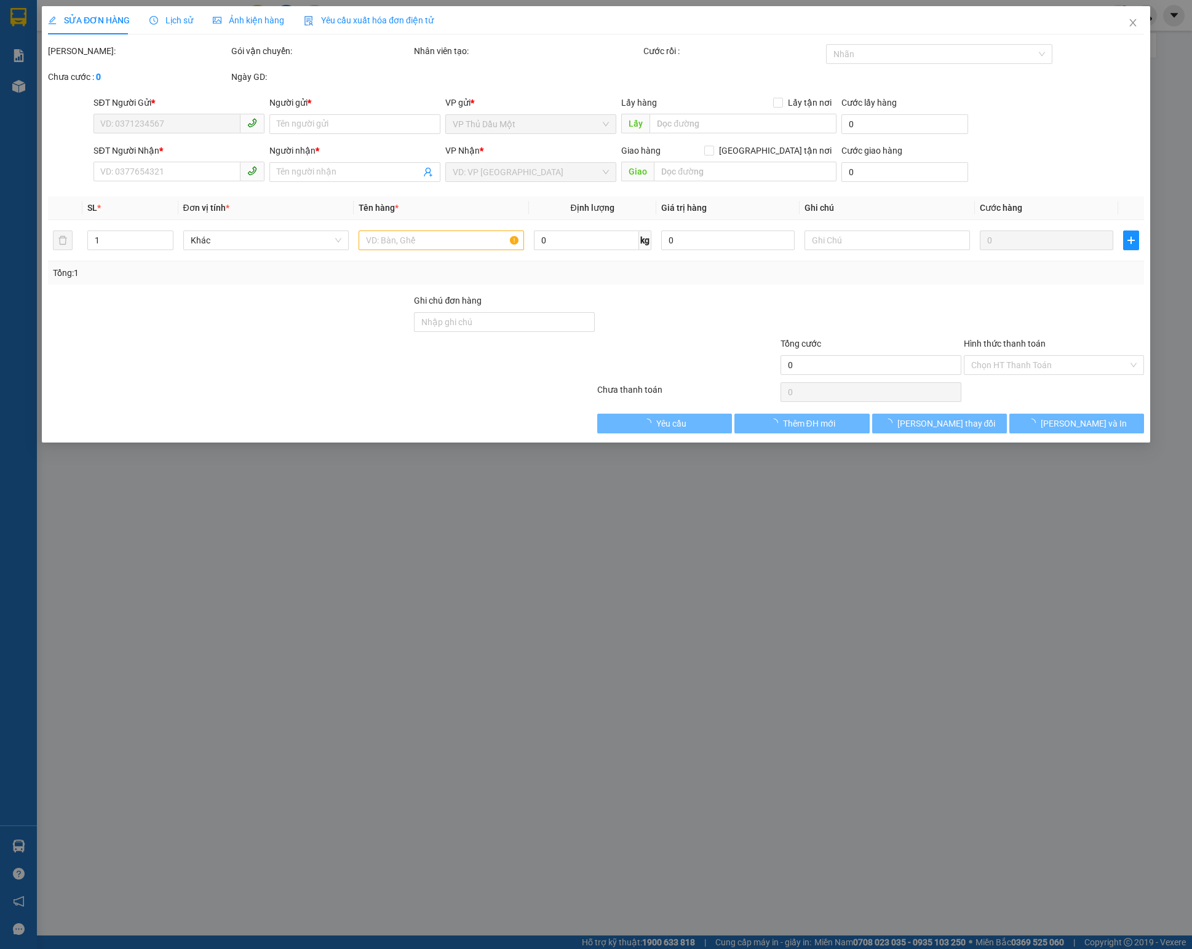
type input "0334519294"
type input "TÙNG"
type input "0913789742"
type input "TOÀN"
type input "50.000"
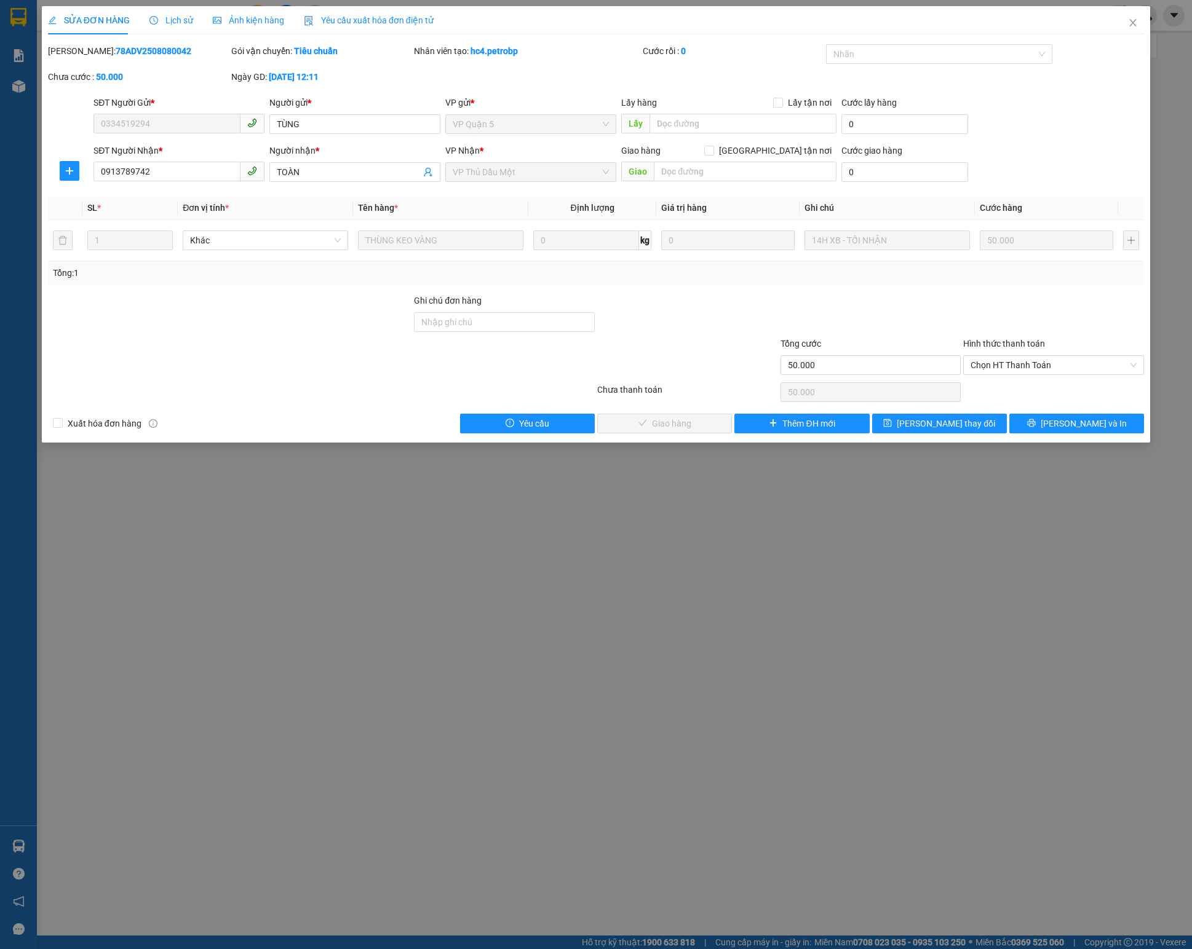
click at [116, 52] on b "78ADV2508080042" at bounding box center [154, 51] width 76 height 10
click at [893, 374] on span "Chọn HT Thanh Toán" at bounding box center [1053, 365] width 166 height 18
click at [893, 405] on div "Chọn HT Thanh Toán" at bounding box center [1053, 392] width 183 height 25
drag, startPoint x: 1001, startPoint y: 400, endPoint x: 1000, endPoint y: 384, distance: 16.0
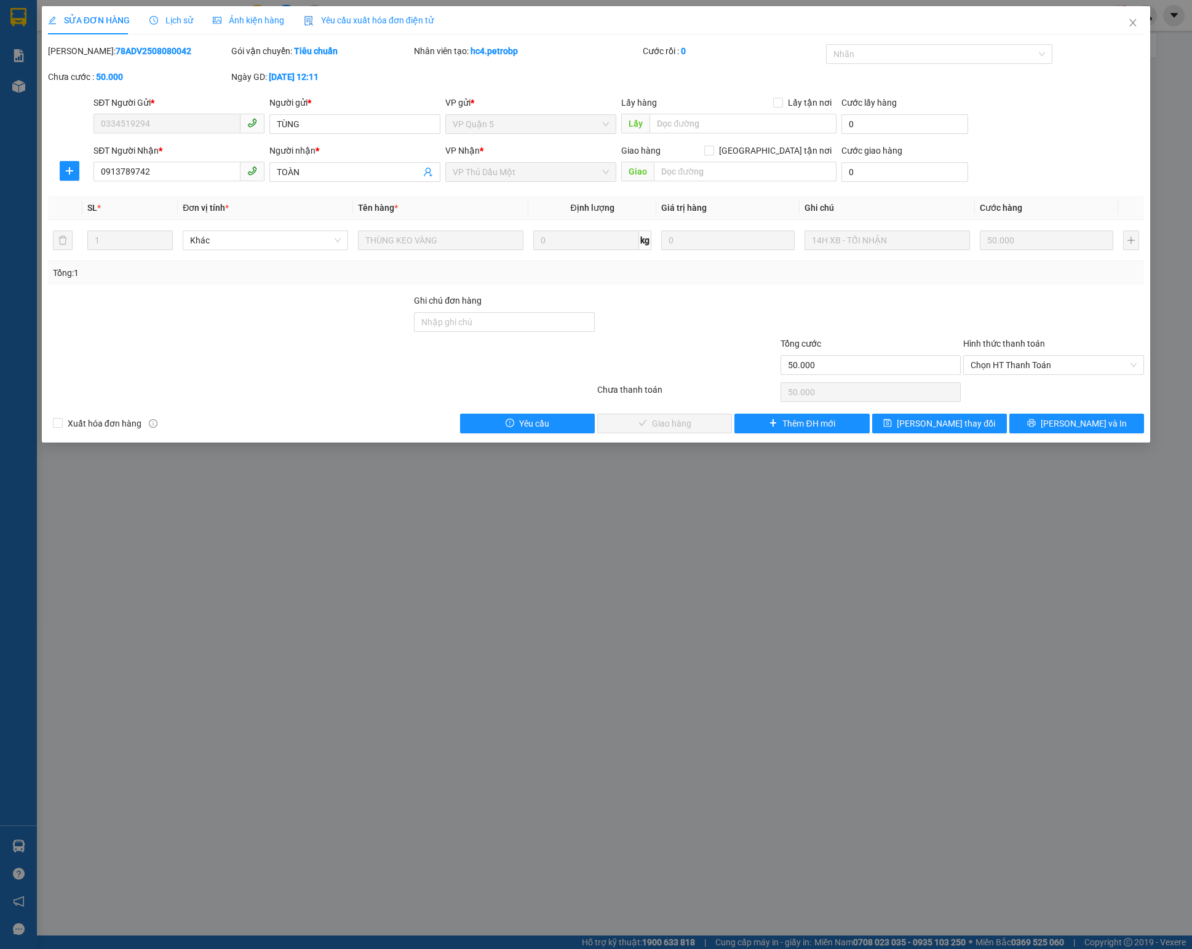
click at [893, 398] on div "Chọn HT Thanh Toán" at bounding box center [1053, 392] width 183 height 25
click at [893, 371] on span "Chọn HT Thanh Toán" at bounding box center [1053, 365] width 166 height 18
click at [893, 400] on div "Tại văn phòng" at bounding box center [1053, 395] width 166 height 14
type input "0"
click at [620, 421] on button "Lưu và Giao hàng" at bounding box center [664, 424] width 135 height 20
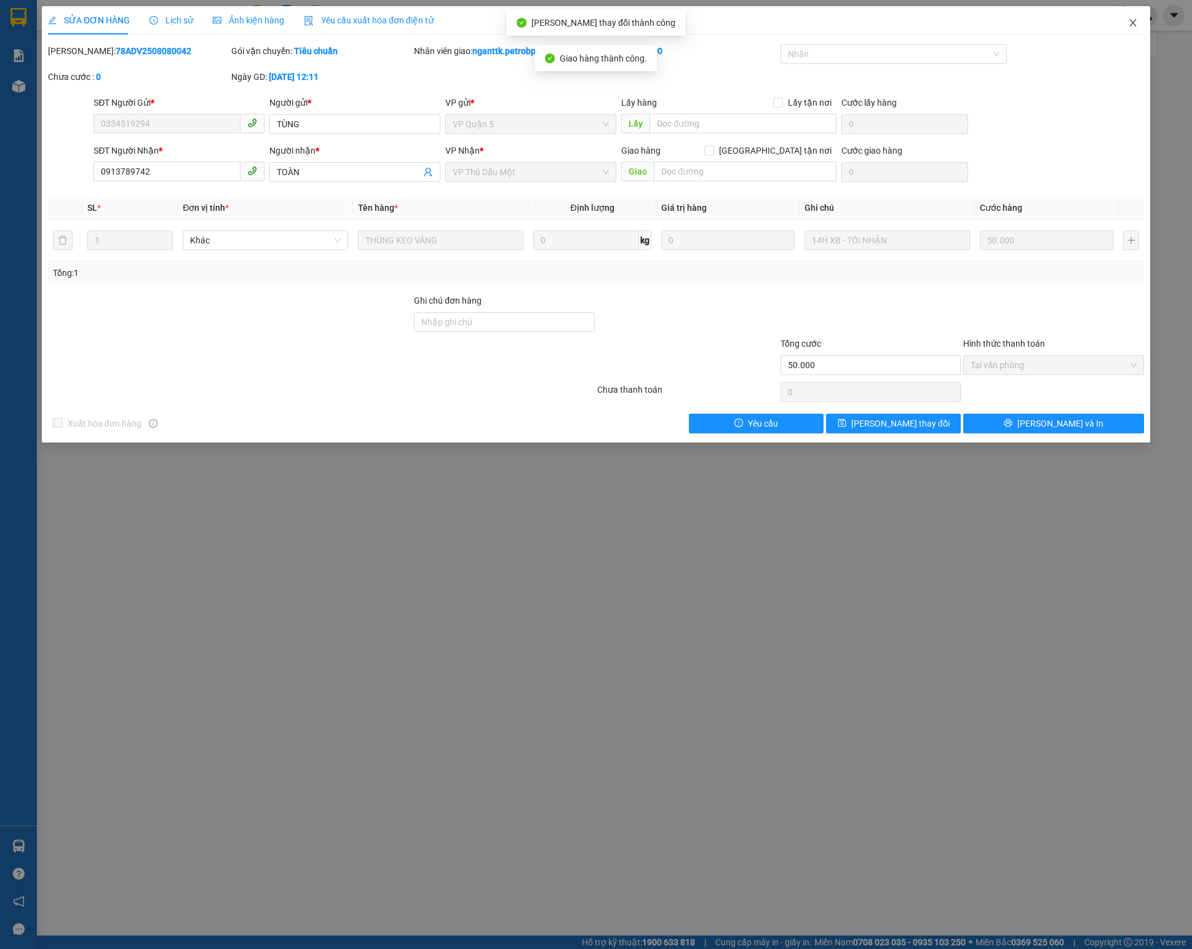
click at [893, 32] on span "Close" at bounding box center [1133, 23] width 34 height 34
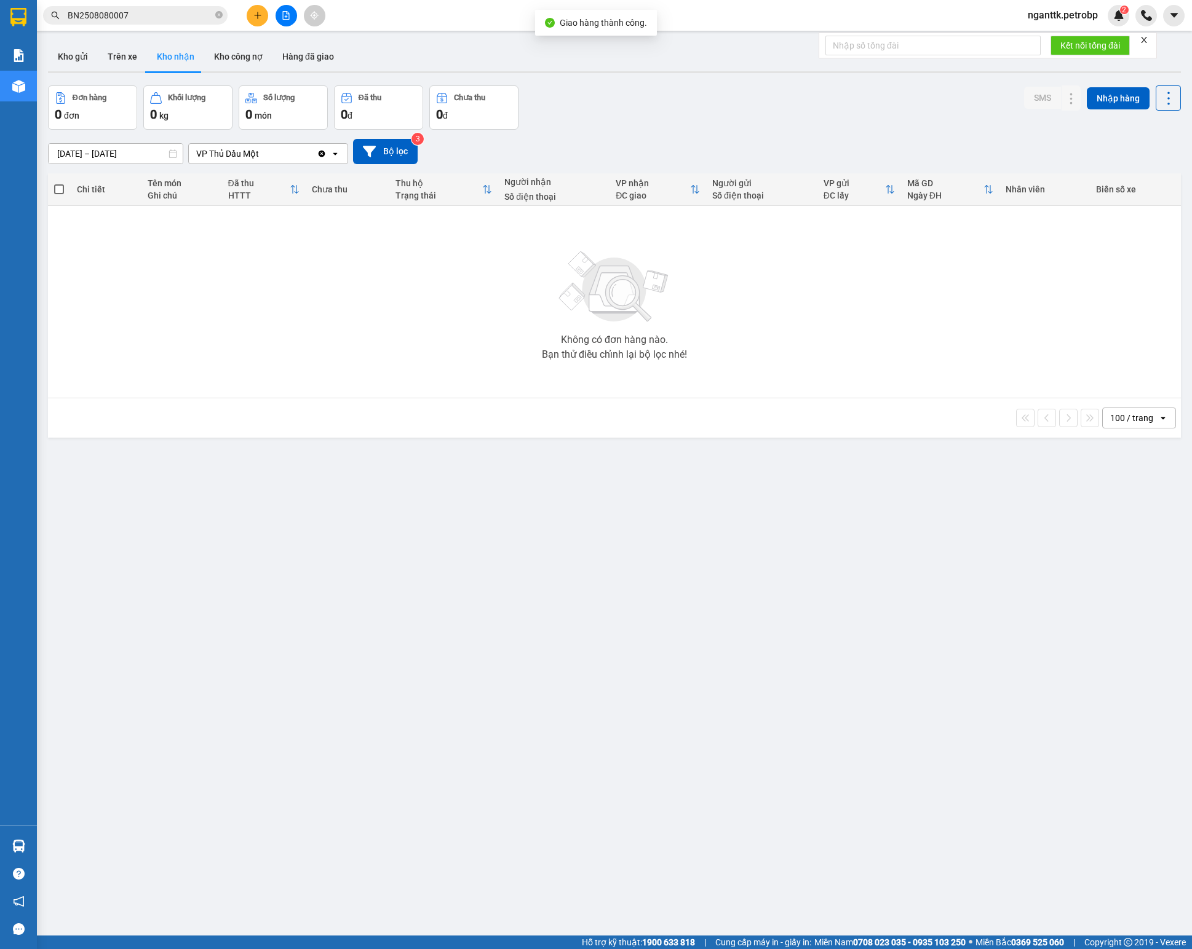
click at [132, 159] on input "08/08/2025 – 08/08/2025" at bounding box center [116, 154] width 134 height 20
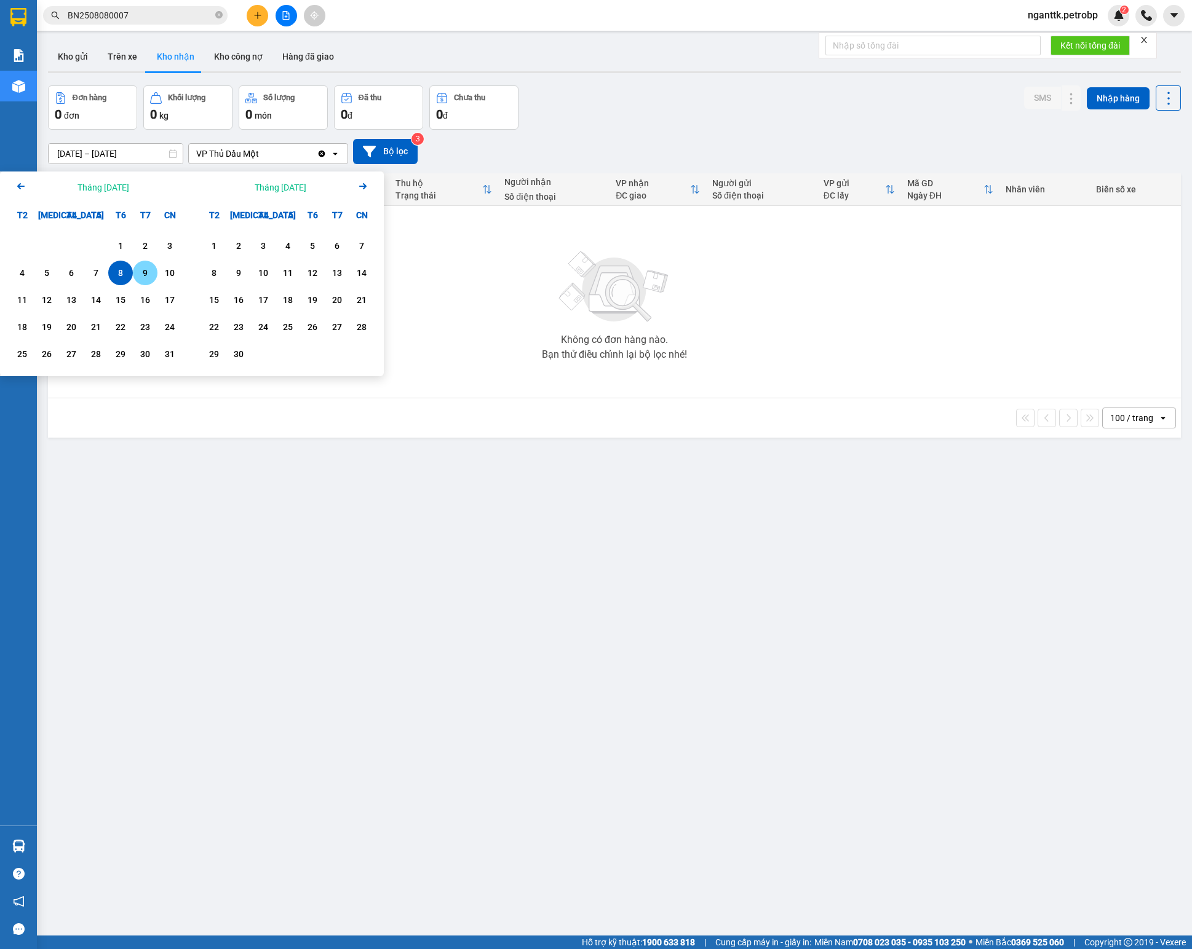
click at [137, 277] on div "9" at bounding box center [145, 273] width 17 height 15
type input "09/08/2025 – 09/08/2025"
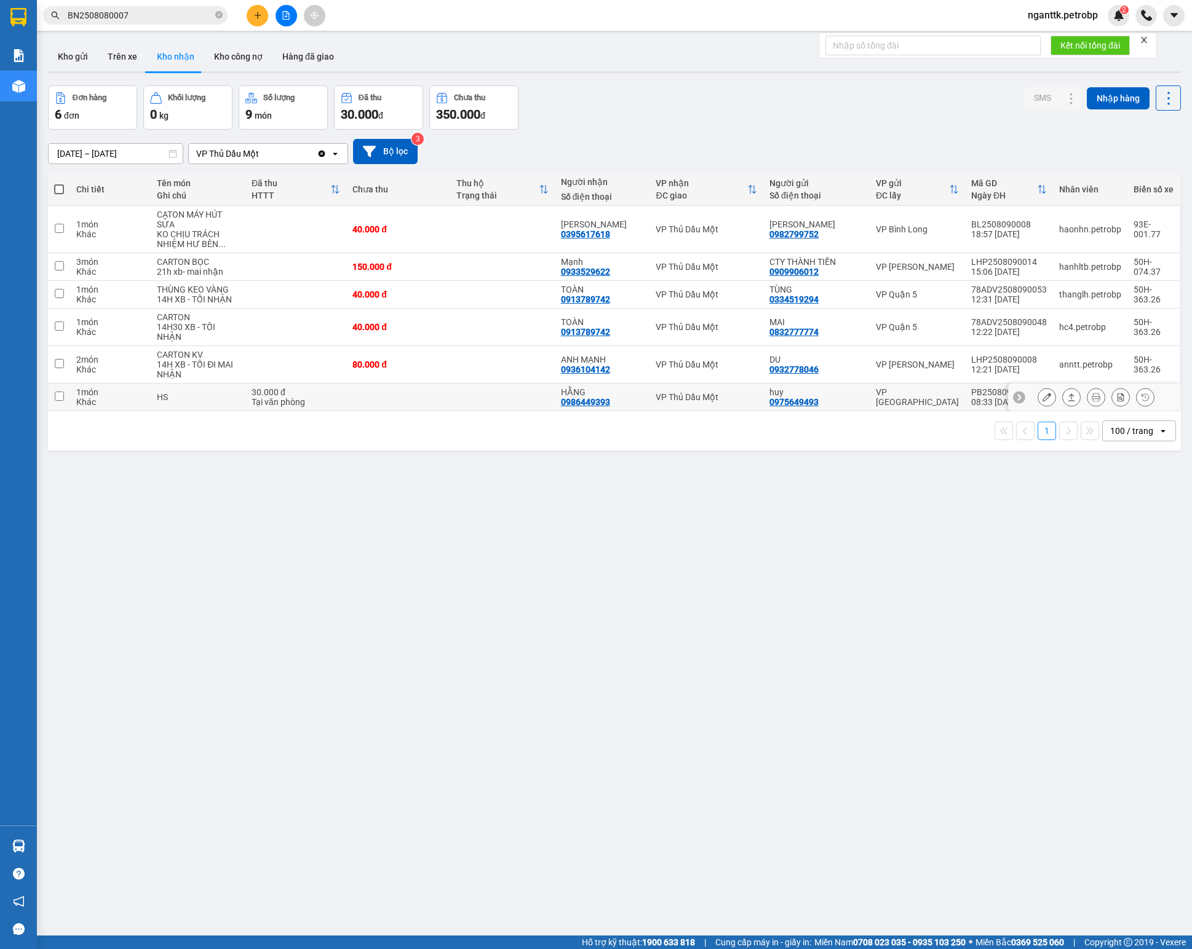
click at [893, 402] on icon at bounding box center [1071, 397] width 9 height 9
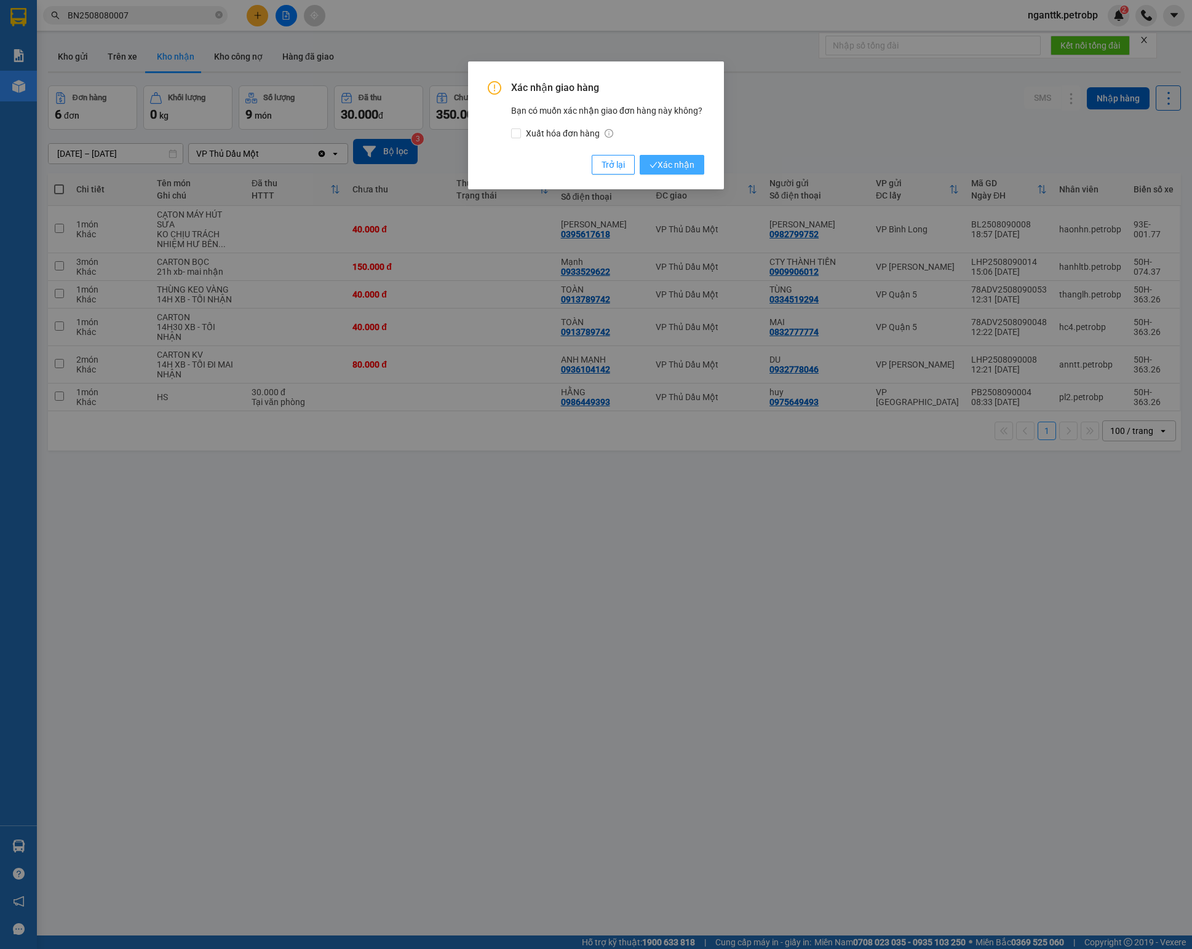
click at [663, 160] on span "Xác nhận" at bounding box center [671, 165] width 45 height 14
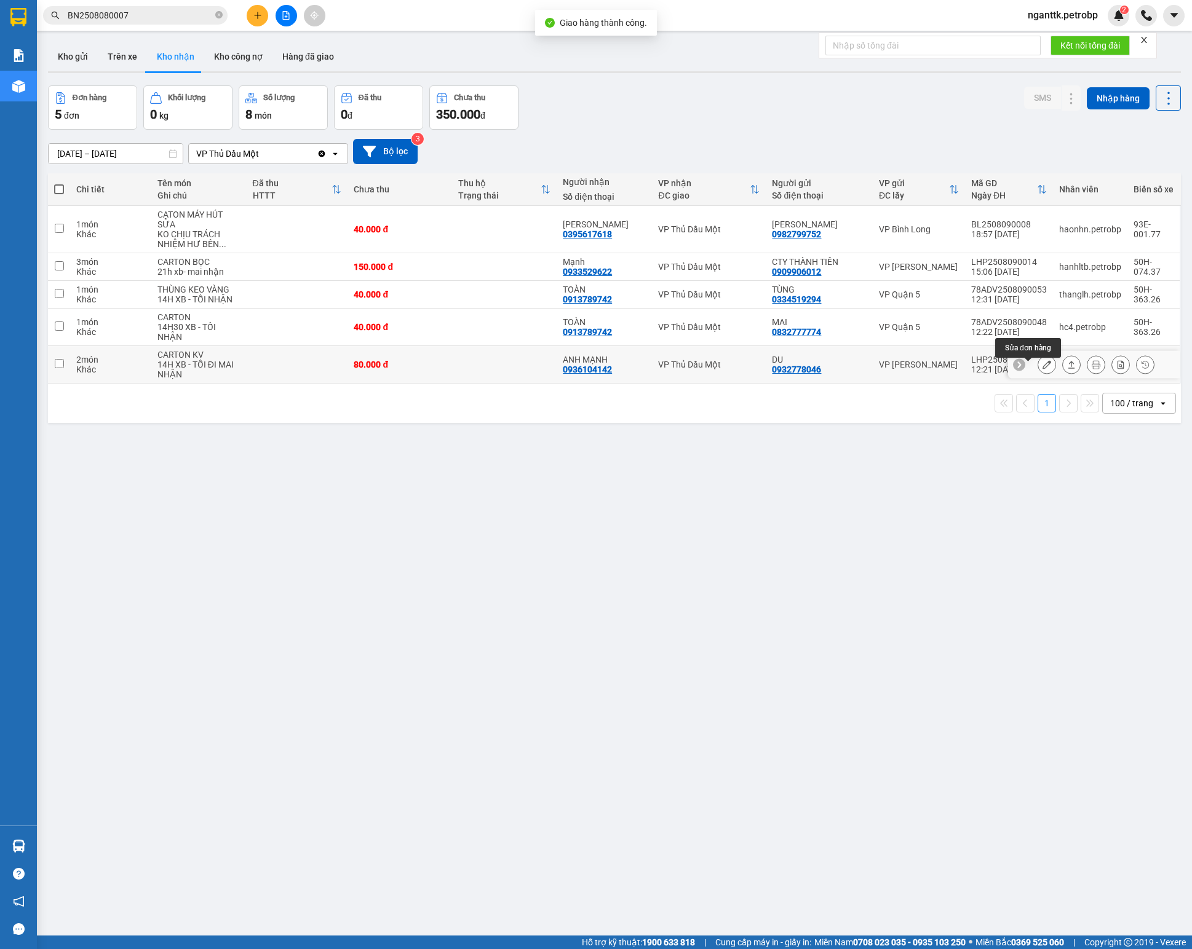
click at [893, 364] on button at bounding box center [1046, 365] width 17 height 22
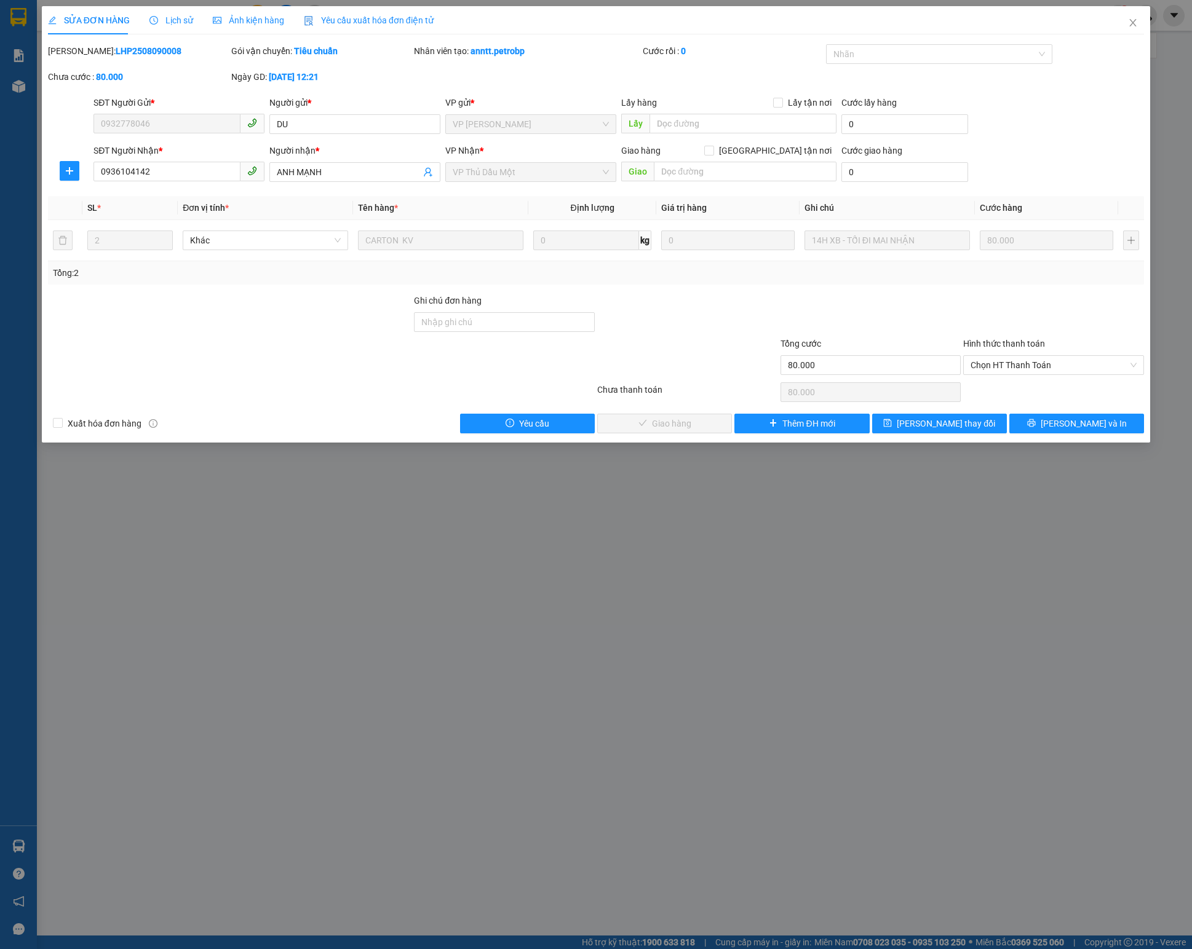
click at [125, 47] on b "LHP2508090008" at bounding box center [149, 51] width 66 height 10
click at [893, 355] on div "Hình thức thanh toán" at bounding box center [1053, 346] width 181 height 18
click at [893, 354] on div "Hình thức thanh toán" at bounding box center [1053, 346] width 181 height 18
click at [893, 370] on span "Chọn HT Thanh Toán" at bounding box center [1053, 365] width 166 height 18
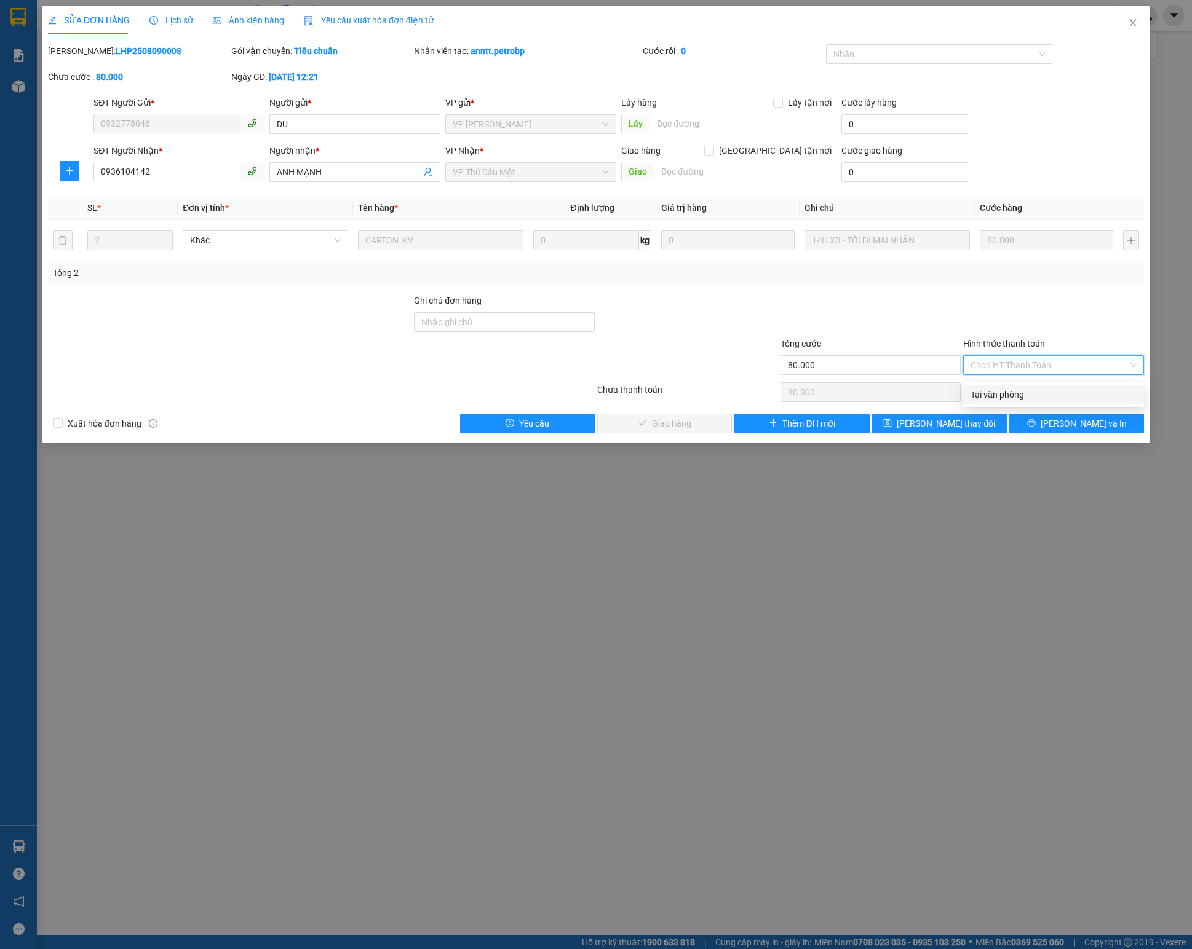
click at [893, 398] on div "Tại văn phòng" at bounding box center [1053, 395] width 166 height 14
type input "0"
click at [694, 414] on div "Total Paid Fee 0 Total UnPaid Fee 80.000 Cash Collection Total Fee Mã ĐH: LHP25…" at bounding box center [596, 238] width 1096 height 389
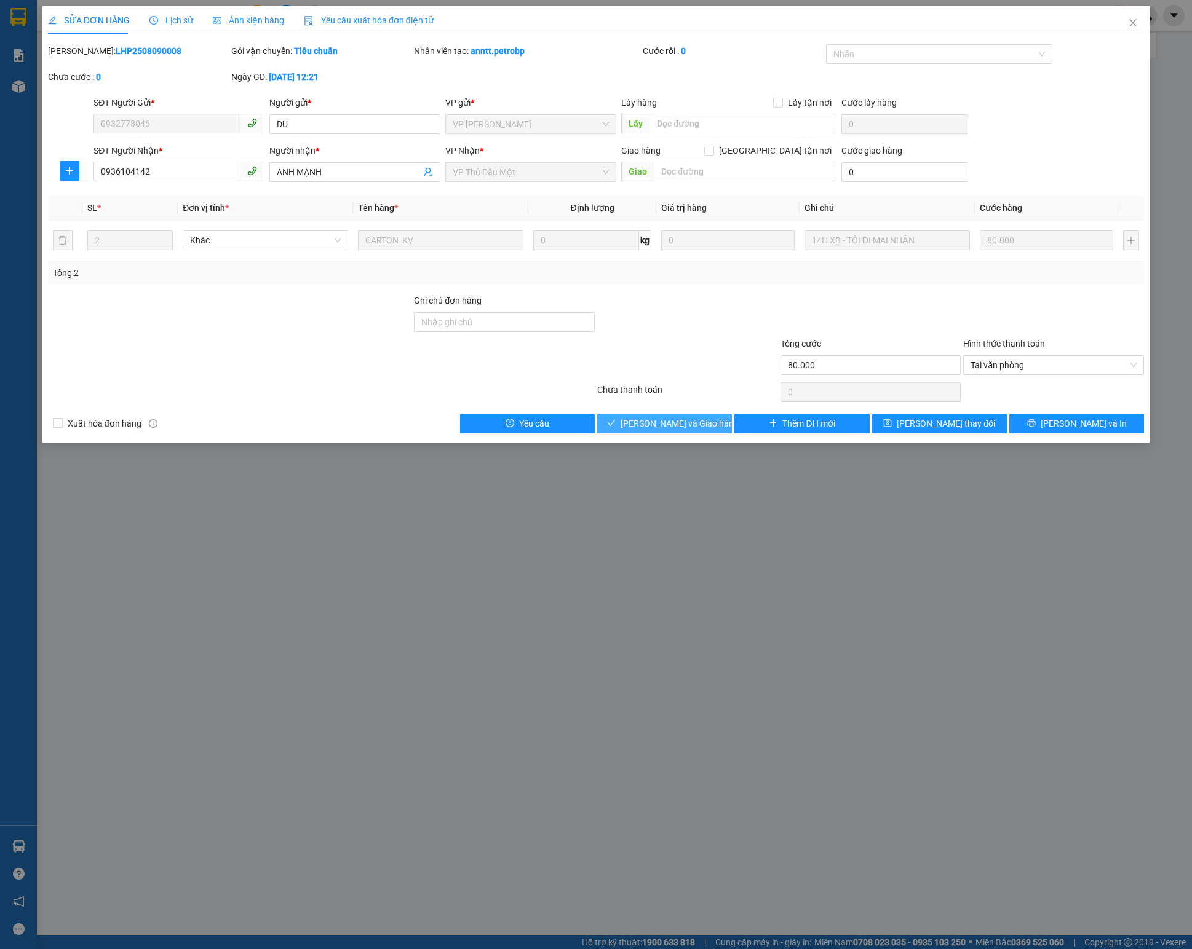
click at [691, 428] on span "Lưu và Giao hàng" at bounding box center [679, 424] width 118 height 14
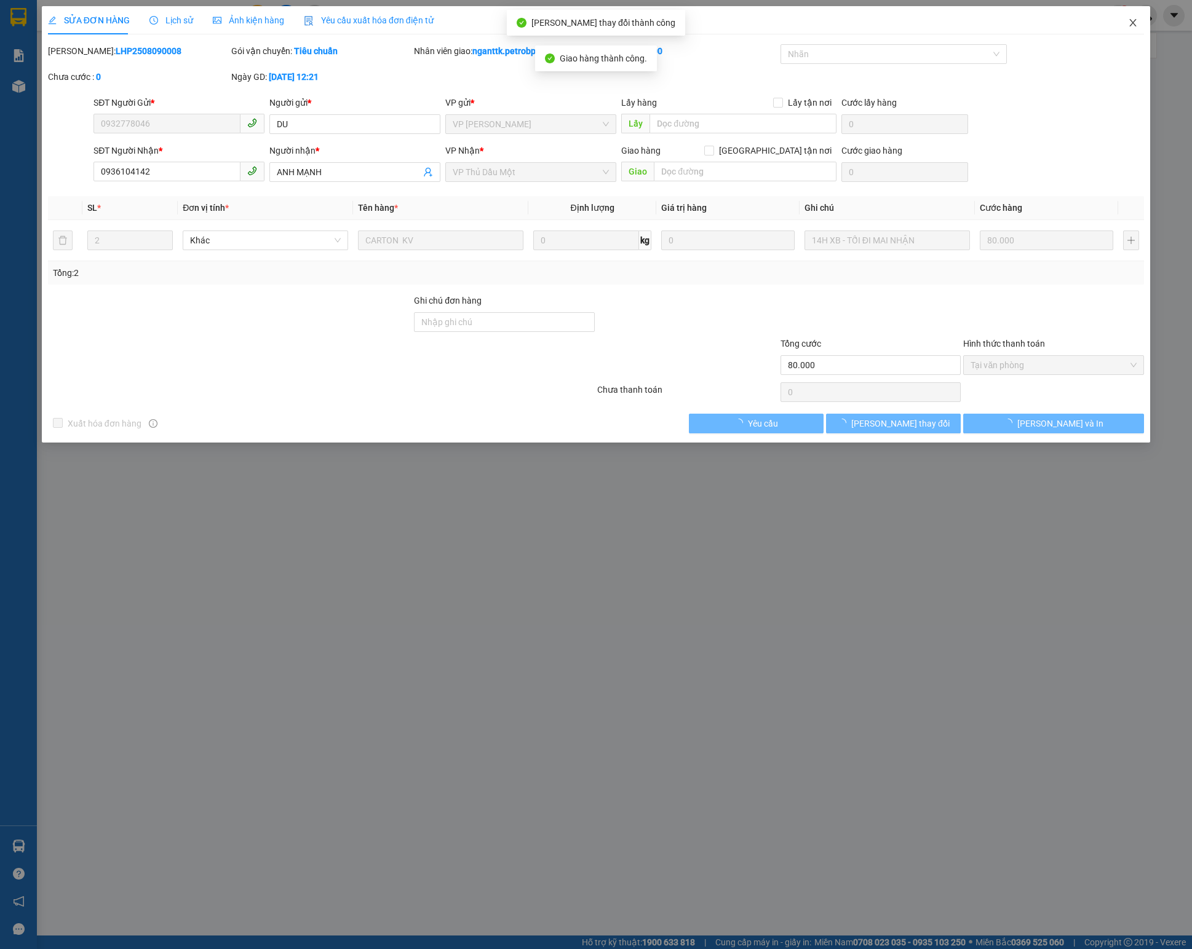
click at [893, 30] on span "Close" at bounding box center [1133, 23] width 34 height 34
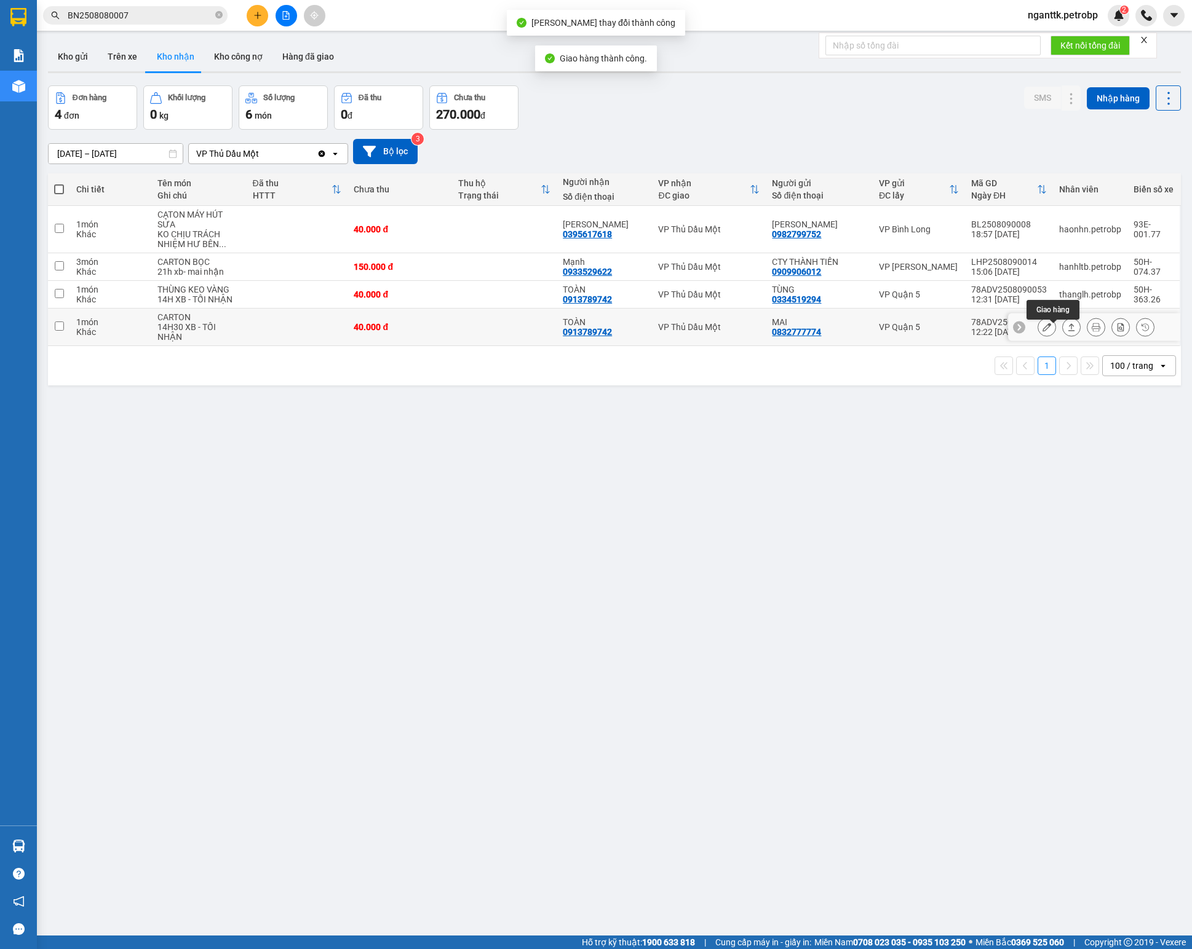
click at [893, 327] on button at bounding box center [1071, 328] width 17 height 22
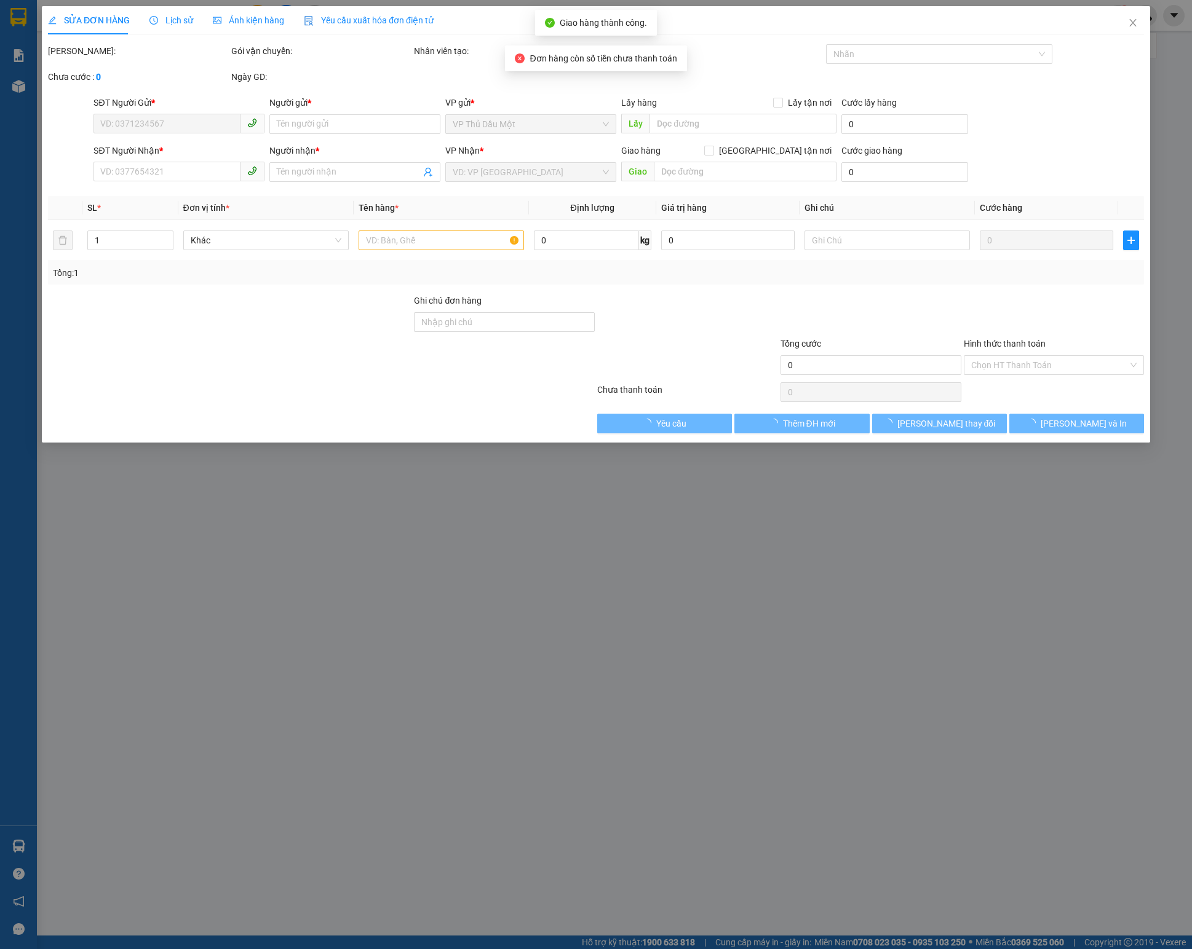
type input "0832777774"
type input "MAI"
type input "0913789742"
type input "TOÀN"
type input "40.000"
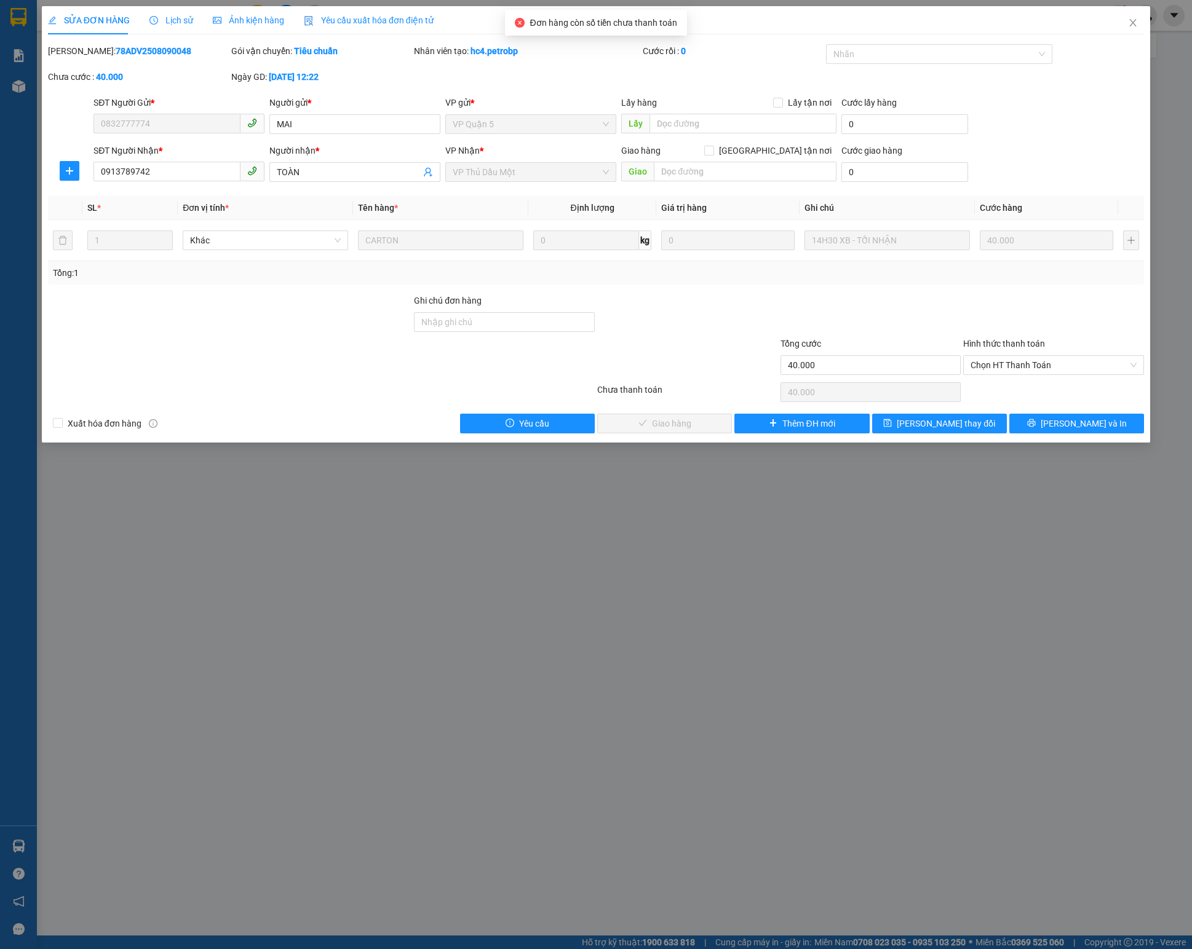
click at [134, 43] on div "SỬA ĐƠN HÀNG Lịch sử Ảnh kiện hàng Yêu cầu xuất hóa đơn điện tử Total Paid Fee …" at bounding box center [596, 219] width 1096 height 427
click at [132, 50] on b "78ADV2508090048" at bounding box center [154, 51] width 76 height 10
click at [893, 369] on span "Chọn HT Thanh Toán" at bounding box center [1053, 365] width 166 height 18
click at [893, 398] on div "Tại văn phòng" at bounding box center [1053, 395] width 166 height 14
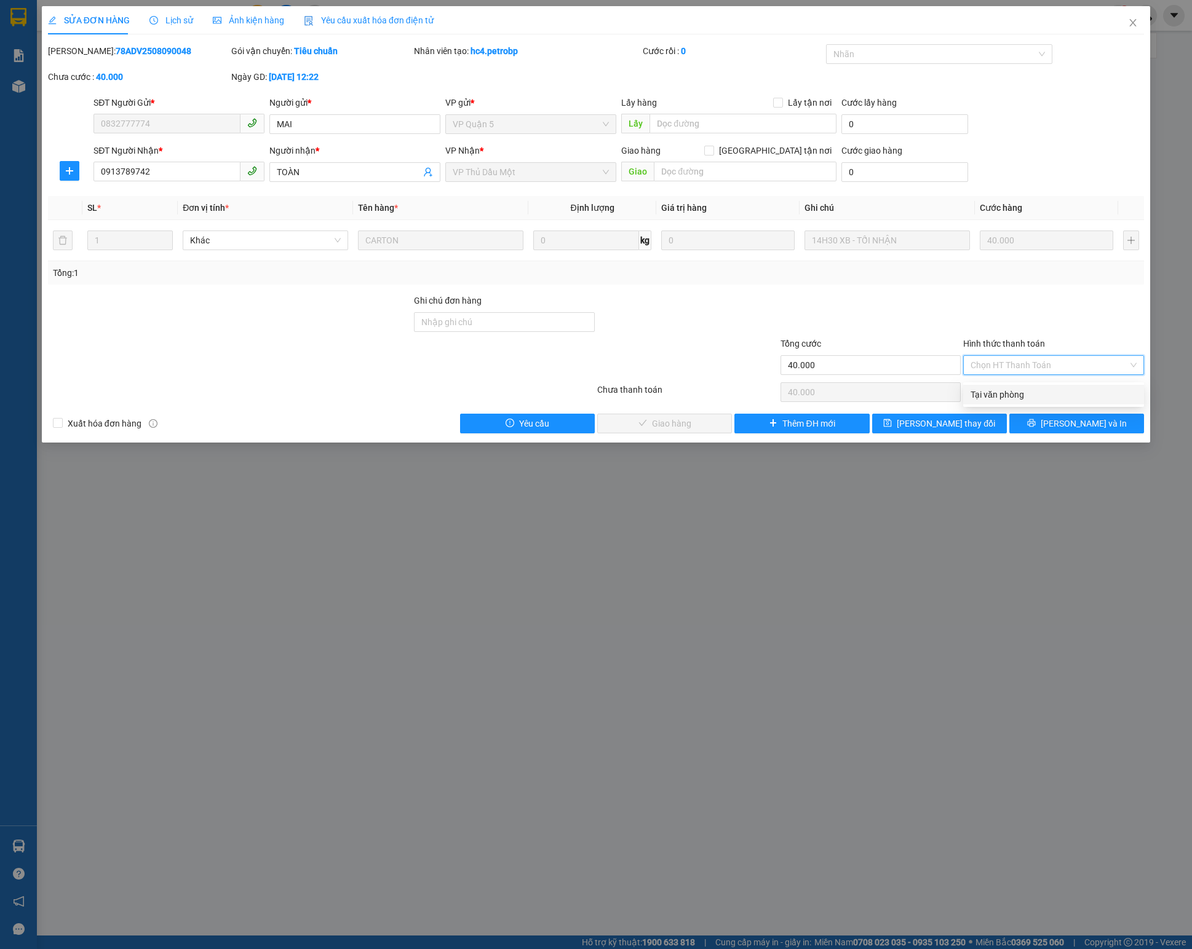
type input "0"
click at [616, 429] on span "check" at bounding box center [611, 424] width 9 height 10
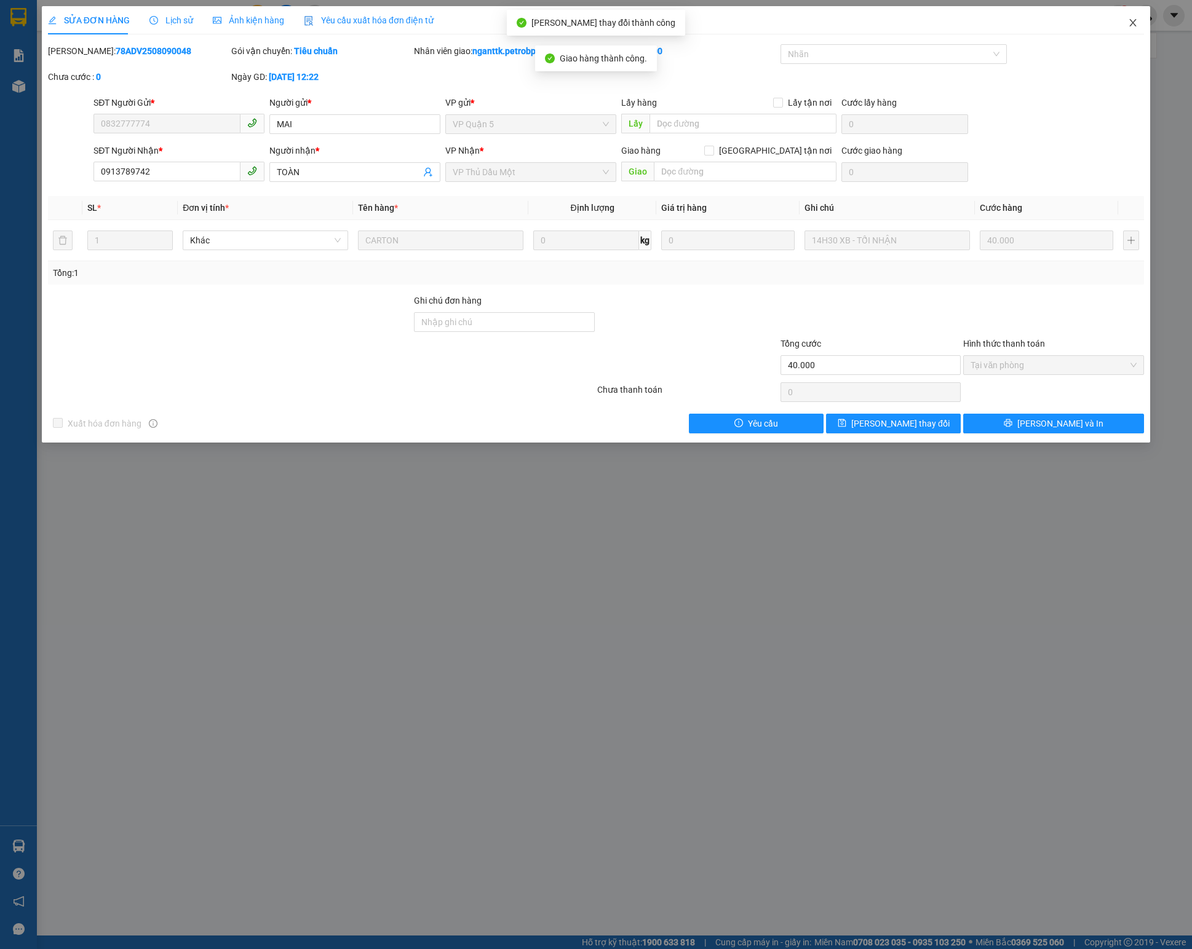
click at [893, 20] on icon "close" at bounding box center [1133, 23] width 10 height 10
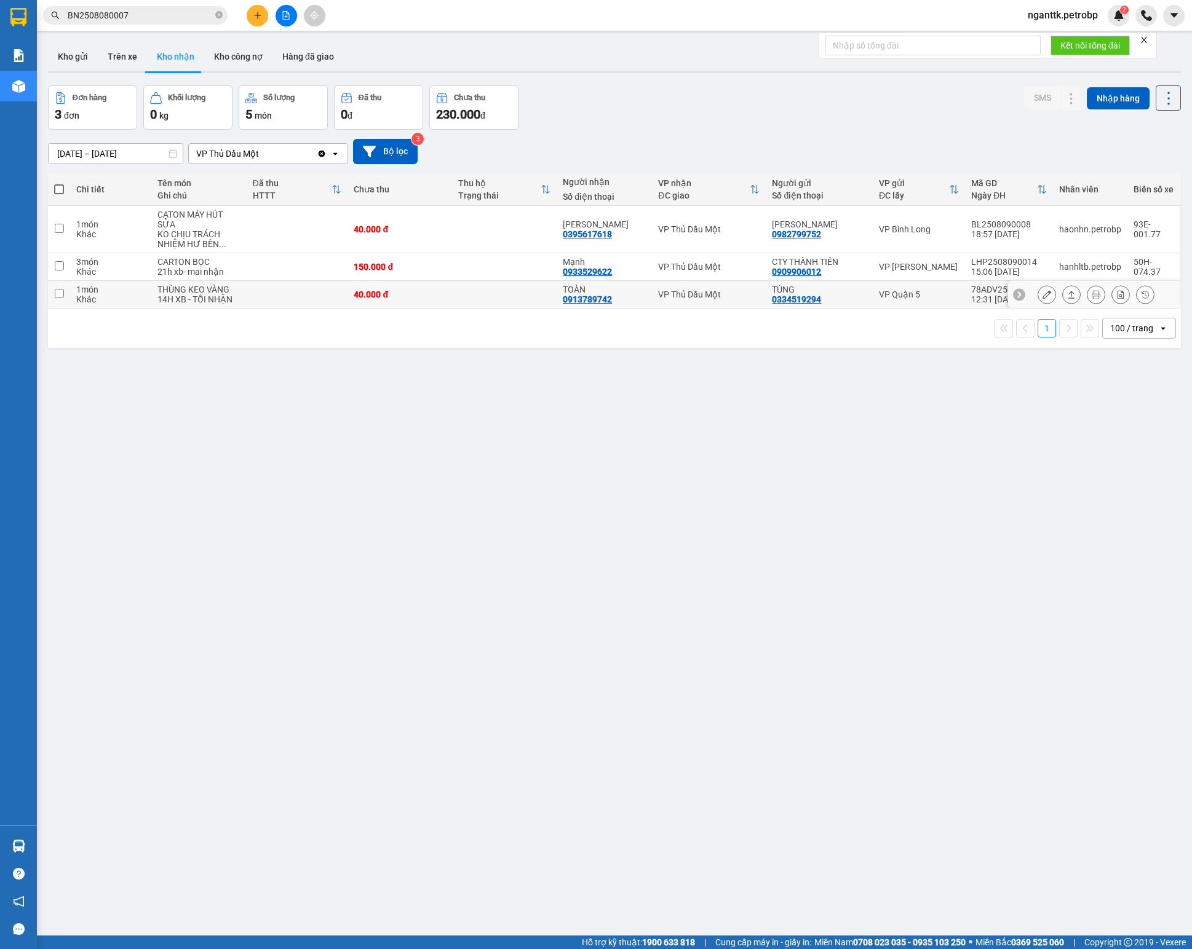
click at [893, 289] on div "78ADV2508090053" at bounding box center [1009, 290] width 76 height 10
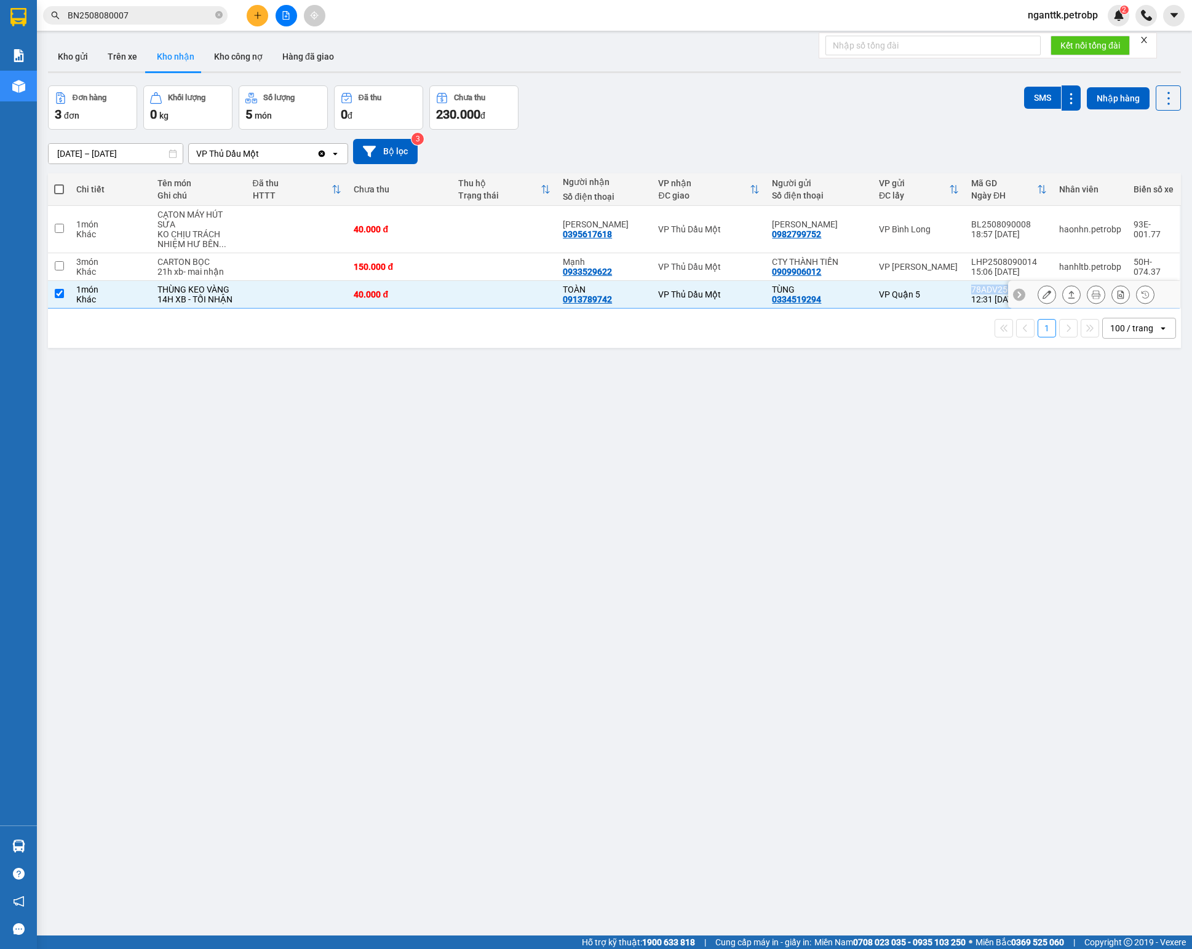
click at [893, 289] on div "78ADV2508090053" at bounding box center [1009, 290] width 76 height 10
checkbox input "false"
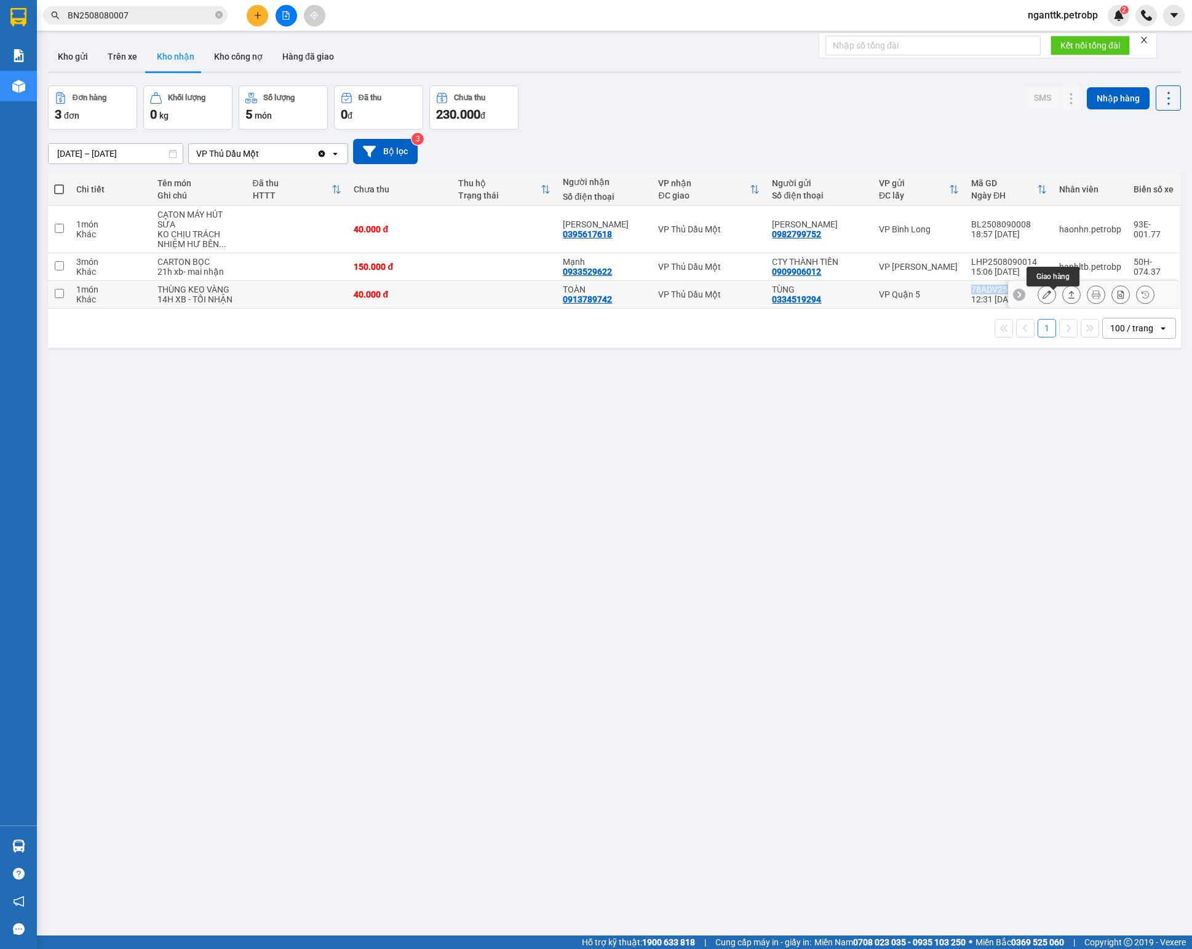
click at [893, 299] on icon at bounding box center [1071, 294] width 9 height 9
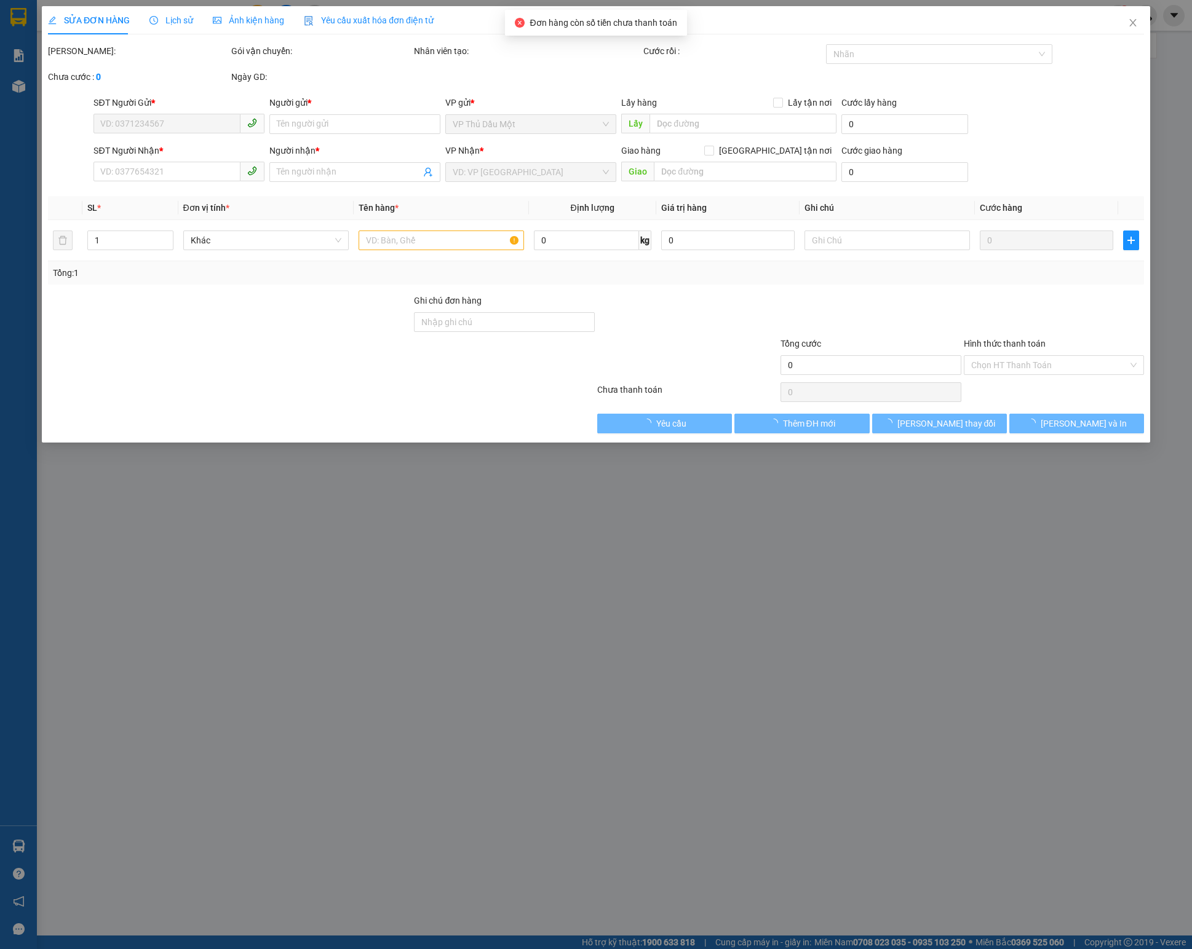
type input "0334519294"
type input "TÙNG"
type input "0913789742"
type input "TOÀN"
type input "40.000"
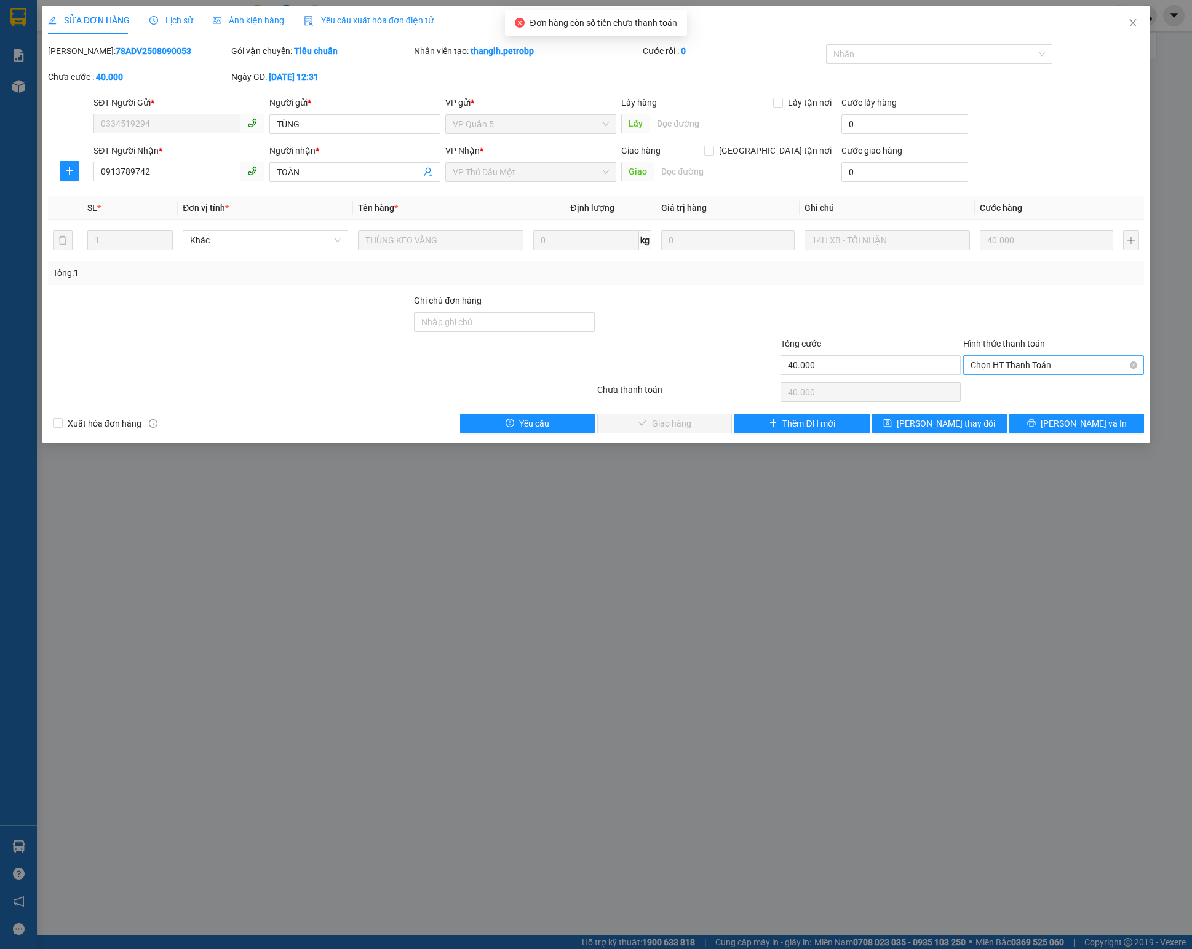
click at [893, 375] on span "Chọn HT Thanh Toán" at bounding box center [1053, 365] width 166 height 18
click at [893, 390] on div "Tại văn phòng" at bounding box center [1053, 395] width 166 height 14
type input "0"
click at [676, 427] on span "Lưu và Giao hàng" at bounding box center [679, 424] width 118 height 14
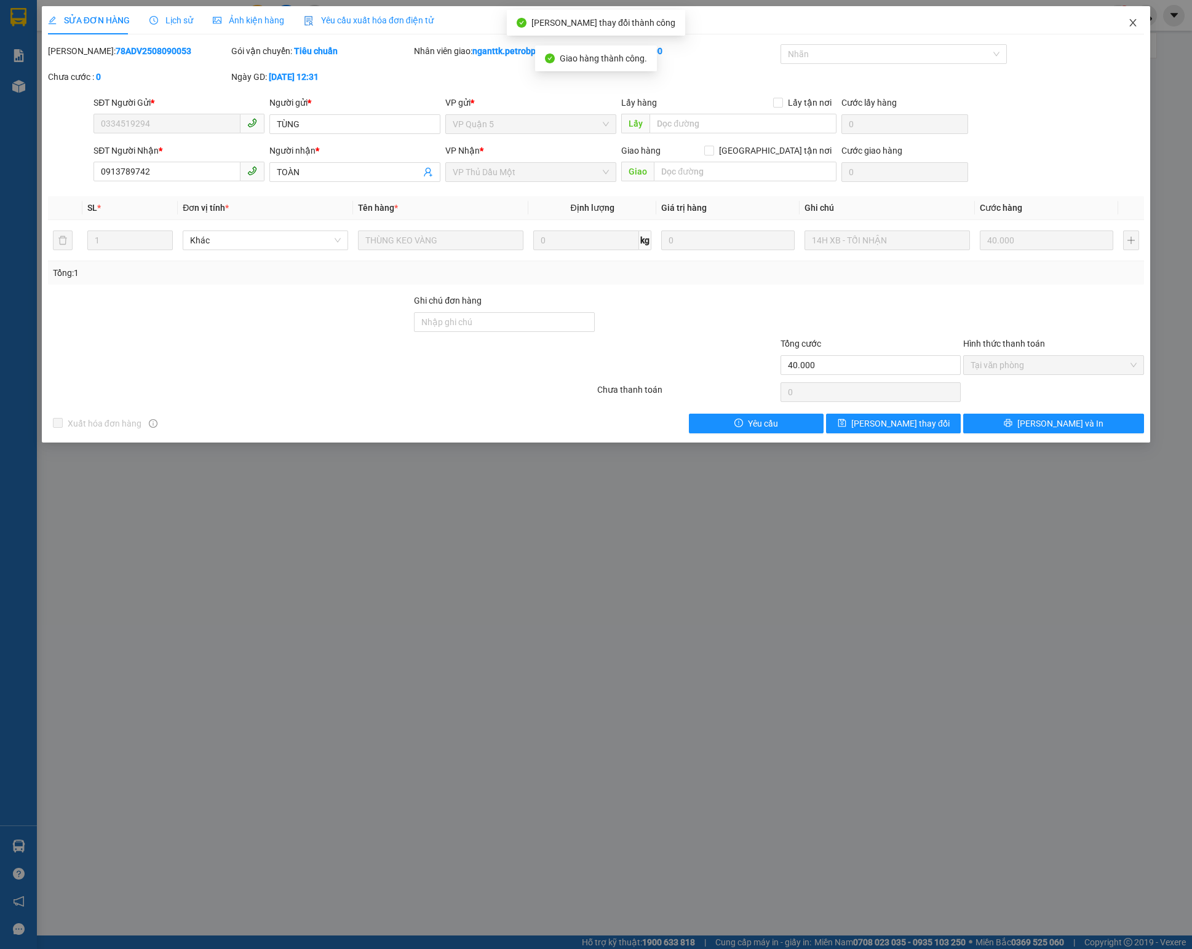
click at [893, 27] on icon "close" at bounding box center [1133, 23] width 10 height 10
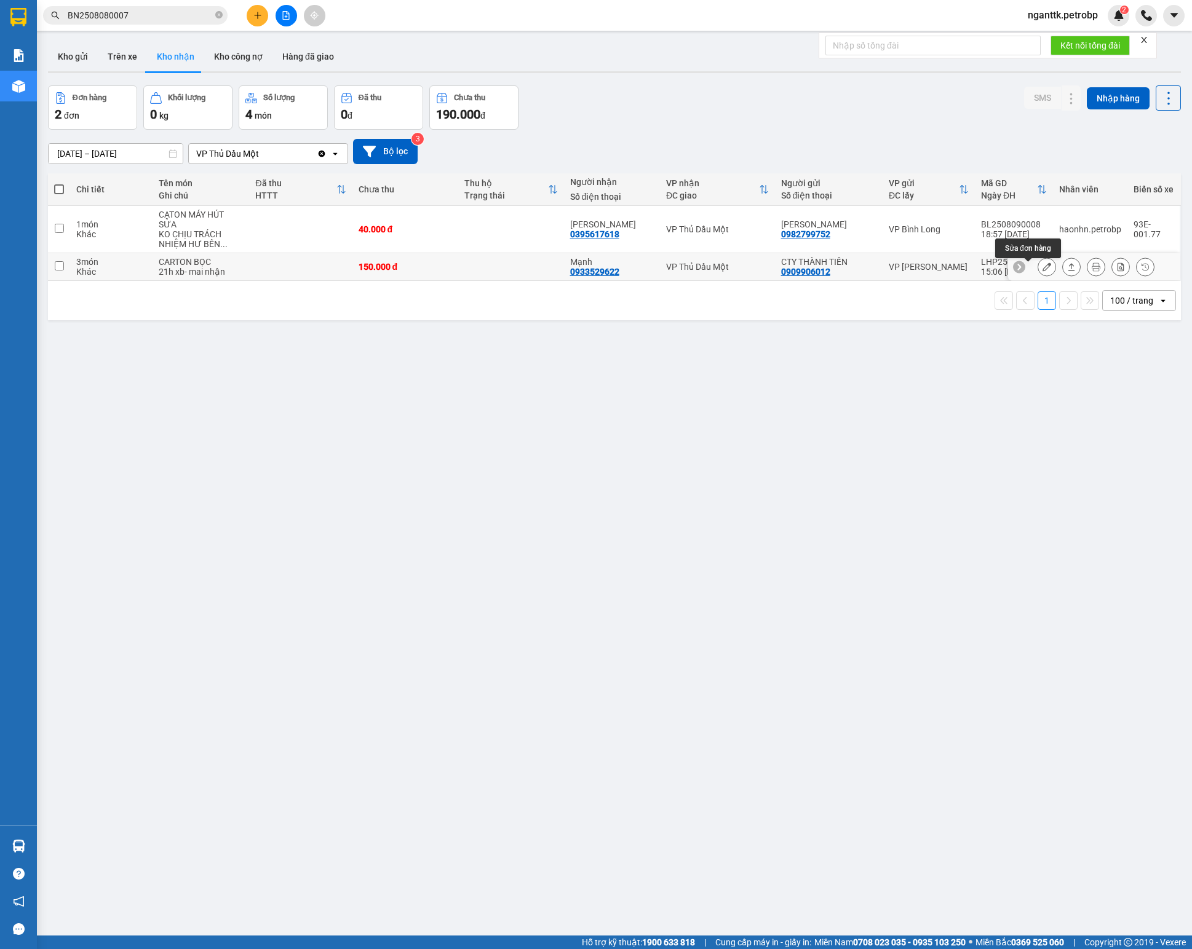
click at [893, 274] on button at bounding box center [1046, 267] width 17 height 22
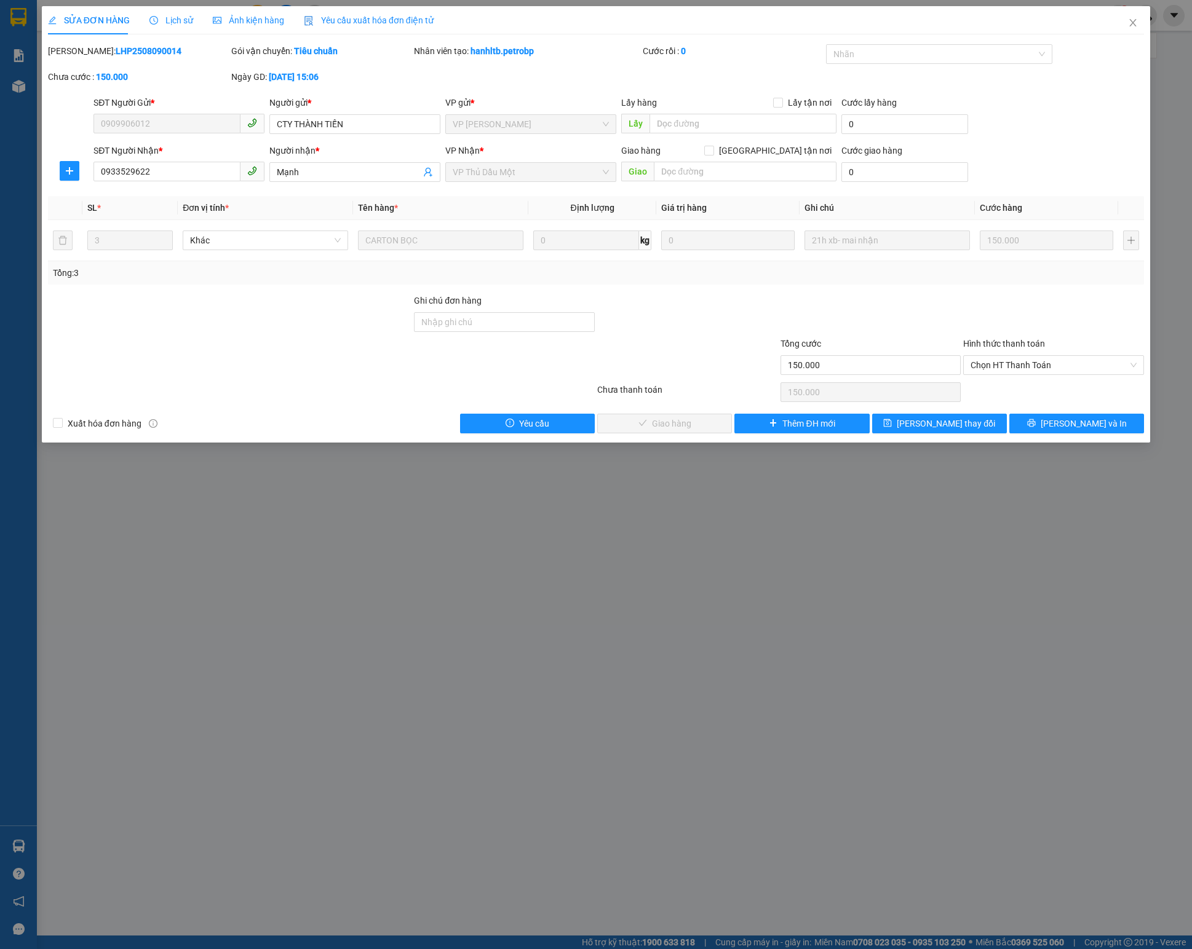
click at [117, 55] on b "LHP2508090014" at bounding box center [149, 51] width 66 height 10
click at [893, 365] on span "Chọn HT Thanh Toán" at bounding box center [1053, 365] width 166 height 18
click at [893, 385] on div "Tại văn phòng" at bounding box center [1053, 395] width 181 height 20
type input "0"
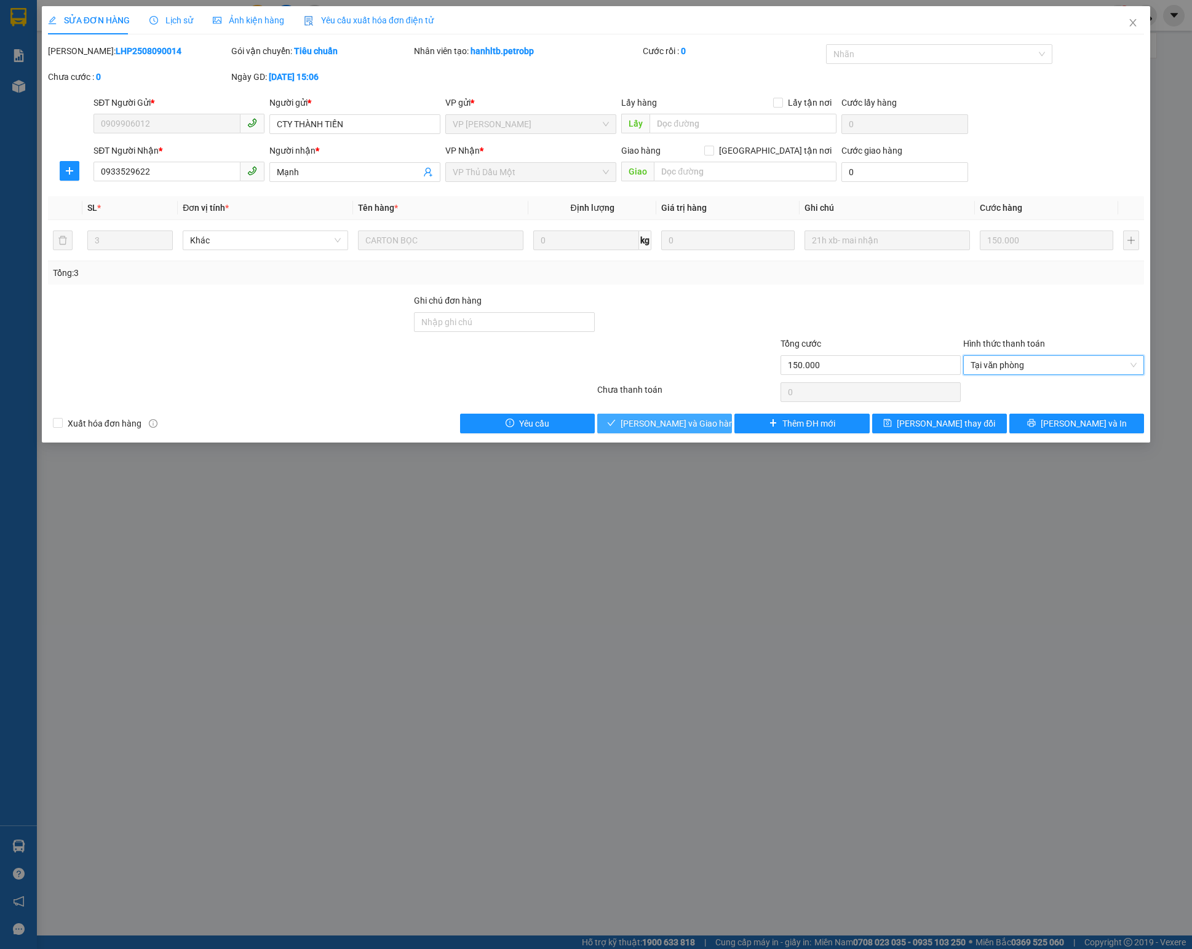
click at [653, 421] on button "Lưu và Giao hàng" at bounding box center [664, 424] width 135 height 20
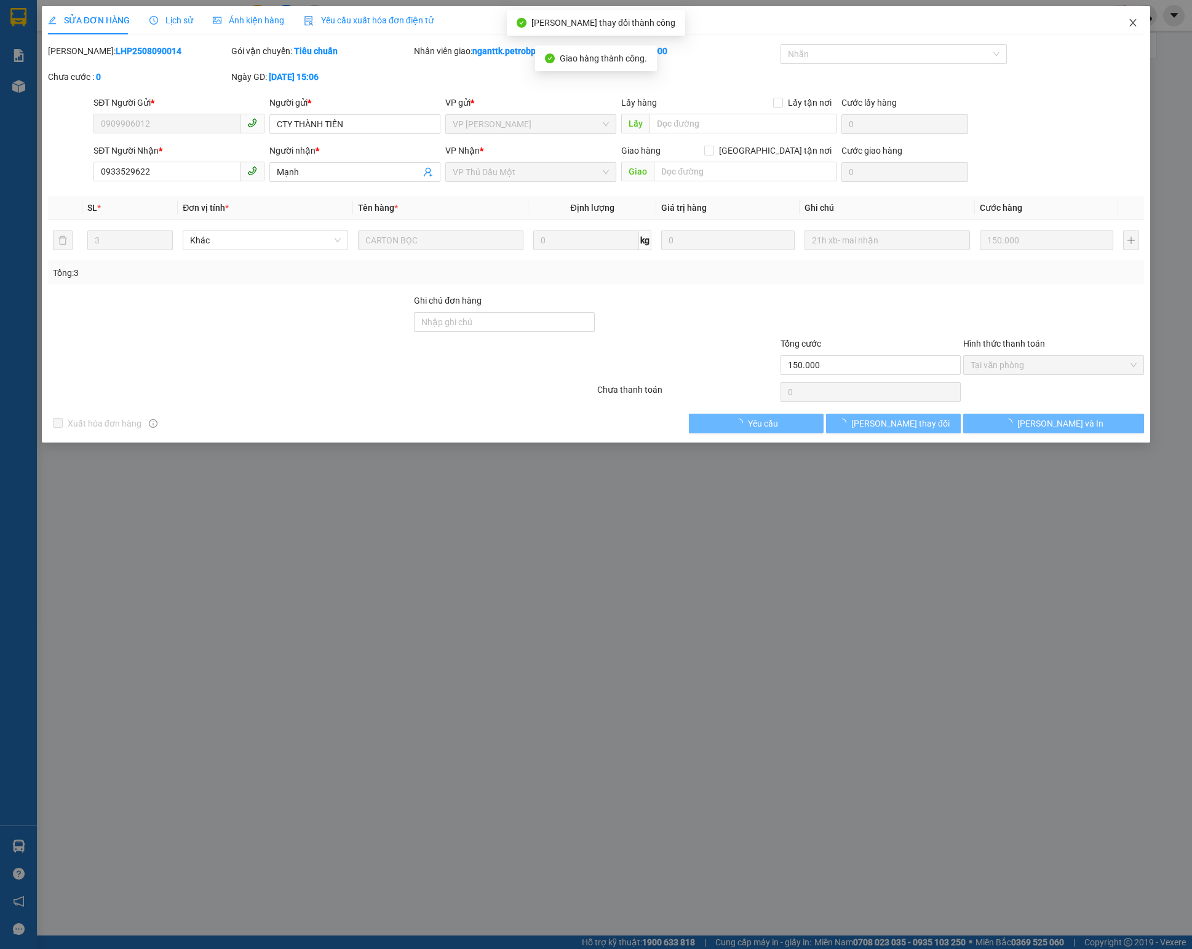
click at [893, 20] on icon "close" at bounding box center [1133, 23] width 10 height 10
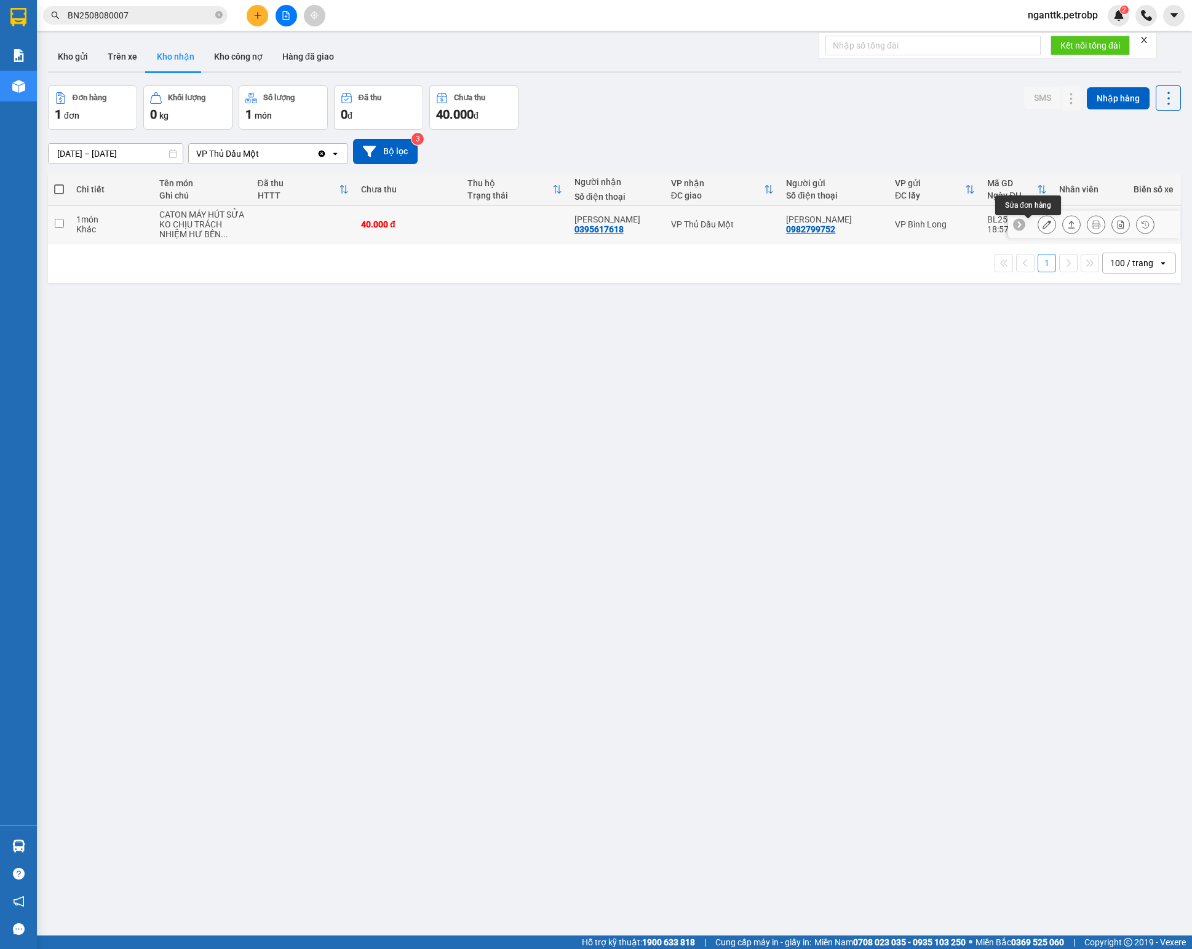
click at [893, 226] on icon at bounding box center [1046, 224] width 9 height 9
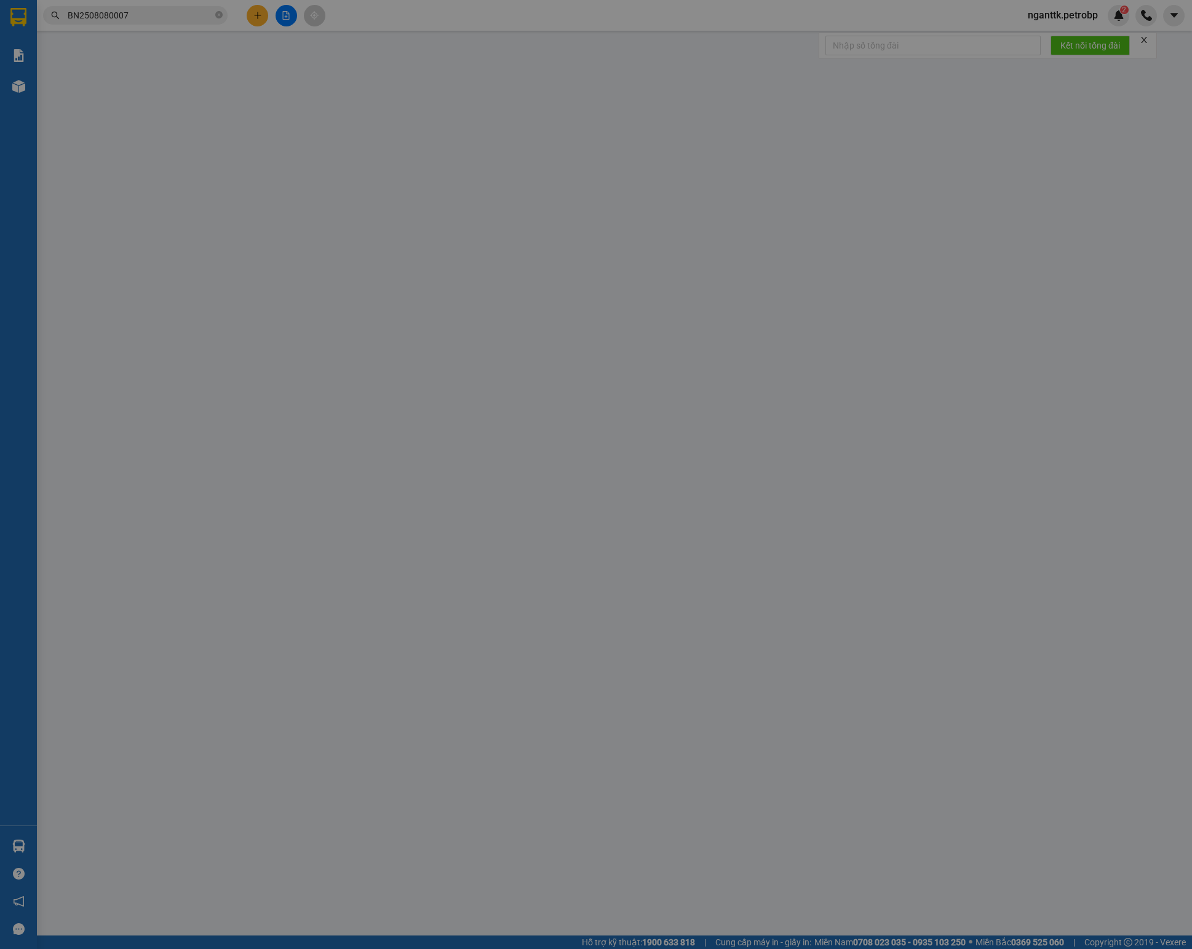
type input "0982799752"
type input "NGUYEN THANH HIẾU"
type input "0395617618"
type input "PHAN ĐÌNH TRÍ"
type input "40.000"
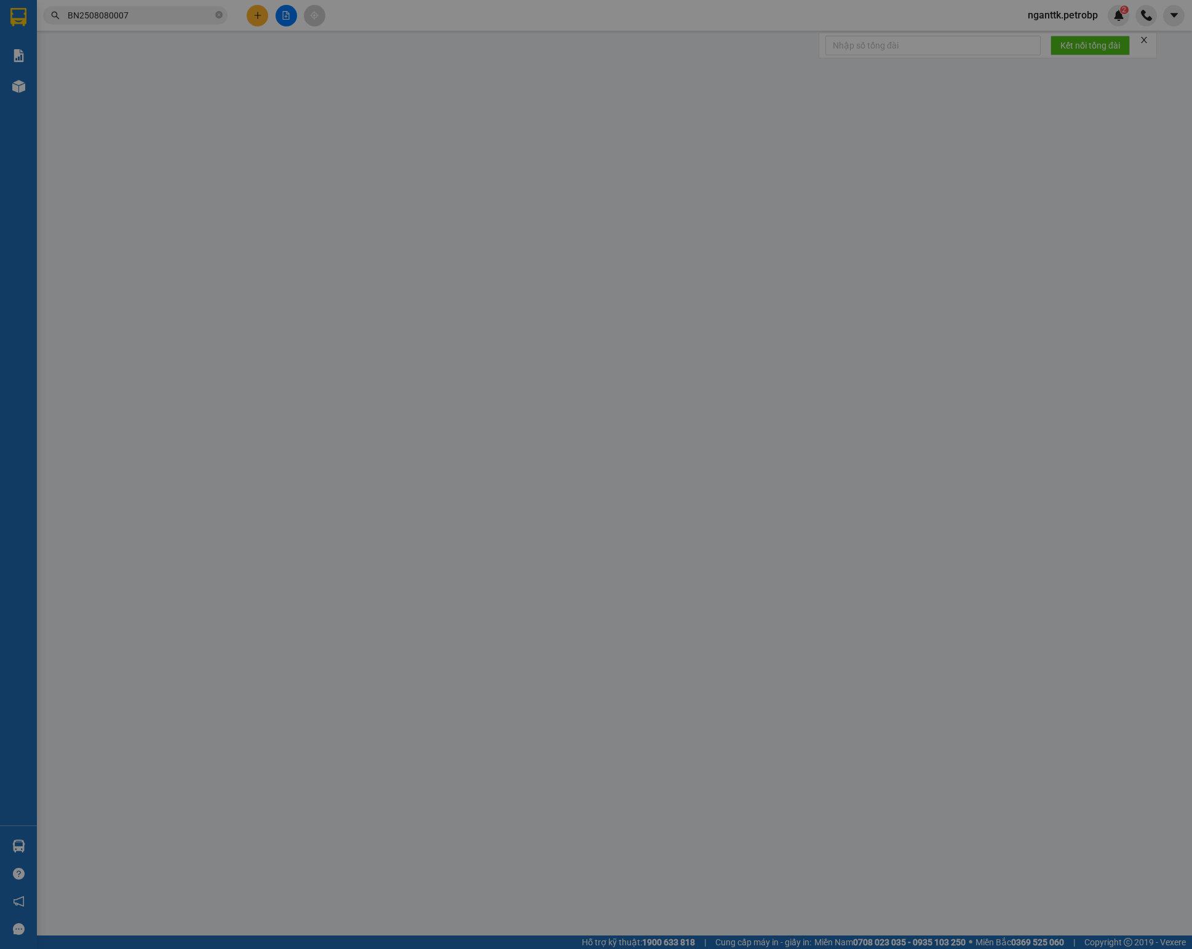
type input "40.000"
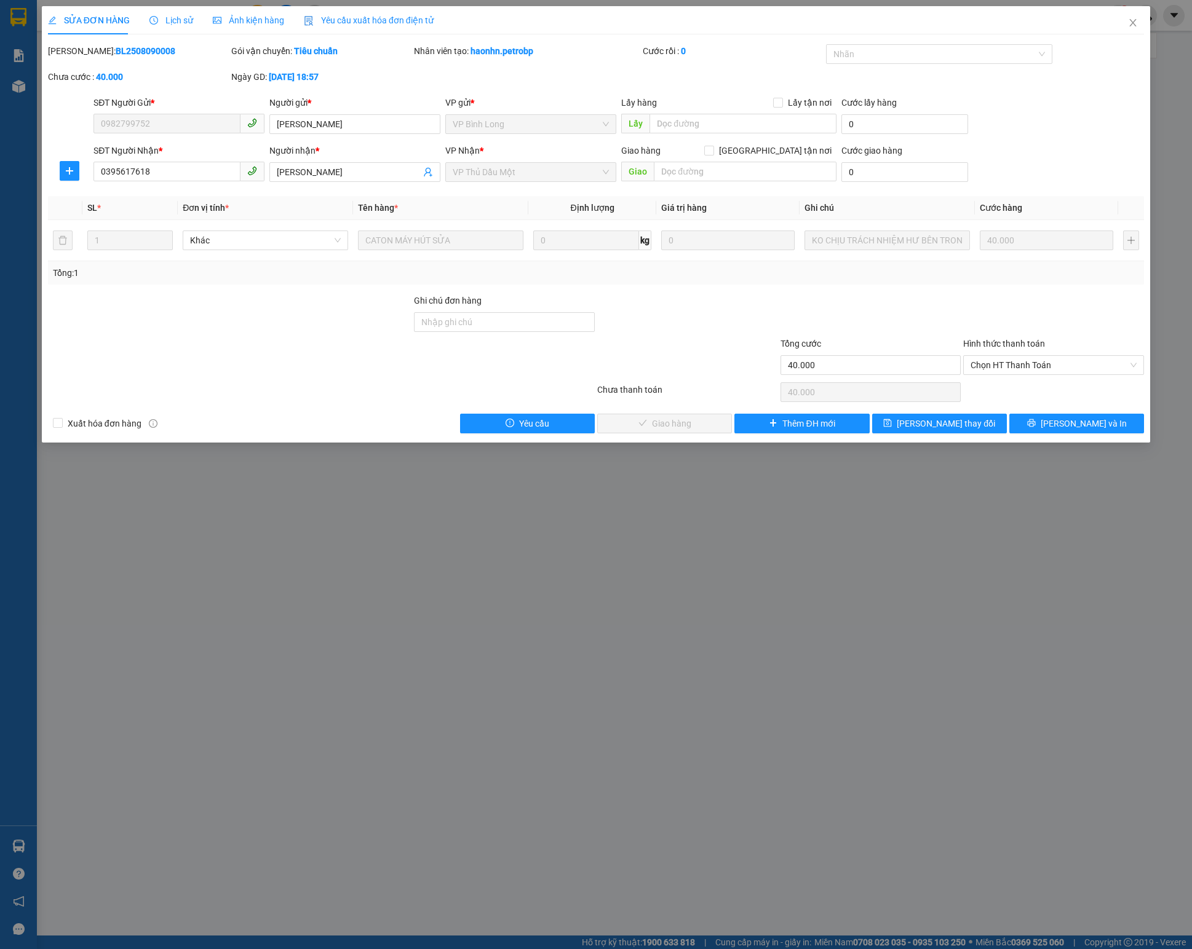
click at [116, 47] on b "BL2508090008" at bounding box center [146, 51] width 60 height 10
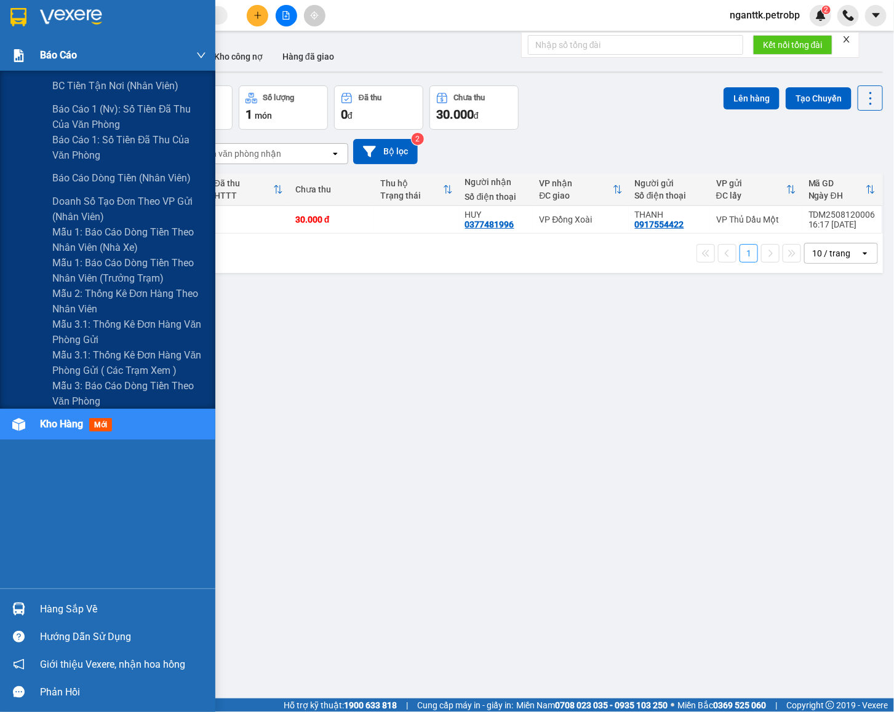
click at [32, 48] on div "Báo cáo" at bounding box center [107, 55] width 215 height 31
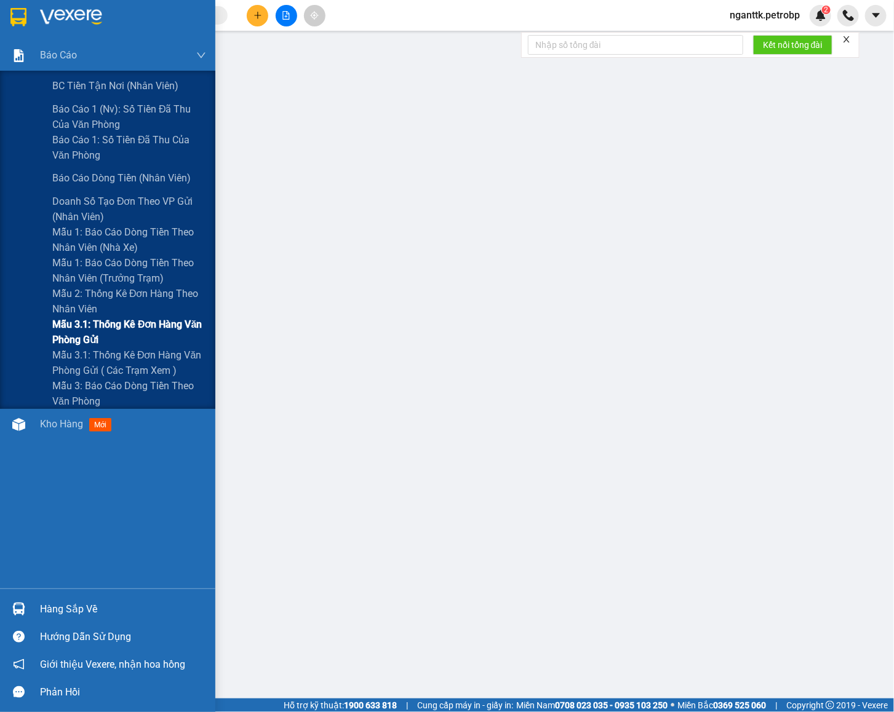
click at [74, 320] on span "Mẫu 3.1: Thống kê đơn hàng văn phòng gửi" at bounding box center [129, 332] width 154 height 31
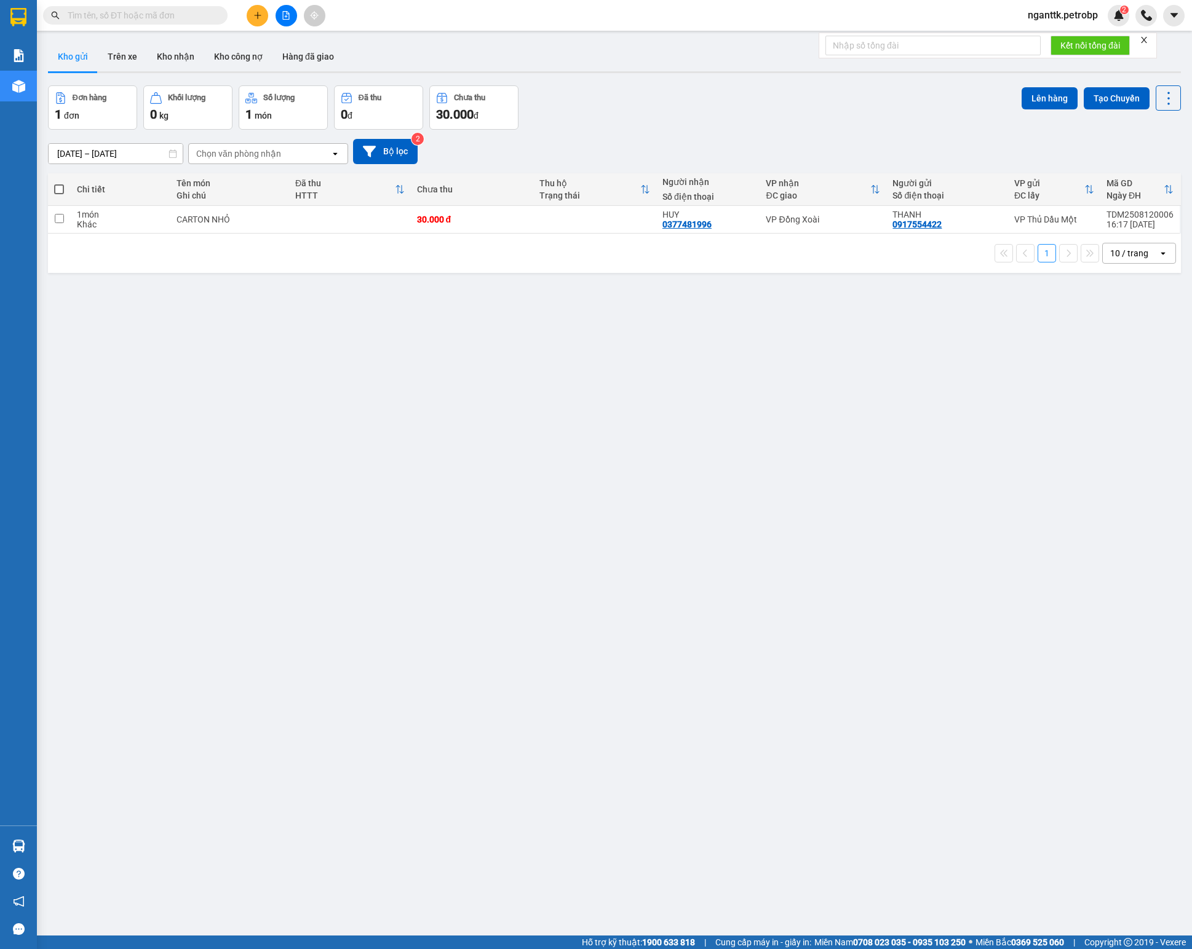
click at [173, 12] on input "text" at bounding box center [140, 16] width 145 height 14
paste input "TDM2508070002"
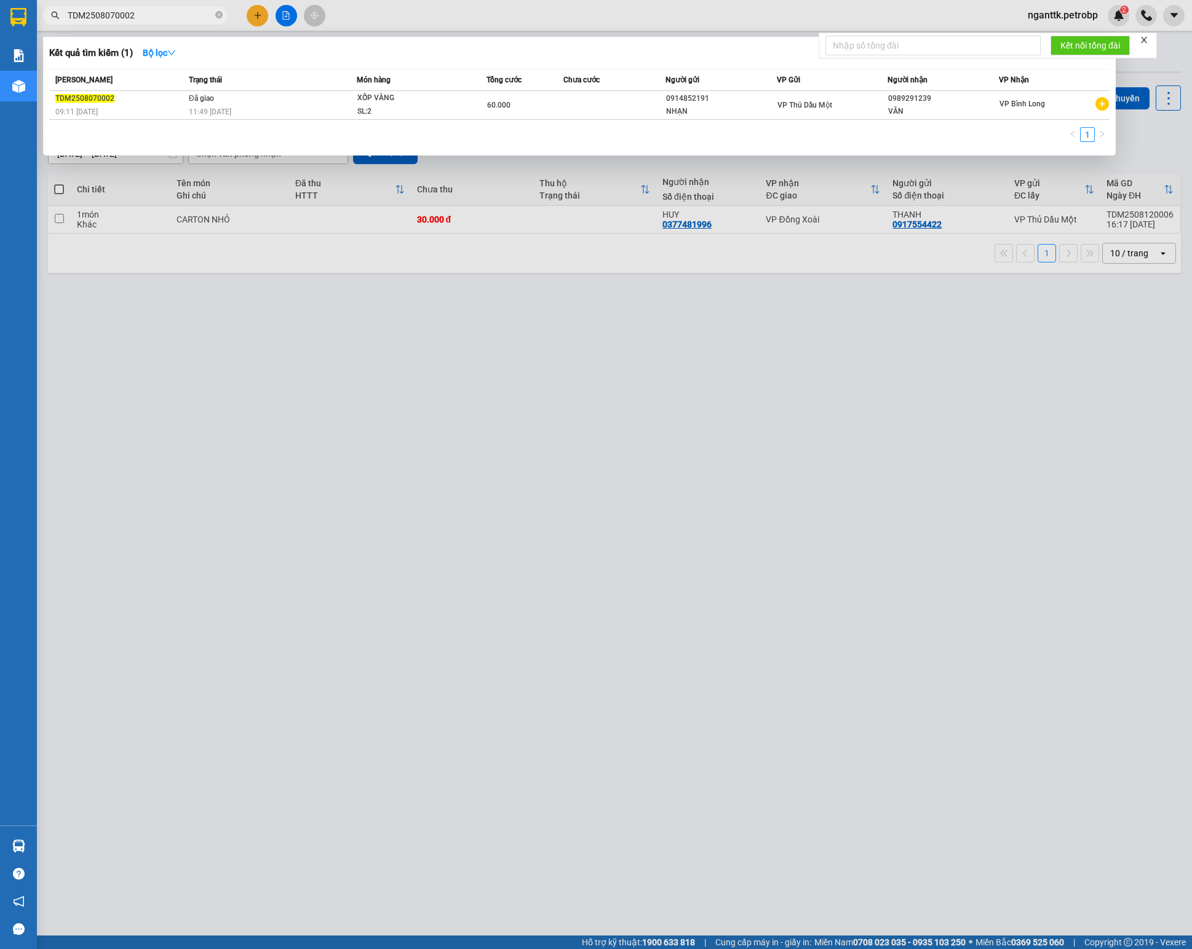
type input "TDM2508070002"
click at [937, 326] on div at bounding box center [596, 474] width 1192 height 949
